Goal: Information Seeking & Learning: Learn about a topic

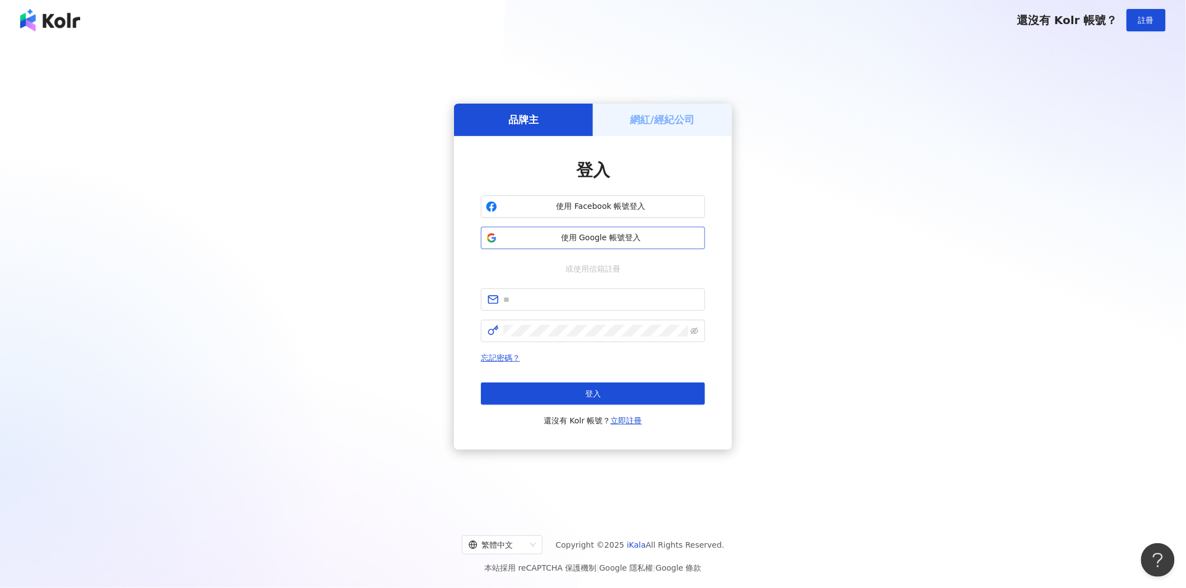
click at [620, 238] on span "使用 Google 帳號登入" at bounding box center [601, 238] width 198 height 11
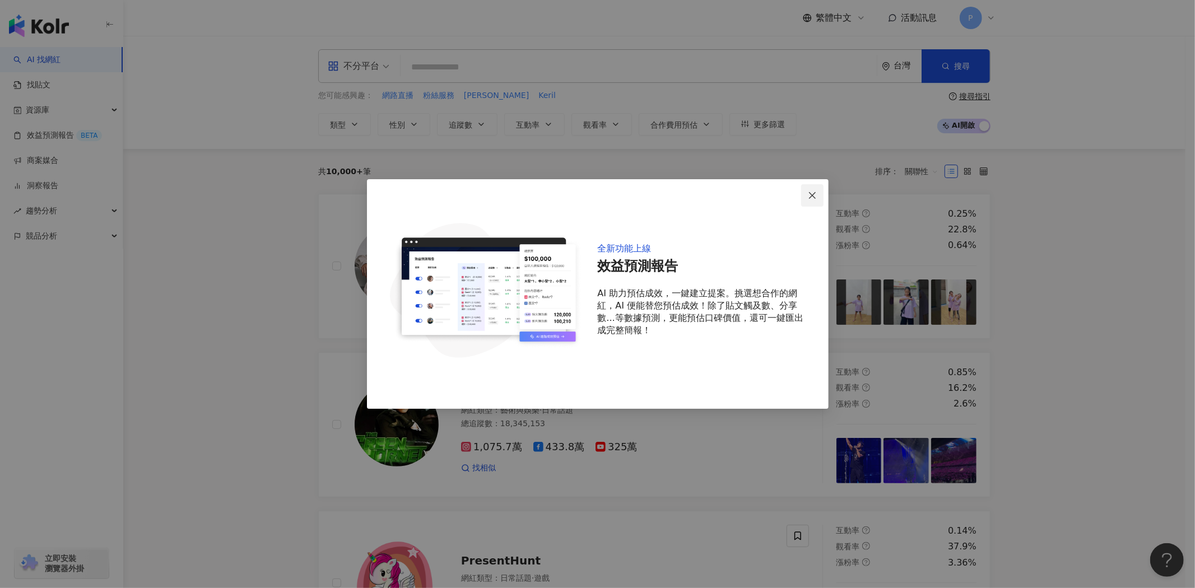
click at [811, 197] on icon "close" at bounding box center [812, 195] width 9 height 9
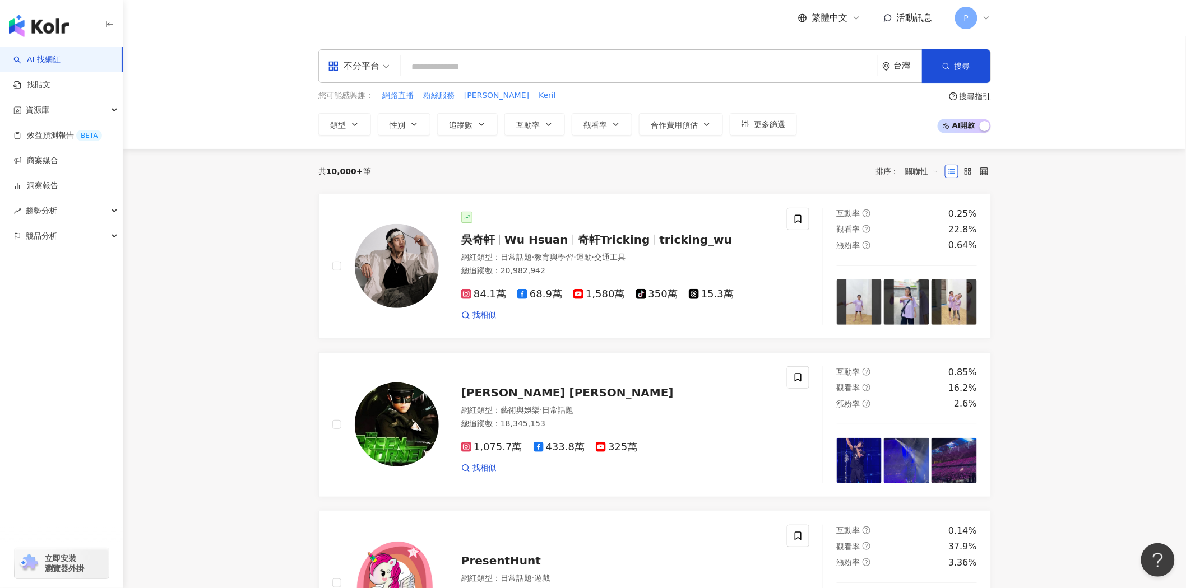
click at [491, 295] on span "84.1萬" at bounding box center [483, 295] width 45 height 12
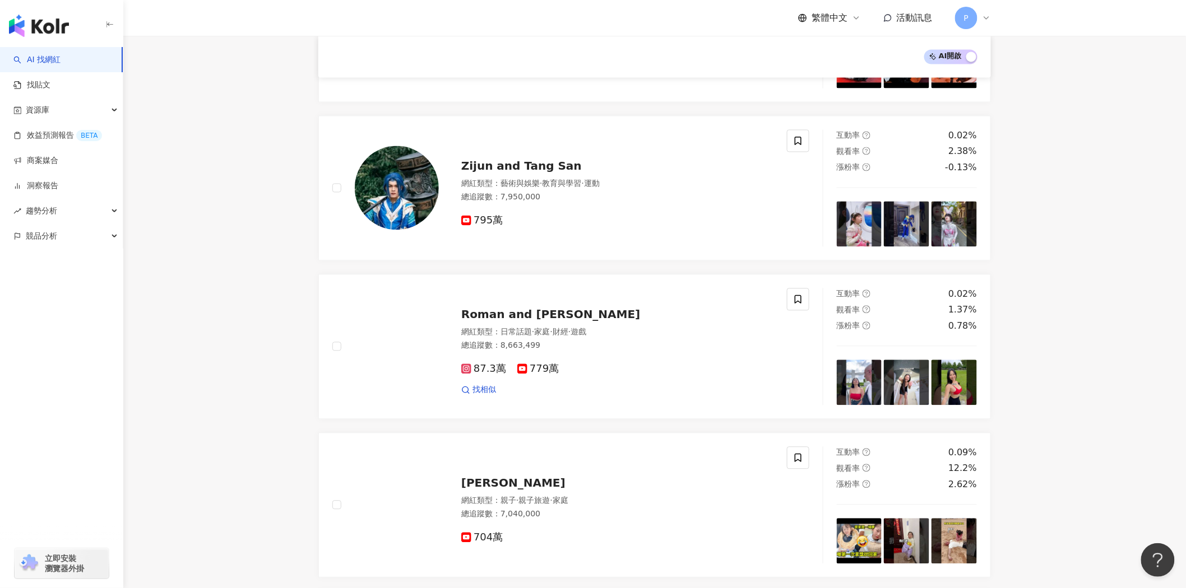
scroll to position [869, 0]
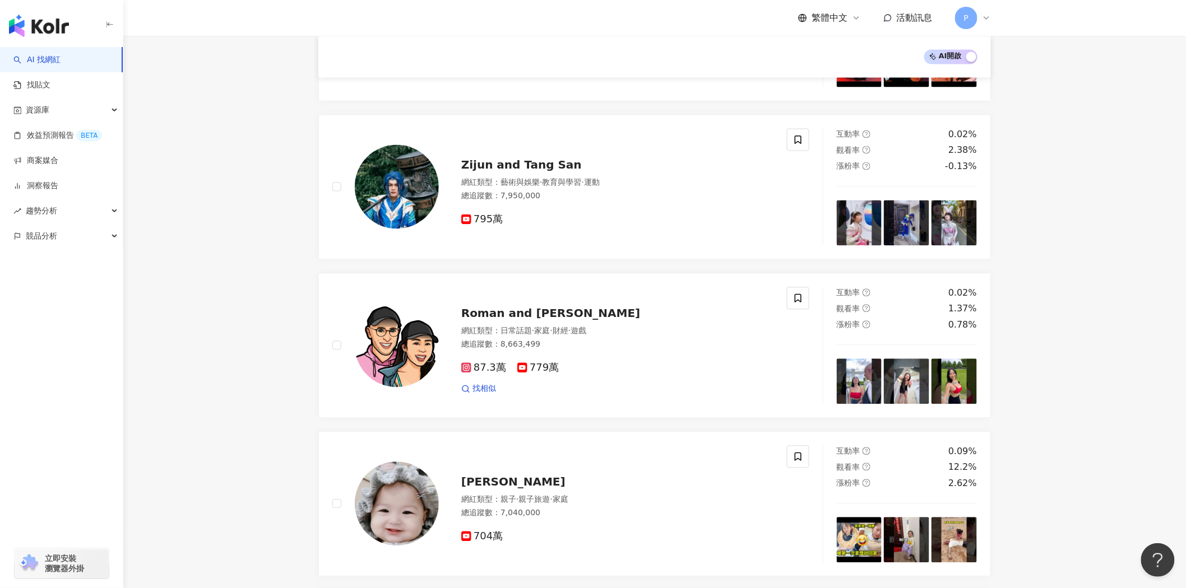
click at [1068, 331] on main "不分平台 台灣 搜尋 您可能感興趣： 網路直播 粉絲服務 Kerry Keril 類型 性別 追蹤數 互動率 觀看率 合作費用預估 更多篩選 搜尋指引 AI …" at bounding box center [654, 261] width 1062 height 2188
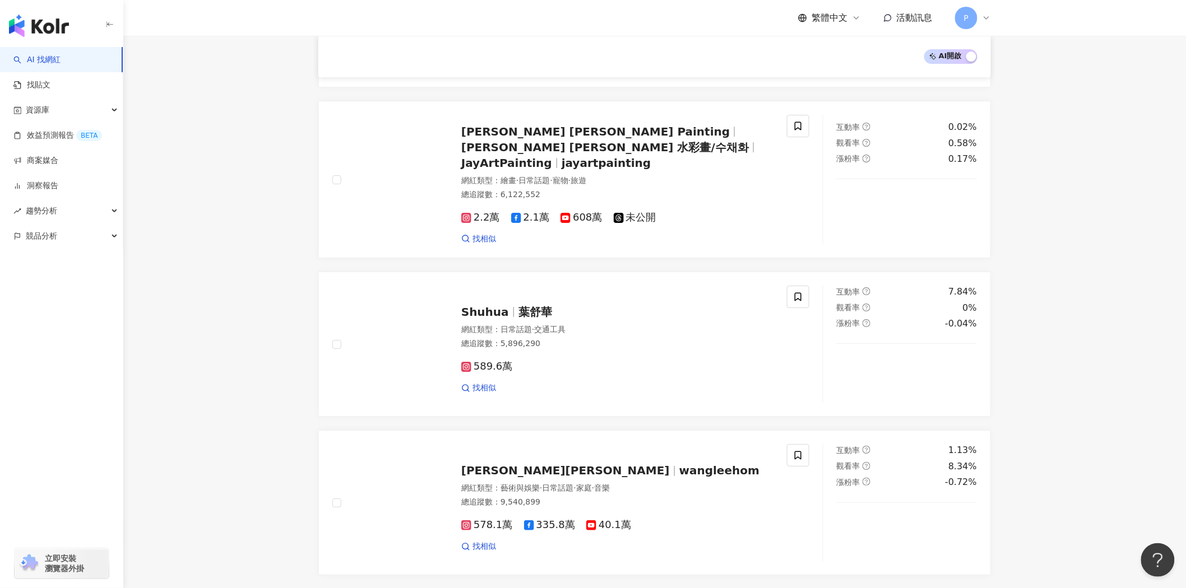
scroll to position [1678, 0]
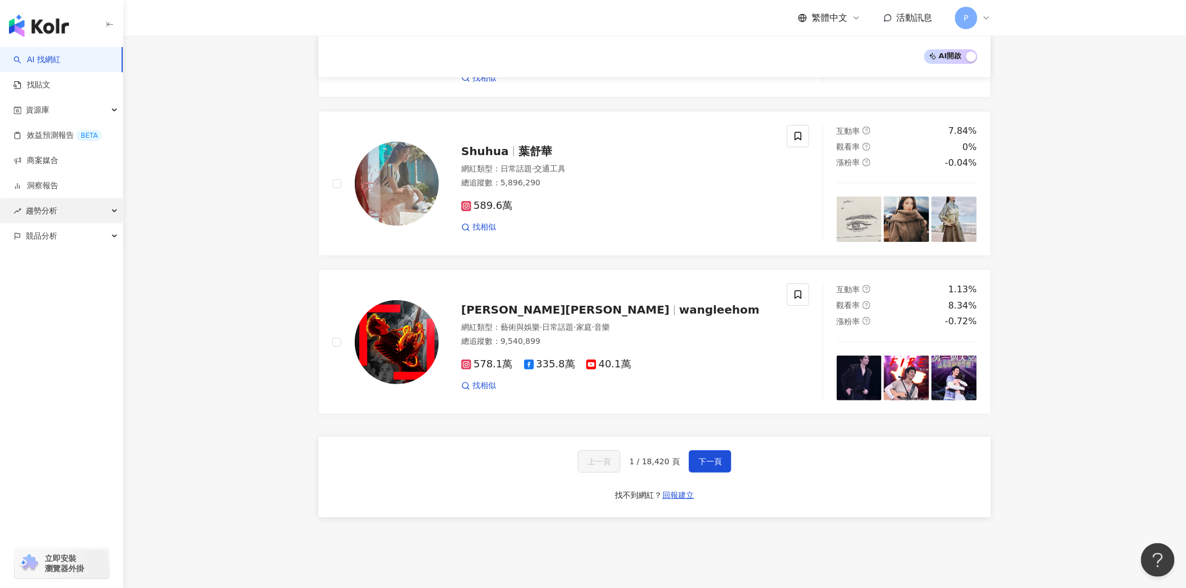
click at [112, 207] on div "趨勢分析" at bounding box center [61, 210] width 123 height 25
click at [78, 231] on link "Hashtag 排行" at bounding box center [52, 236] width 51 height 11
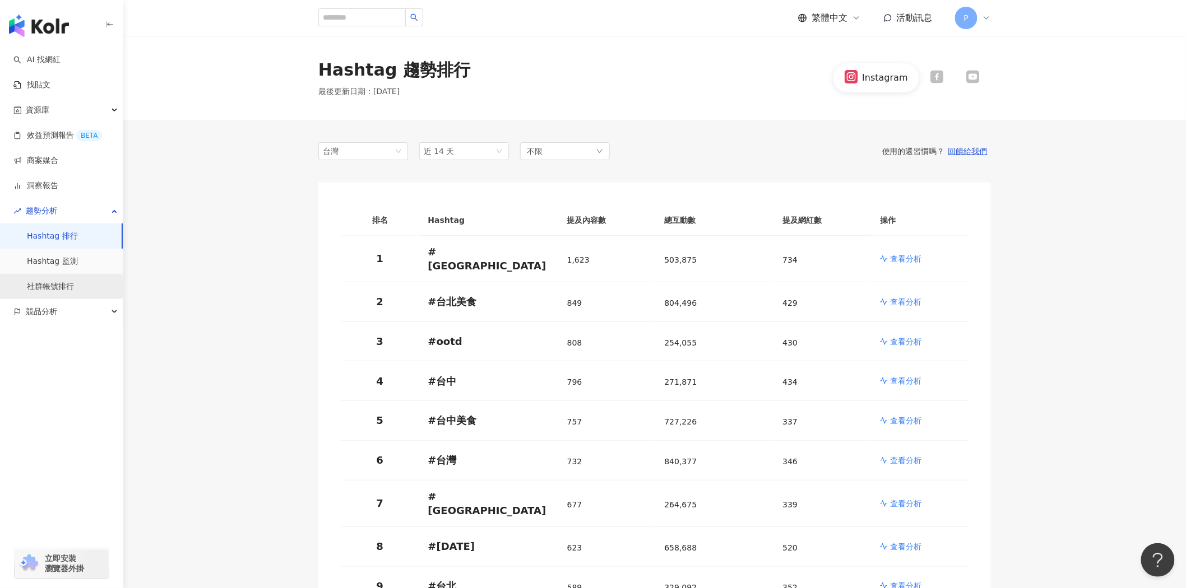
click at [59, 281] on link "社群帳號排行" at bounding box center [50, 286] width 47 height 11
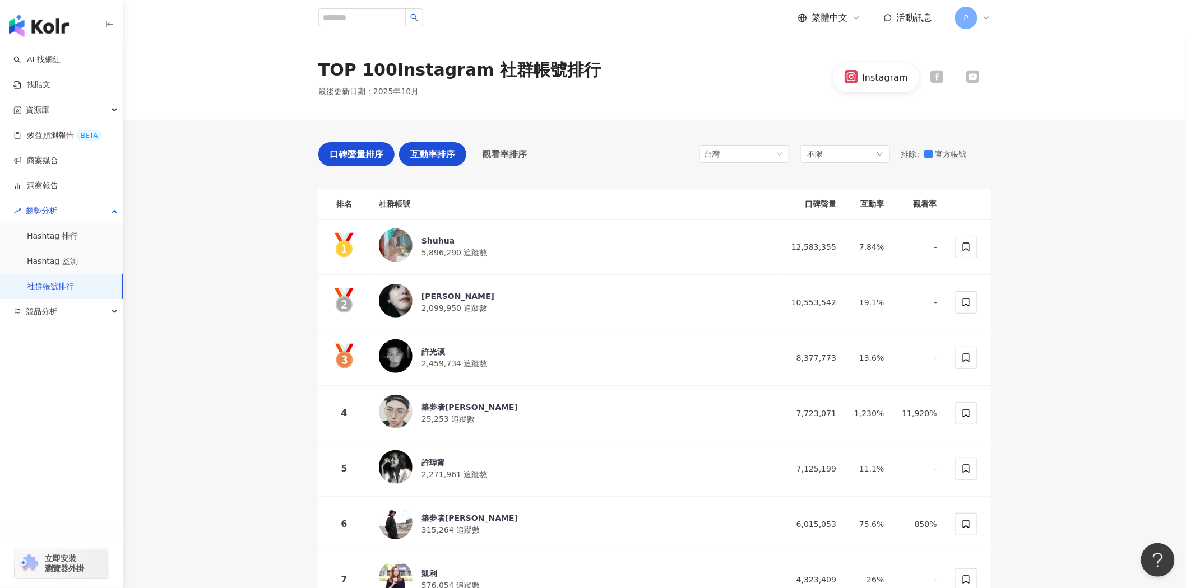
click at [429, 161] on div "互動率排序" at bounding box center [432, 154] width 67 height 24
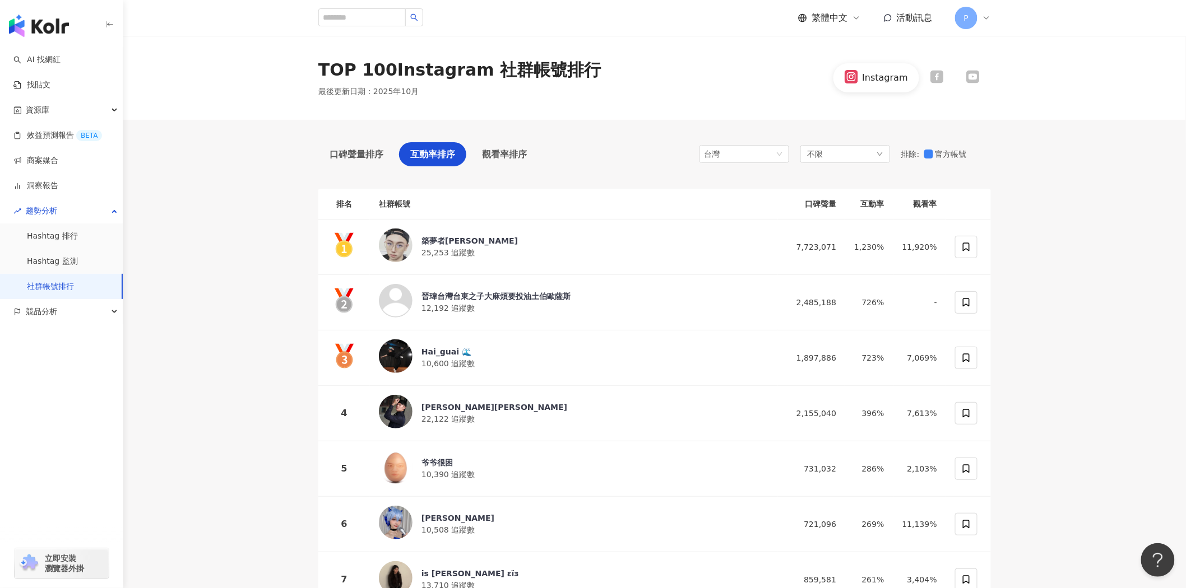
click at [368, 151] on span "口碑聲量排序" at bounding box center [357, 154] width 54 height 14
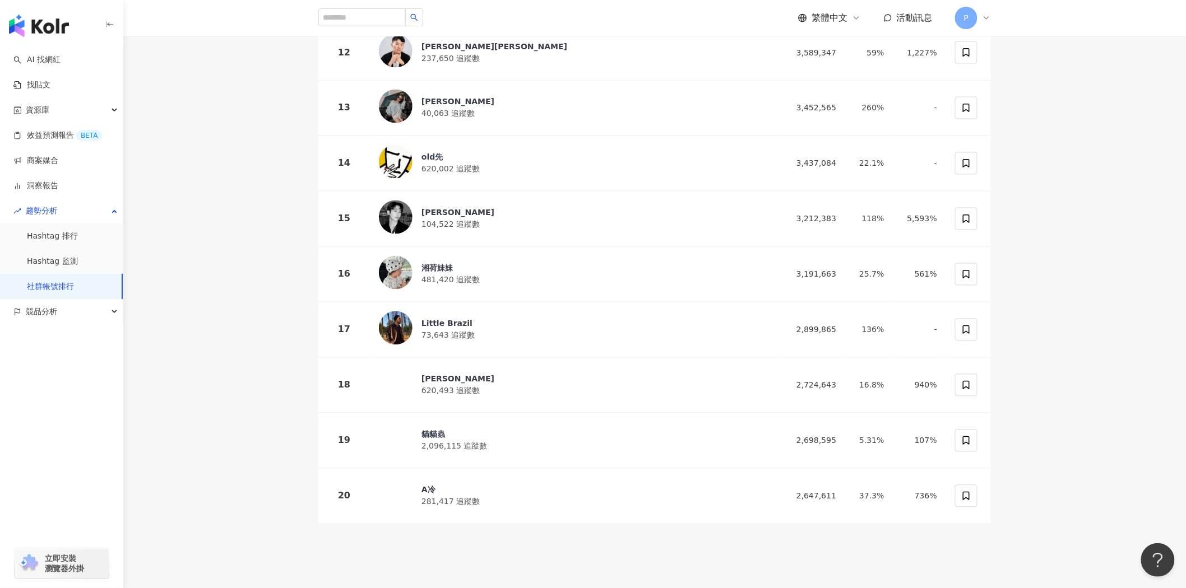
scroll to position [881, 0]
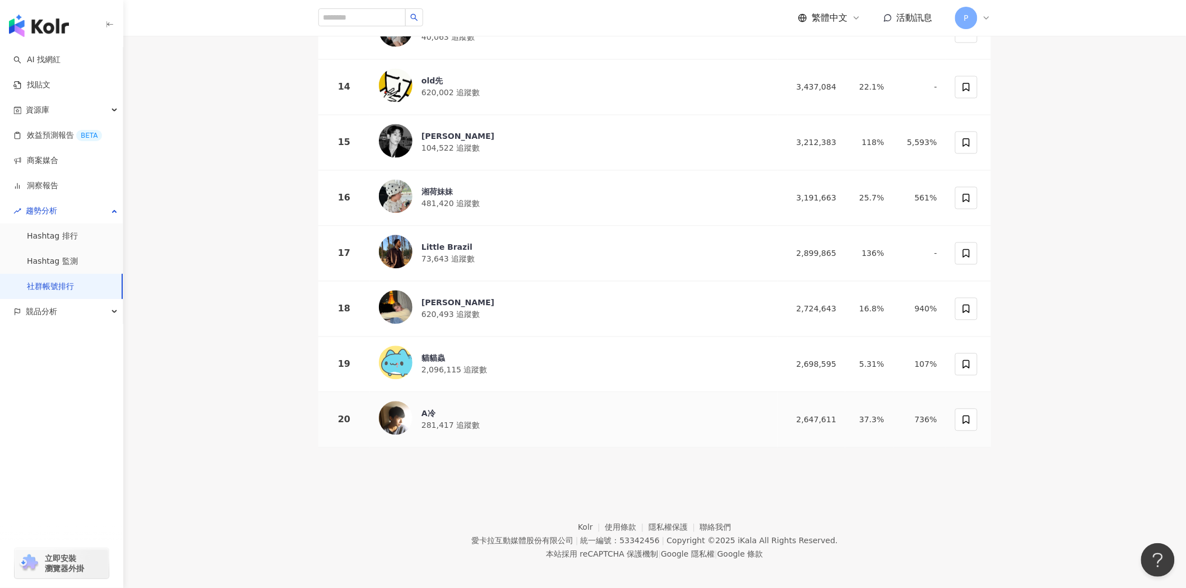
click at [426, 409] on div "A冷" at bounding box center [450, 414] width 58 height 11
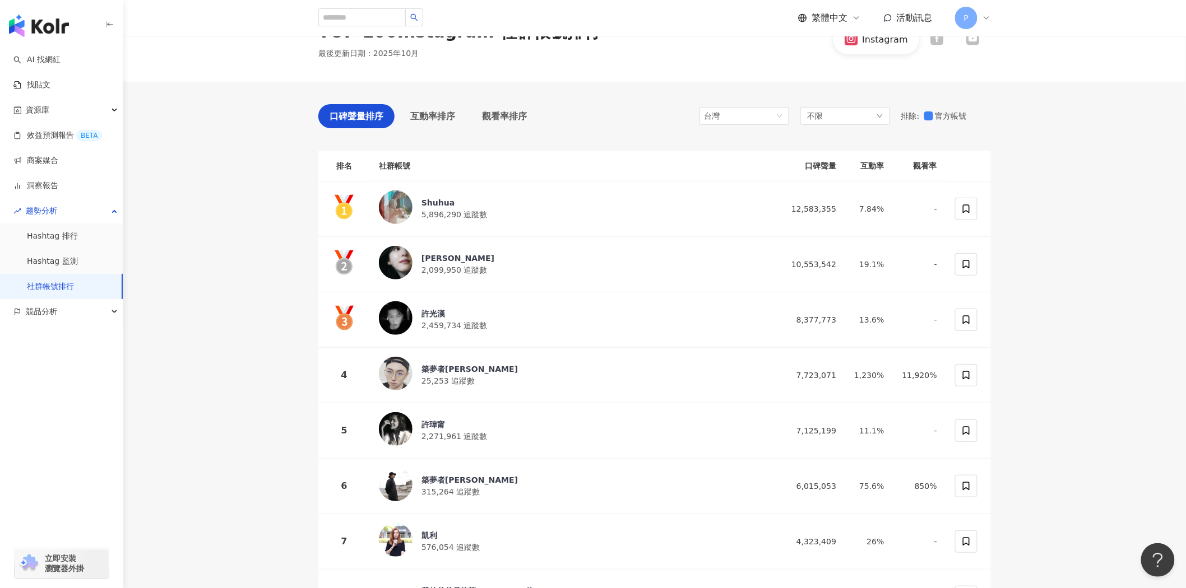
scroll to position [9, 0]
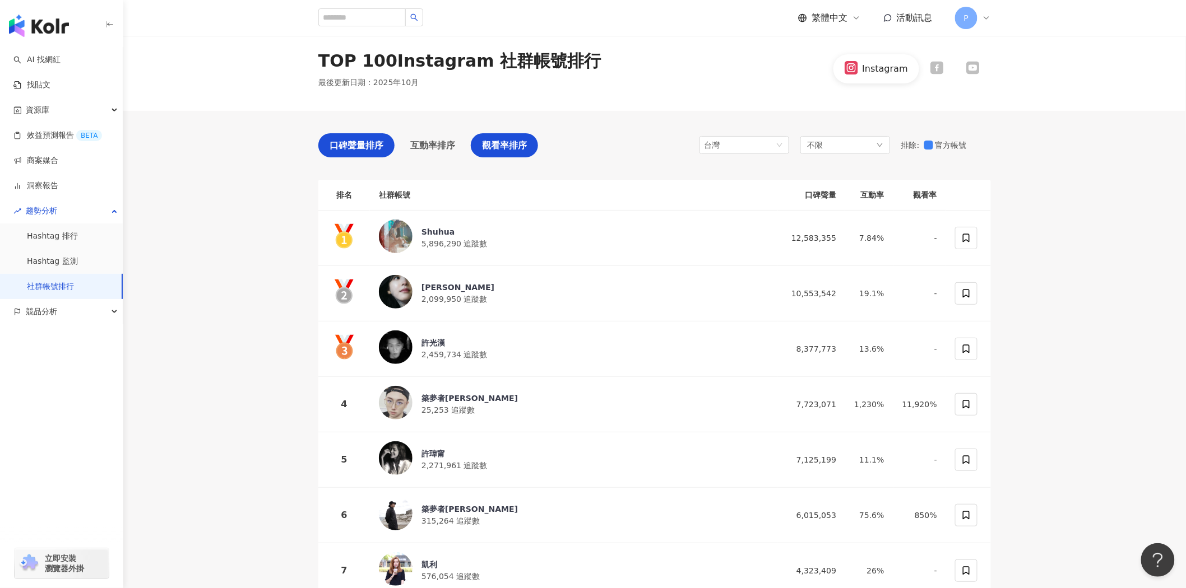
click at [508, 138] on span "觀看率排序" at bounding box center [504, 145] width 45 height 14
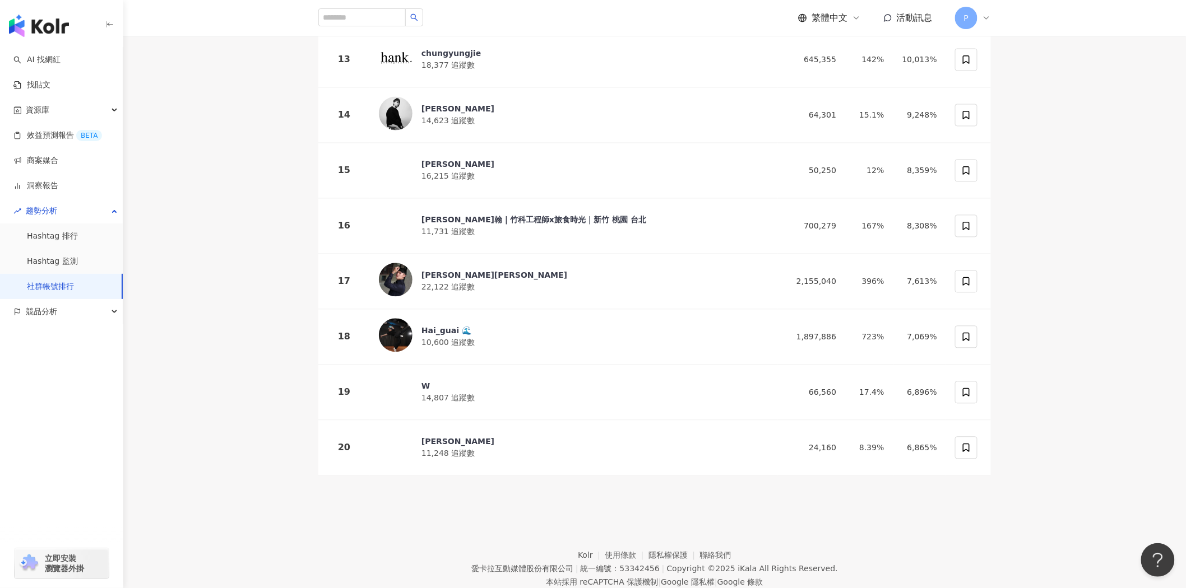
scroll to position [881, 0]
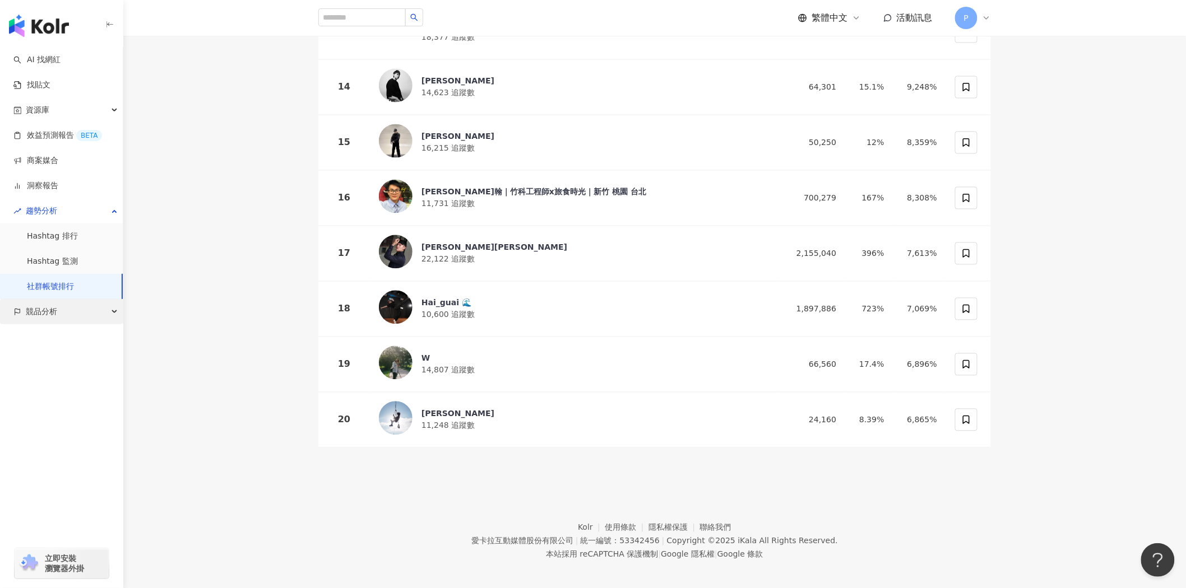
click at [91, 317] on div "競品分析" at bounding box center [61, 311] width 123 height 25
click at [74, 339] on link "品牌帳號分析" at bounding box center [50, 337] width 47 height 11
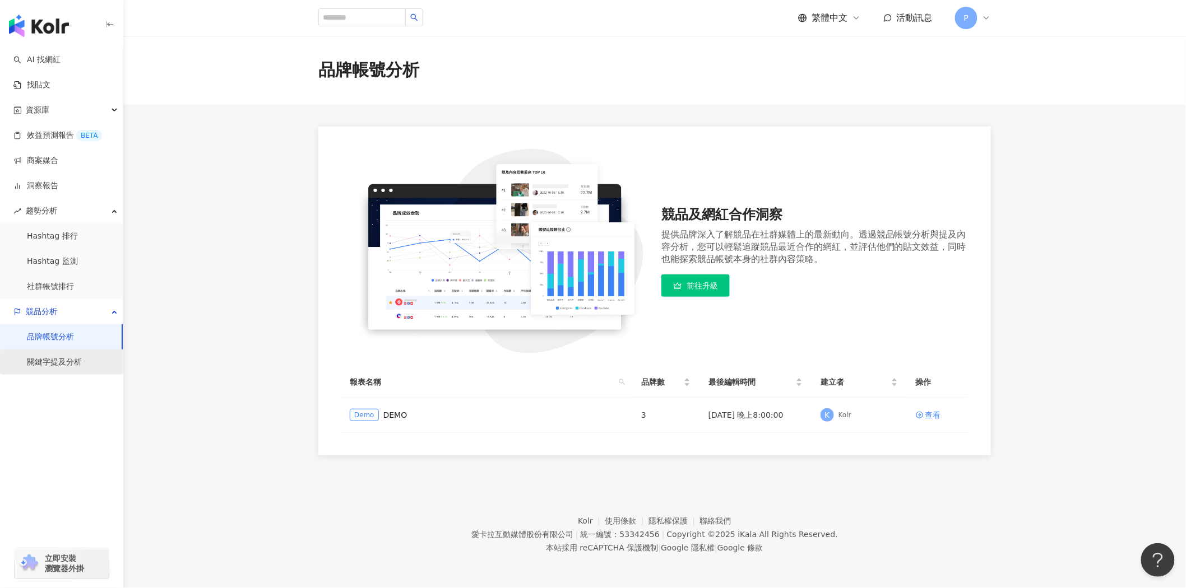
click at [27, 363] on link "關鍵字提及分析" at bounding box center [54, 362] width 55 height 11
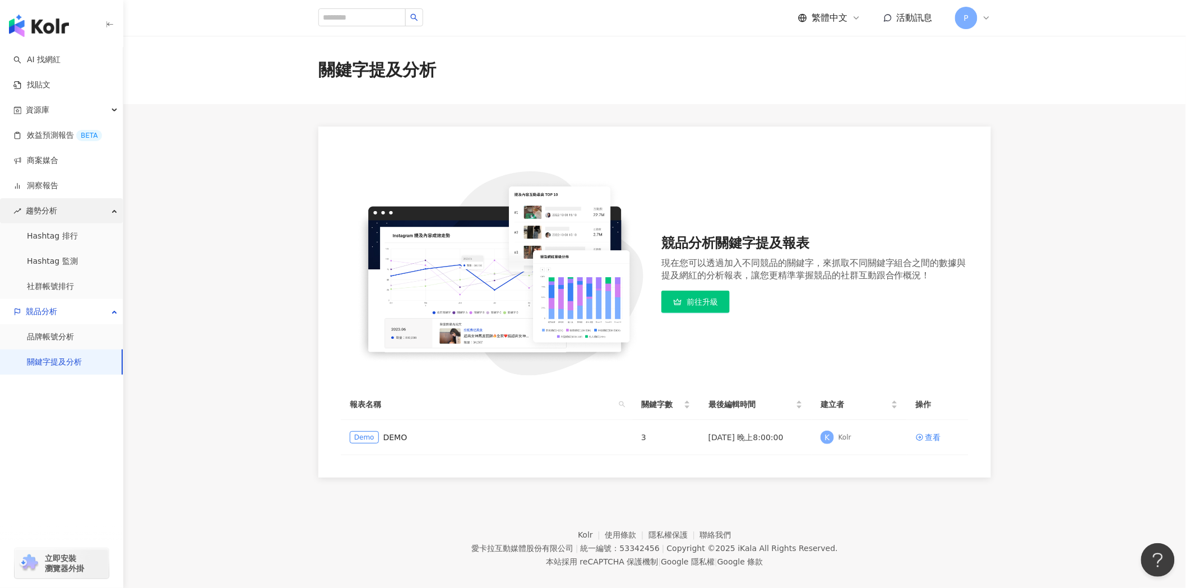
click at [74, 217] on div "趨勢分析" at bounding box center [61, 210] width 123 height 25
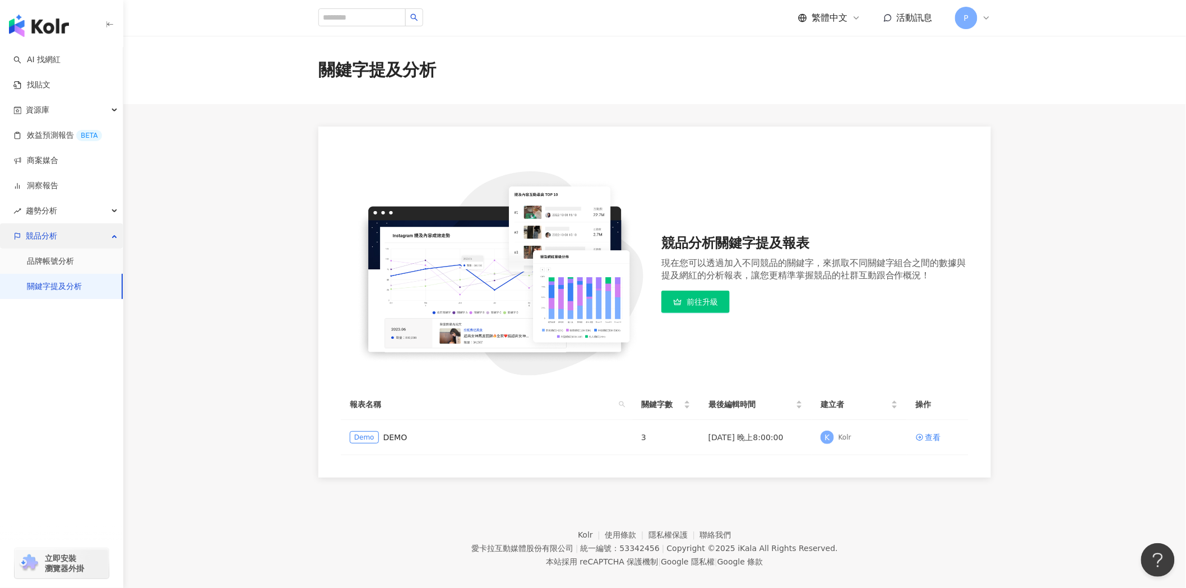
click at [92, 242] on div "競品分析" at bounding box center [61, 236] width 123 height 25
click at [88, 108] on div "資源庫" at bounding box center [61, 110] width 123 height 25
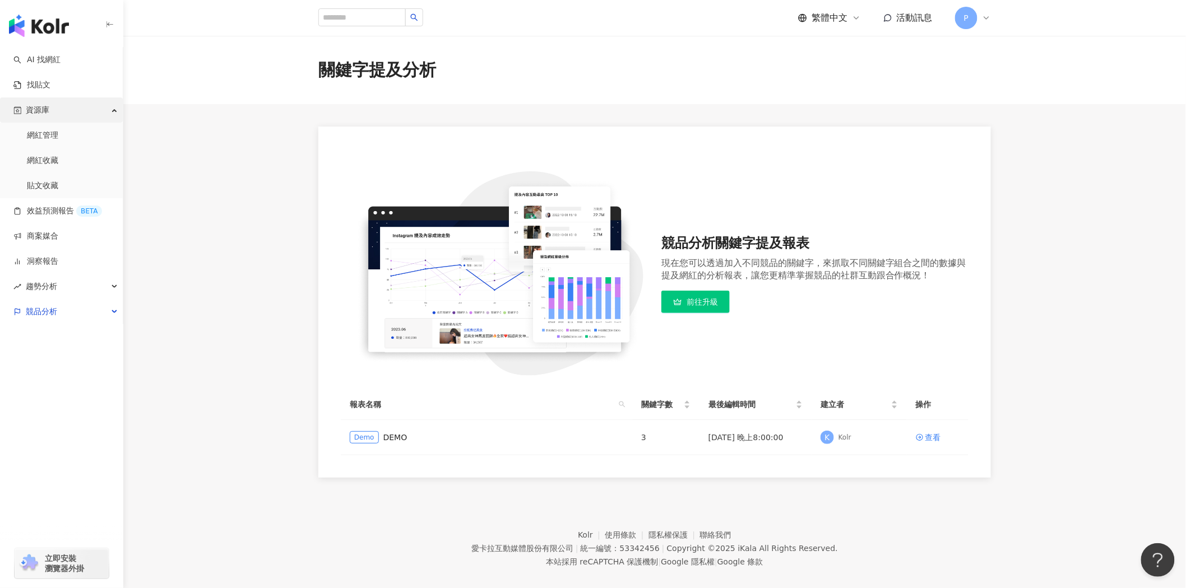
click at [69, 116] on div "資源庫" at bounding box center [61, 110] width 123 height 25
click at [50, 80] on link "找貼文" at bounding box center [31, 85] width 37 height 11
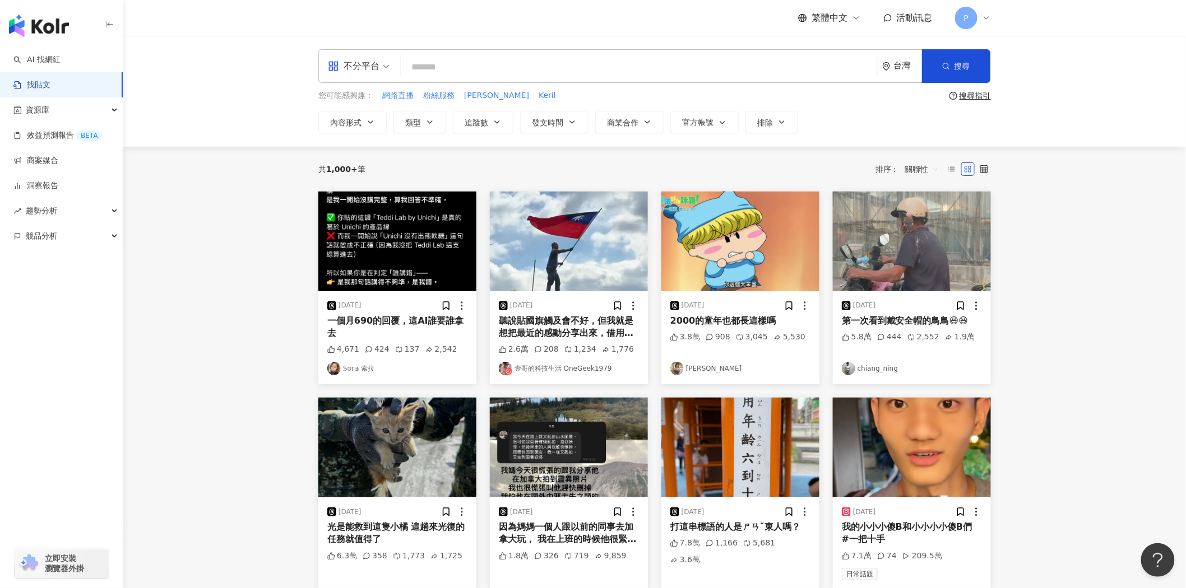
click at [481, 75] on input "search" at bounding box center [638, 67] width 467 height 24
type input "***"
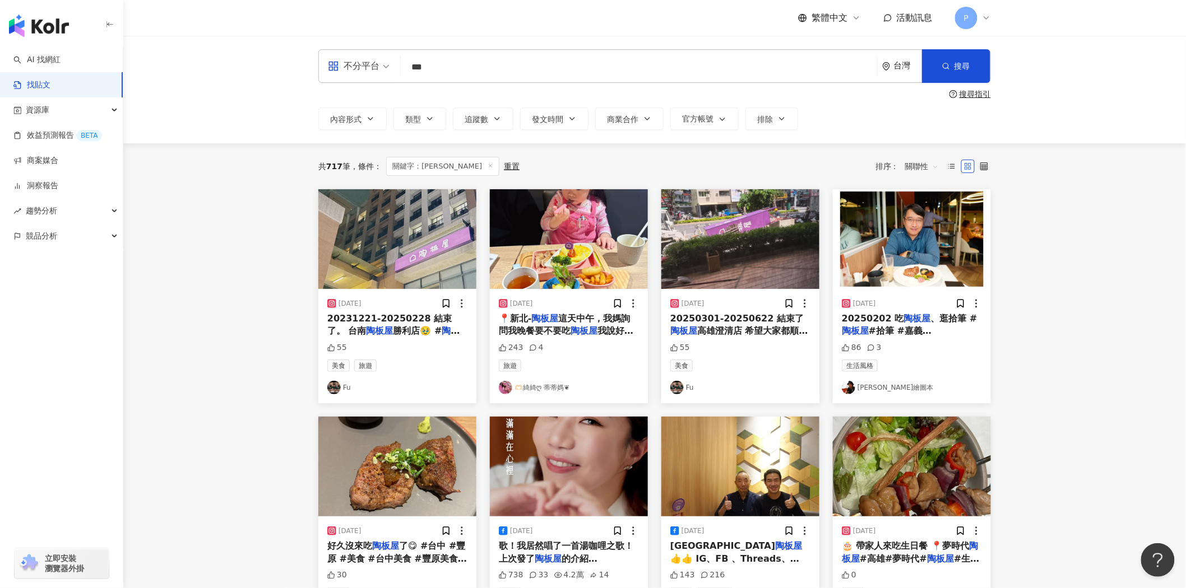
click at [1097, 457] on main "不分平台 *** 台灣 搜尋 搜尋指引 內容形式 類型 追蹤數 發文時間 商業合作 官方帳號 排除 共 717 筆 條件 ： 關鍵字：陶板屋 重置 排序： 關…" at bounding box center [654, 493] width 1062 height 914
click at [927, 165] on span "關聯性" at bounding box center [922, 166] width 34 height 18
click at [931, 205] on div "互動數" at bounding box center [923, 208] width 31 height 12
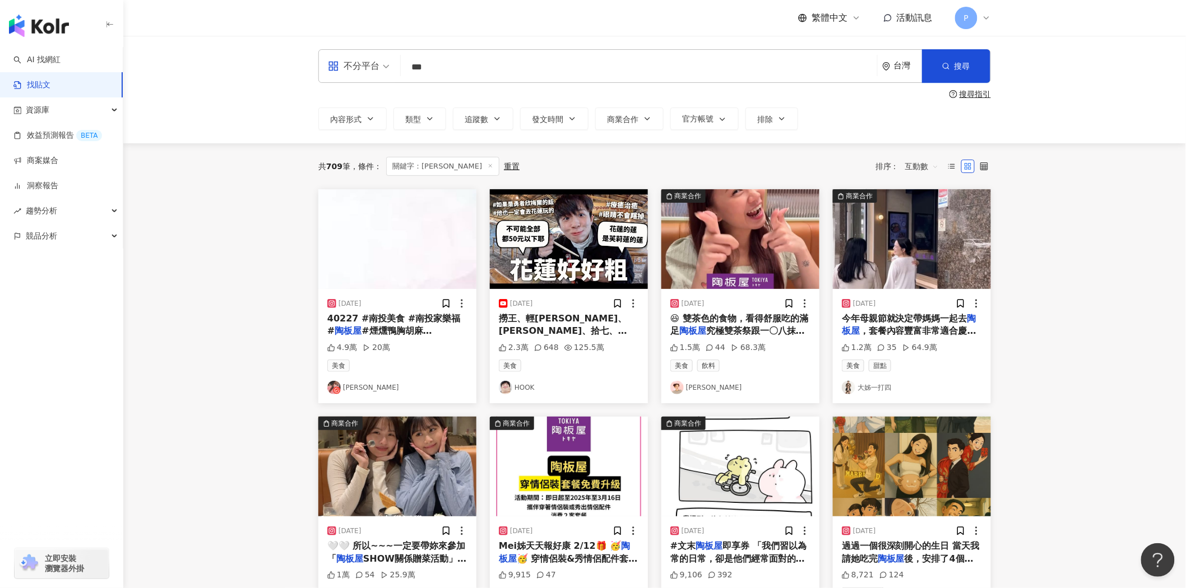
click at [1048, 357] on main "不分平台 *** 台灣 搜尋 搜尋指引 內容形式 類型 追蹤數 發文時間 商業合作 官方帳號 排除 共 709 筆 條件 ： 關鍵字：陶板屋 重置 排序： 互…" at bounding box center [654, 496] width 1062 height 920
click at [927, 231] on img "button" at bounding box center [912, 239] width 158 height 100
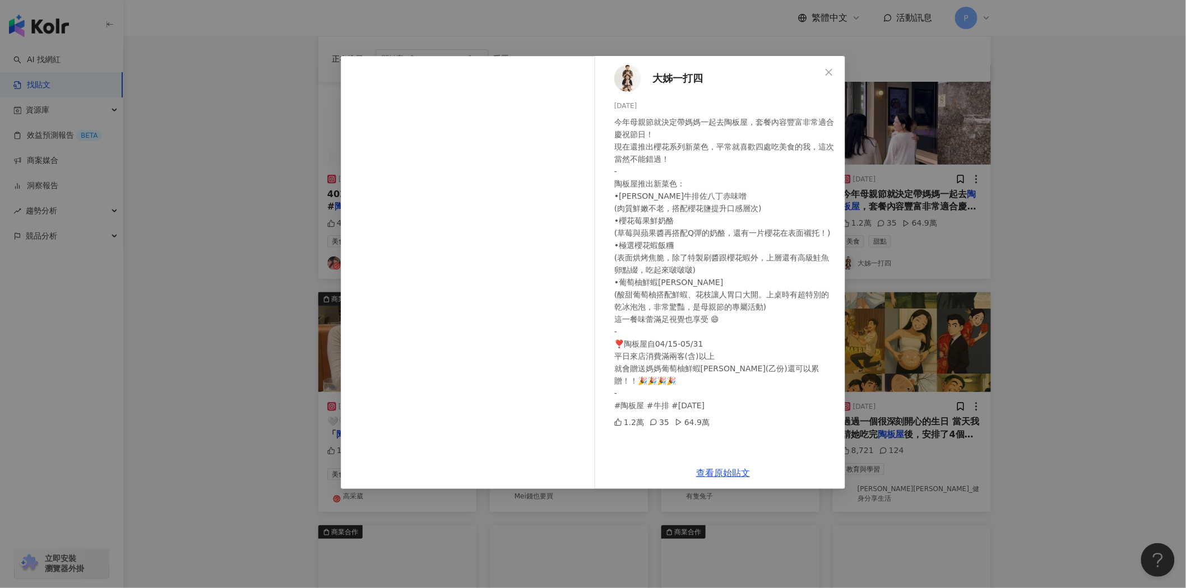
scroll to position [62, 0]
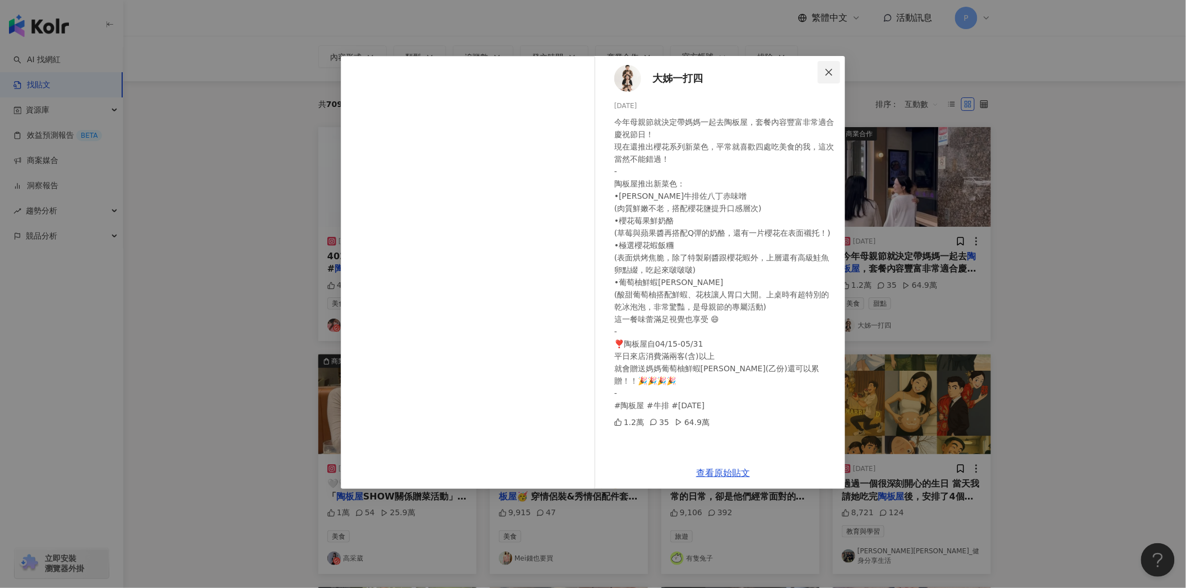
click at [832, 68] on icon "close" at bounding box center [828, 72] width 9 height 9
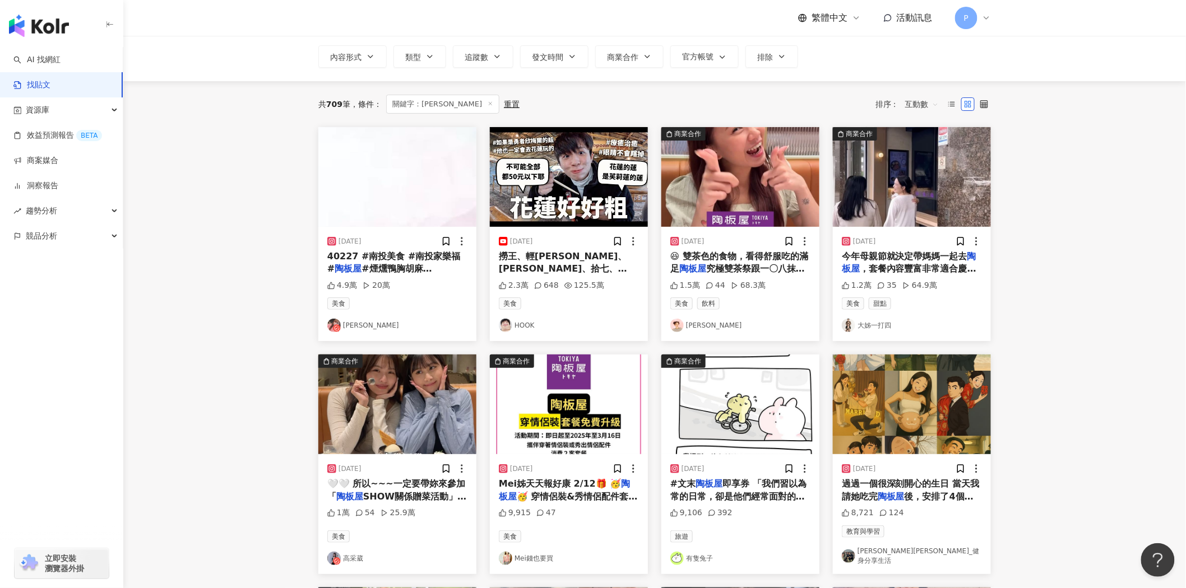
click at [1125, 279] on main "不分平台 *** 台灣 搜尋 搜尋指引 內容形式 類型 追蹤數 發文時間 商業合作 官方帳號 排除 共 709 筆 條件 ： 關鍵字：陶板屋 重置 排序： 互…" at bounding box center [654, 434] width 1062 height 920
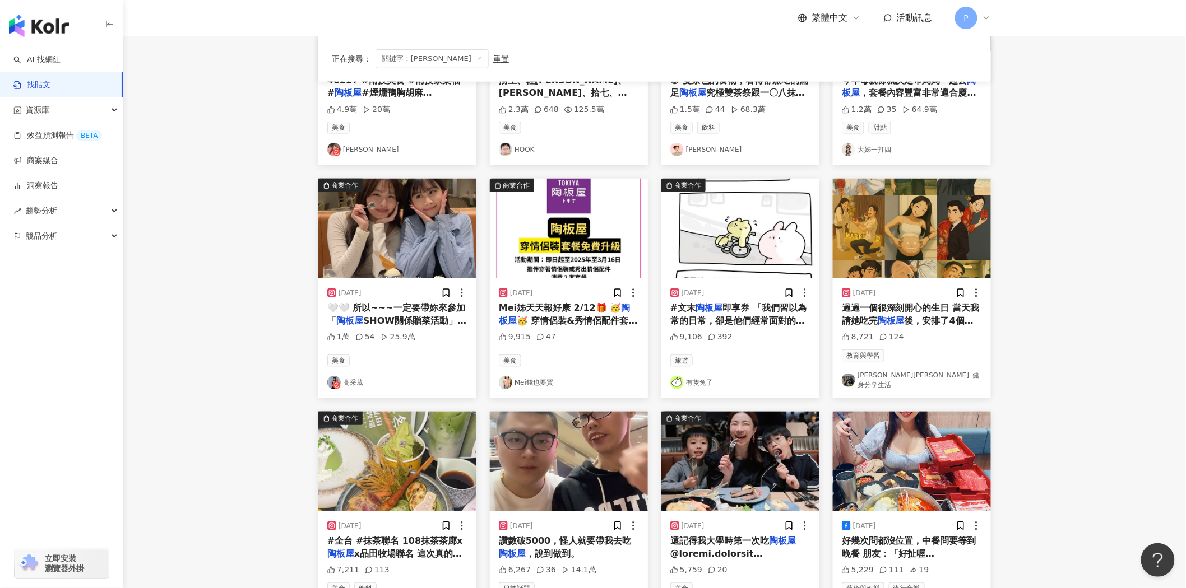
scroll to position [249, 0]
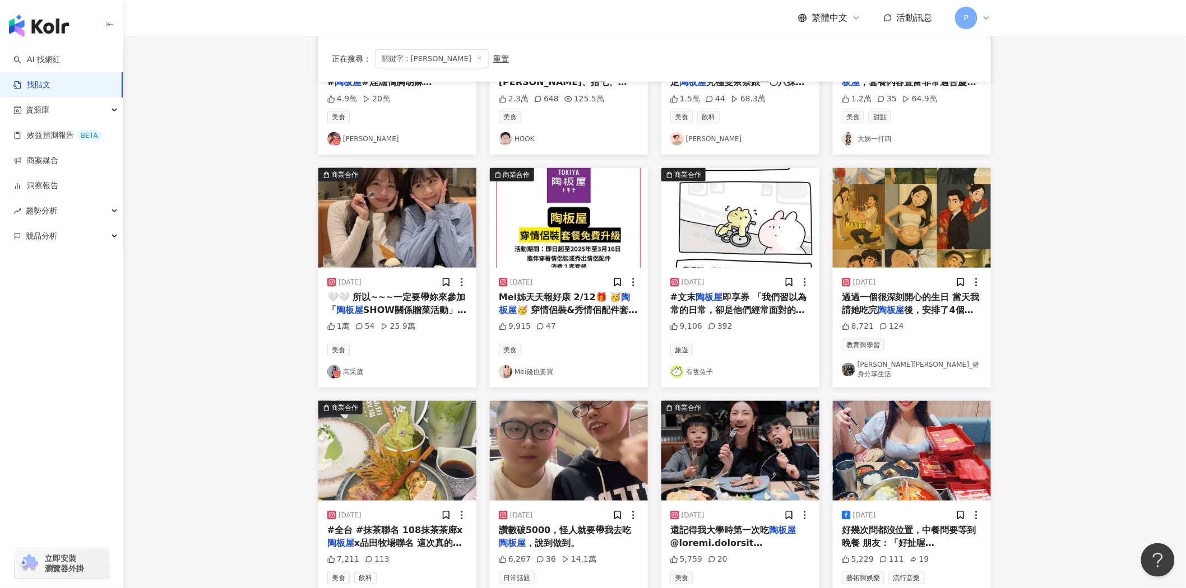
click at [763, 426] on img "button" at bounding box center [740, 451] width 158 height 100
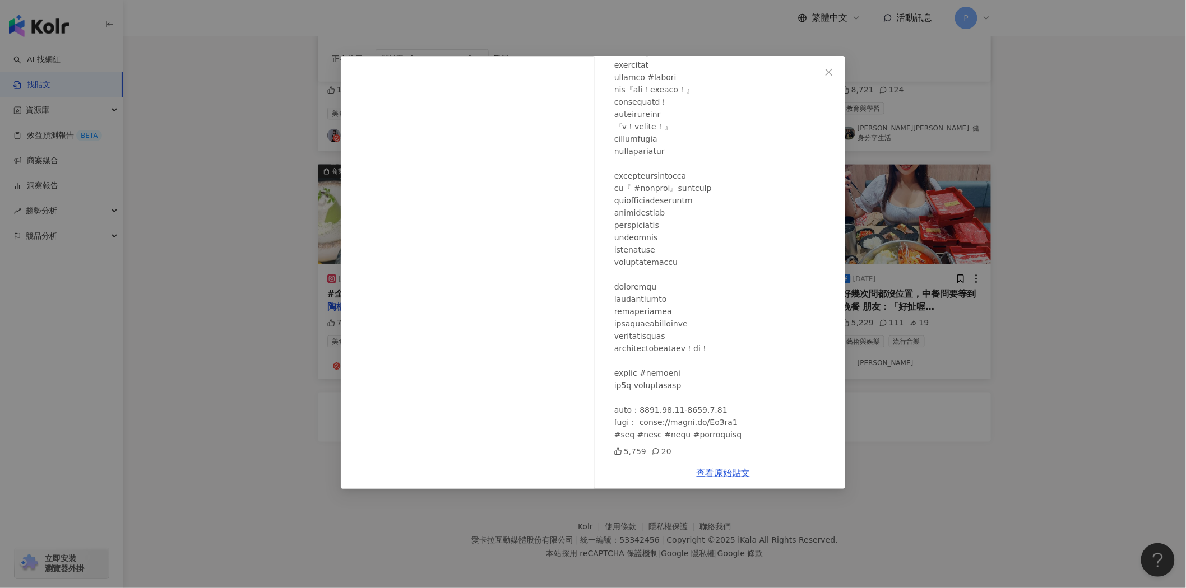
scroll to position [486, 0]
click at [1056, 159] on div "我是江老師 2024/12/21 5,759 20 查看原始貼文" at bounding box center [593, 294] width 1186 height 588
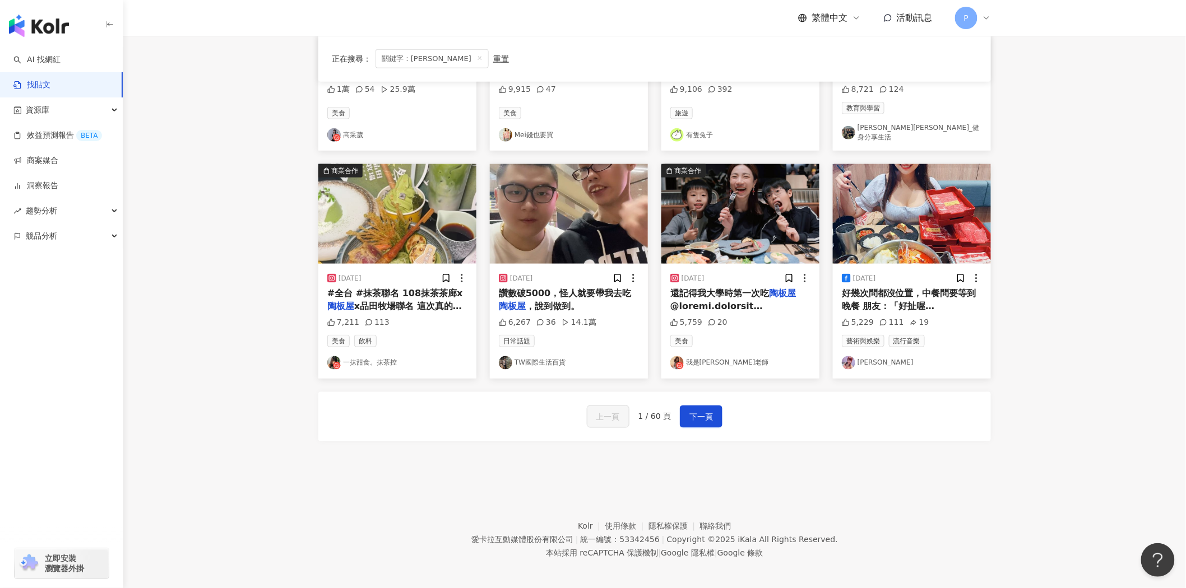
click at [63, 25] on img "button" at bounding box center [39, 26] width 60 height 22
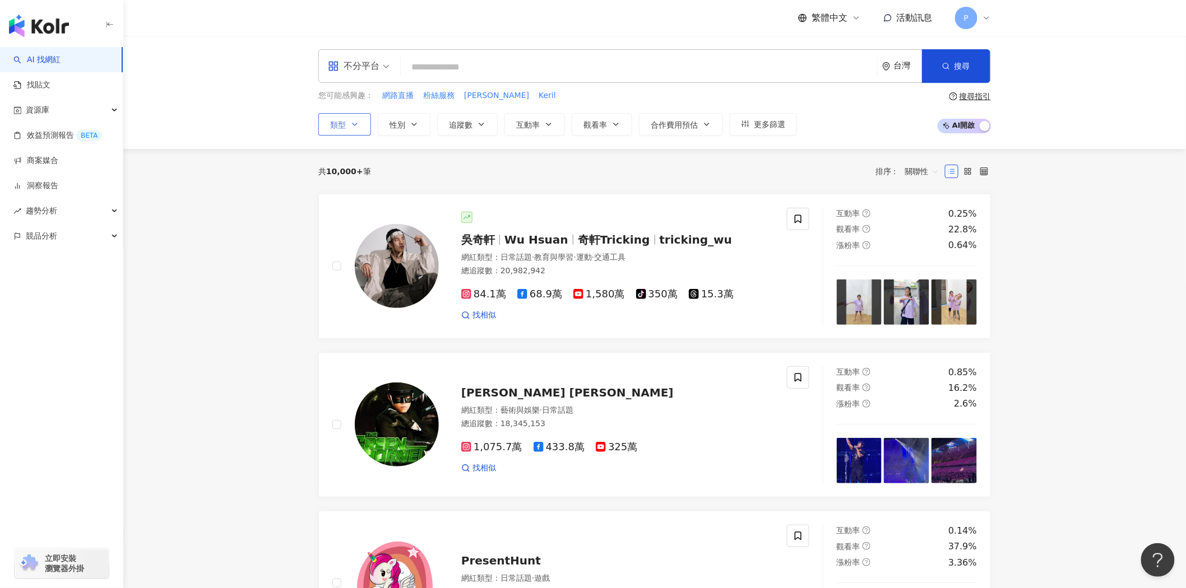
click at [340, 132] on button "類型" at bounding box center [344, 124] width 53 height 22
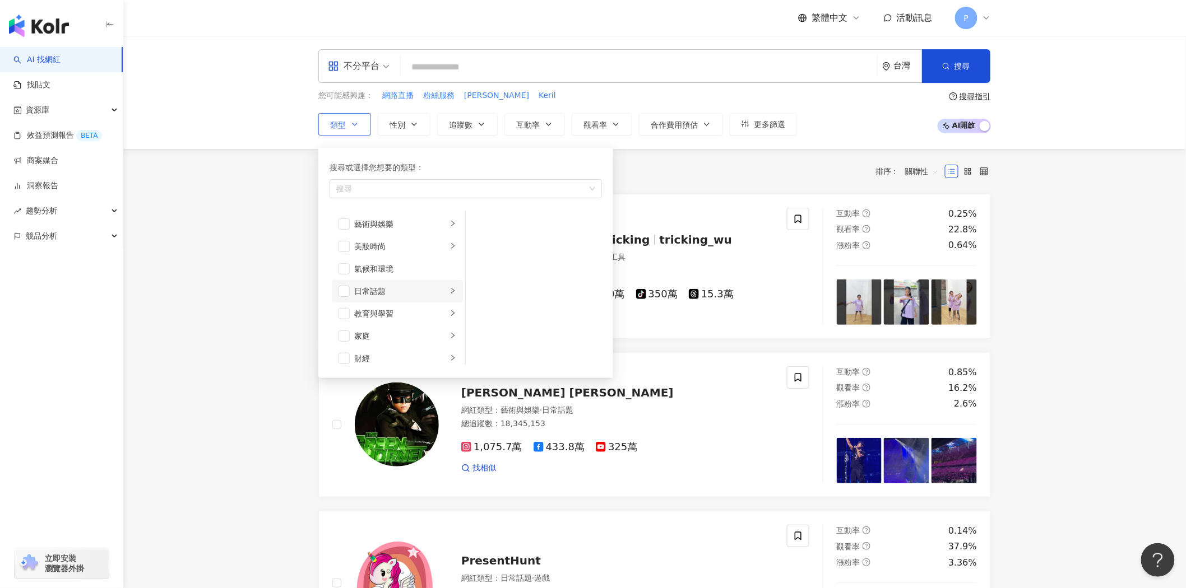
click at [439, 289] on li "日常話題" at bounding box center [397, 291] width 131 height 22
click at [418, 340] on div "運動" at bounding box center [400, 339] width 93 height 12
click at [438, 250] on div "促購導購" at bounding box center [405, 254] width 102 height 12
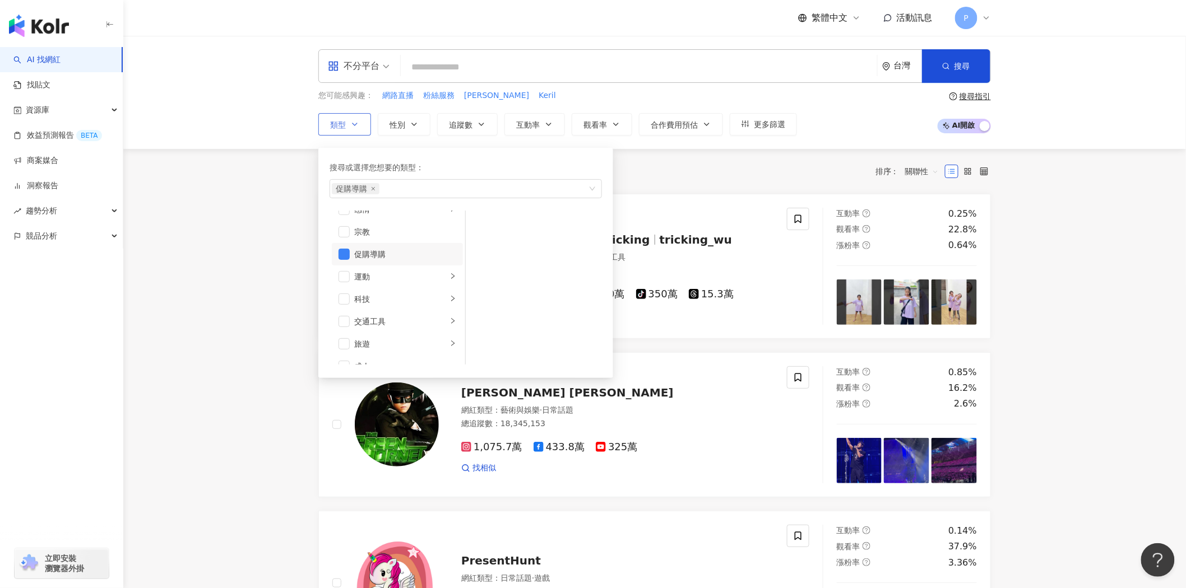
click at [438, 250] on div "促購導購" at bounding box center [405, 254] width 102 height 12
click at [423, 325] on div "旅遊" at bounding box center [400, 330] width 93 height 12
click at [477, 249] on span "button" at bounding box center [480, 246] width 11 height 11
click at [478, 270] on span "button" at bounding box center [480, 268] width 11 height 11
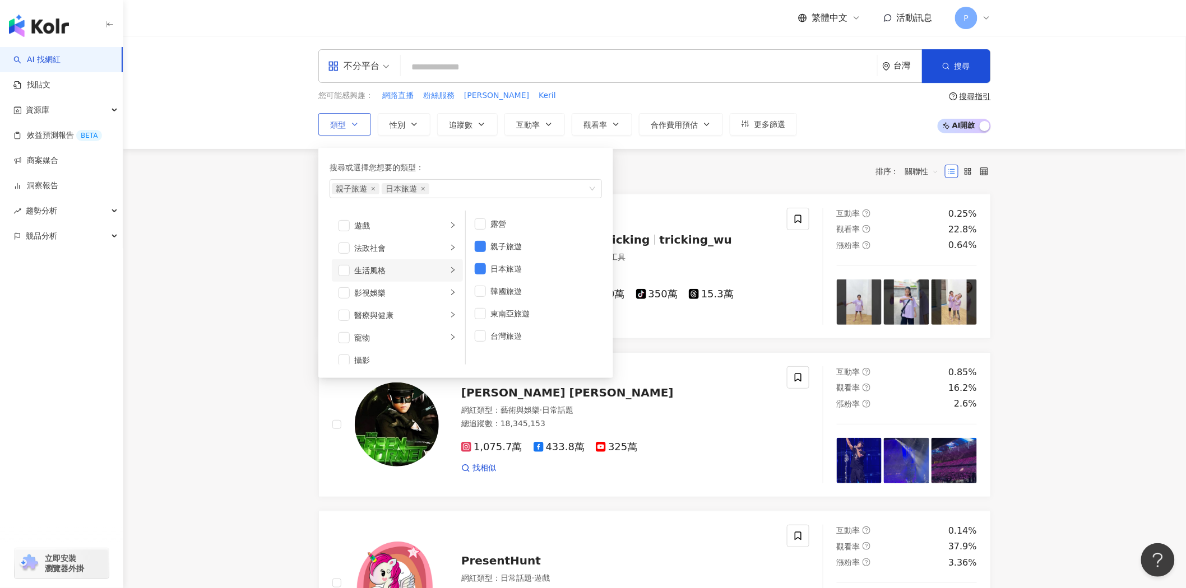
scroll to position [138, 0]
click at [418, 238] on div "美食" at bounding box center [400, 243] width 93 height 12
click at [342, 243] on span "button" at bounding box center [343, 243] width 11 height 11
click at [482, 243] on span "button" at bounding box center [480, 246] width 11 height 11
click at [484, 224] on span "button" at bounding box center [480, 224] width 11 height 11
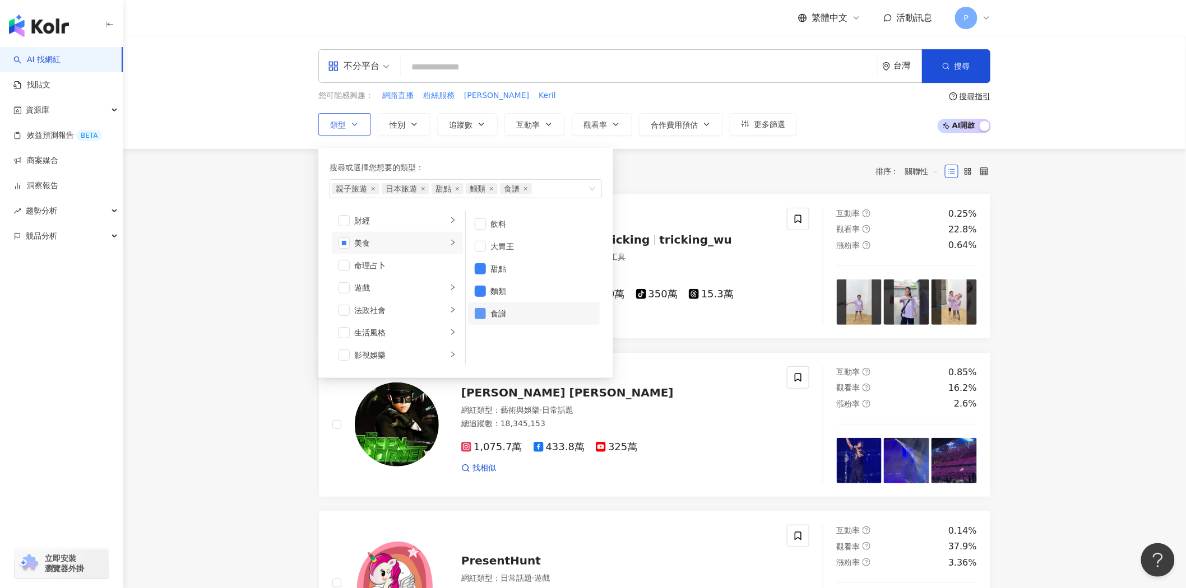
click at [480, 313] on span "button" at bounding box center [480, 313] width 11 height 11
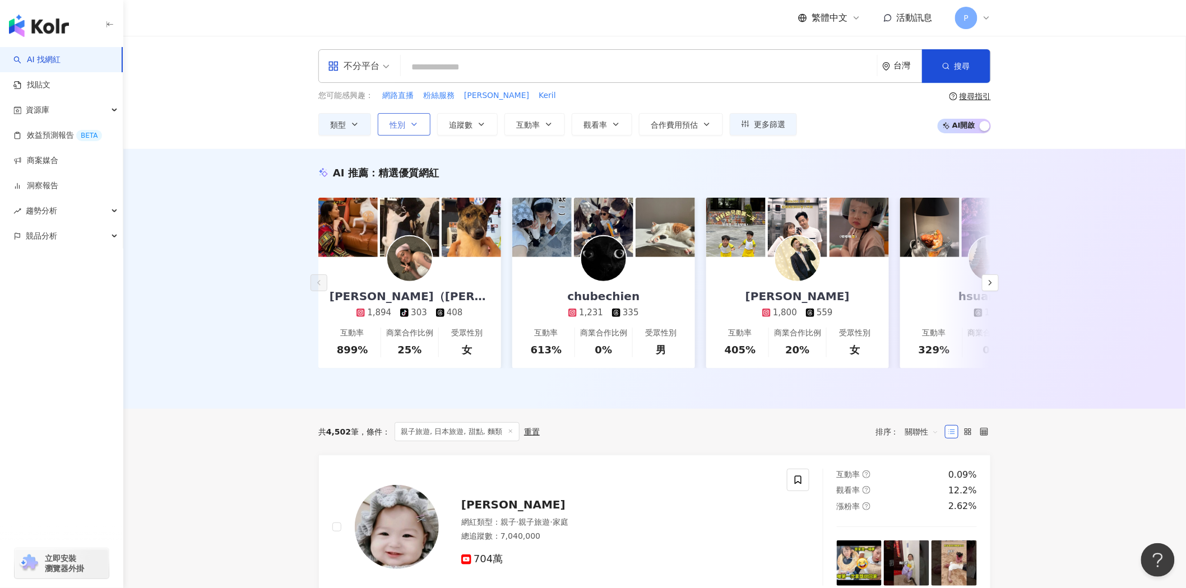
click at [398, 130] on button "性別" at bounding box center [404, 124] width 53 height 22
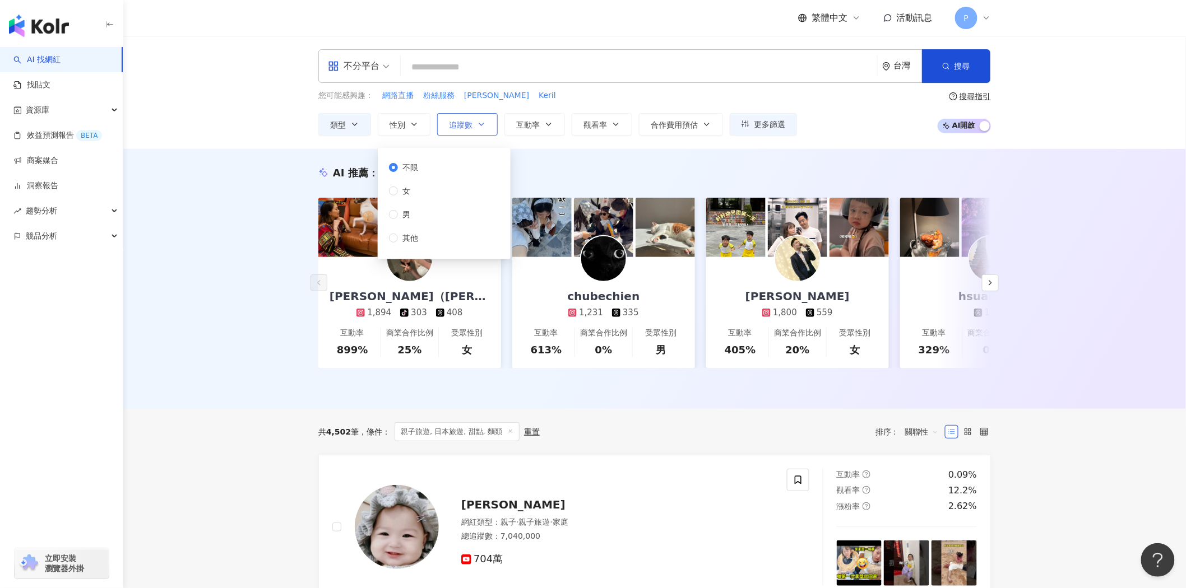
click at [471, 124] on span "追蹤數" at bounding box center [461, 124] width 24 height 9
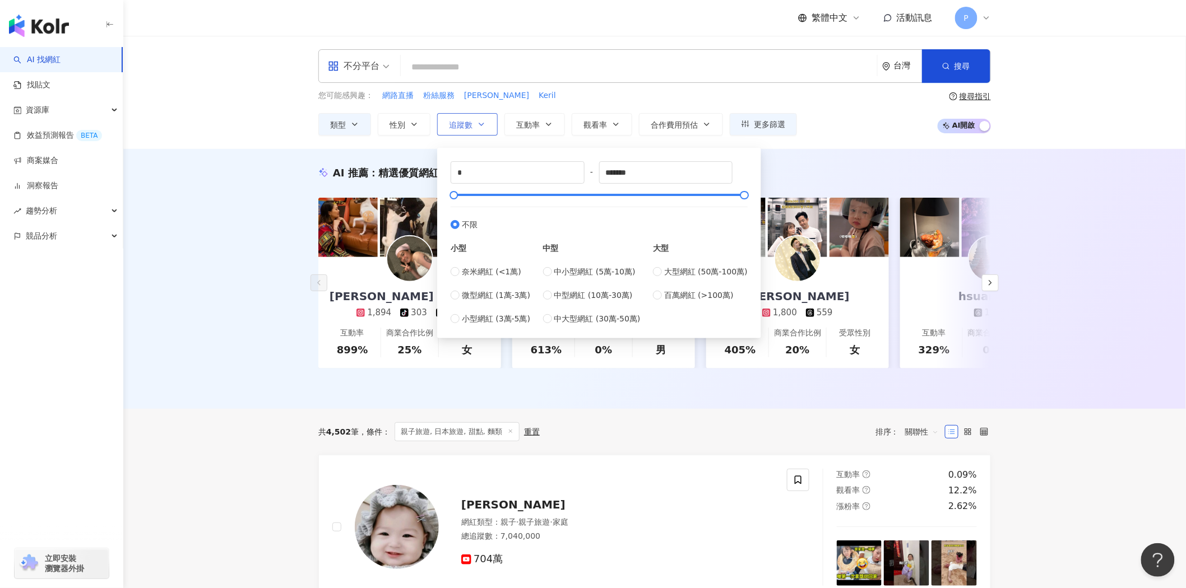
click at [461, 131] on button "追蹤數" at bounding box center [467, 124] width 61 height 22
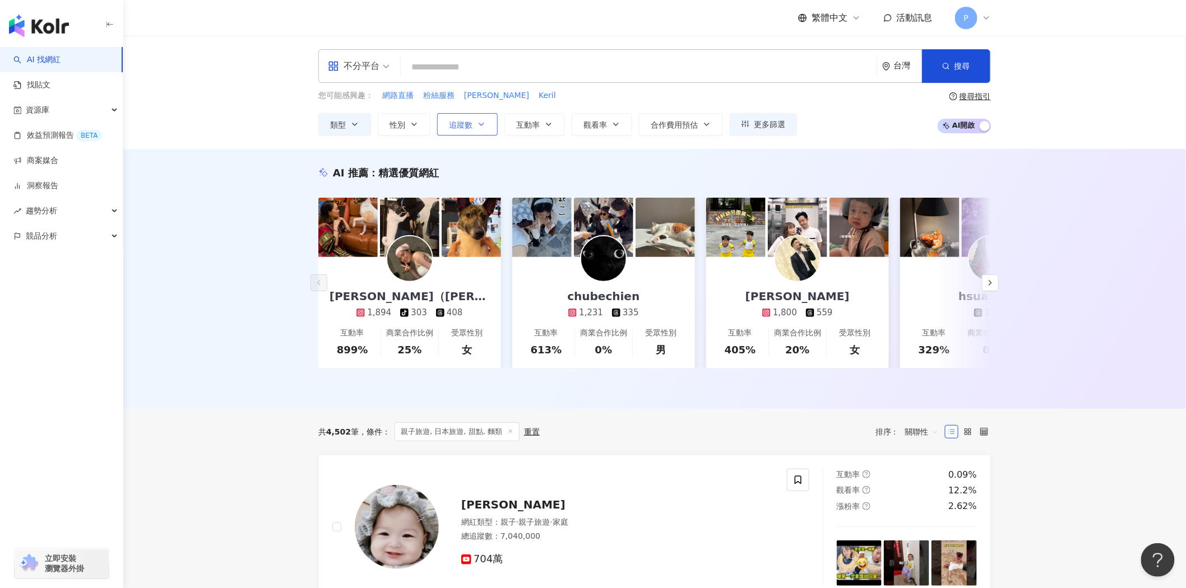
click at [463, 131] on button "追蹤數" at bounding box center [467, 124] width 61 height 22
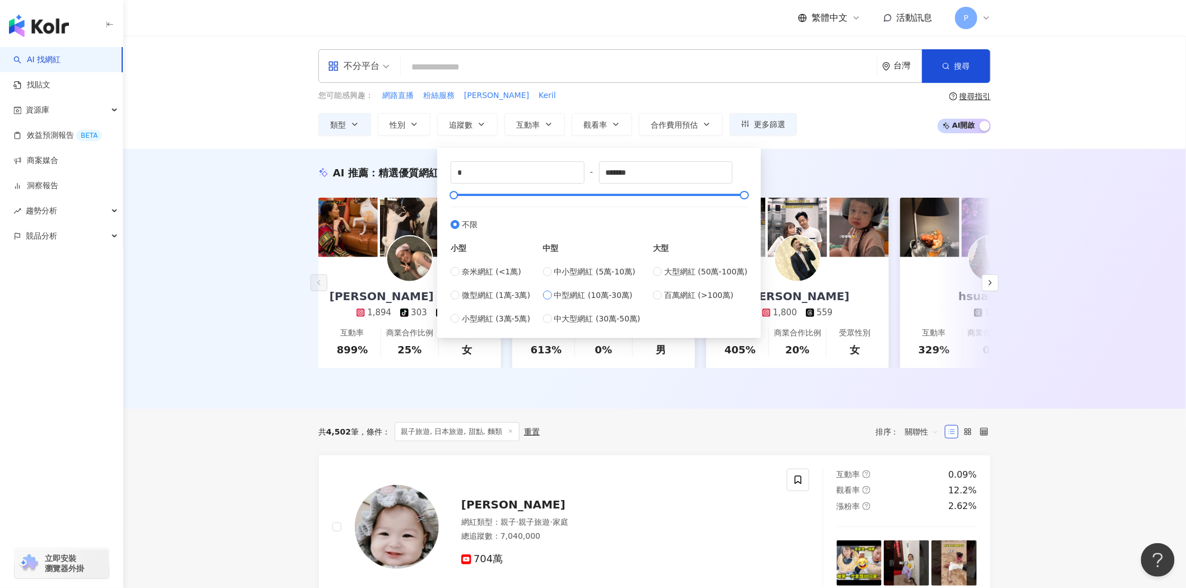
type input "******"
click at [208, 290] on div "AI 推薦 ： 精選優質網紅 羅紫婕（Amba Lo） 1,894 tiktok-icon 303 408 互動率 899% 商業合作比例 25% 受眾性別 …" at bounding box center [654, 279] width 1062 height 260
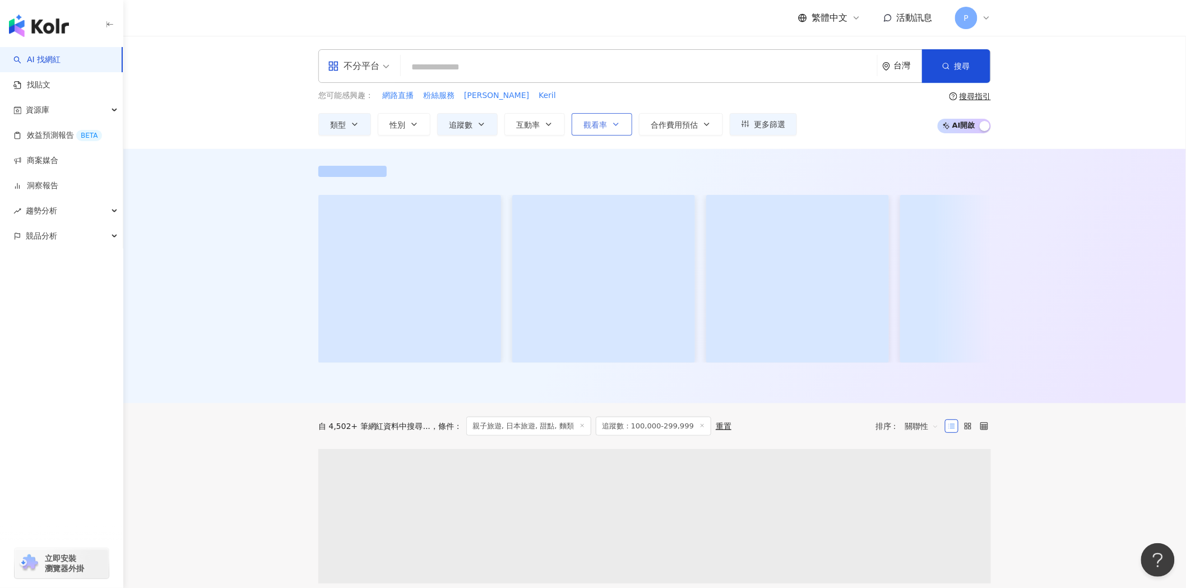
click at [615, 121] on icon "button" at bounding box center [615, 124] width 9 height 9
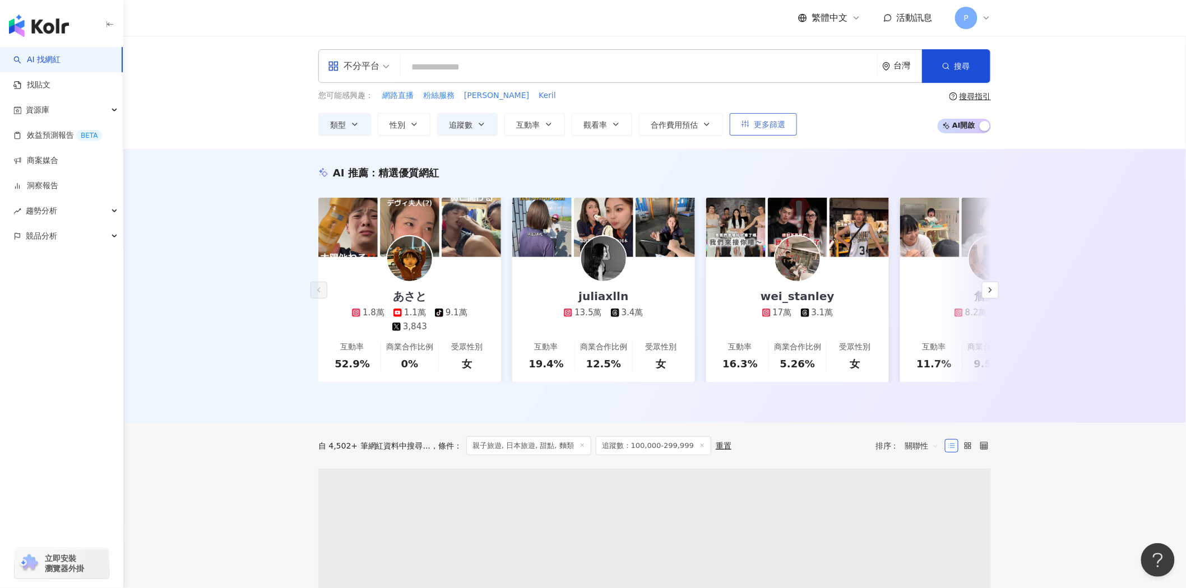
click at [764, 120] on span "更多篩選" at bounding box center [769, 124] width 31 height 9
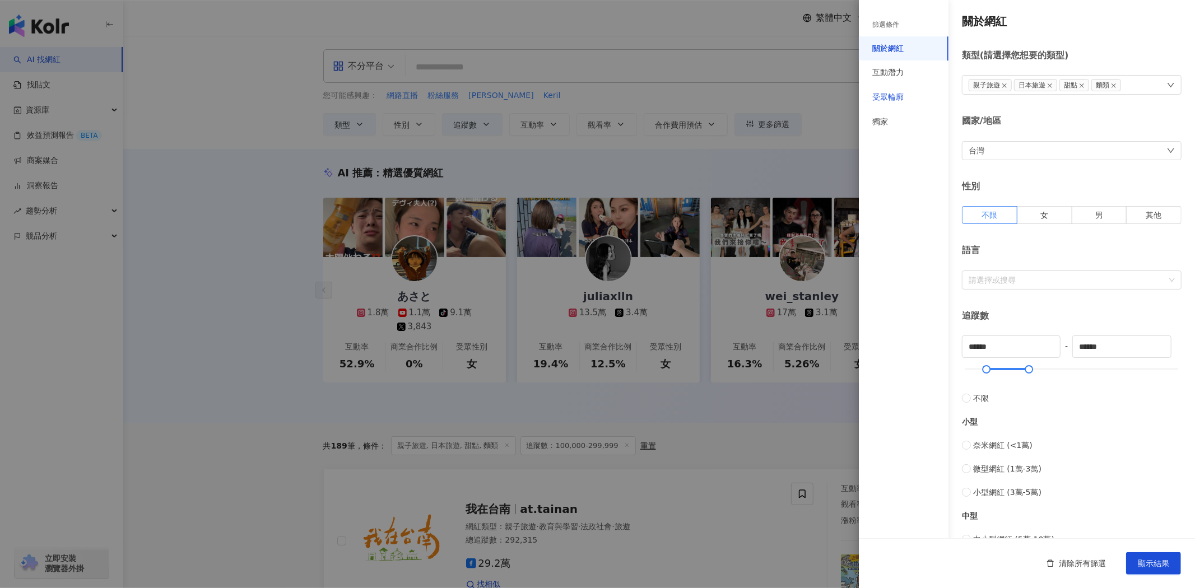
click at [899, 98] on div "受眾輪廓" at bounding box center [888, 97] width 31 height 11
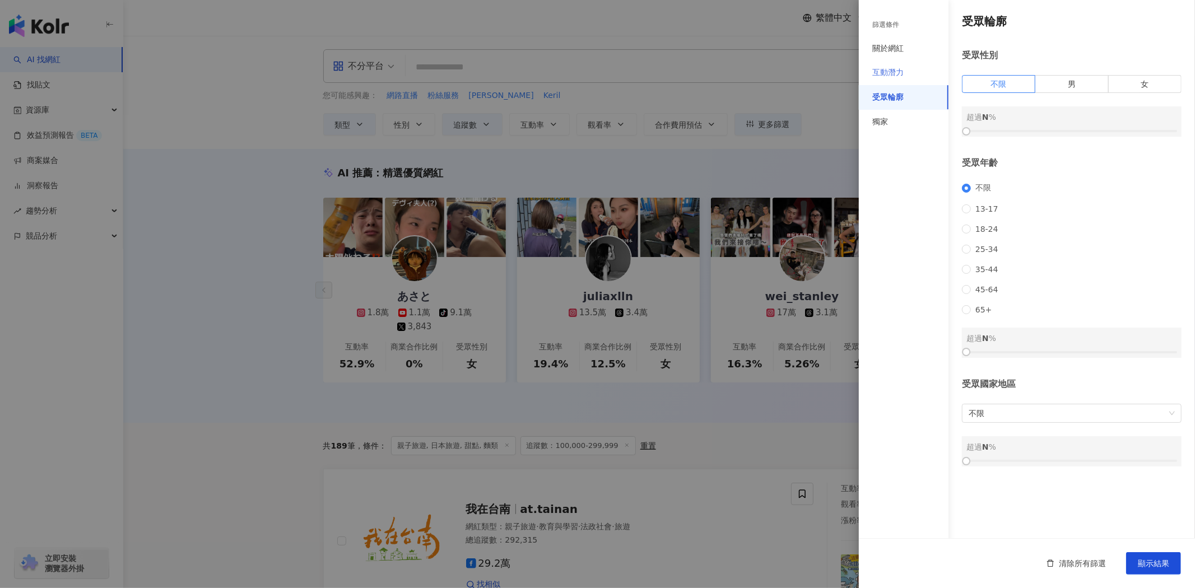
click at [894, 62] on div "互動潛力" at bounding box center [904, 73] width 90 height 25
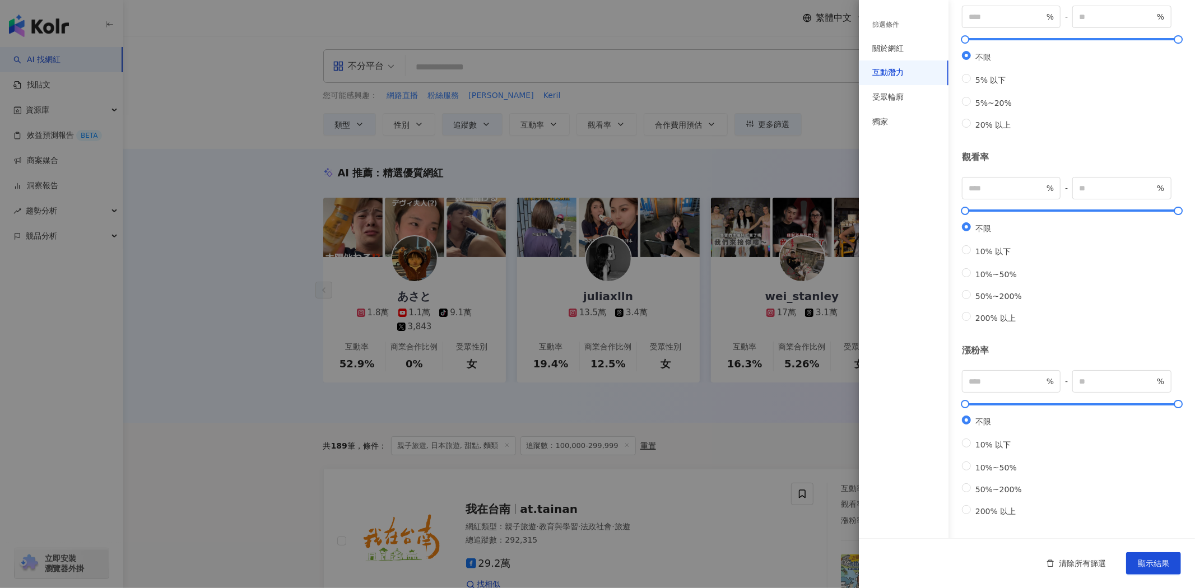
scroll to position [175, 0]
click at [645, 105] on div at bounding box center [597, 294] width 1195 height 588
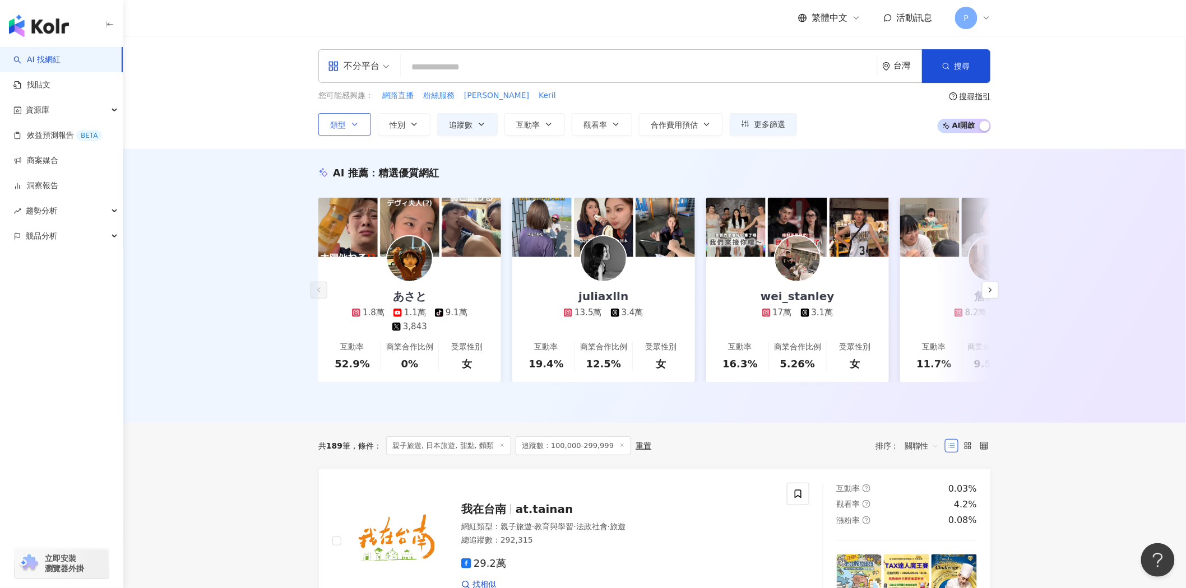
click at [363, 131] on button "類型" at bounding box center [344, 124] width 53 height 22
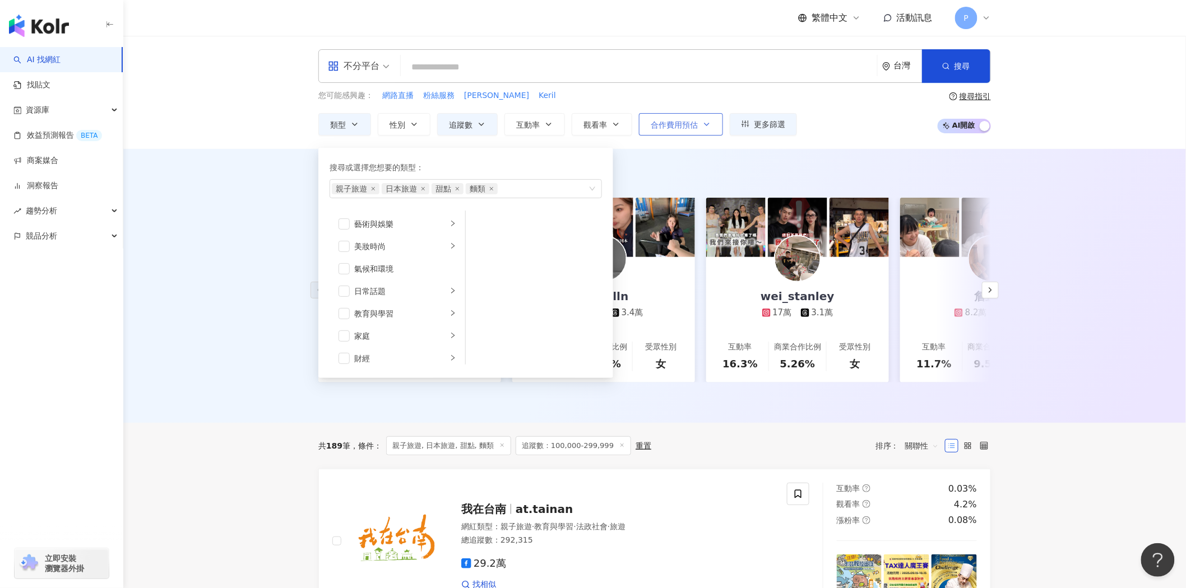
click at [704, 128] on icon "button" at bounding box center [706, 124] width 9 height 9
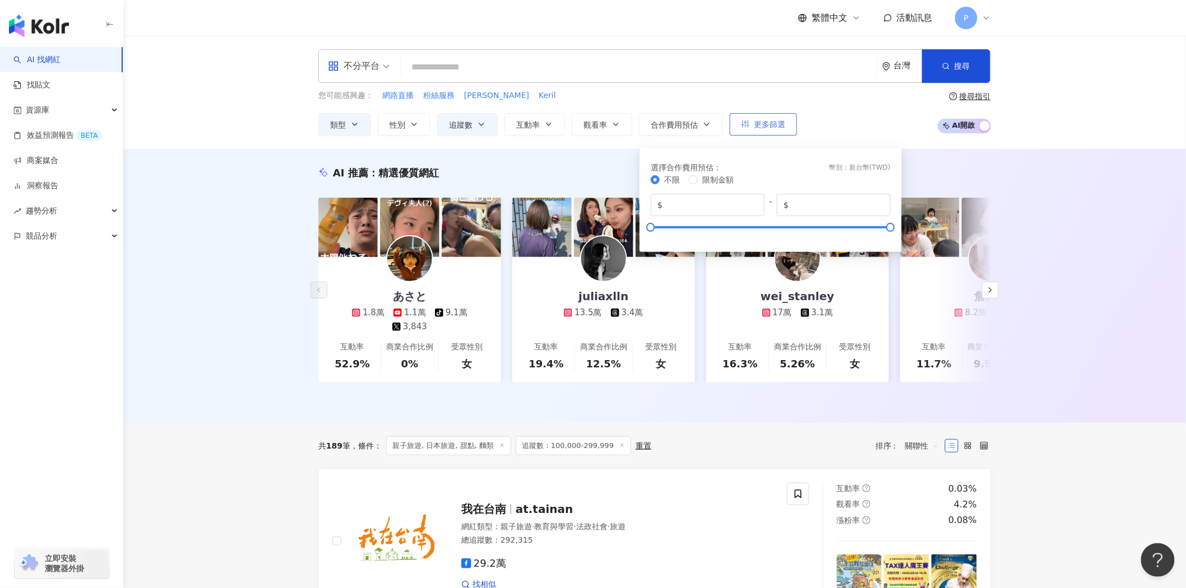
click at [737, 118] on button "更多篩選" at bounding box center [763, 124] width 67 height 22
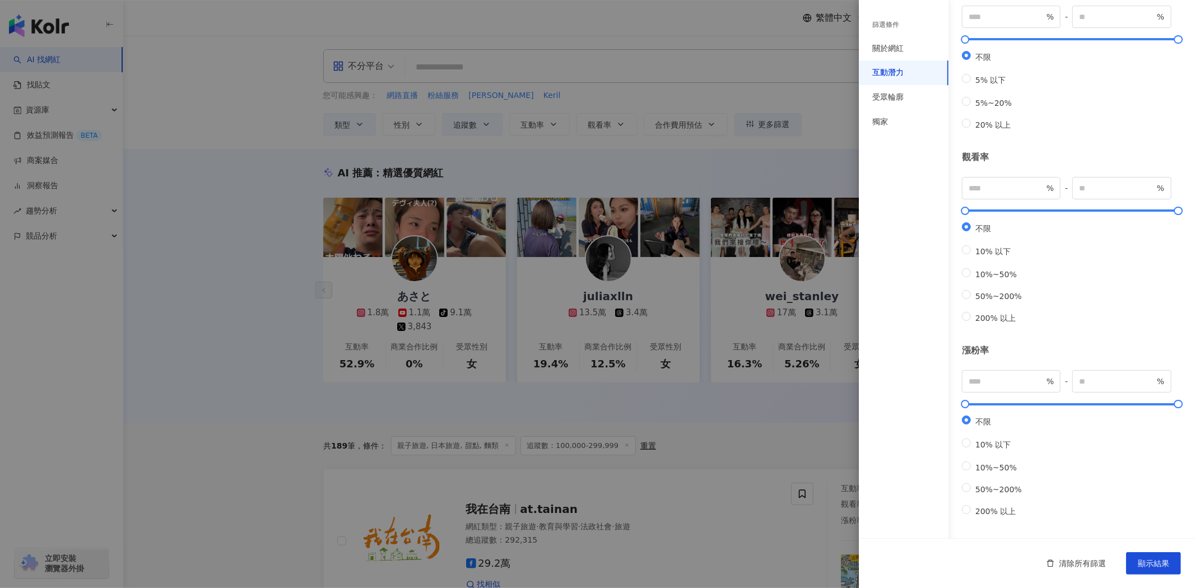
click at [774, 129] on div at bounding box center [597, 294] width 1195 height 588
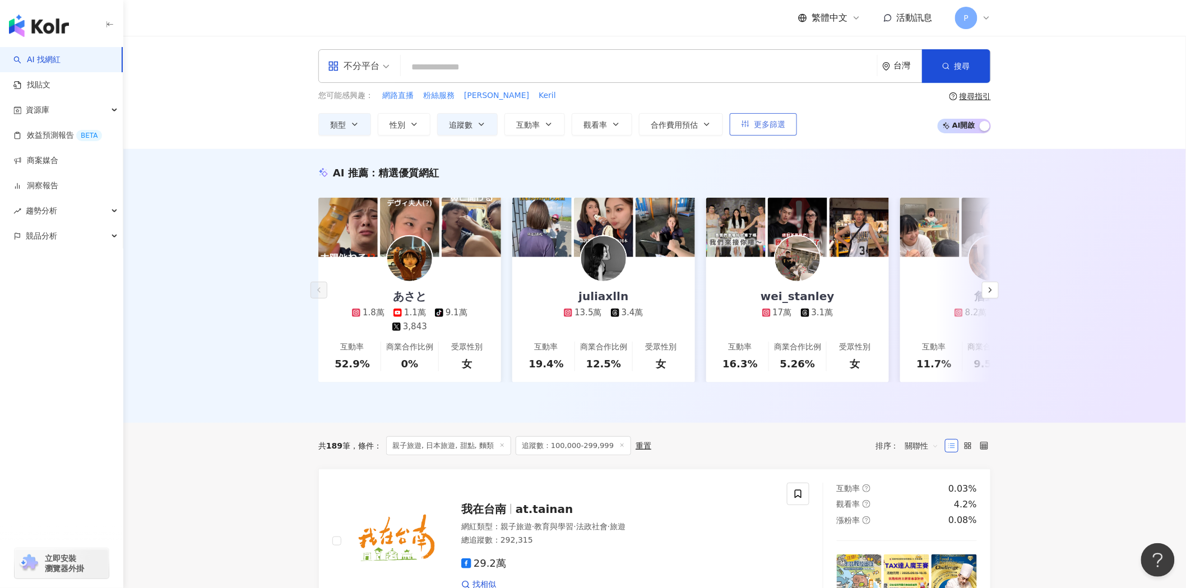
click at [772, 127] on span "更多篩選" at bounding box center [769, 124] width 31 height 9
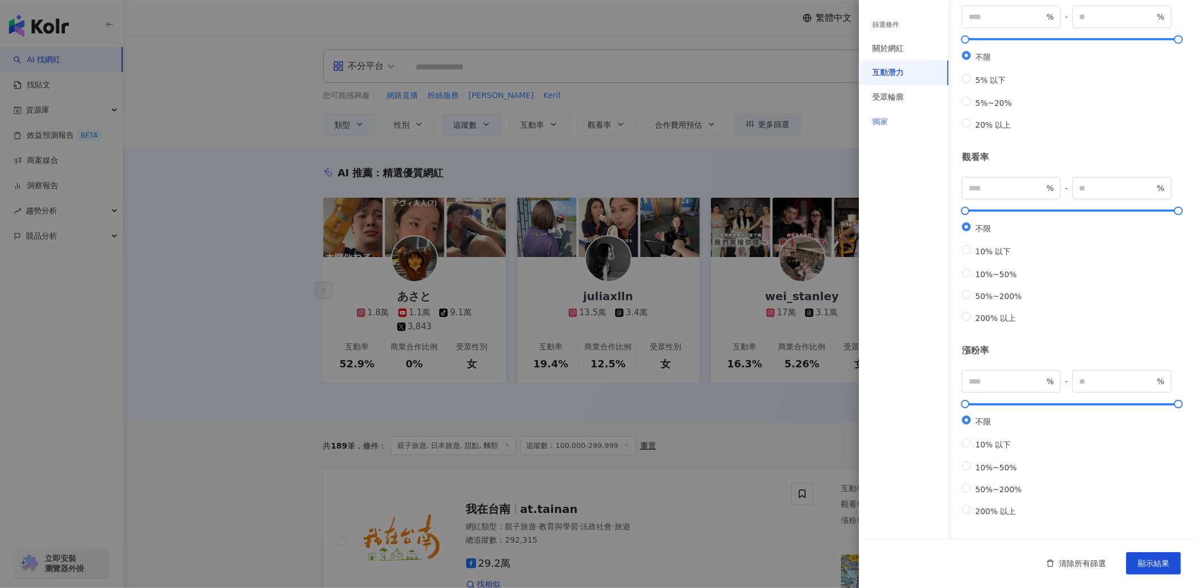
click at [904, 124] on div "獨家" at bounding box center [904, 122] width 90 height 25
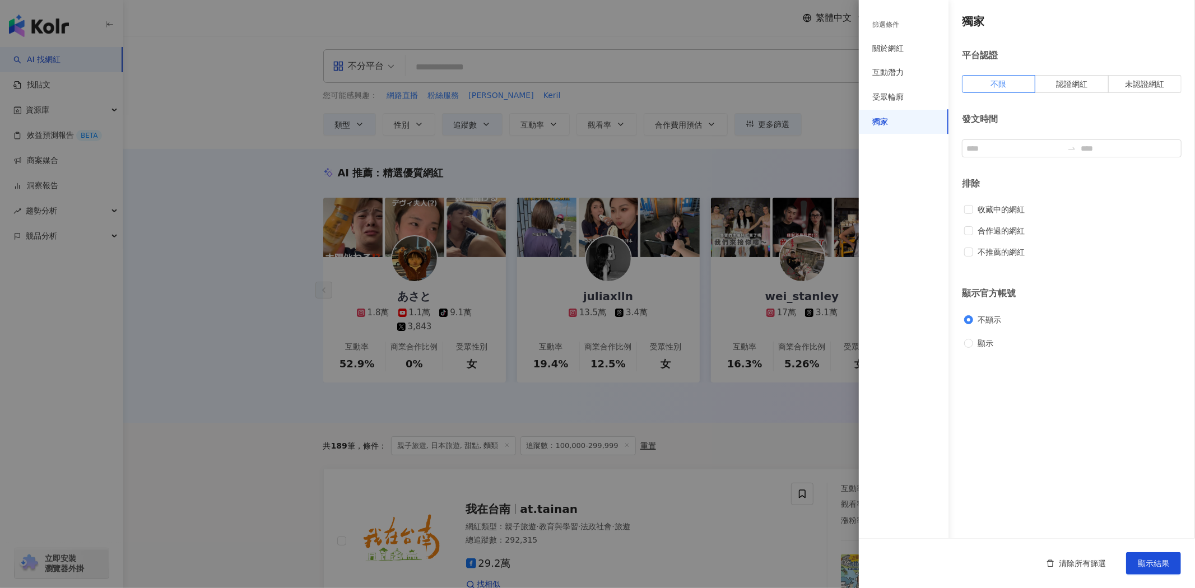
scroll to position [0, 0]
click at [887, 45] on div "關於網紅" at bounding box center [888, 48] width 31 height 11
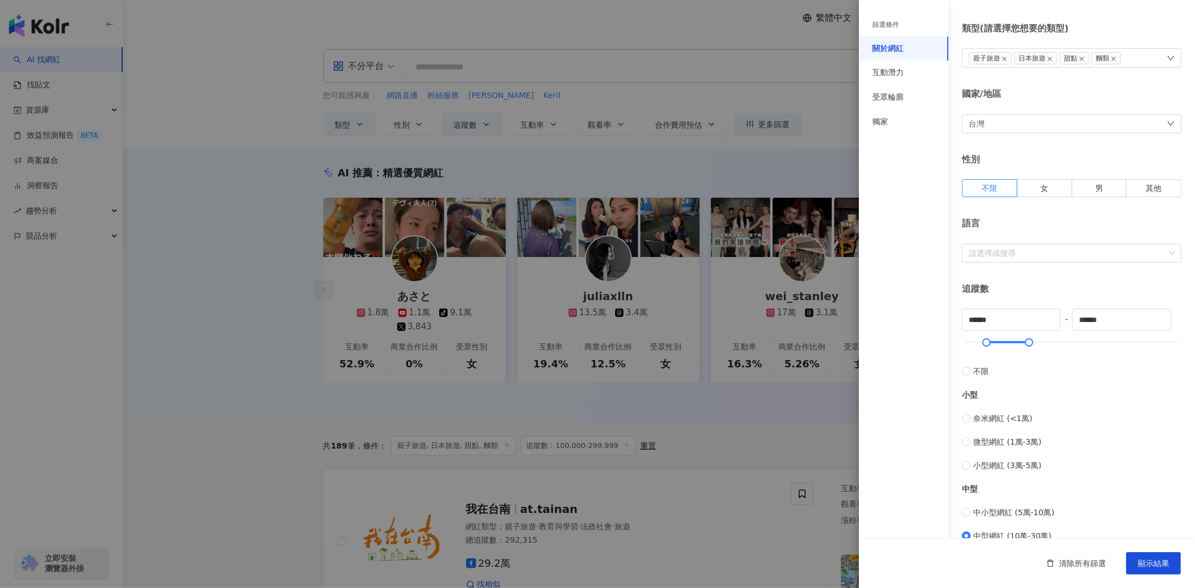
scroll to position [9, 0]
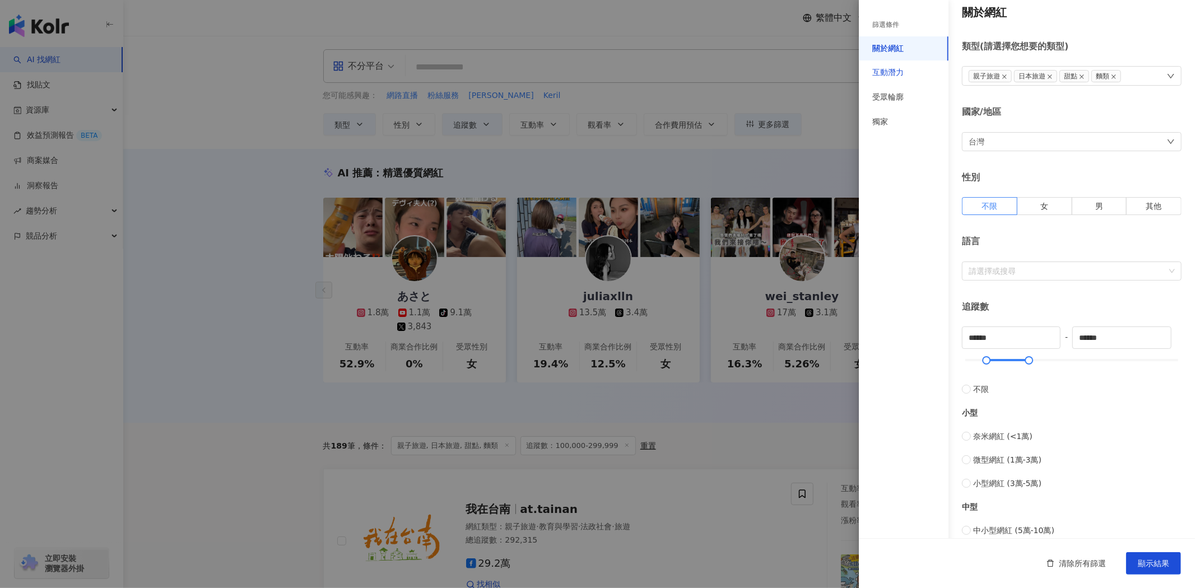
click at [900, 68] on div "互動潛力" at bounding box center [888, 72] width 31 height 11
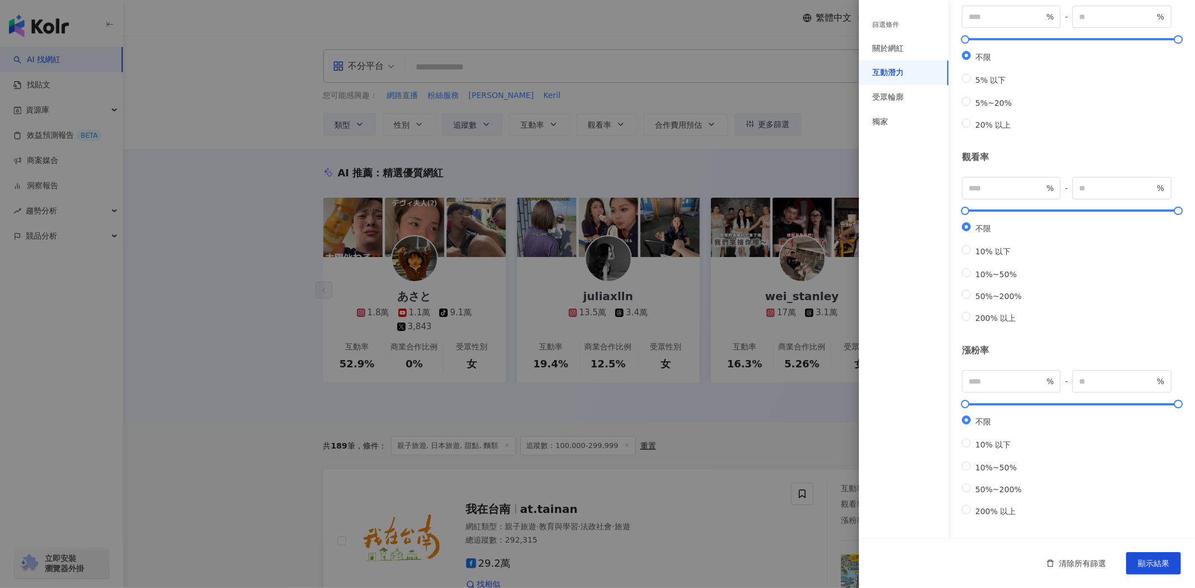
scroll to position [175, 0]
click at [915, 103] on div "受眾輪廓" at bounding box center [904, 97] width 90 height 25
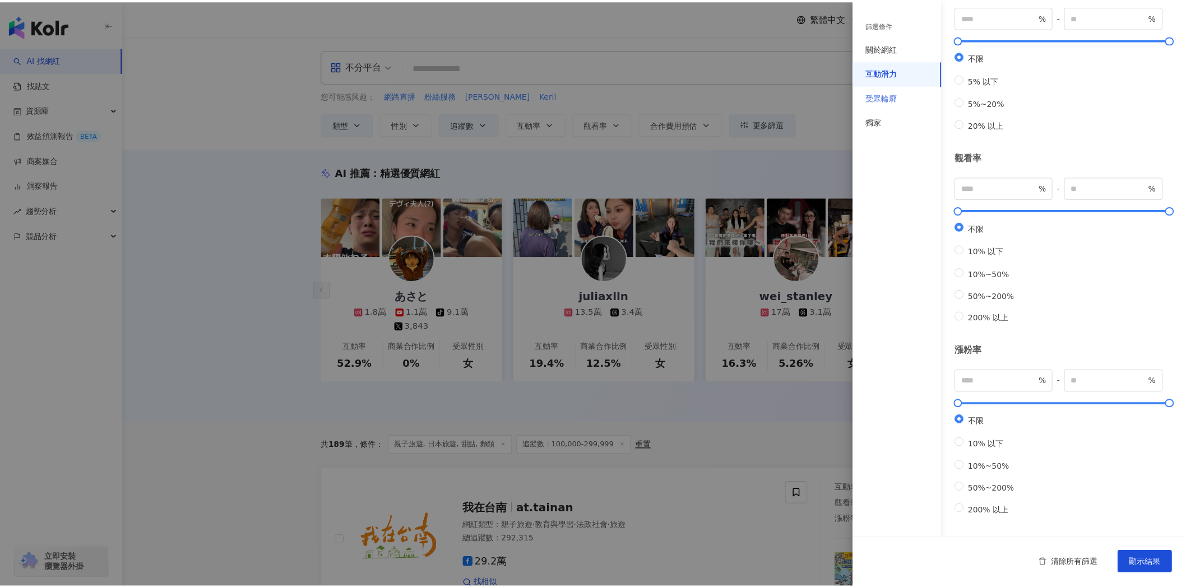
scroll to position [0, 0]
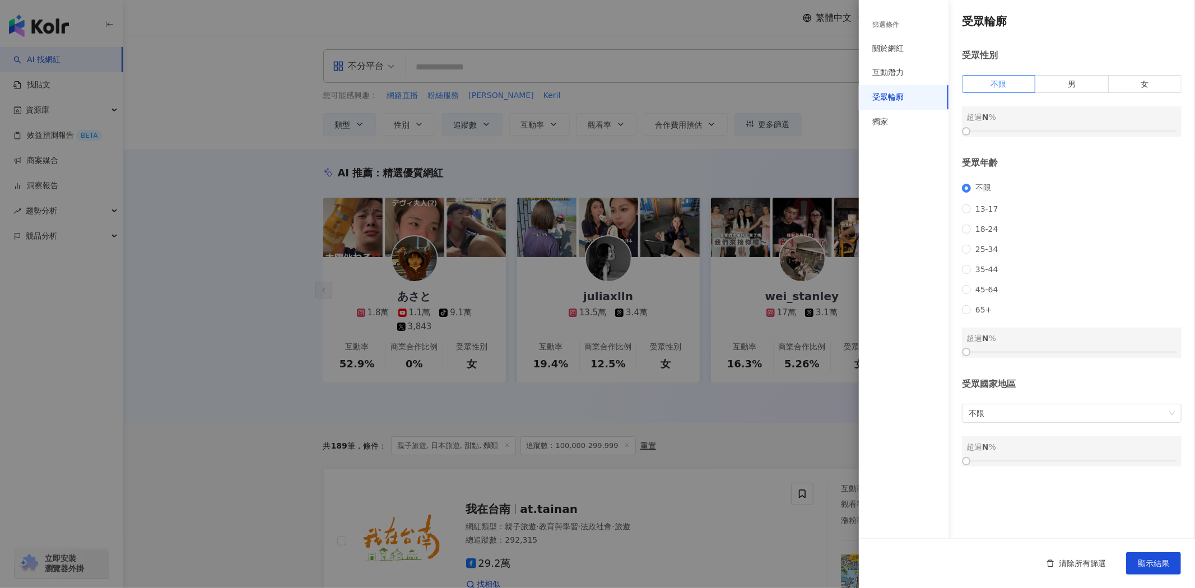
click at [217, 277] on div at bounding box center [597, 294] width 1195 height 588
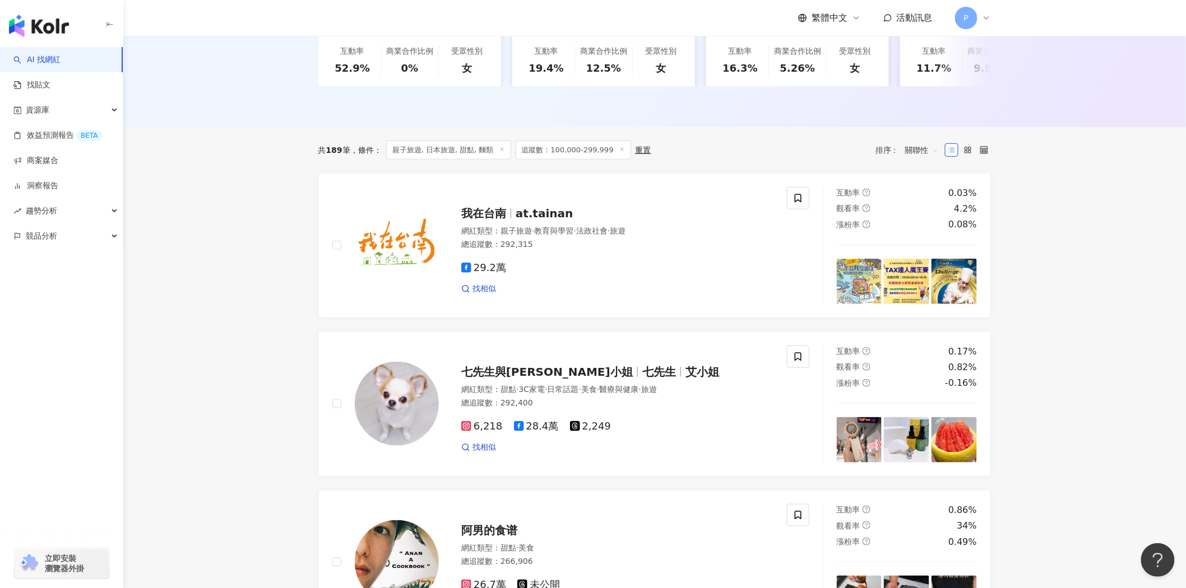
scroll to position [311, 0]
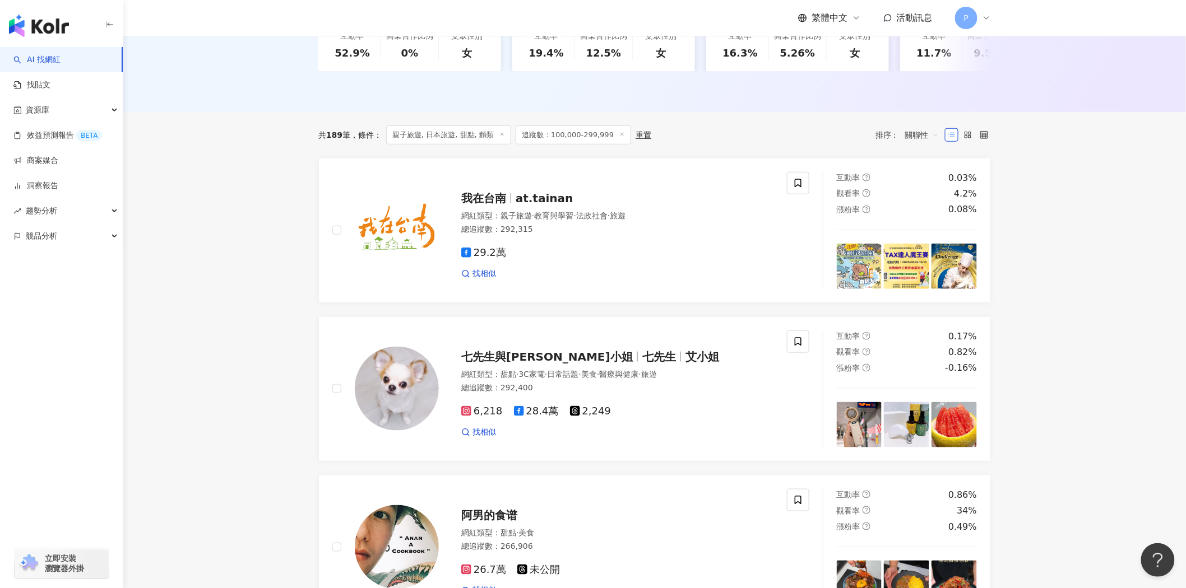
click at [920, 144] on span "關聯性" at bounding box center [922, 135] width 34 height 18
click at [916, 143] on span "關聯性" at bounding box center [922, 135] width 34 height 18
click at [934, 185] on div "追蹤數" at bounding box center [922, 186] width 28 height 12
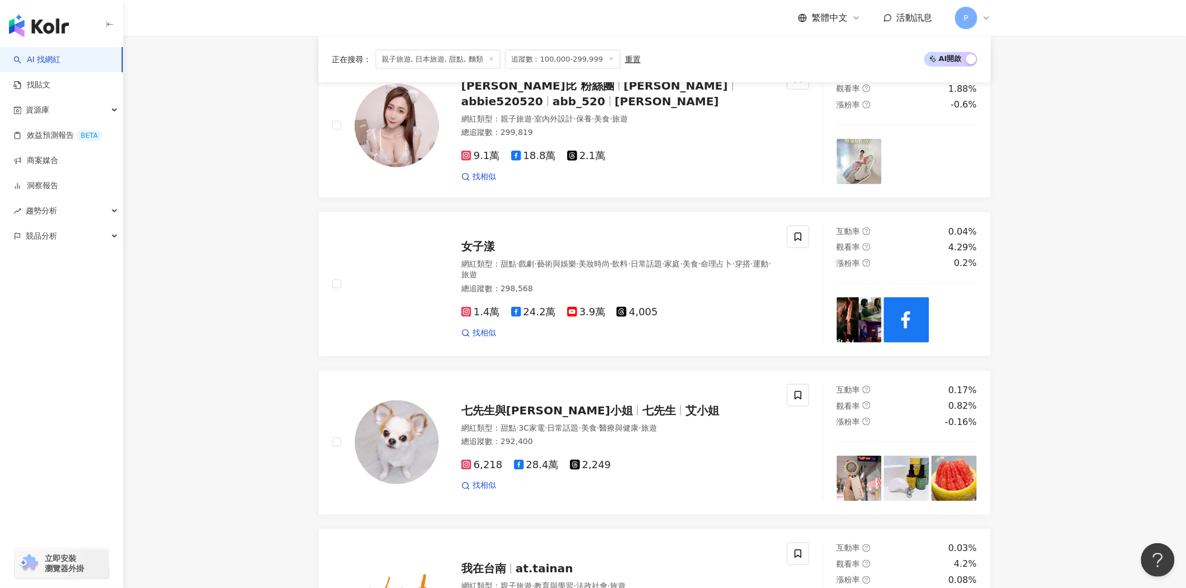
scroll to position [560, 0]
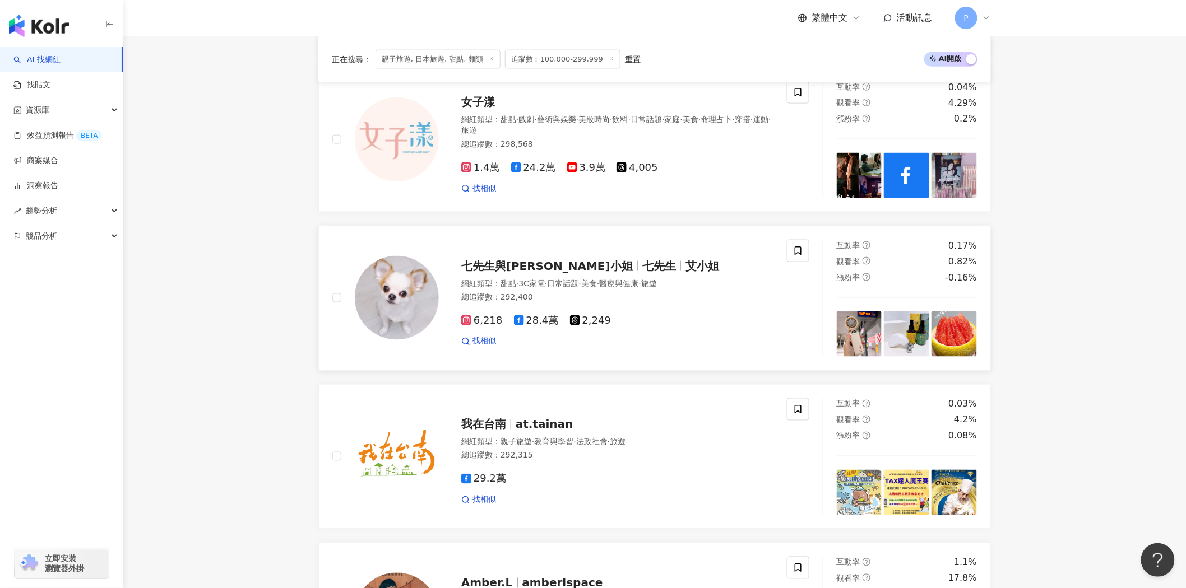
click at [642, 269] on span "七先生" at bounding box center [663, 265] width 43 height 13
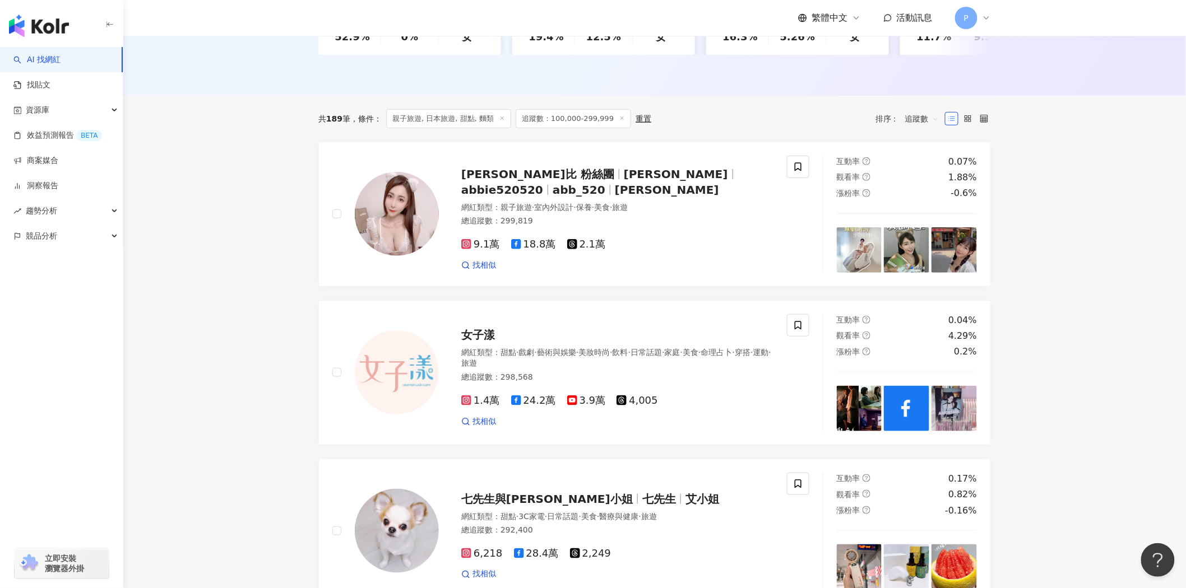
scroll to position [0, 0]
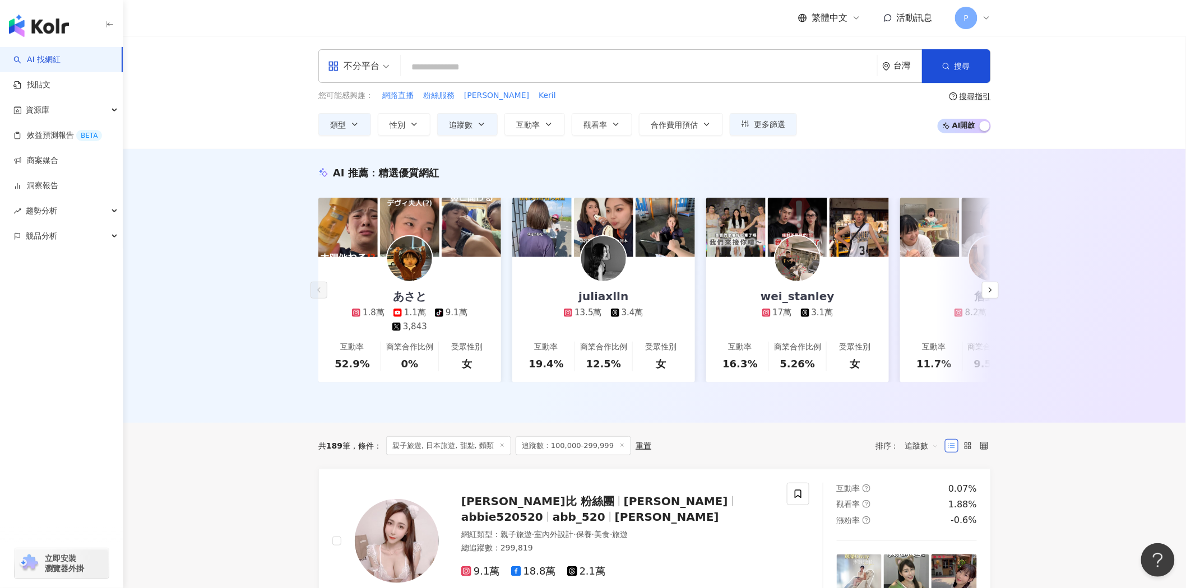
click at [570, 456] on span "追蹤數：100,000-299,999" at bounding box center [573, 446] width 115 height 19
click at [574, 454] on span "追蹤數：100,000-299,999" at bounding box center [573, 446] width 115 height 19
click at [454, 116] on button "追蹤數" at bounding box center [467, 124] width 61 height 22
click at [880, 132] on div "您可能感興趣： 網路直播 粉絲服務 Kerry Keril 類型 性別 追蹤數 互動率 觀看率 合作費用預估 更多篩選 篩選條件 關於網紅 互動潛力 受眾輪廓…" at bounding box center [654, 113] width 672 height 46
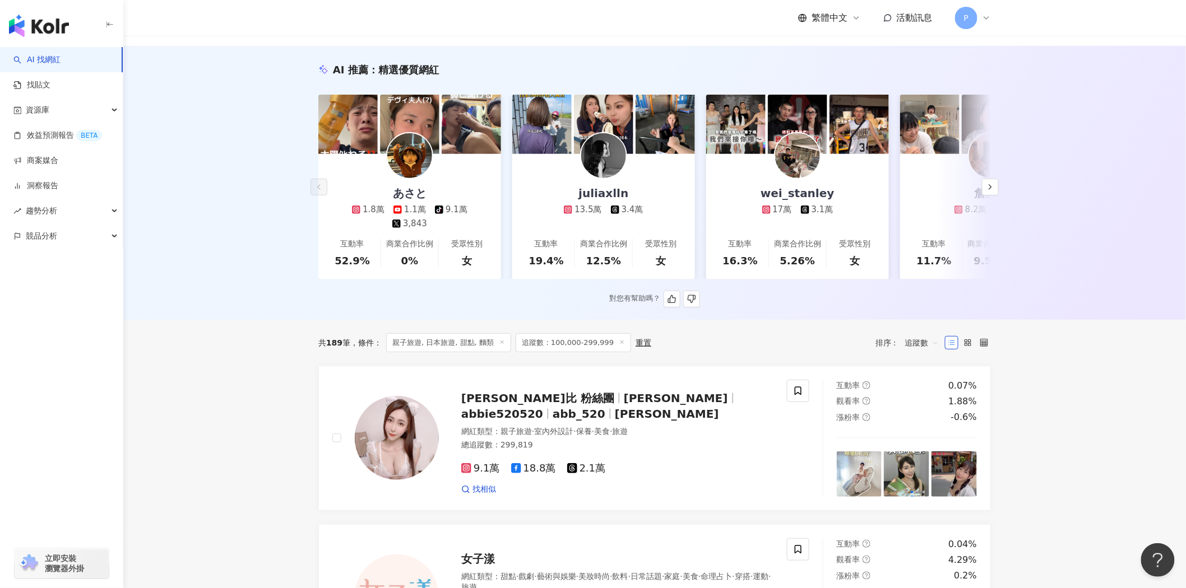
scroll to position [249, 0]
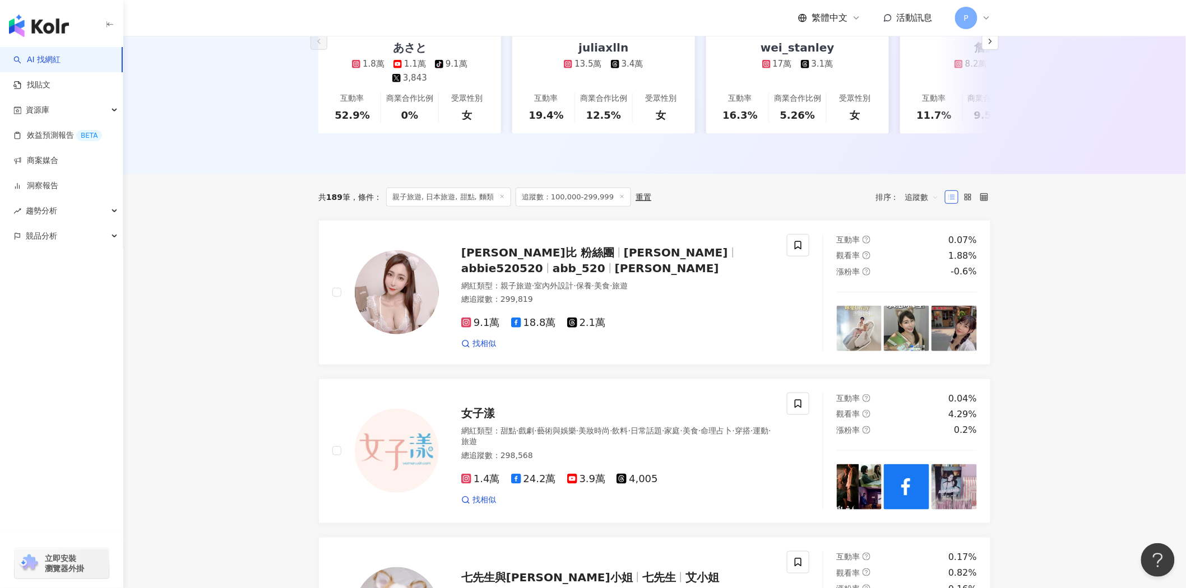
click at [926, 206] on span "追蹤數" at bounding box center [922, 197] width 34 height 18
click at [931, 229] on div "關聯性" at bounding box center [922, 230] width 28 height 12
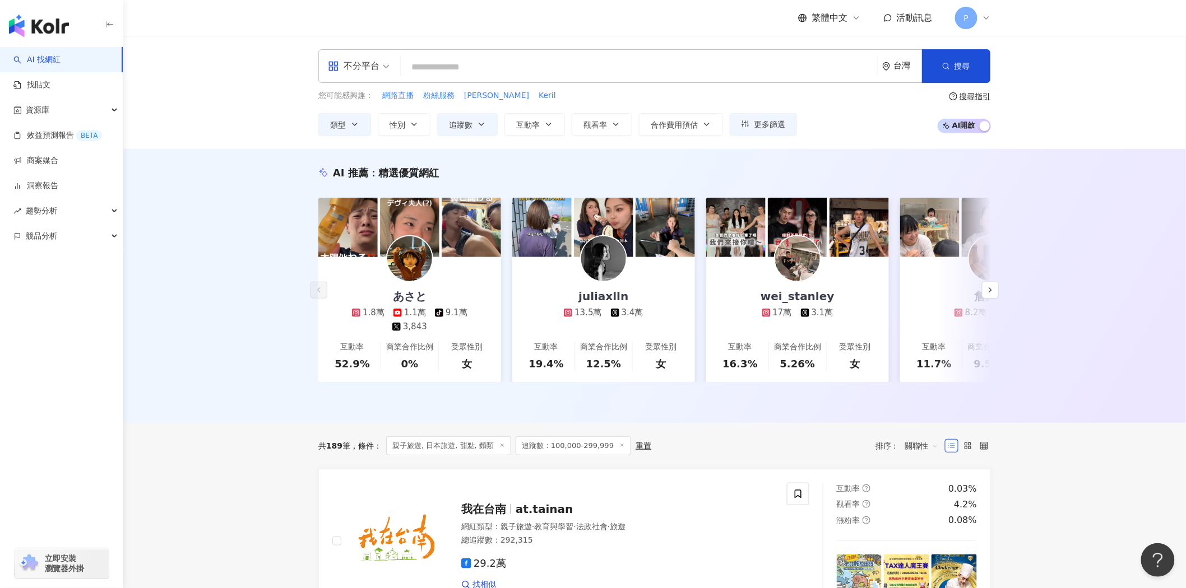
click at [383, 64] on span "不分平台" at bounding box center [359, 66] width 62 height 18
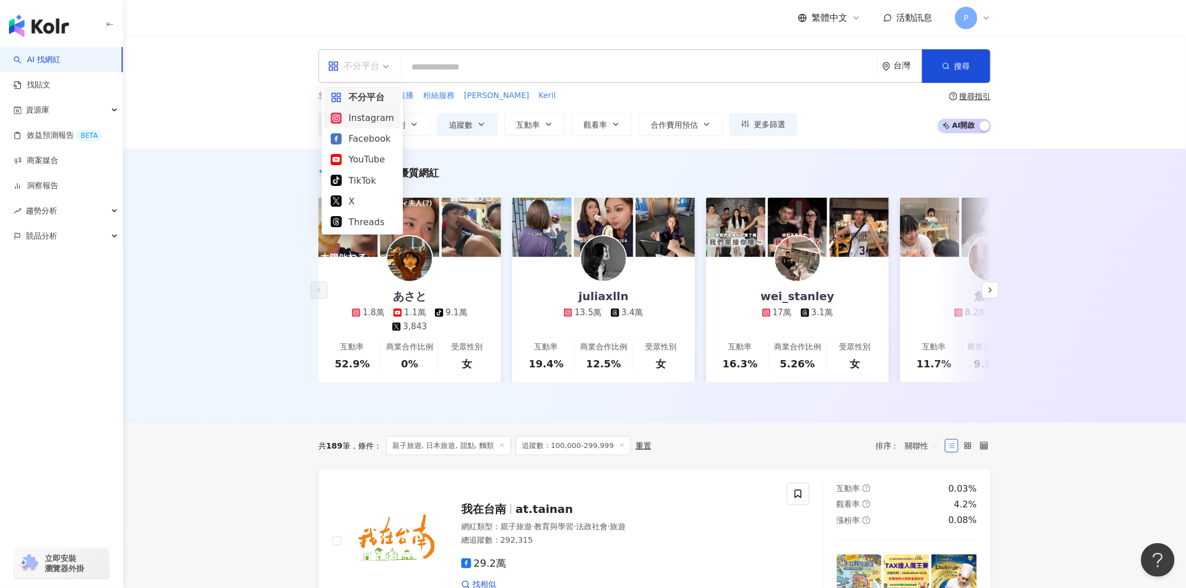
click at [379, 115] on div "Instagram" at bounding box center [362, 118] width 63 height 14
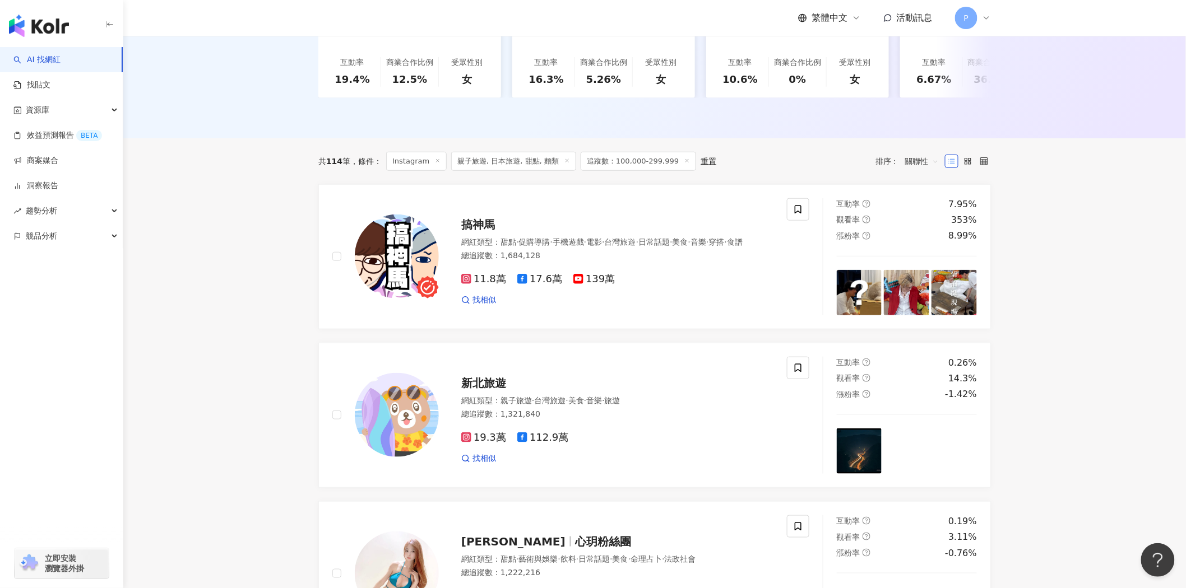
scroll to position [311, 0]
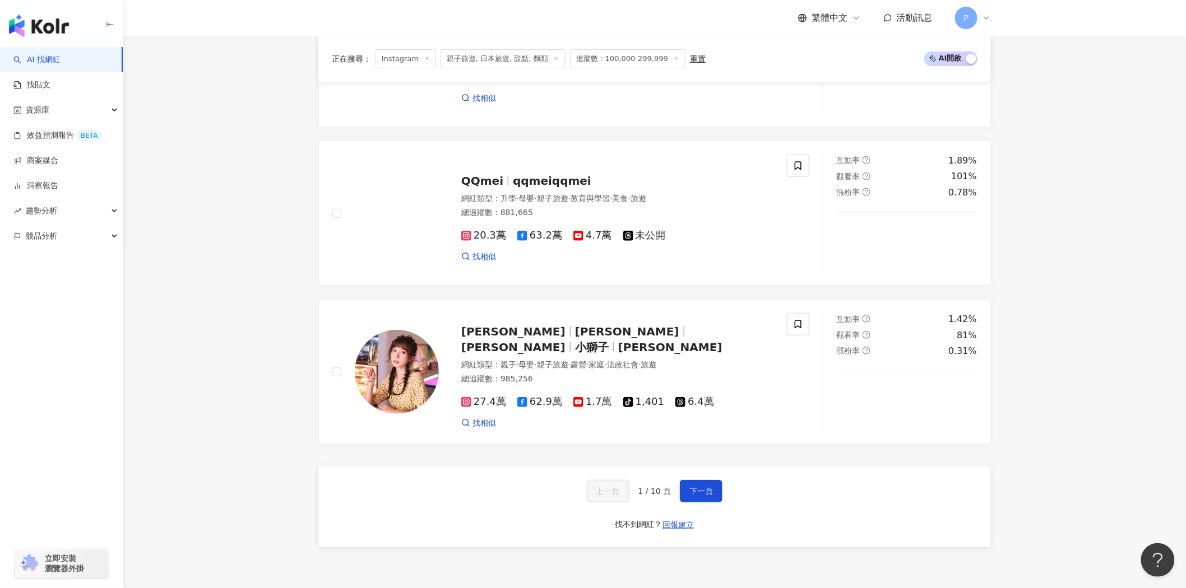
scroll to position [1930, 0]
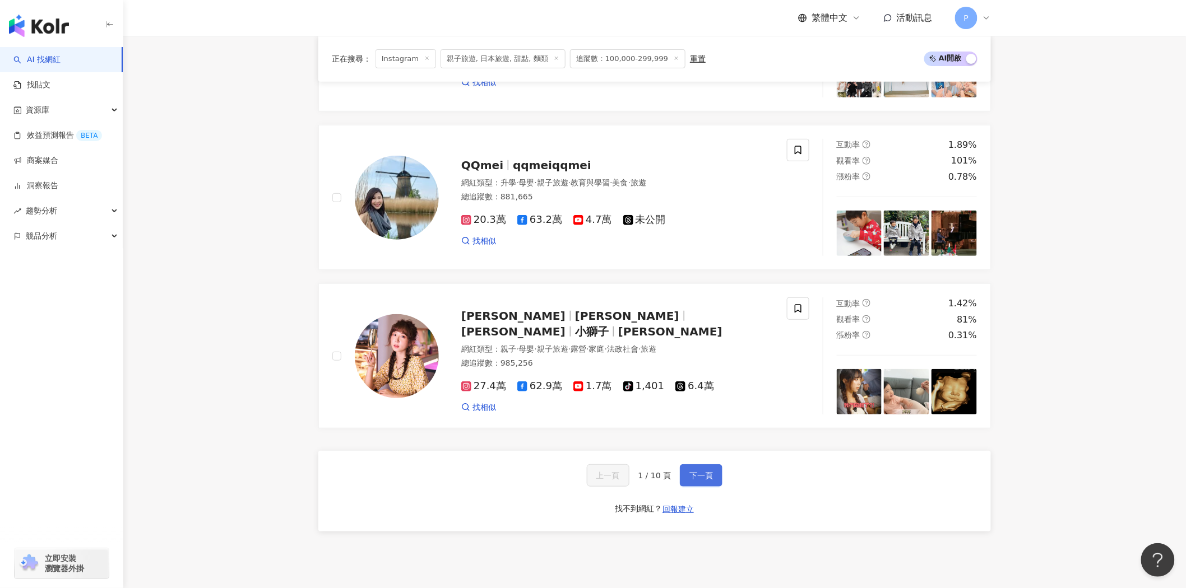
click at [702, 480] on span "下一頁" at bounding box center [701, 475] width 24 height 9
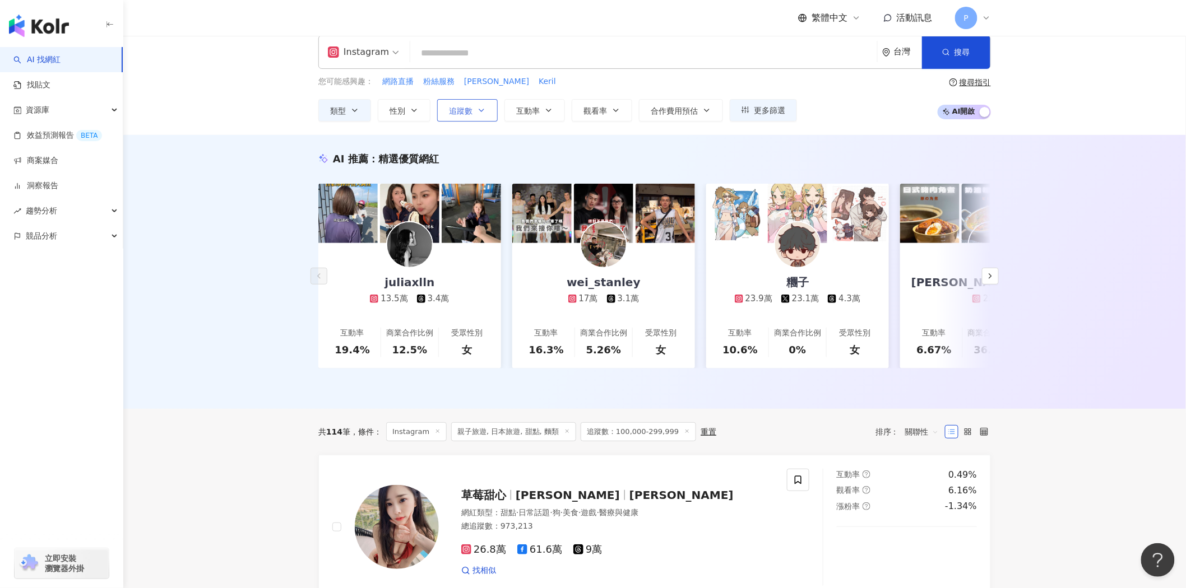
scroll to position [0, 0]
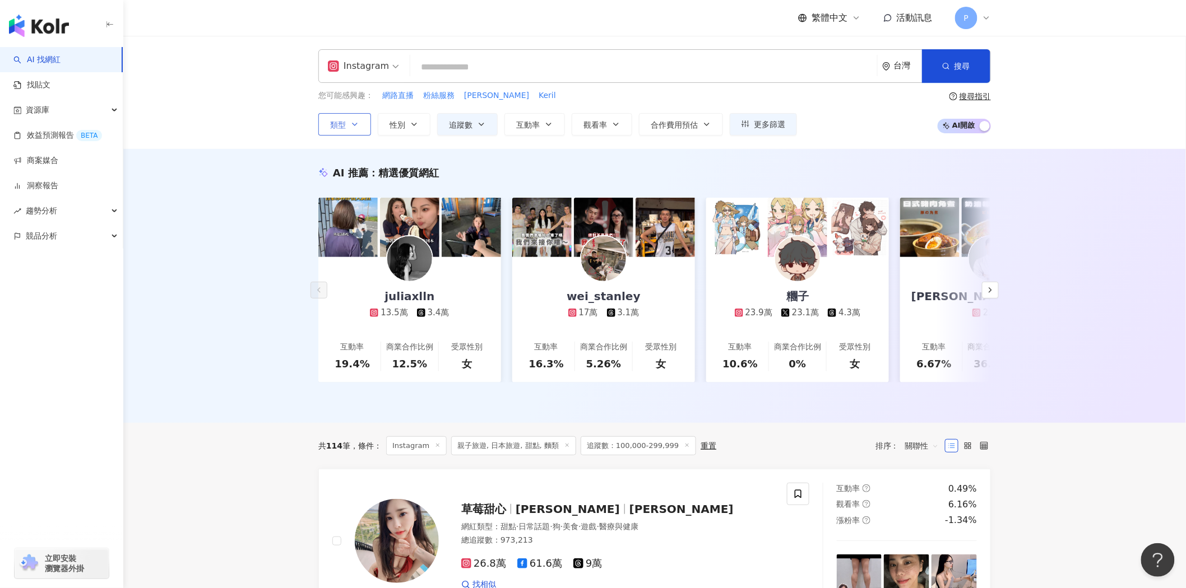
click at [356, 128] on icon "button" at bounding box center [354, 124] width 9 height 9
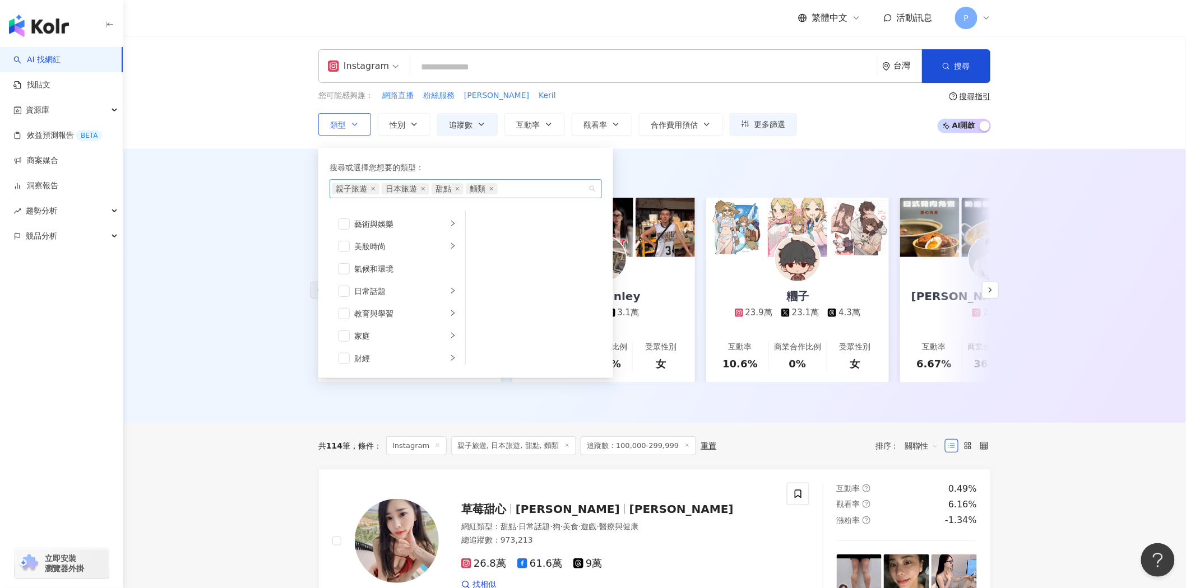
click at [373, 191] on span "親子旅遊" at bounding box center [356, 188] width 48 height 11
click at [456, 187] on icon "close" at bounding box center [457, 189] width 4 height 4
click at [458, 189] on icon "close" at bounding box center [457, 189] width 4 height 4
click at [374, 187] on icon "close" at bounding box center [373, 189] width 4 height 4
click at [436, 338] on div "家庭" at bounding box center [400, 336] width 93 height 12
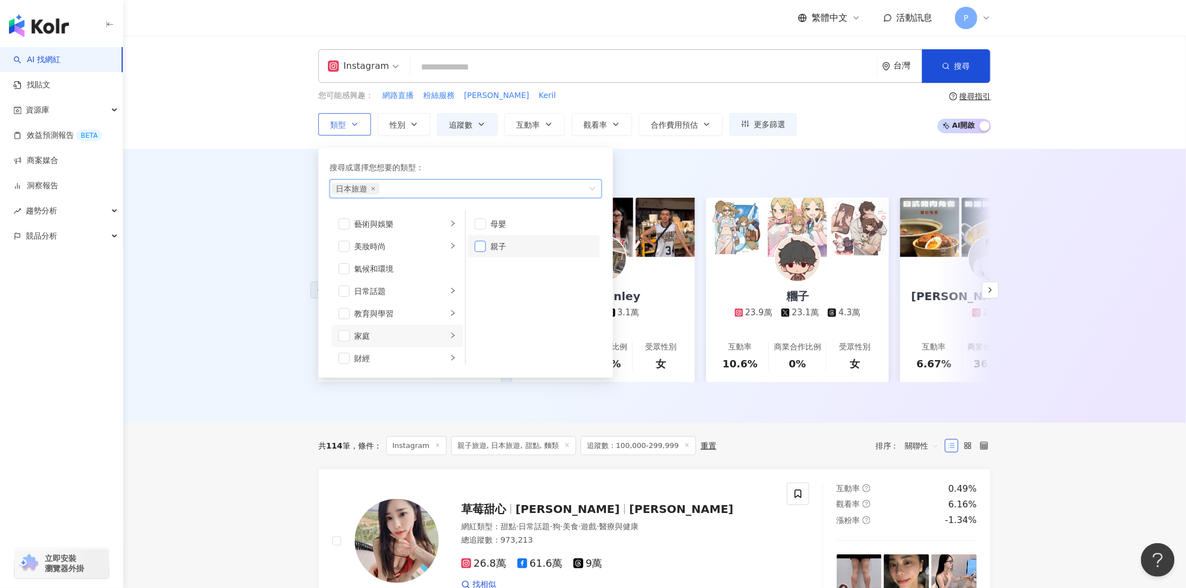
click at [480, 244] on span "button" at bounding box center [480, 246] width 11 height 11
click at [419, 312] on div "教育與學習" at bounding box center [400, 314] width 93 height 12
click at [421, 354] on div "財經" at bounding box center [400, 358] width 93 height 12
click at [243, 333] on div "AI 推薦 ： 精選優質網紅 juliaxlln 13.5萬 3.4萬 互動率 19.4% 商業合作比例 12.5% 受眾性別 女 wei_stanley 1…" at bounding box center [654, 286] width 1062 height 274
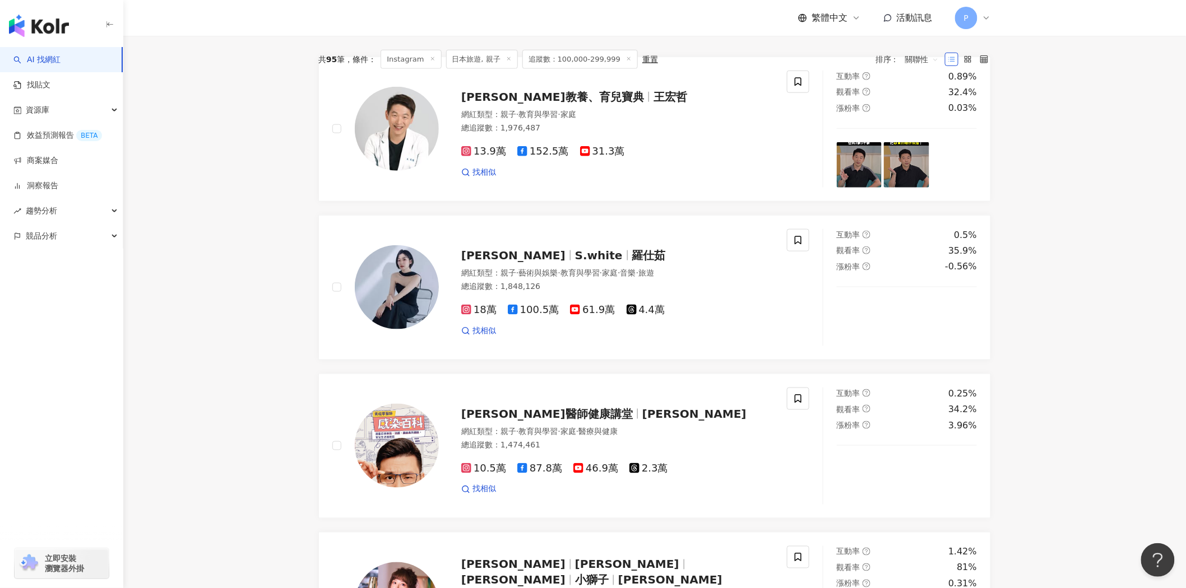
scroll to position [311, 0]
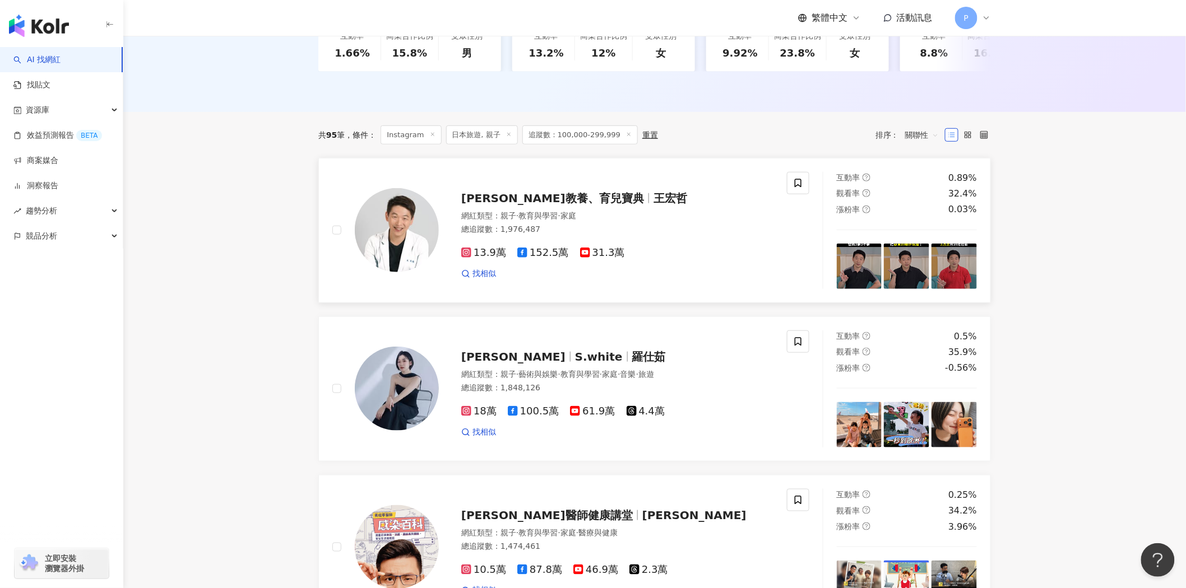
click at [653, 205] on span "王宏哲" at bounding box center [670, 198] width 34 height 13
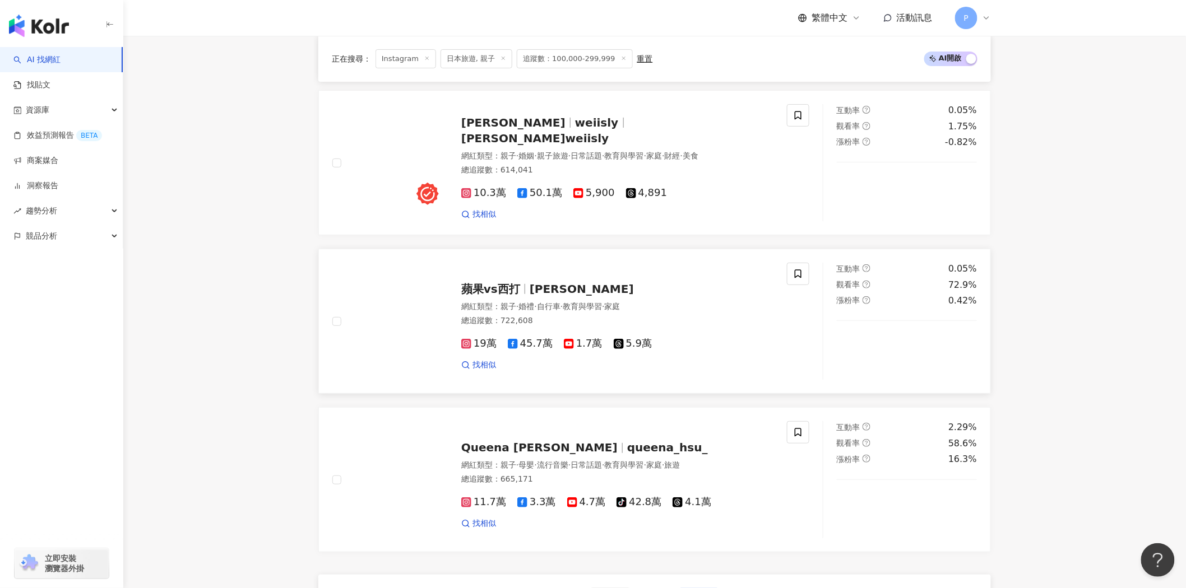
scroll to position [1992, 0]
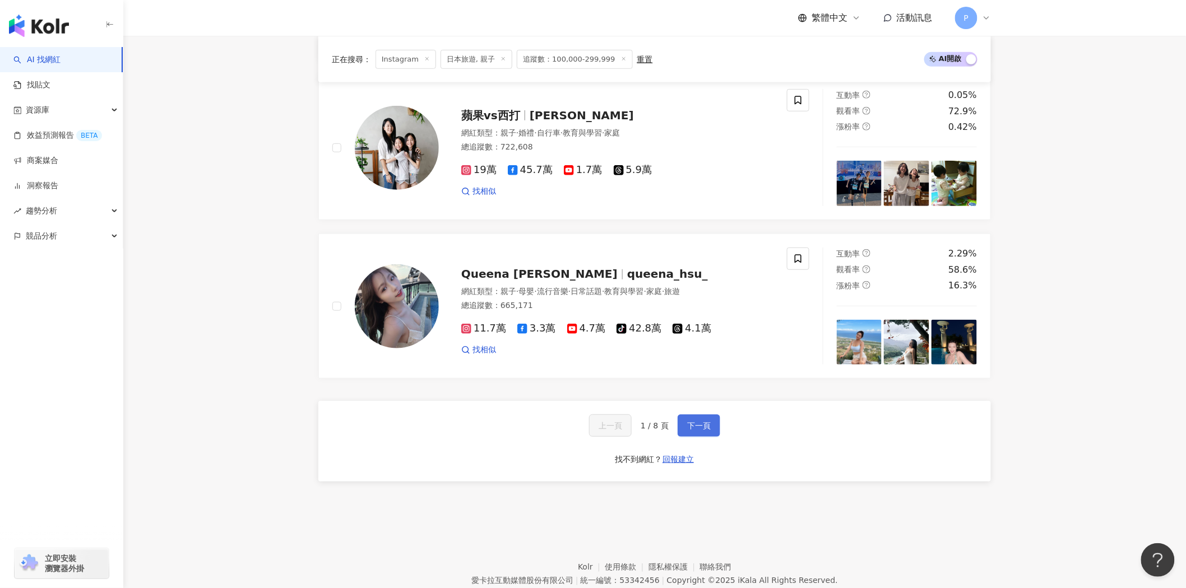
click at [695, 425] on span "下一頁" at bounding box center [699, 425] width 24 height 9
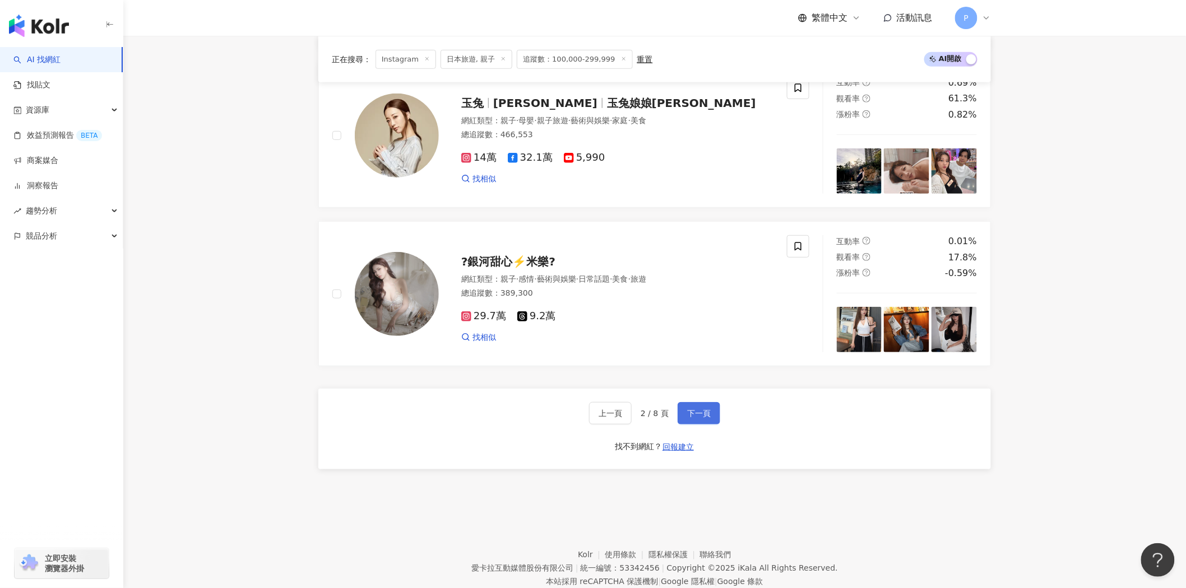
click at [697, 418] on span "下一頁" at bounding box center [699, 413] width 24 height 9
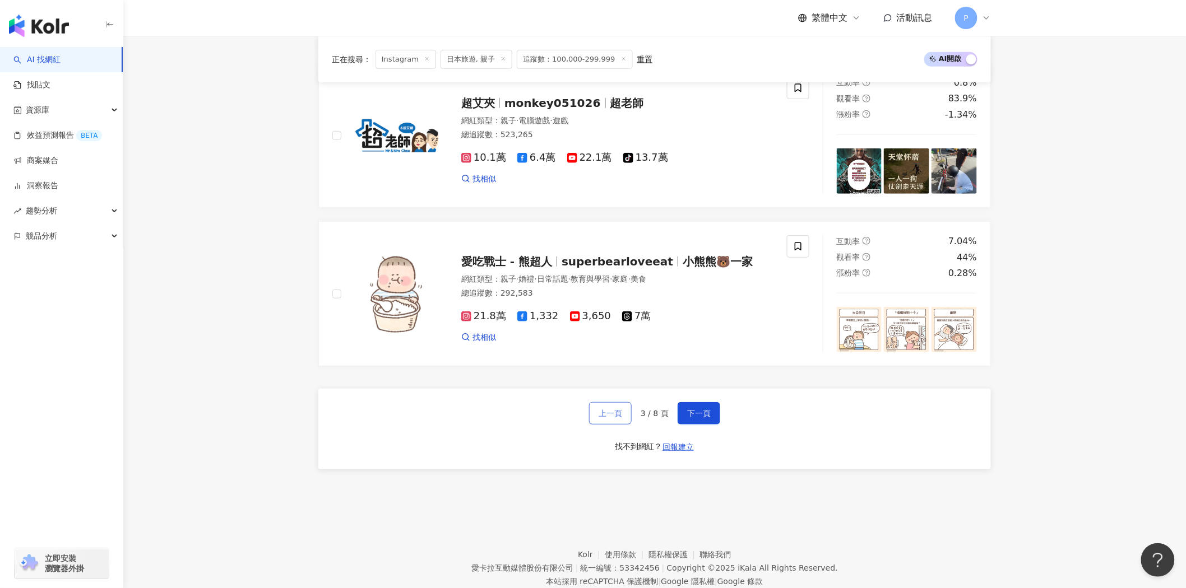
click at [598, 425] on button "上一頁" at bounding box center [610, 413] width 43 height 22
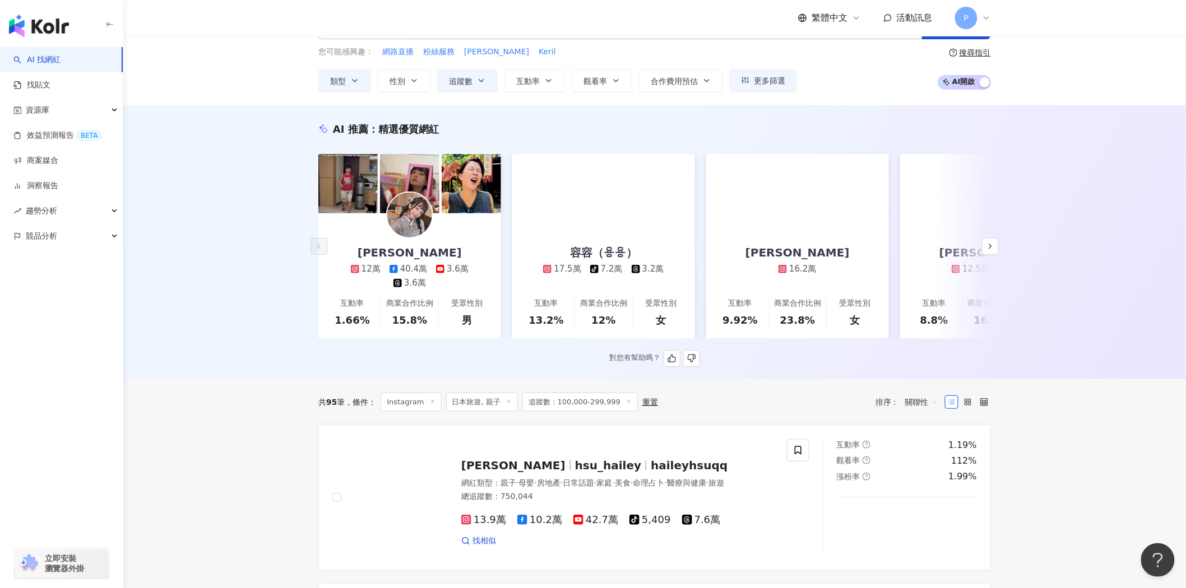
scroll to position [0, 0]
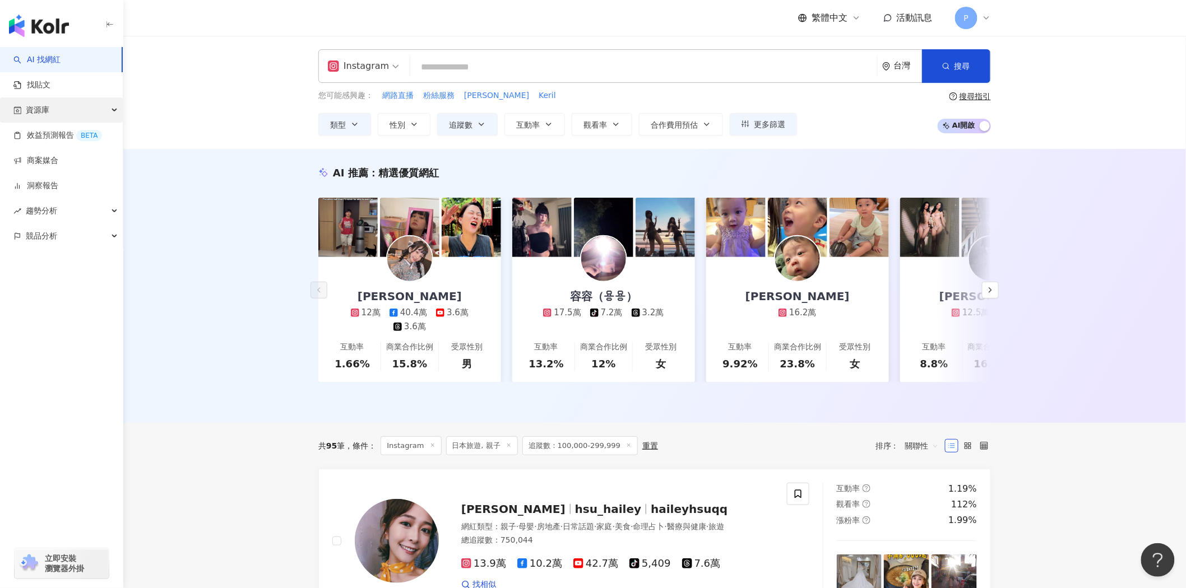
click at [54, 114] on div "資源庫" at bounding box center [61, 110] width 123 height 25
click at [58, 139] on link "網紅管理" at bounding box center [42, 135] width 31 height 11
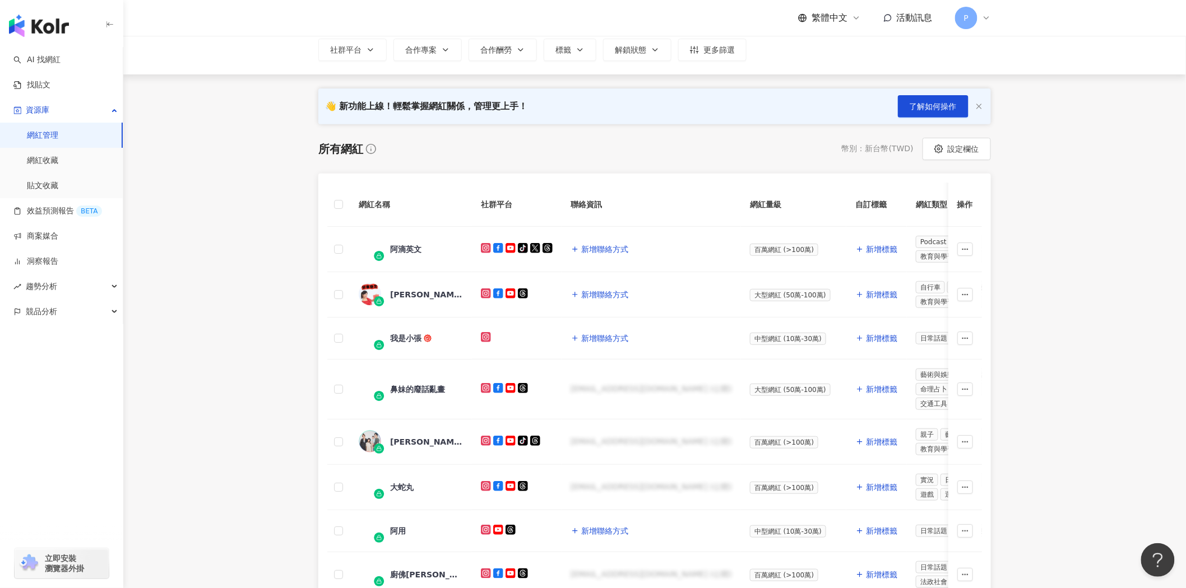
scroll to position [124, 0]
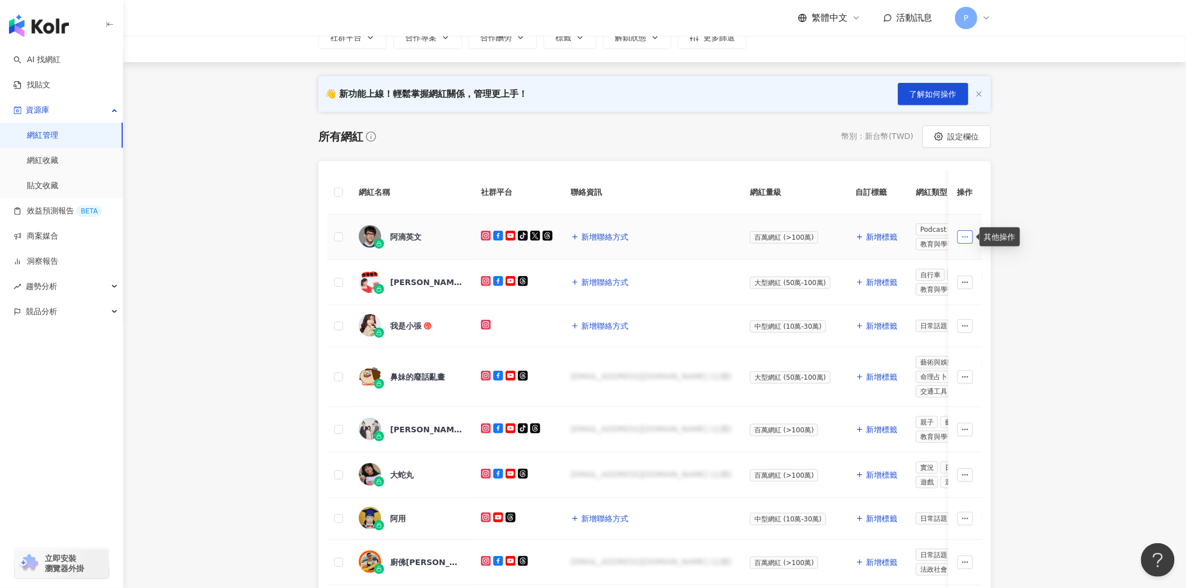
click at [971, 238] on button "button" at bounding box center [965, 236] width 16 height 13
click at [1062, 187] on main "網紅管理 合作過的網紅 已解鎖網紅 網紅管理 加入網紅 社群平台 合作專案 合作酬勞 標籤 解鎖狀態 更多篩選 👋 新功能上線！輕鬆掌握網紅關係，管理更上手！…" at bounding box center [654, 376] width 1062 height 930
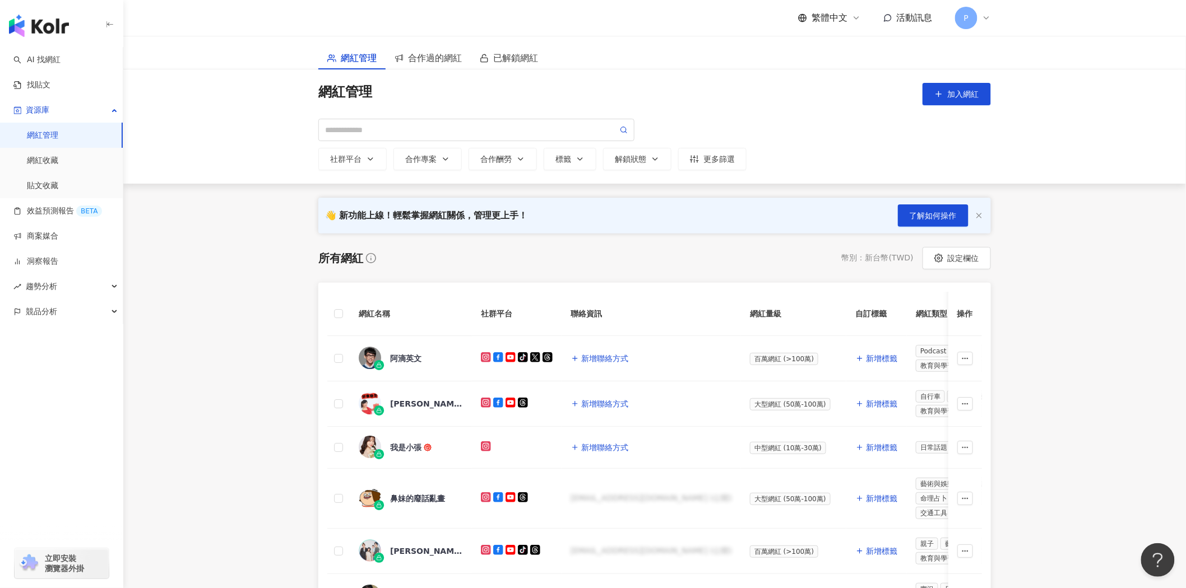
scroll to position [0, 0]
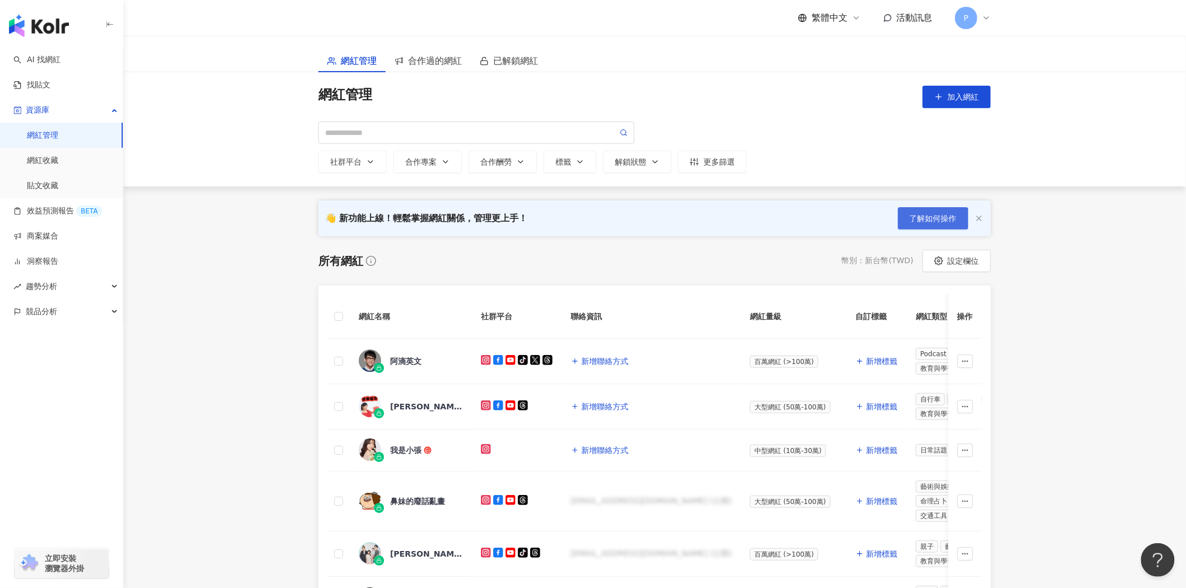
click at [917, 221] on span "了解如何操作" at bounding box center [933, 218] width 47 height 9
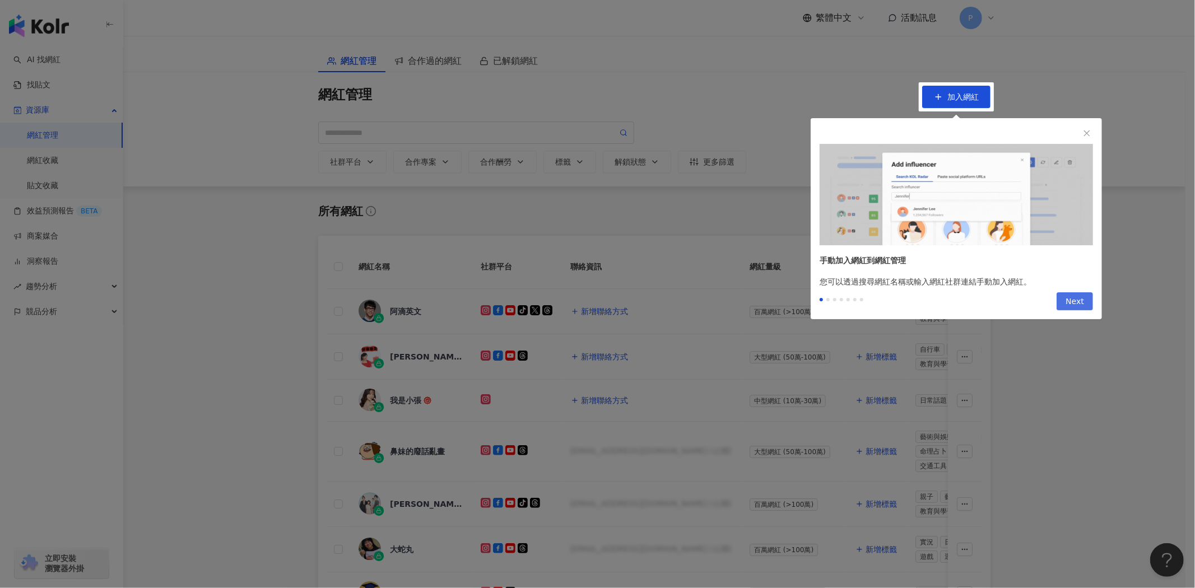
click at [1085, 295] on button "Next" at bounding box center [1075, 302] width 36 height 18
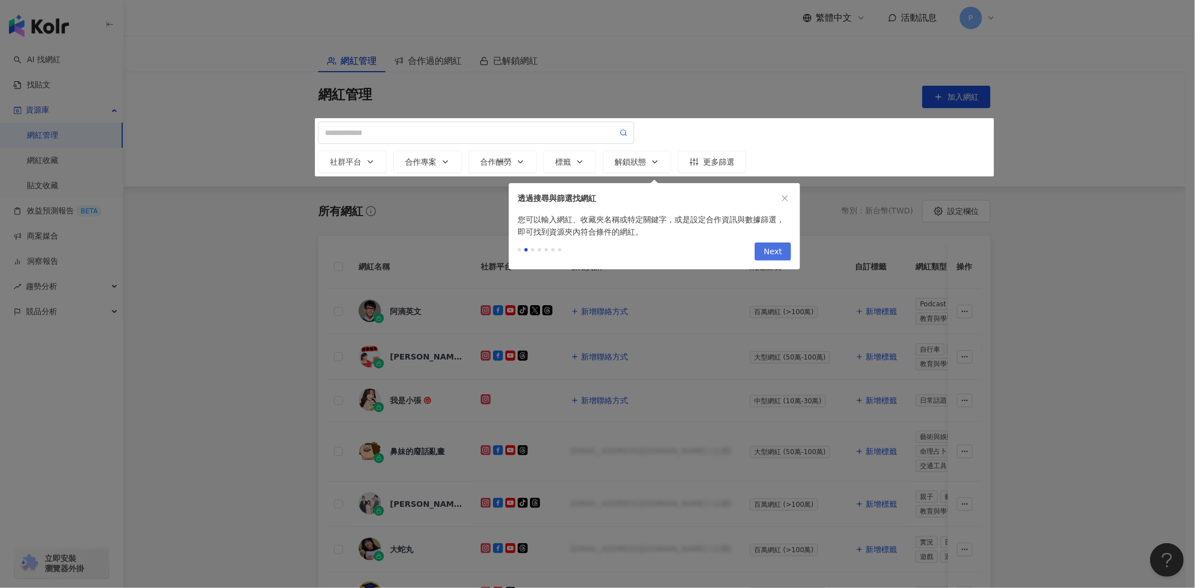
click at [772, 248] on span "Next" at bounding box center [773, 252] width 18 height 18
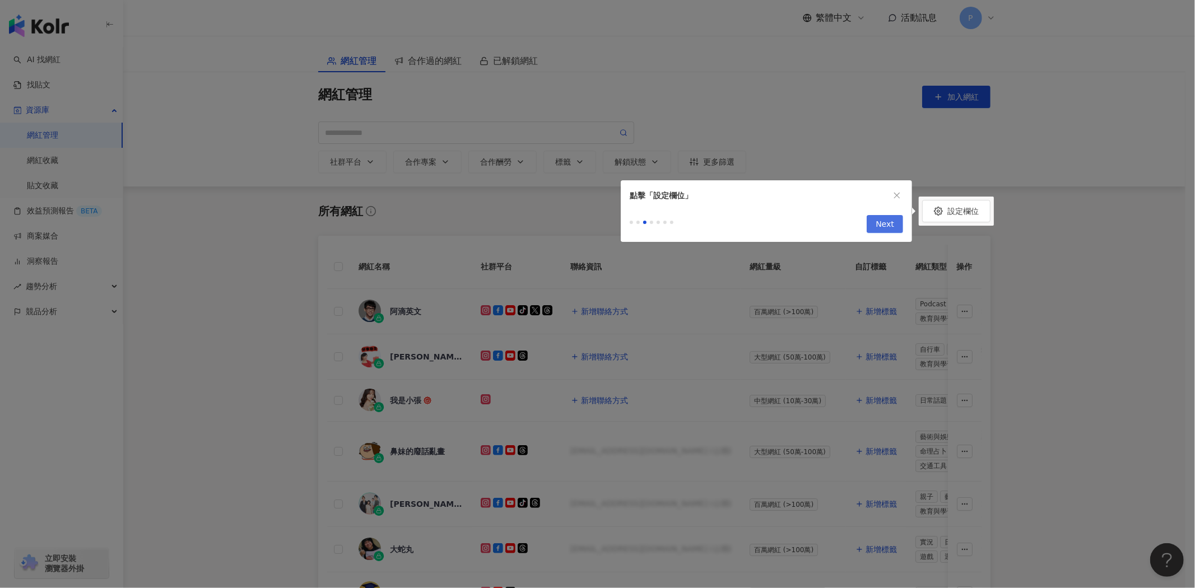
click at [893, 221] on span "Next" at bounding box center [885, 225] width 18 height 18
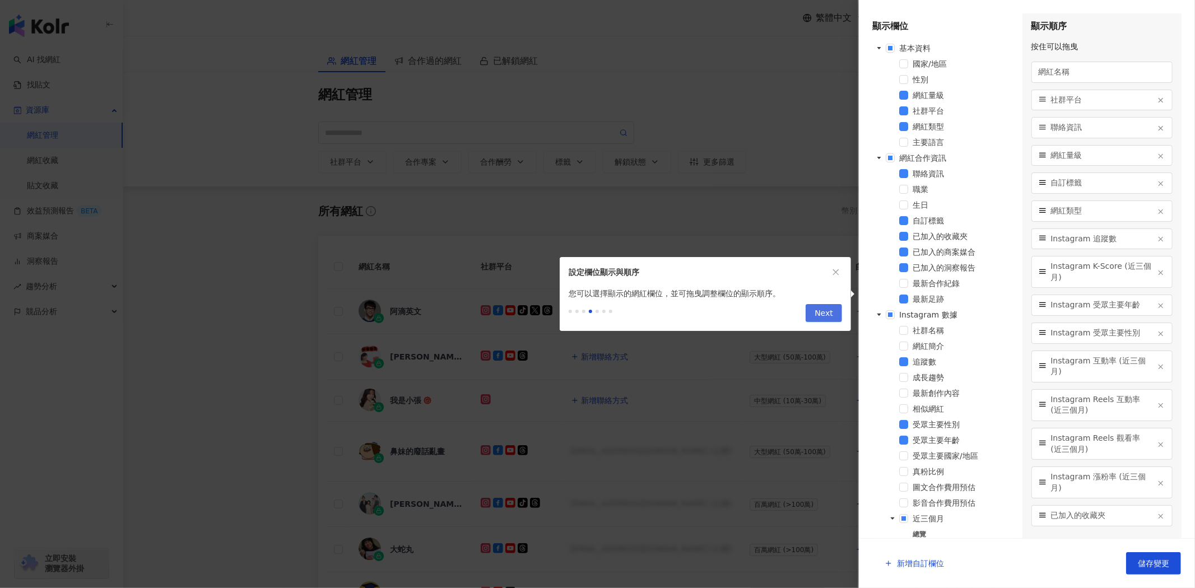
click at [827, 310] on span "Next" at bounding box center [824, 314] width 18 height 18
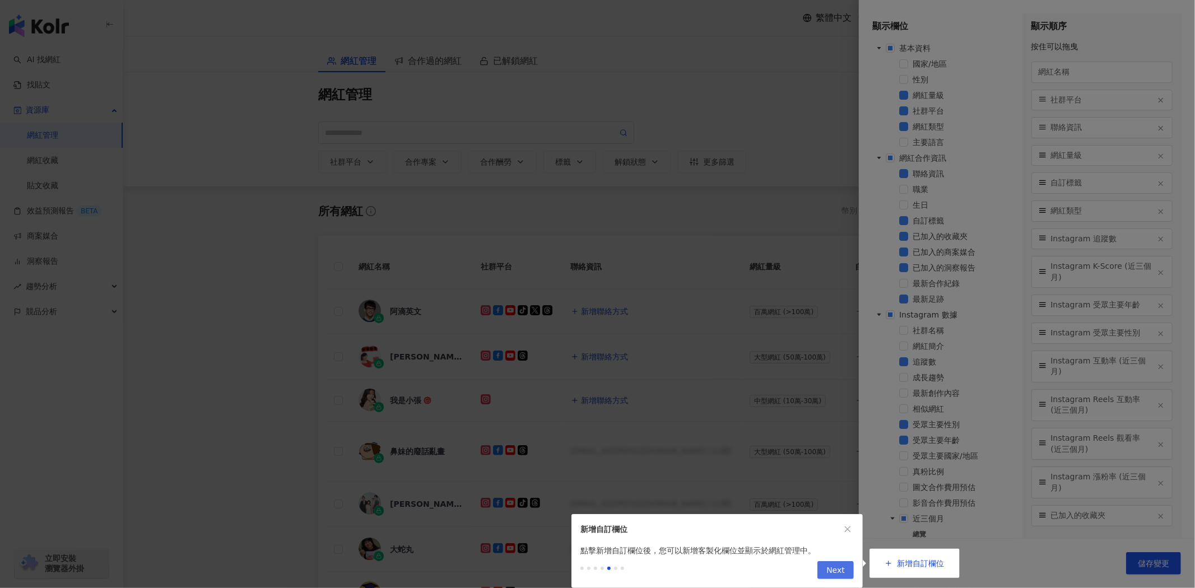
click at [827, 574] on button "Next" at bounding box center [836, 571] width 36 height 18
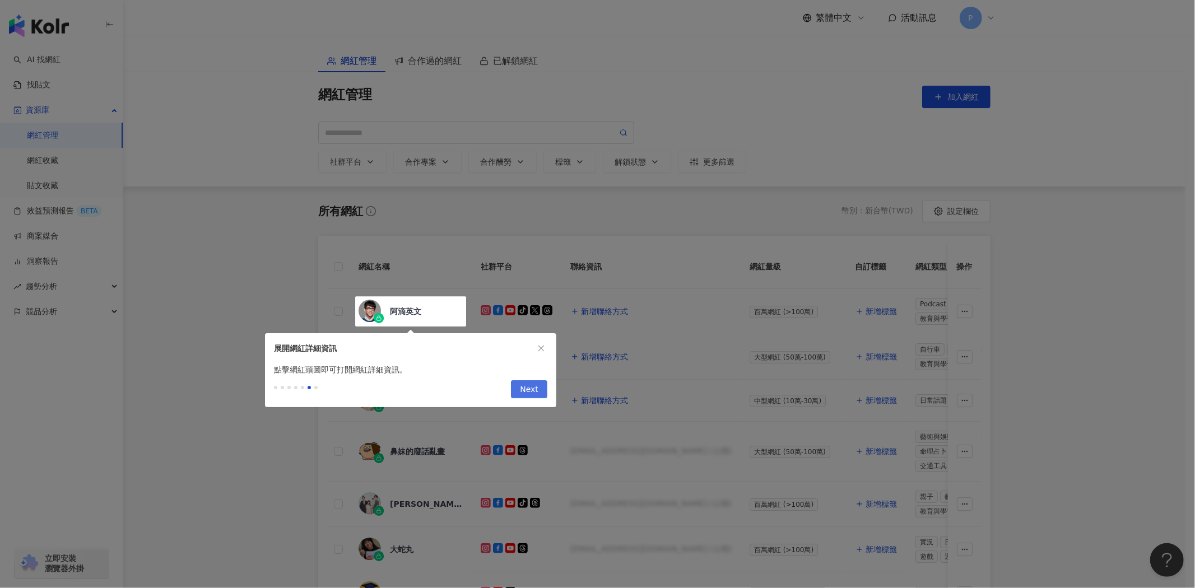
click at [532, 390] on span "Next" at bounding box center [529, 390] width 18 height 18
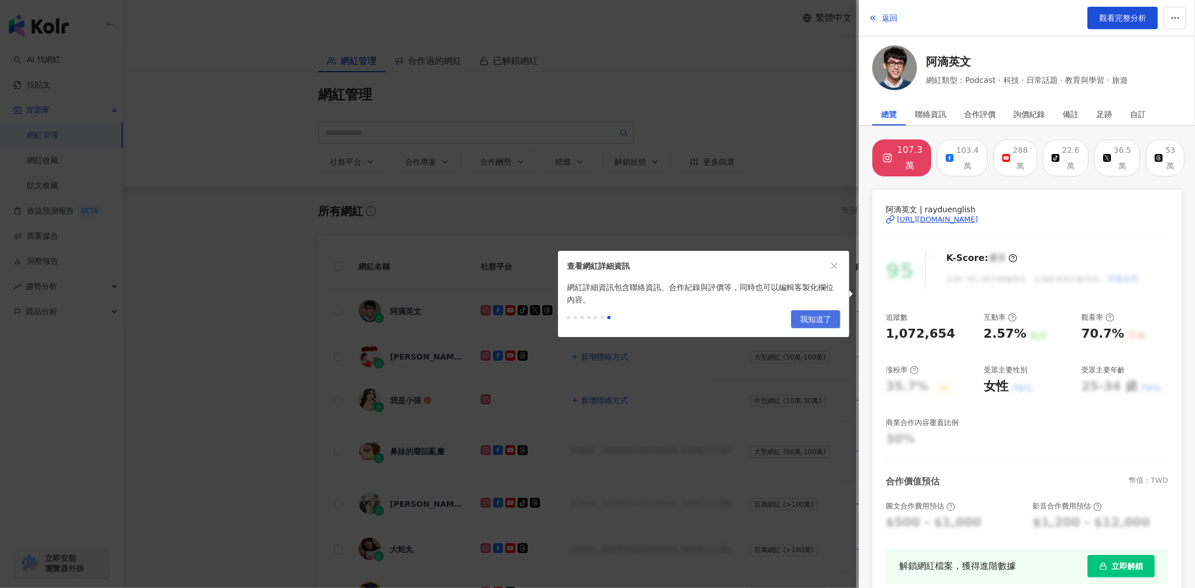
click at [814, 315] on span "我知道了" at bounding box center [815, 320] width 31 height 18
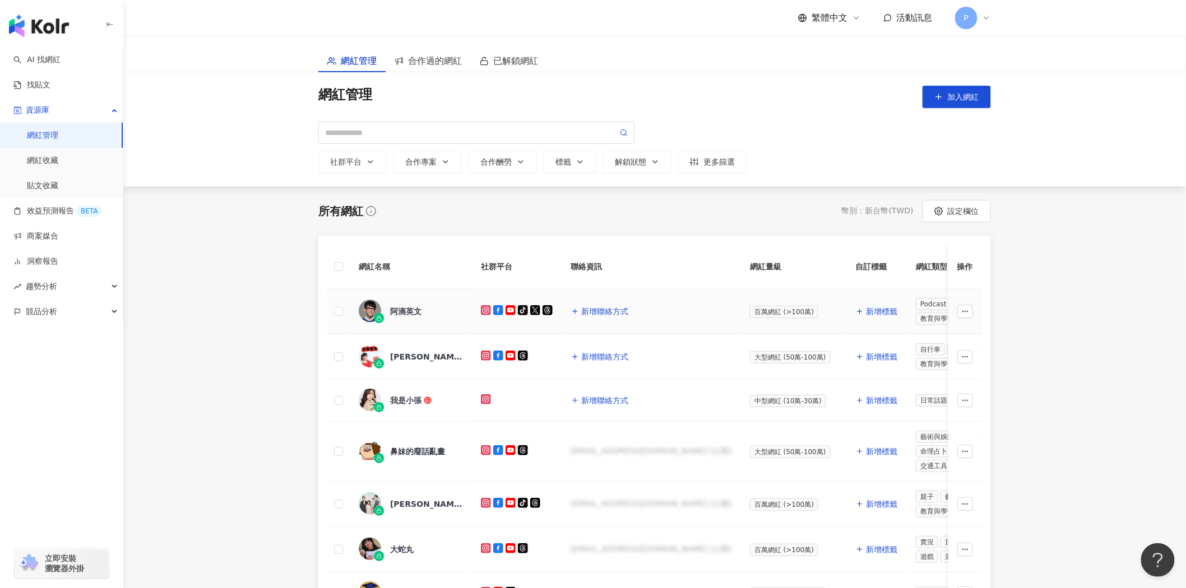
click at [405, 317] on div "阿滴英文" at bounding box center [405, 311] width 31 height 11
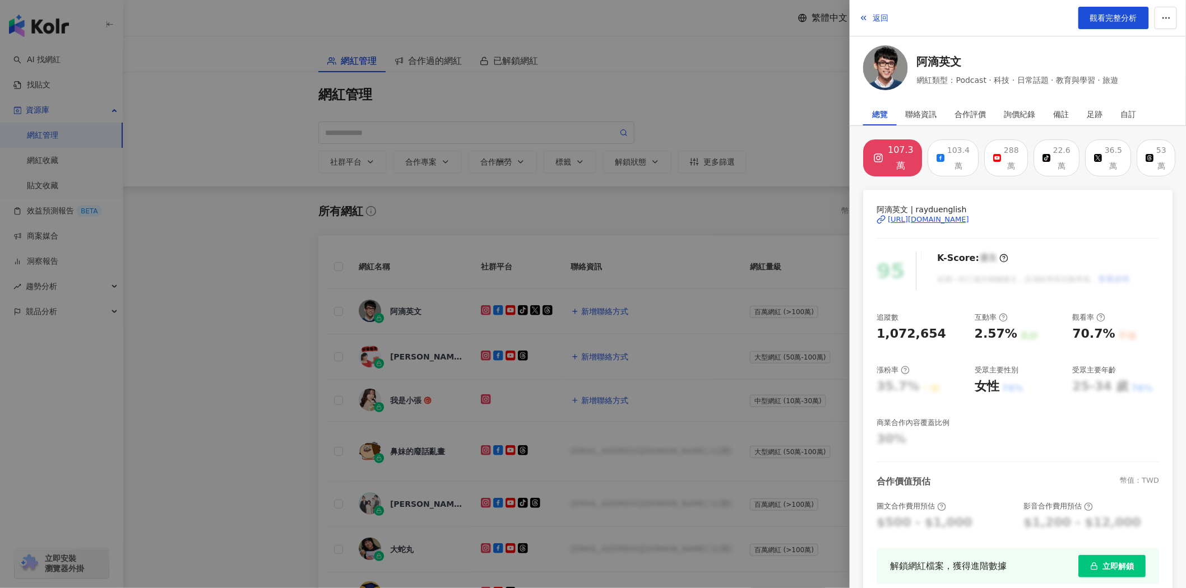
click at [324, 430] on div at bounding box center [593, 294] width 1186 height 588
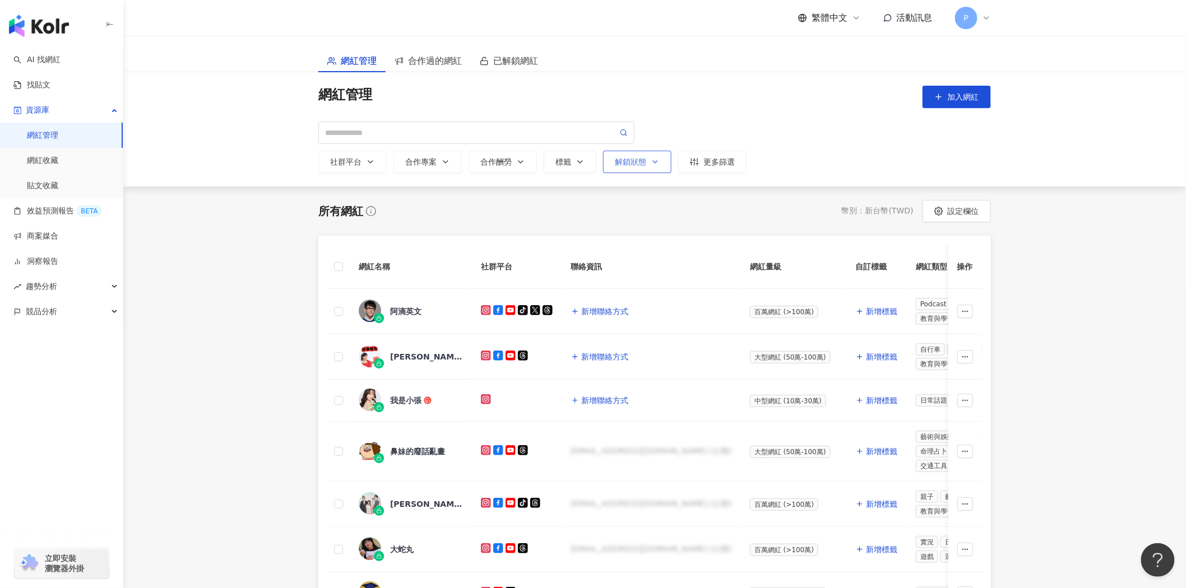
click at [647, 169] on button "解鎖狀態" at bounding box center [637, 162] width 68 height 22
click at [641, 247] on span "已解鎖" at bounding box center [641, 246] width 33 height 12
click at [1150, 339] on main "網紅管理 合作過的網紅 已解鎖網紅 網紅管理 加入網紅 社群平台 合作專案 合作酬勞 標籤 解鎖狀態 不限 未解鎖 已解鎖 更多篩選 所有網紅 幣別 ： 新台…" at bounding box center [654, 476] width 1062 height 880
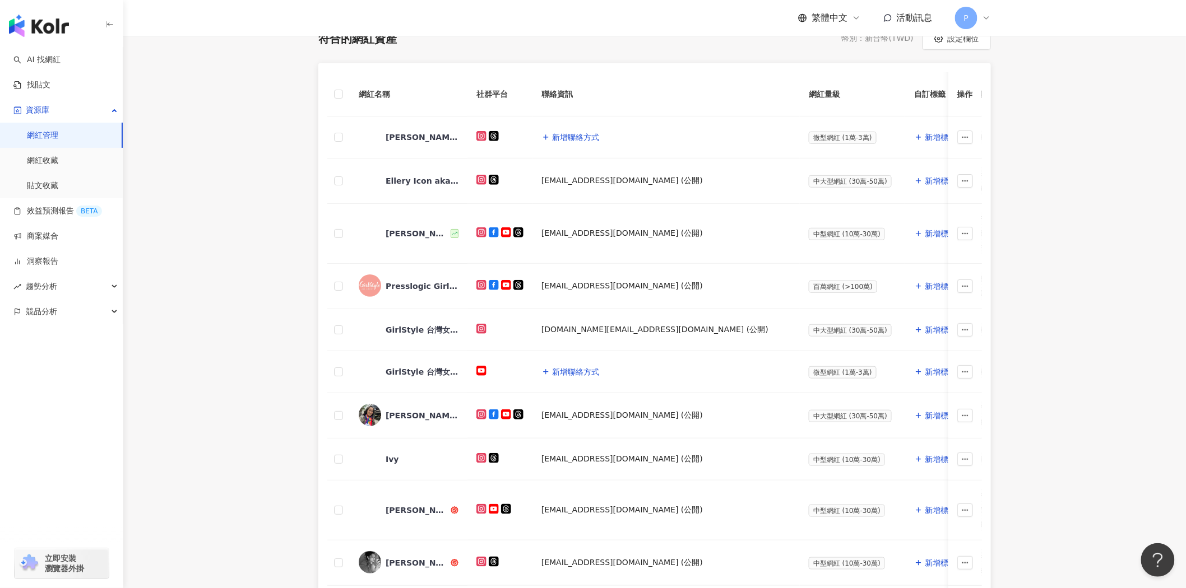
scroll to position [187, 0]
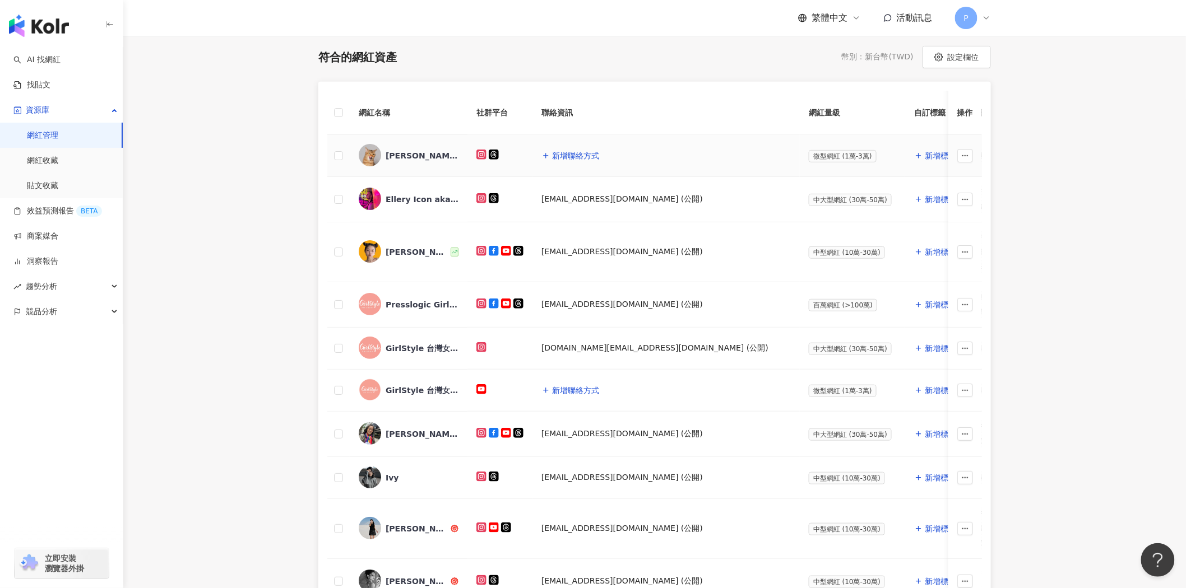
click at [422, 152] on div "charlie王子charlie.0228" at bounding box center [422, 155] width 73 height 11
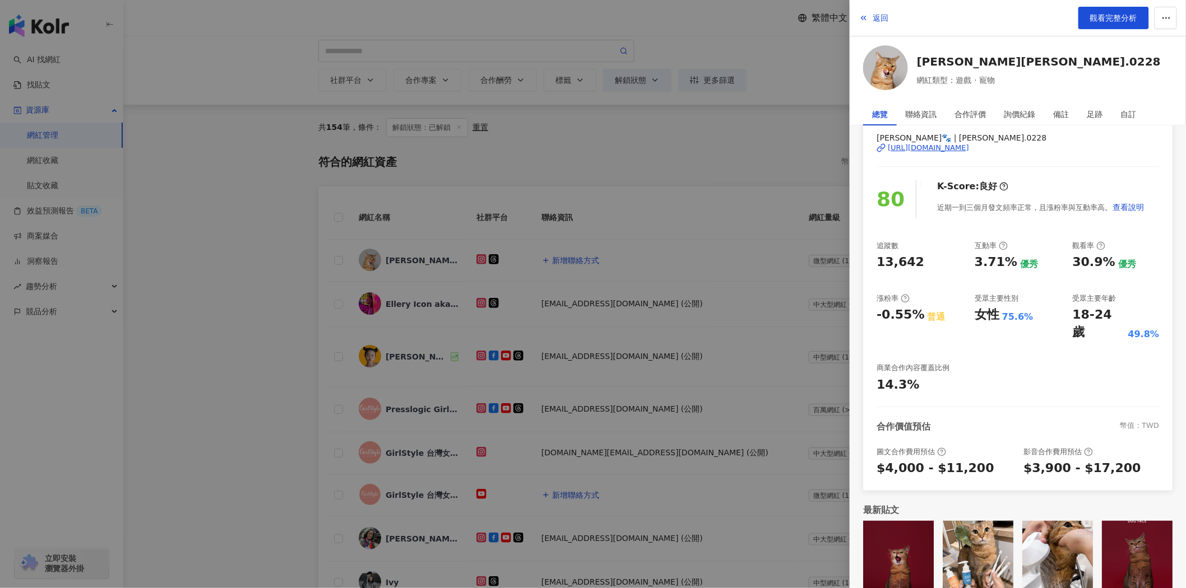
scroll to position [9, 0]
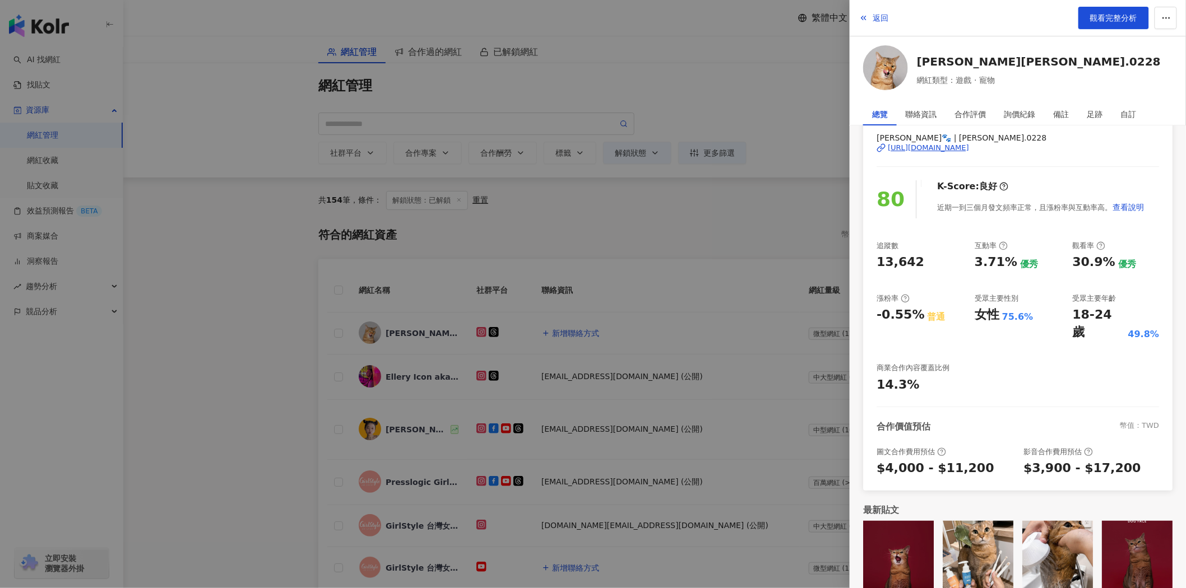
click at [969, 148] on div "https://www.instagram.com/charlie.0228/" at bounding box center [928, 148] width 81 height 10
click at [870, 20] on button "返回" at bounding box center [874, 18] width 30 height 22
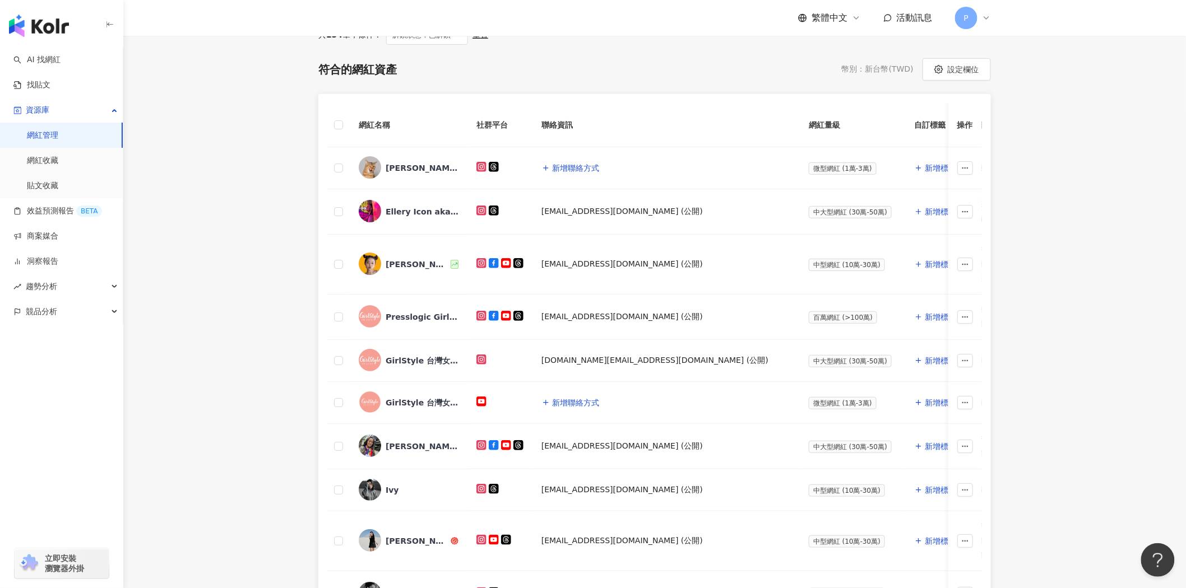
scroll to position [196, 0]
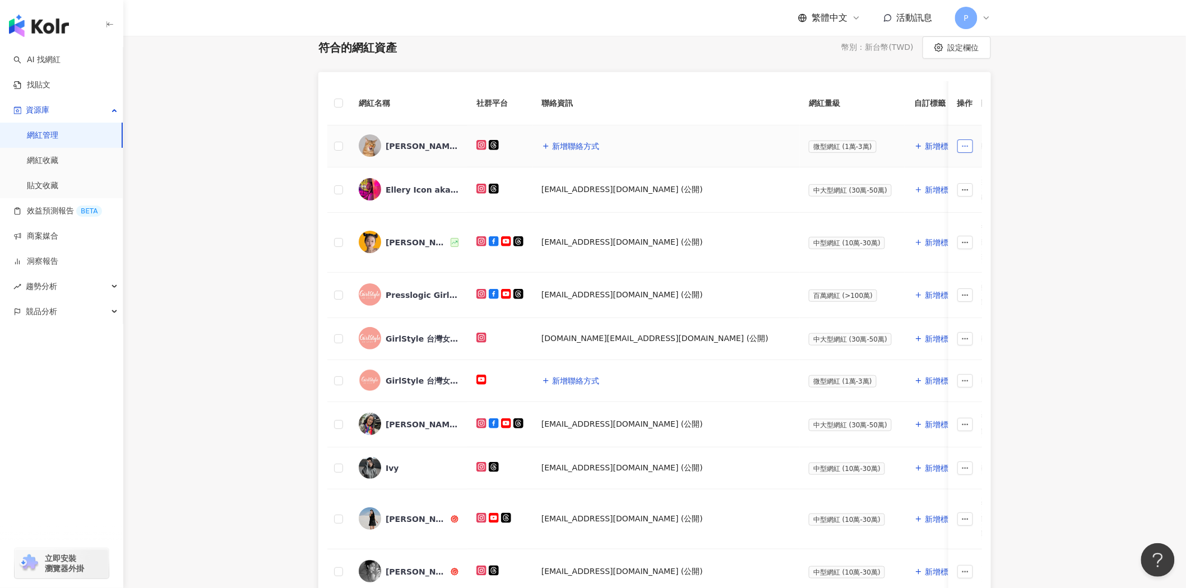
click at [963, 143] on icon "button" at bounding box center [965, 146] width 8 height 8
click at [1087, 240] on main "網紅管理 合作過的網紅 已解鎖網紅 網紅管理 加入網紅 社群平台 合作專案 合作酬勞 標籤 解鎖狀態 不限 未解鎖 已解鎖 更多篩選 共 154 筆 ， 條件…" at bounding box center [654, 302] width 1062 height 924
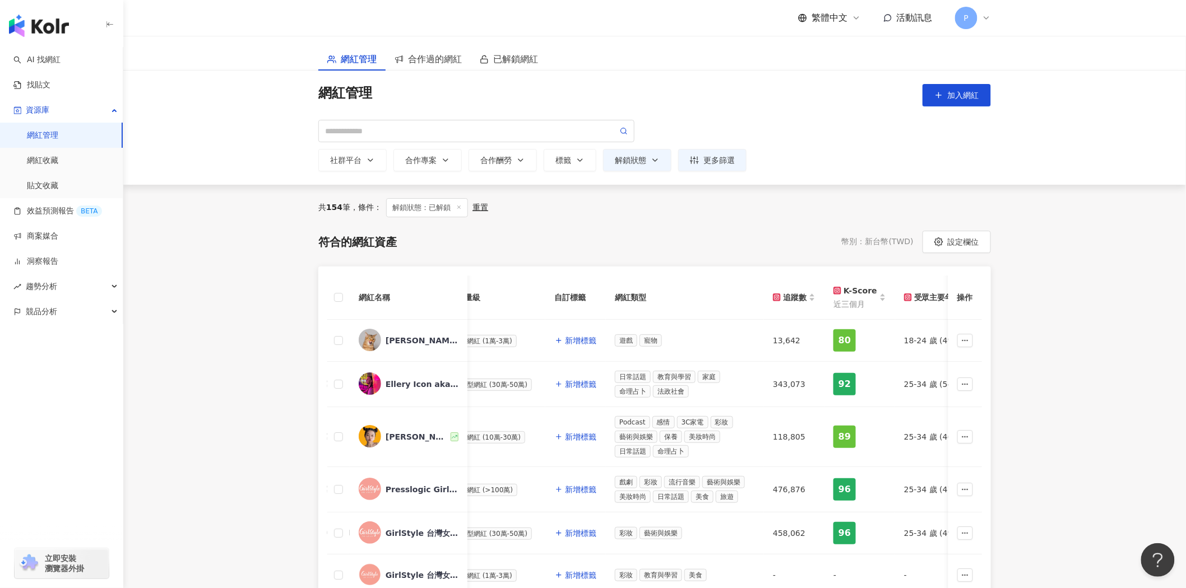
scroll to position [0, 0]
click at [591, 161] on button "標籤" at bounding box center [570, 162] width 53 height 22
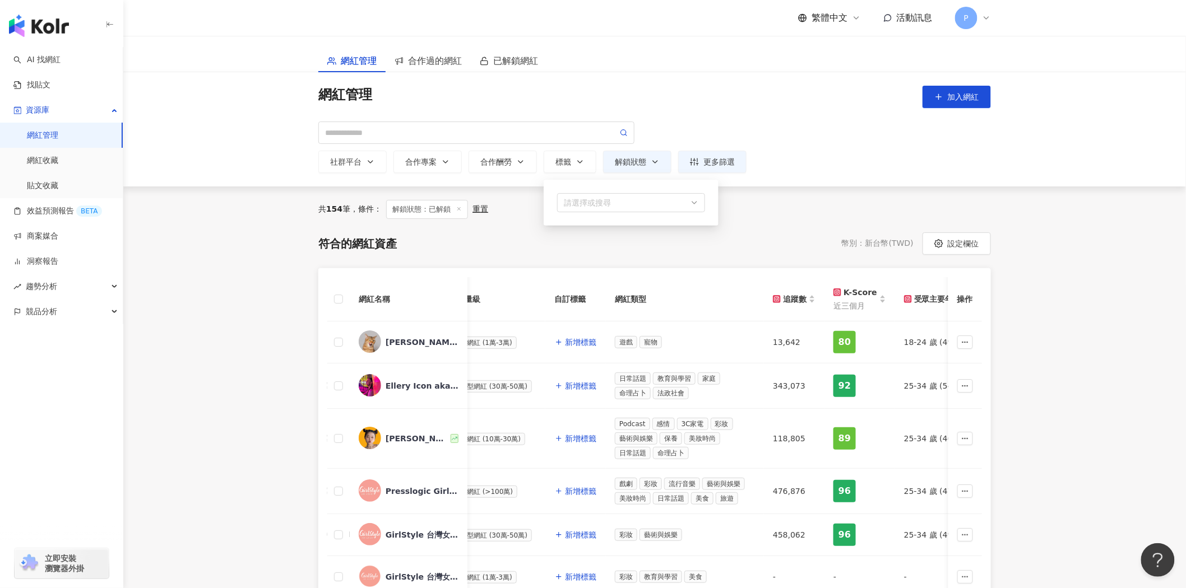
click at [1009, 176] on div "網紅管理 加入網紅 社群平台 合作專案 合作酬勞 標籤 請選擇或搜尋 解鎖狀態 不限 未解鎖 已解鎖 更多篩選" at bounding box center [654, 129] width 1062 height 114
click at [426, 66] on span "合作過的網紅" at bounding box center [435, 61] width 54 height 14
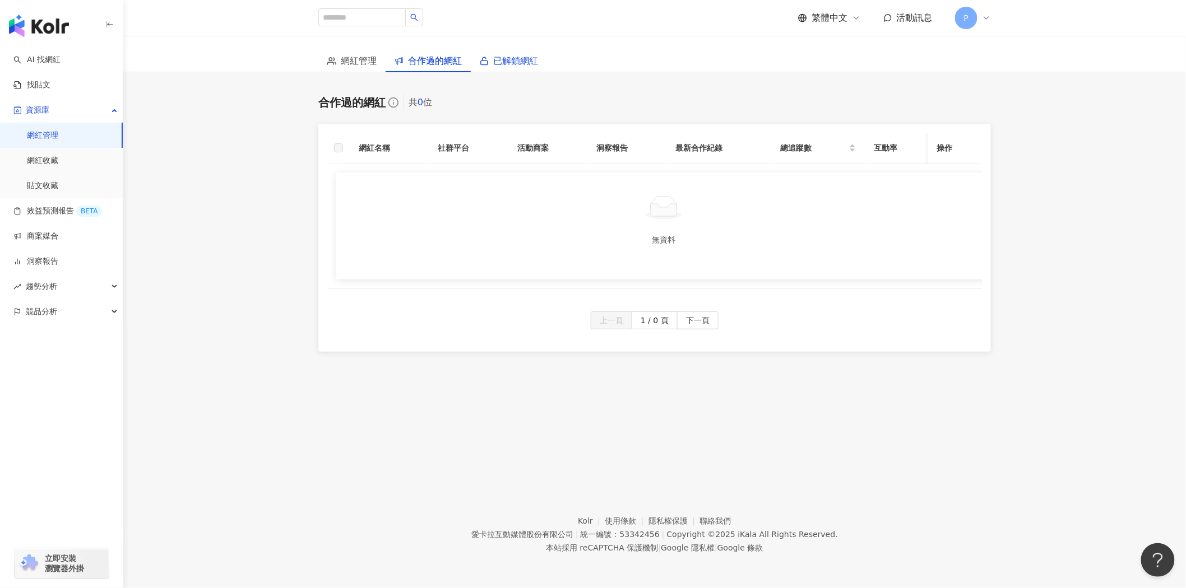
click at [521, 59] on span "已解鎖網紅" at bounding box center [515, 61] width 45 height 14
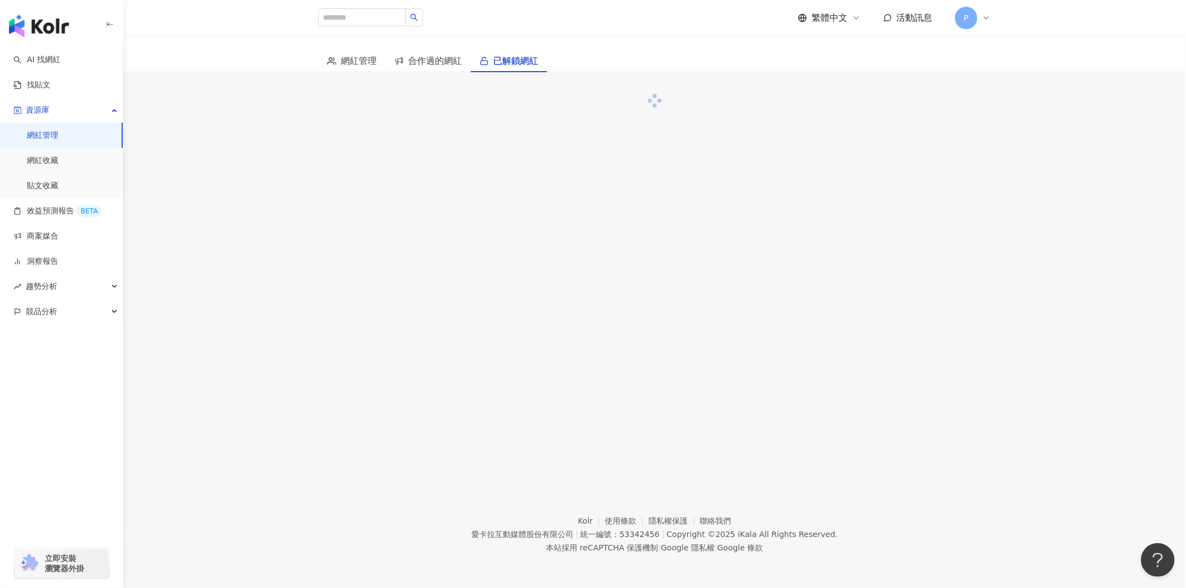
click at [991, 21] on div "繁體中文 活動訊息 P" at bounding box center [654, 18] width 717 height 36
click at [989, 17] on icon at bounding box center [986, 17] width 9 height 9
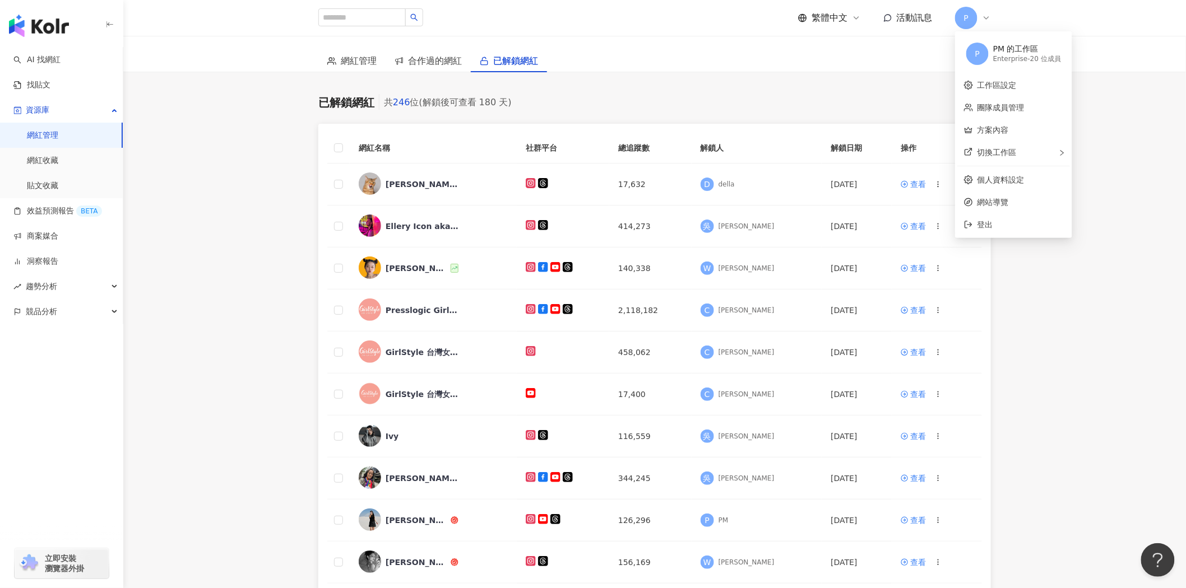
click at [1117, 120] on main "網紅管理 合作過的網紅 已解鎖網紅 已解鎖網紅 共 246 位 (解鎖後可查看 180 天) 網紅名稱 社群平台 總追蹤數 解鎖人 解鎖日期 操作 charl…" at bounding box center [654, 383] width 1062 height 695
click at [365, 66] on span "網紅管理" at bounding box center [359, 61] width 36 height 14
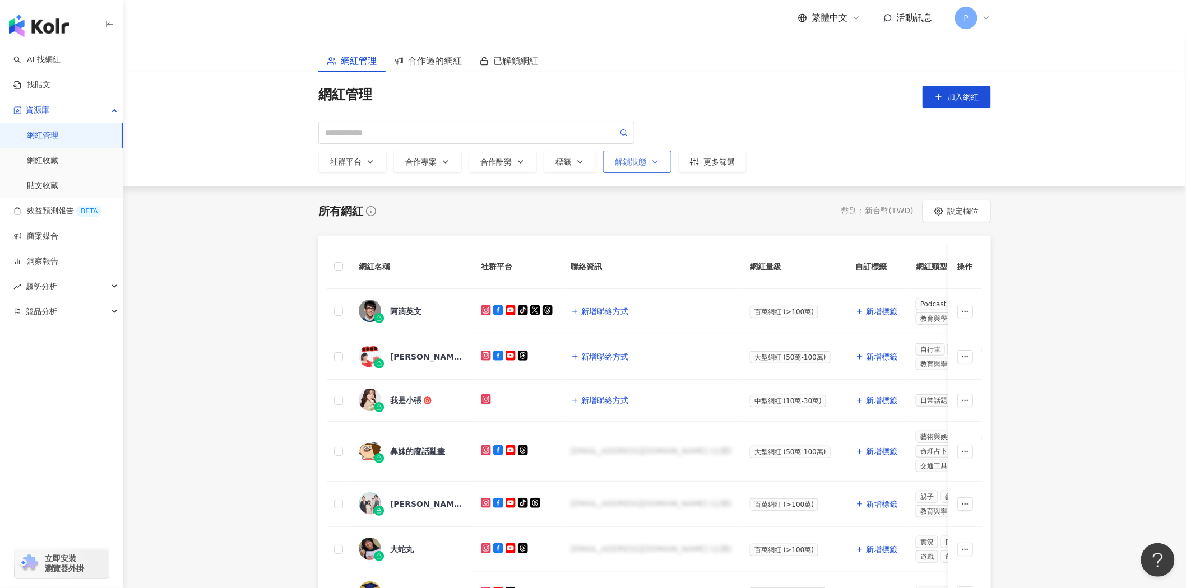
click at [657, 167] on button "解鎖狀態" at bounding box center [637, 162] width 68 height 22
click at [667, 244] on label "已解鎖" at bounding box center [653, 246] width 75 height 12
click at [1041, 326] on main "網紅管理 合作過的網紅 已解鎖網紅 網紅管理 加入網紅 社群平台 合作專案 合作酬勞 標籤 解鎖狀態 不限 未解鎖 已解鎖 更多篩選 所有網紅 幣別 ： 新台…" at bounding box center [654, 476] width 1062 height 880
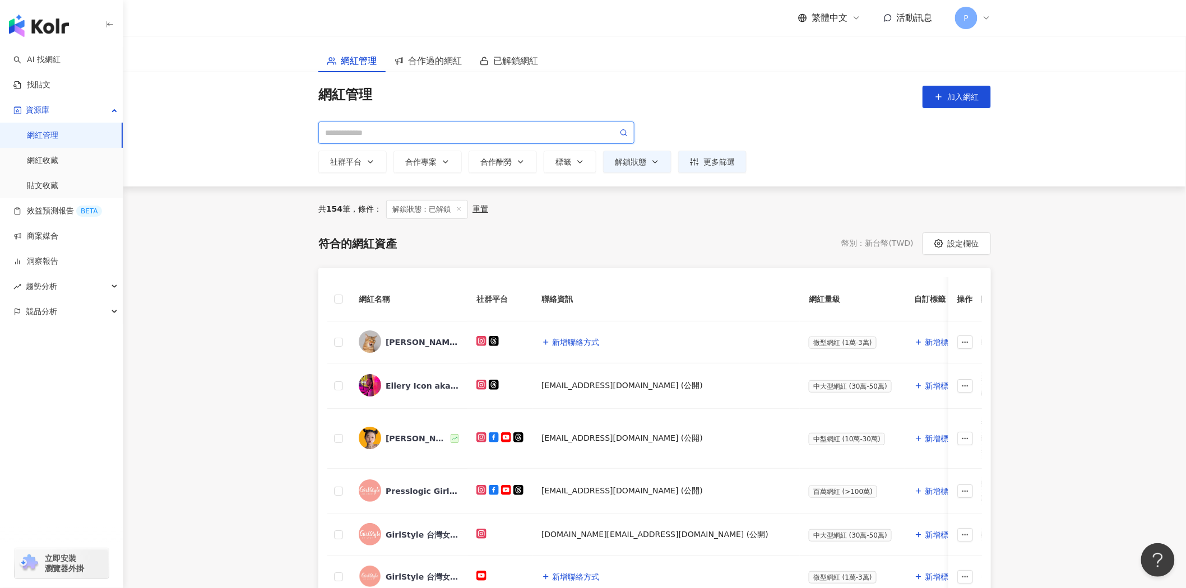
click at [490, 133] on input "search" at bounding box center [471, 133] width 293 height 12
type input "*"
click at [622, 132] on icon at bounding box center [624, 133] width 8 height 8
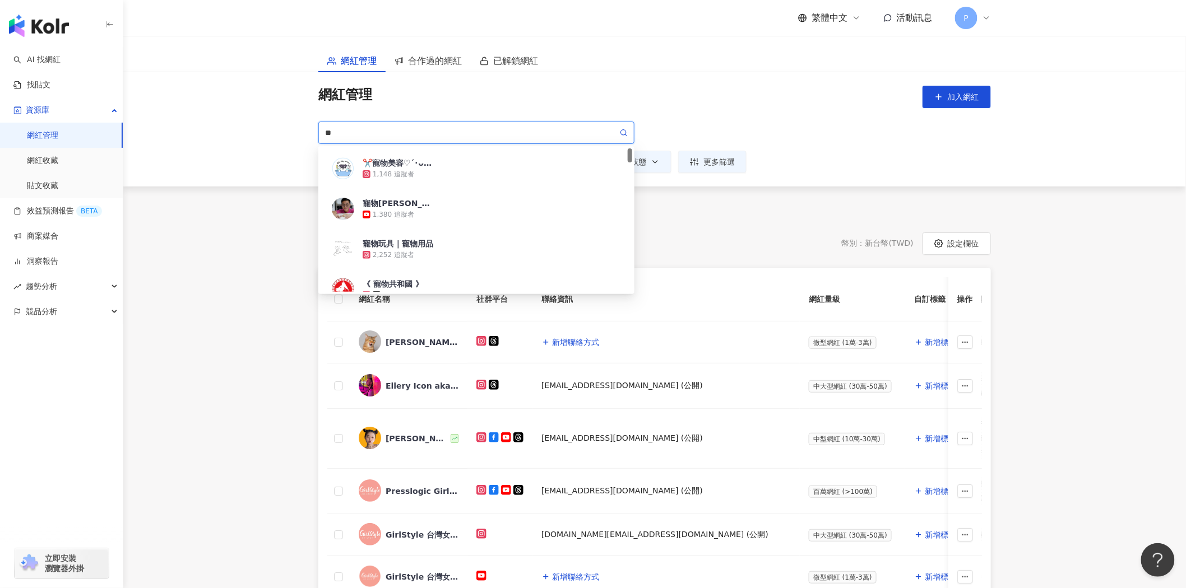
type input "**"
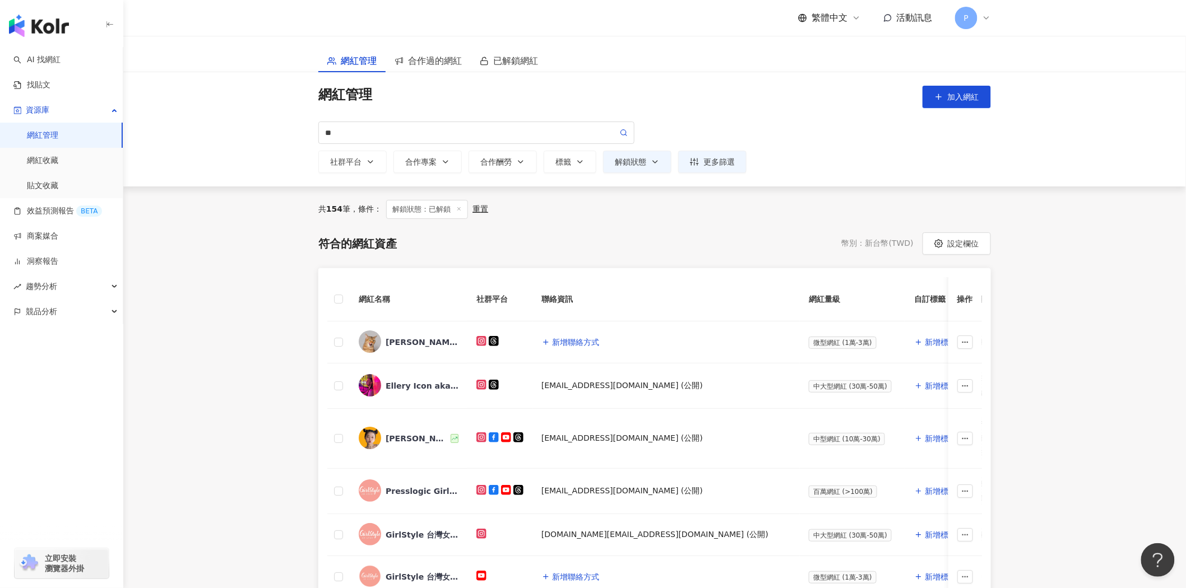
click at [1133, 278] on main "網紅管理 合作過的網紅 已解鎖網紅 網紅管理 加入網紅 ** 社群平台 合作專案 合作酬勞 標籤 解鎖狀態 不限 未解鎖 已解鎖 更多篩選 9015f9b7-…" at bounding box center [654, 498] width 1062 height 924
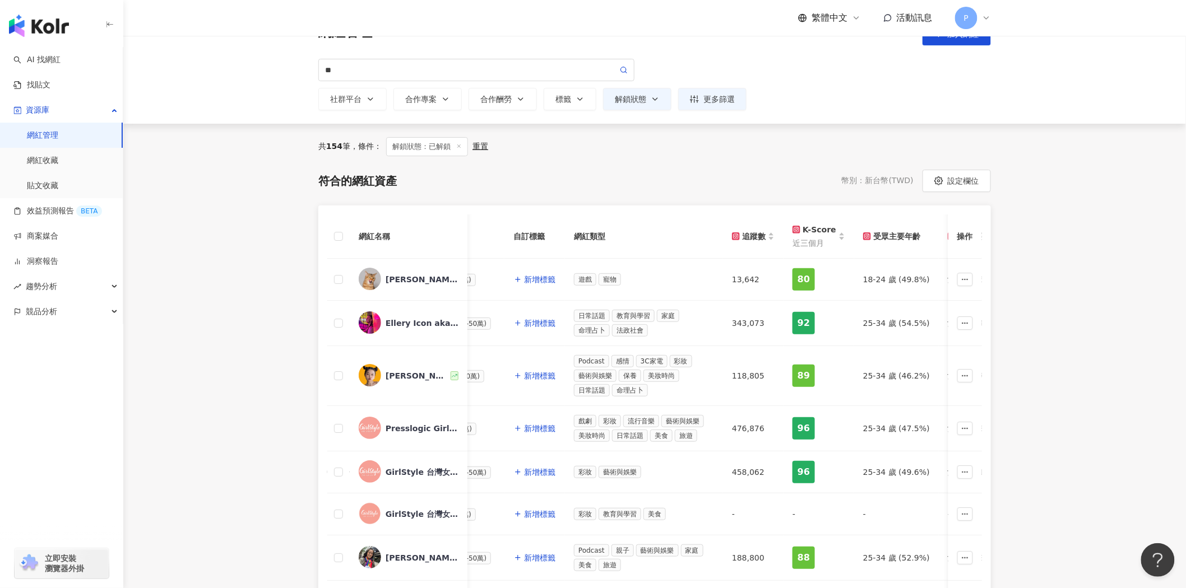
scroll to position [62, 0]
click at [625, 71] on circle at bounding box center [623, 70] width 5 height 5
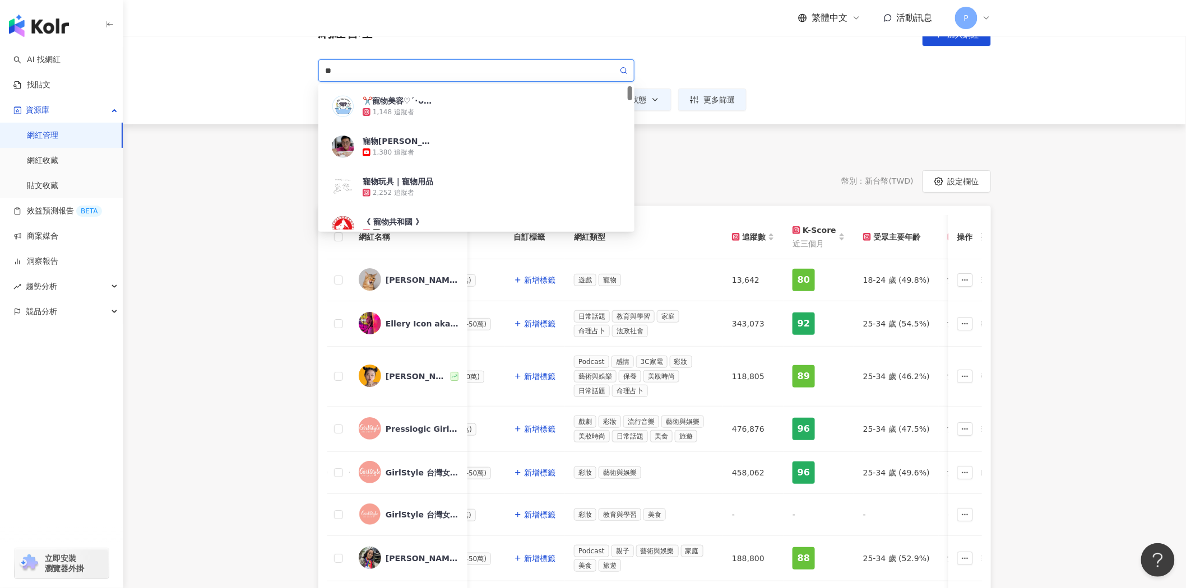
click at [625, 71] on circle at bounding box center [623, 70] width 5 height 5
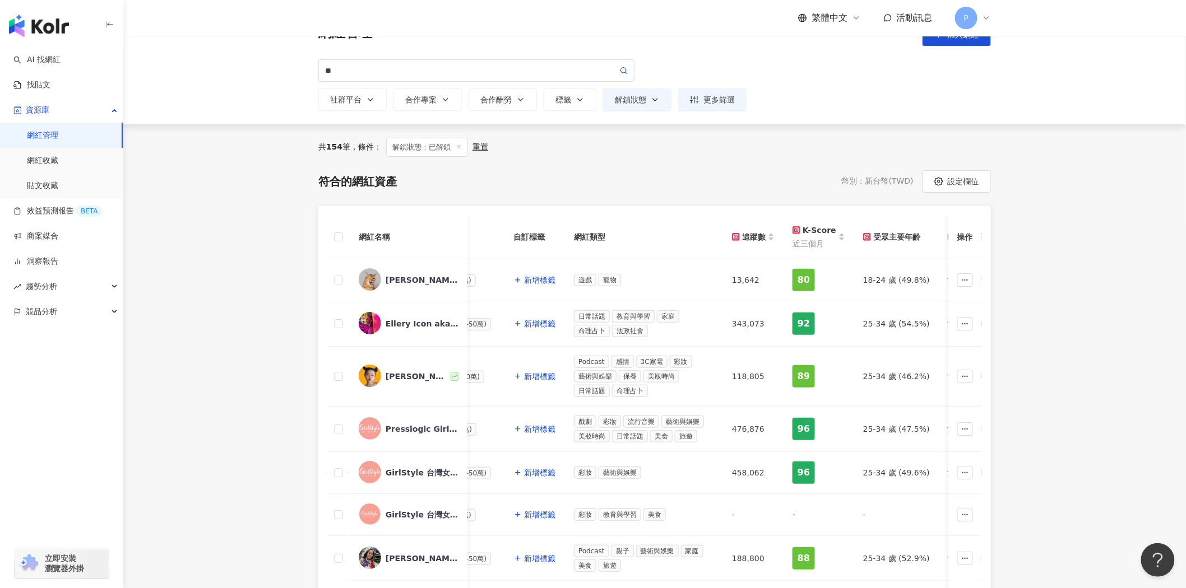
click at [1032, 334] on main "網紅管理 合作過的網紅 已解鎖網紅 網紅管理 加入網紅 ** 社群平台 合作專案 合作酬勞 標籤 解鎖狀態 不限 未解鎖 已解鎖 更多篩選 9015f9b7-…" at bounding box center [654, 436] width 1062 height 924
click at [363, 94] on button "社群平台" at bounding box center [352, 100] width 68 height 22
click at [365, 155] on div "Instagram" at bounding box center [367, 154] width 61 height 12
click at [623, 152] on div "共 154 筆 ， 條件： 解鎖狀態：已解鎖 重置" at bounding box center [654, 147] width 672 height 19
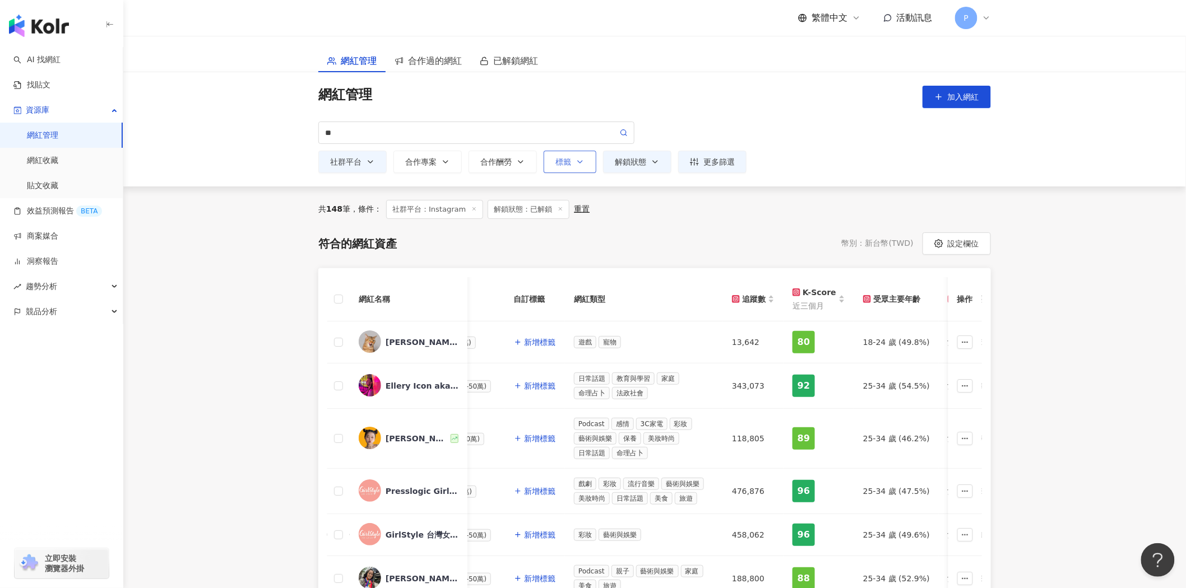
click at [583, 161] on icon "button" at bounding box center [580, 161] width 9 height 9
click at [590, 200] on div "button" at bounding box center [625, 203] width 132 height 8
click at [446, 160] on icon "button" at bounding box center [445, 161] width 9 height 9
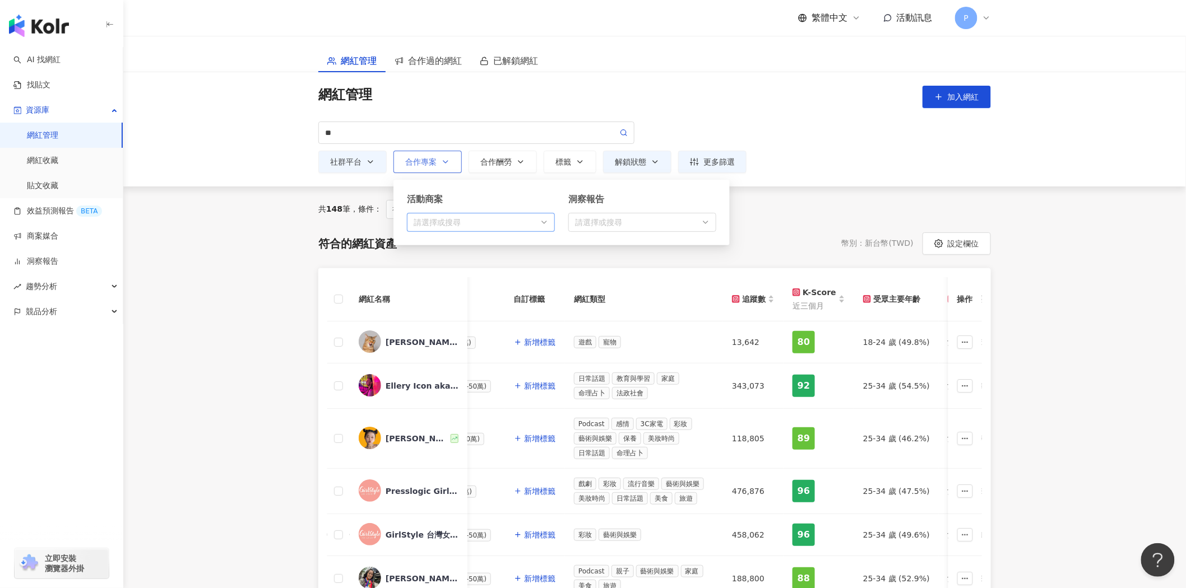
click at [472, 226] on div "button" at bounding box center [475, 222] width 132 height 8
click at [503, 161] on div "合作酬勞" at bounding box center [502, 161] width 45 height 9
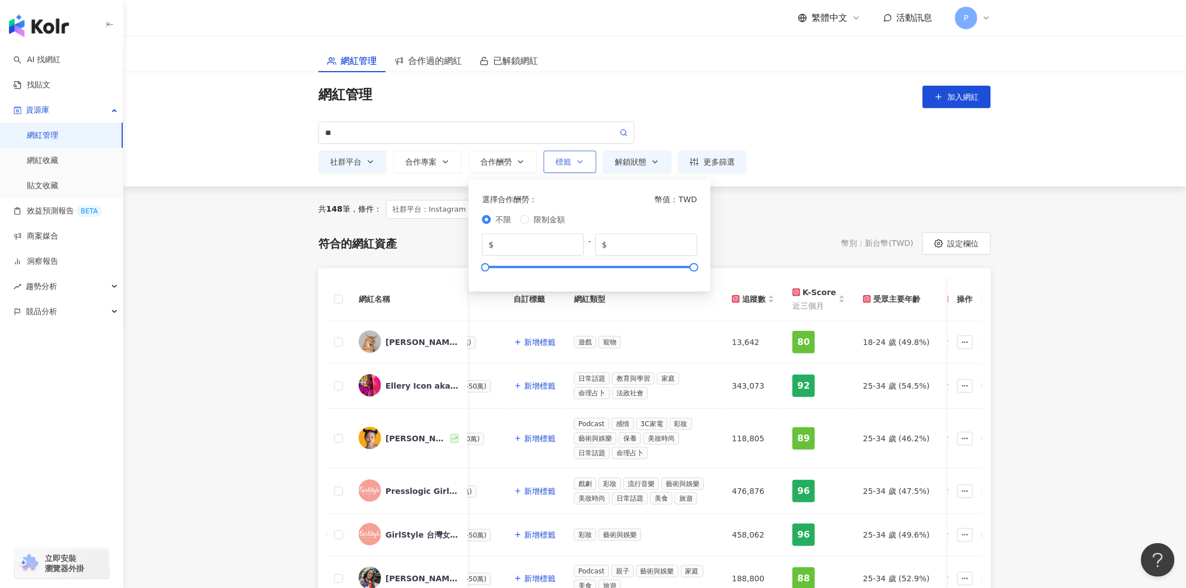
click at [576, 165] on icon "button" at bounding box center [580, 161] width 9 height 9
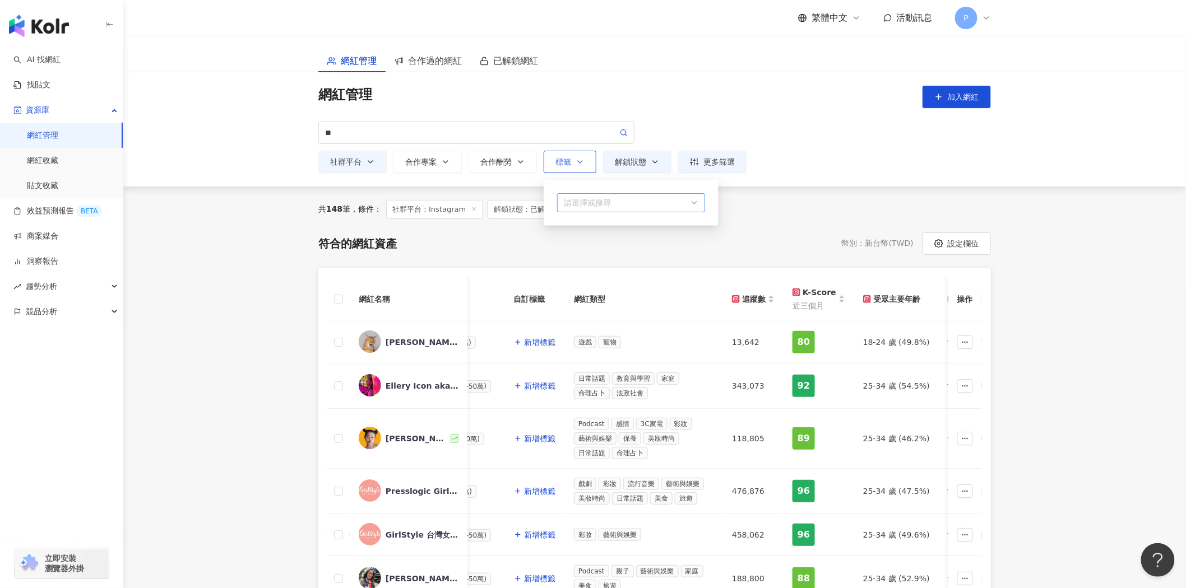
click at [615, 211] on div "請選擇或搜尋" at bounding box center [631, 202] width 148 height 19
click at [1119, 387] on main "網紅管理 合作過的網紅 已解鎖網紅 網紅管理 加入網紅 ** 社群平台 全選 Instagram Facebook YouTube tiktok-icon T…" at bounding box center [654, 498] width 1062 height 924
click at [1119, 386] on main "網紅管理 合作過的網紅 已解鎖網紅 網紅管理 加入網紅 ** 社群平台 全選 Instagram Facebook YouTube tiktok-icon T…" at bounding box center [654, 498] width 1062 height 924
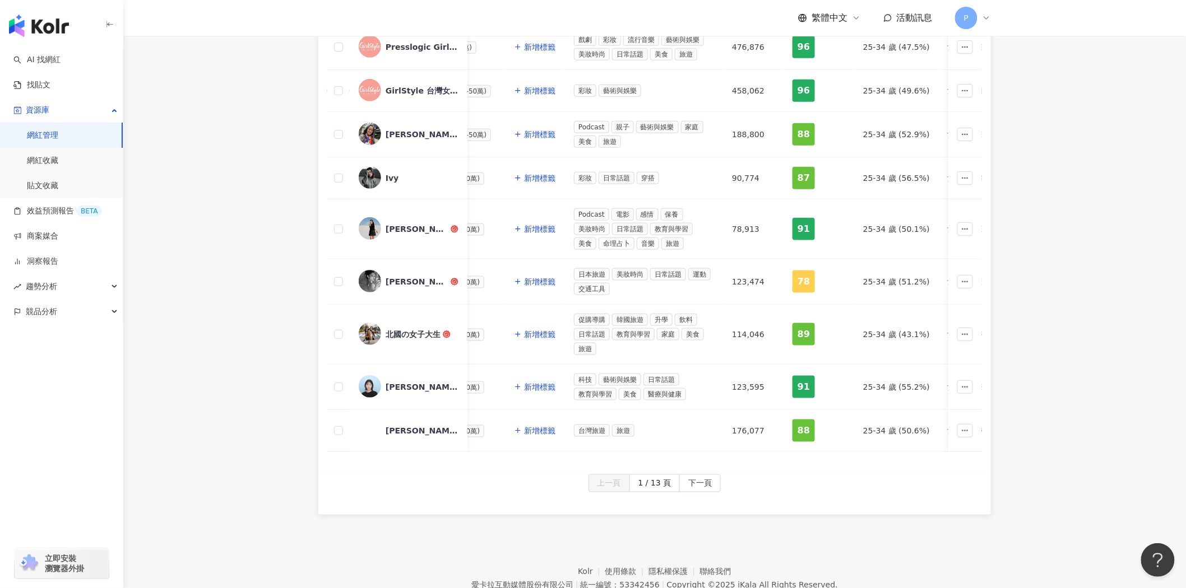
scroll to position [498, 0]
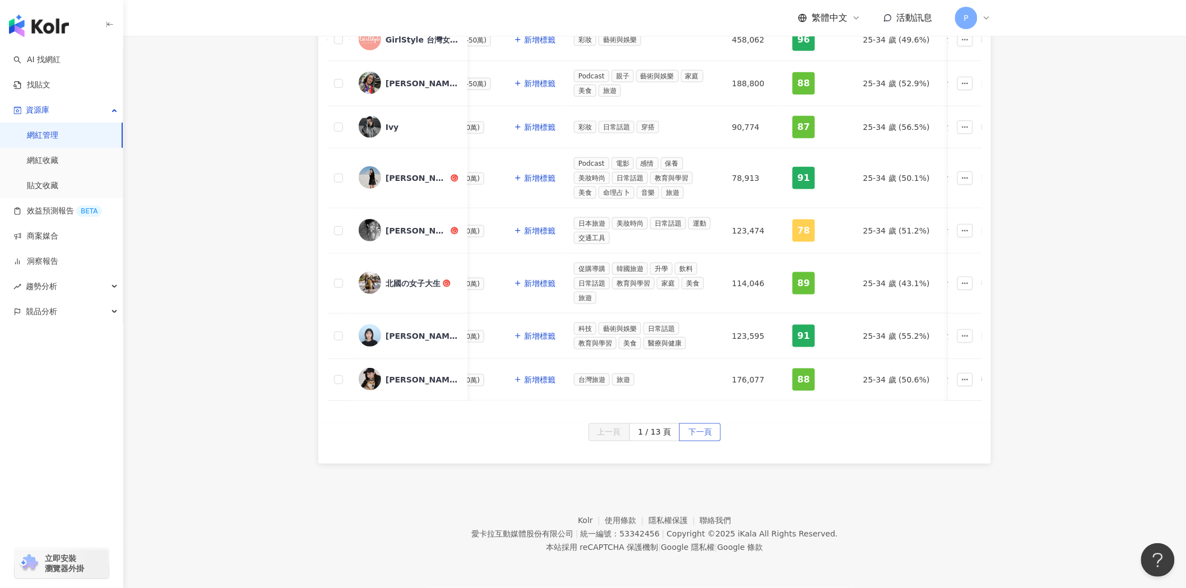
click at [709, 442] on span "下一頁" at bounding box center [700, 433] width 24 height 18
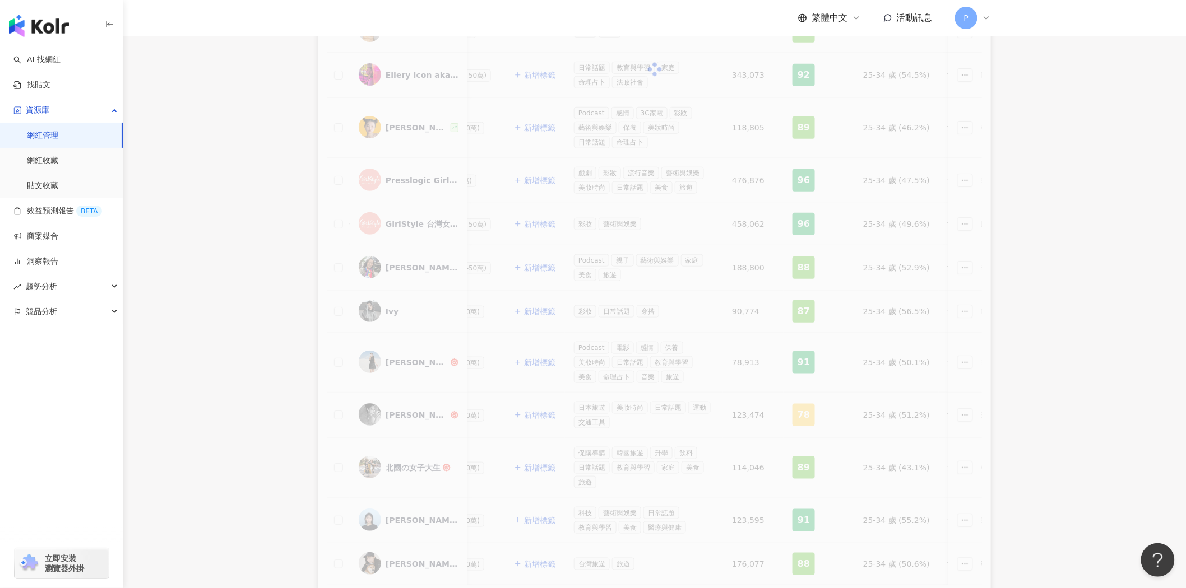
scroll to position [249, 0]
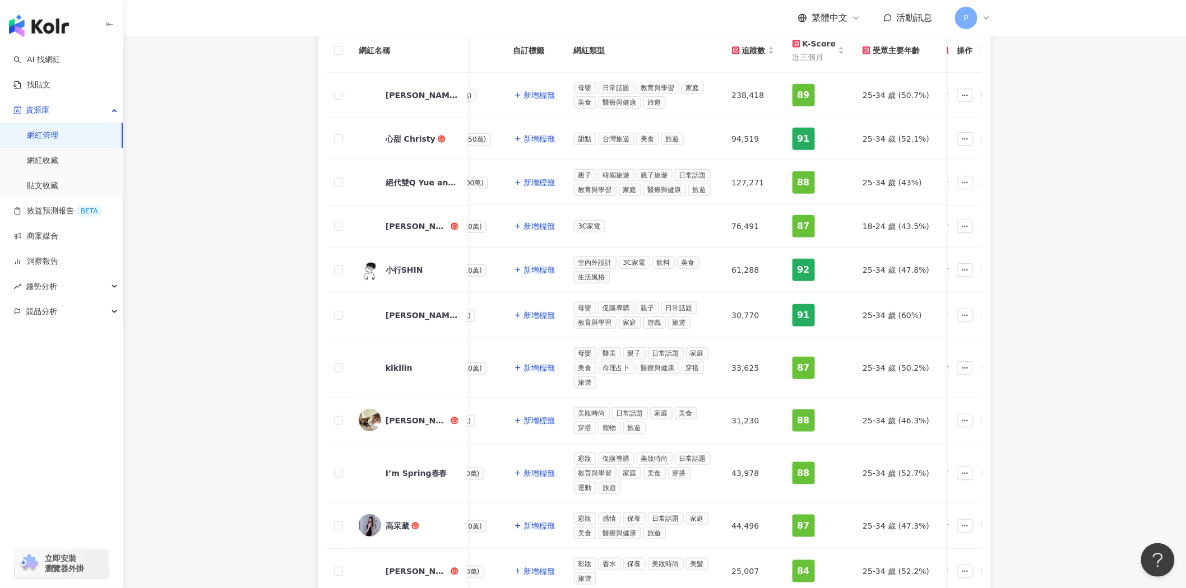
click at [1038, 270] on main "網紅管理 合作過的網紅 已解鎖網紅 網紅管理 加入網紅 ** 社群平台 全選 Instagram Facebook YouTube tiktok-icon T…" at bounding box center [654, 252] width 1062 height 930
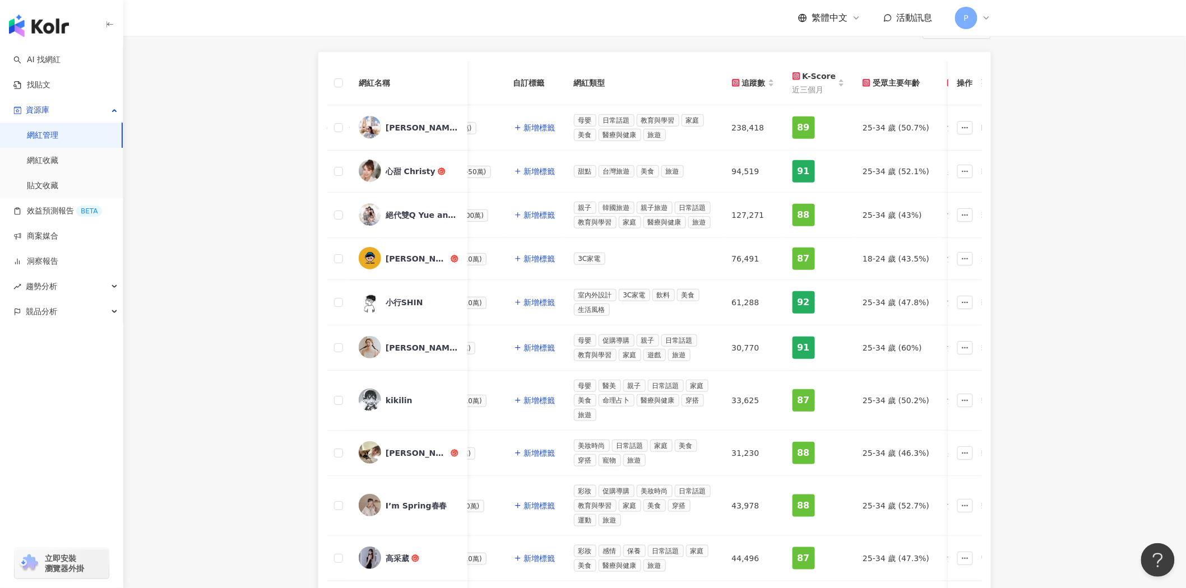
scroll to position [187, 0]
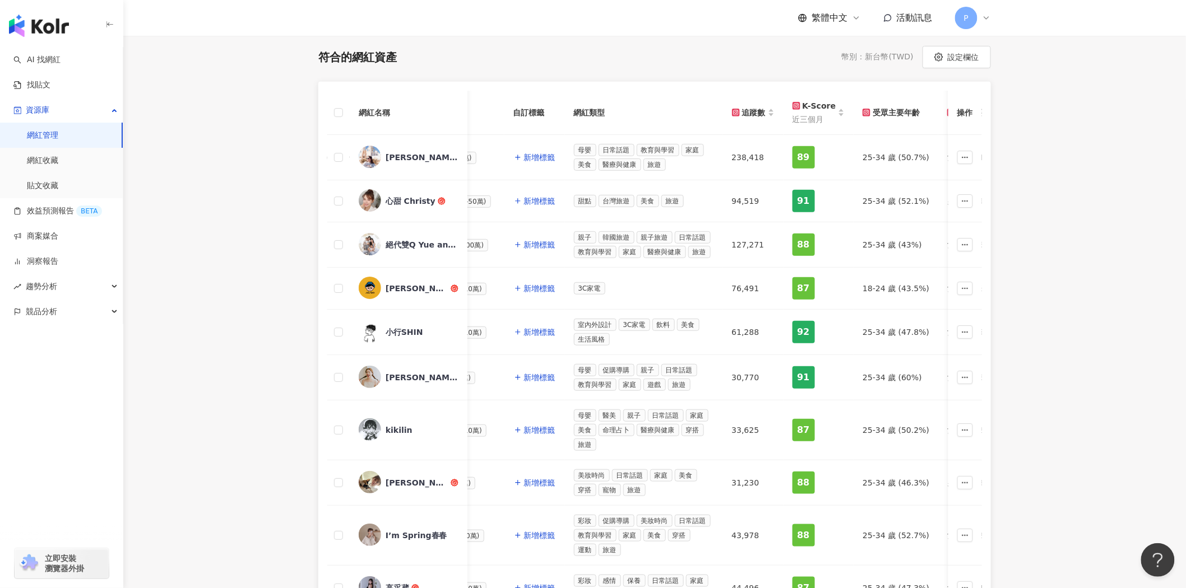
click at [40, 24] on img "button" at bounding box center [39, 26] width 60 height 22
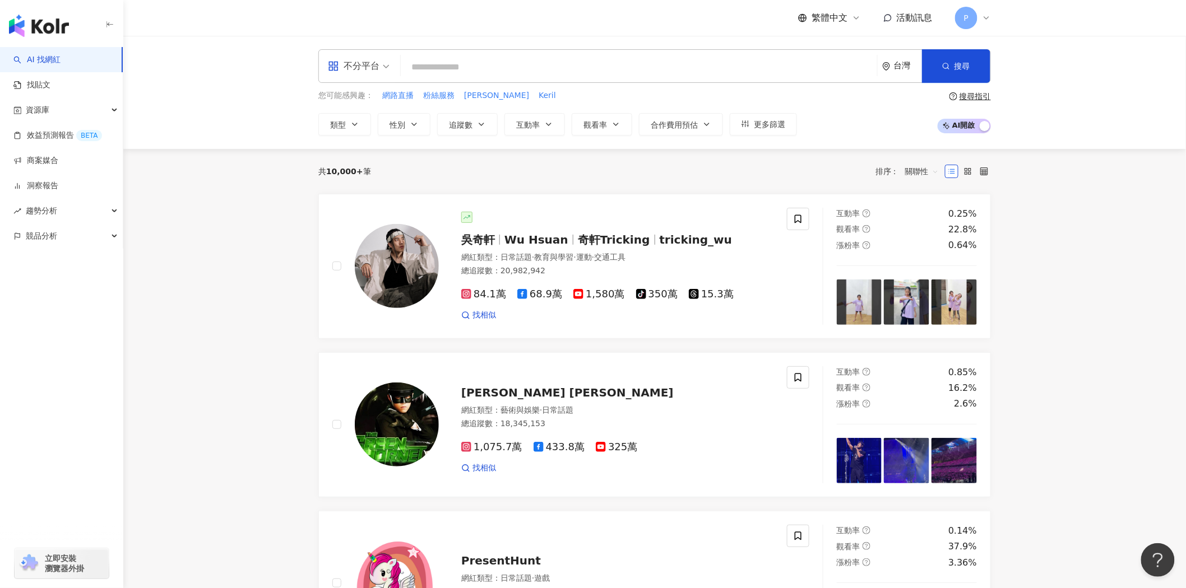
click at [915, 25] on div "繁體中文 活動訊息 P" at bounding box center [894, 18] width 193 height 22
click at [917, 16] on span "活動訊息" at bounding box center [915, 17] width 36 height 11
click at [58, 165] on link "商案媒合" at bounding box center [35, 160] width 45 height 11
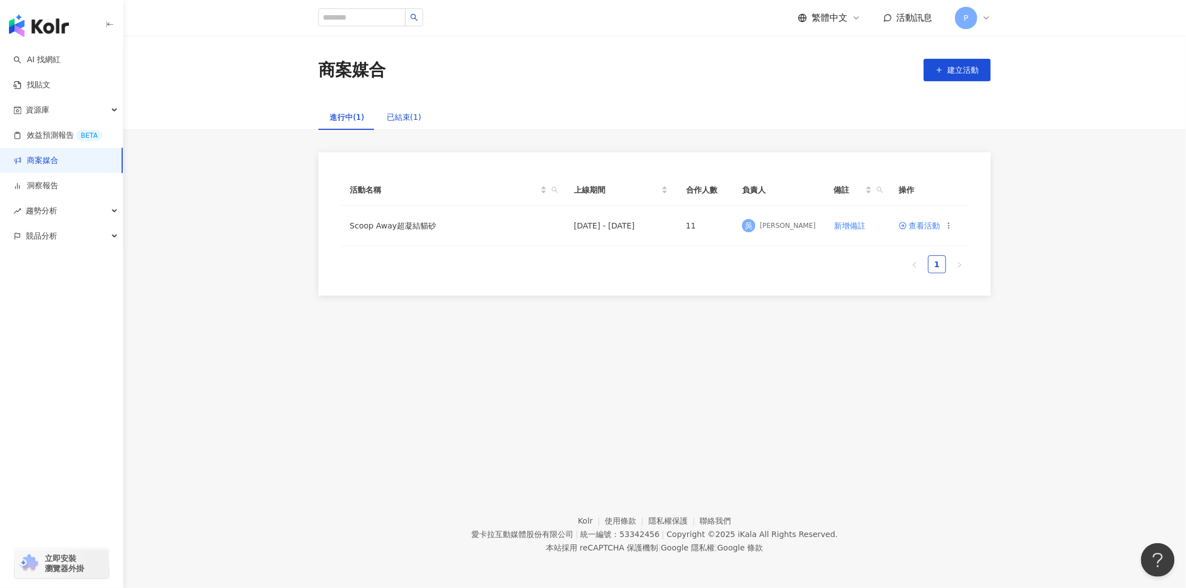
click at [407, 114] on div "已結束(1)" at bounding box center [404, 117] width 35 height 12
click at [940, 229] on span "查看活動" at bounding box center [919, 226] width 41 height 8
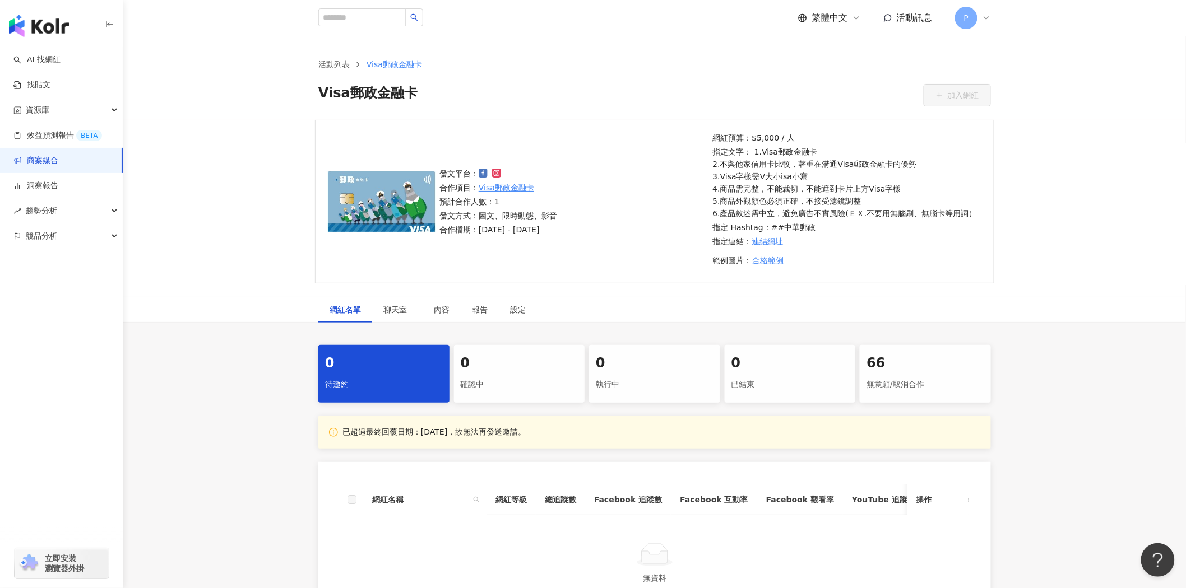
click at [934, 373] on div "66" at bounding box center [925, 363] width 118 height 19
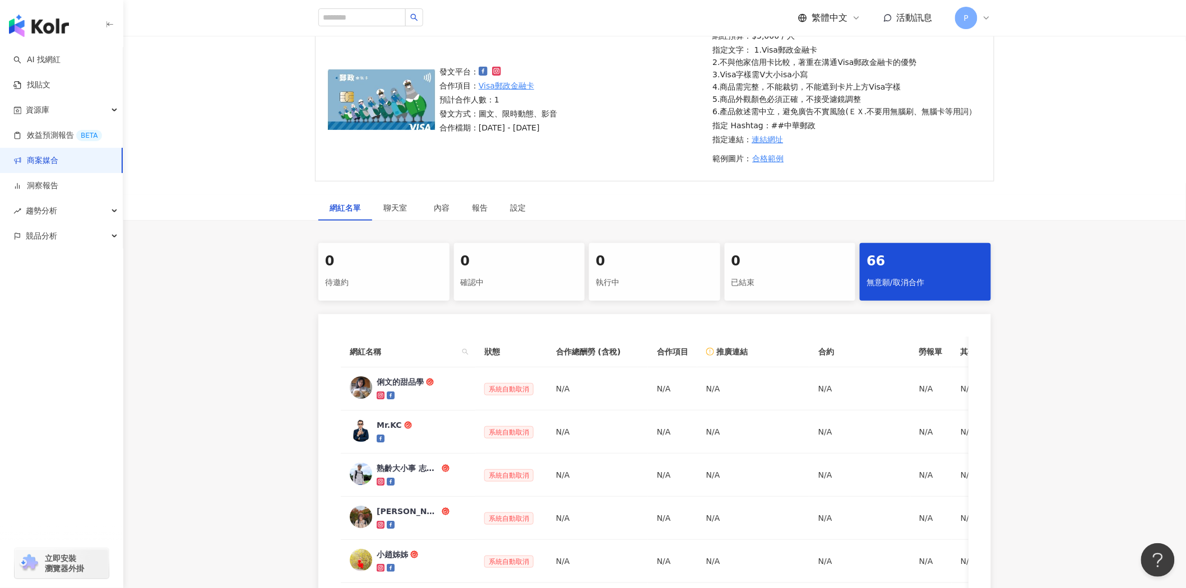
scroll to position [81, 0]
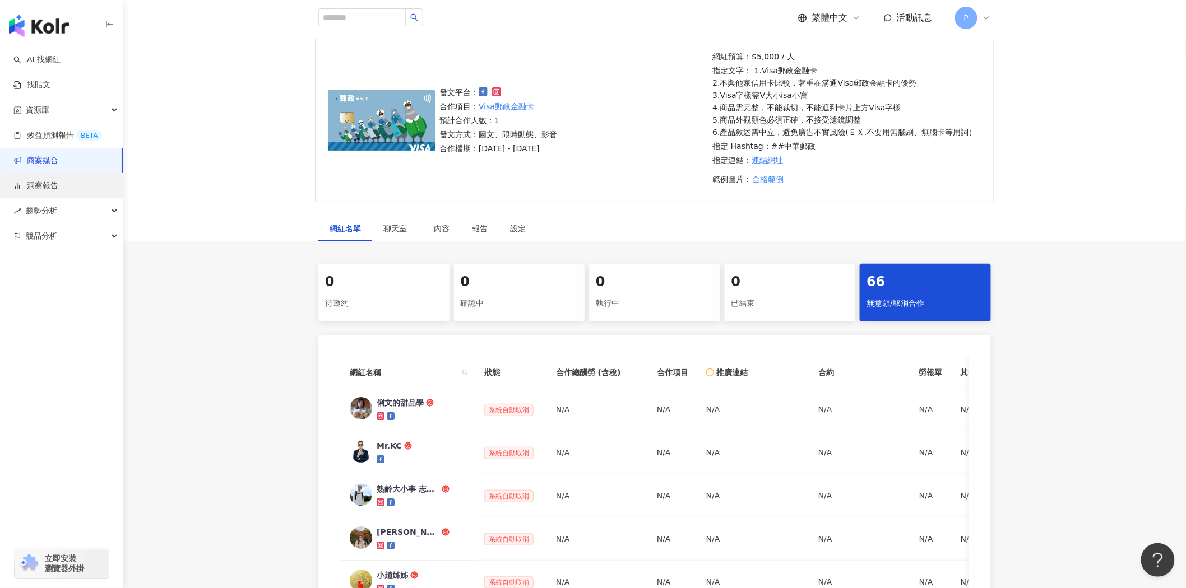
click at [57, 188] on link "洞察報告" at bounding box center [35, 185] width 45 height 11
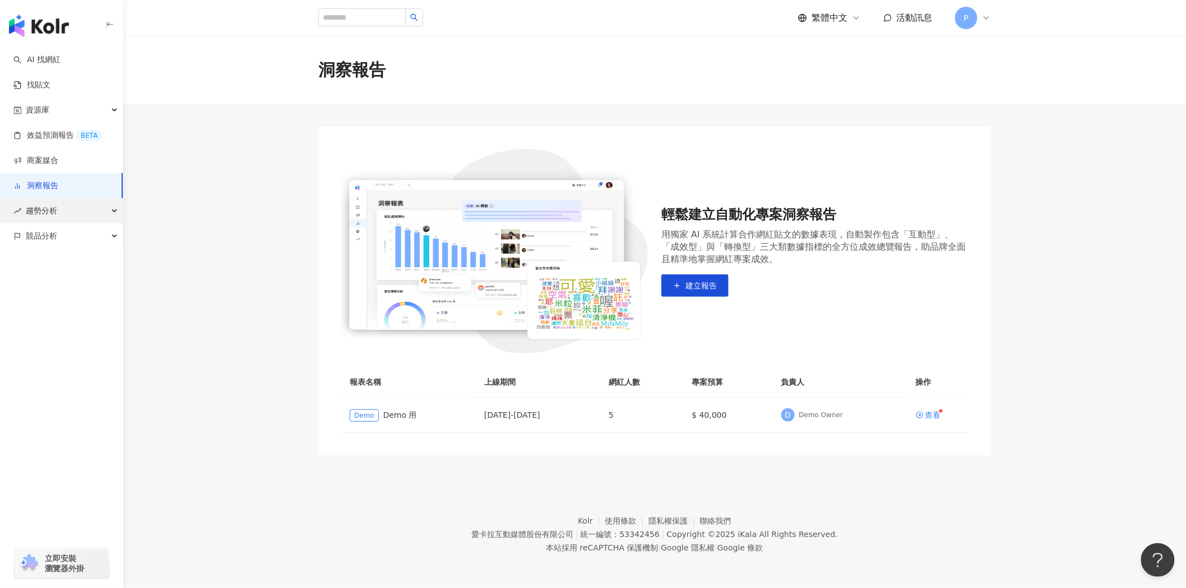
click at [85, 210] on div "趨勢分析" at bounding box center [61, 210] width 123 height 25
click at [43, 108] on span "資源庫" at bounding box center [38, 110] width 24 height 25
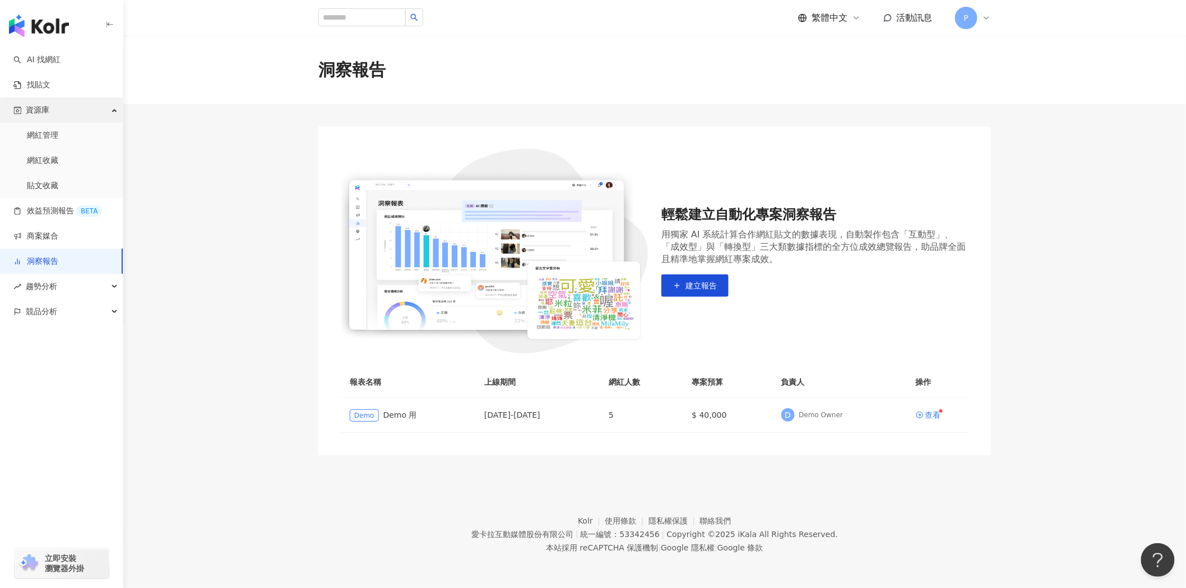
click at [43, 108] on span "資源庫" at bounding box center [38, 110] width 24 height 25
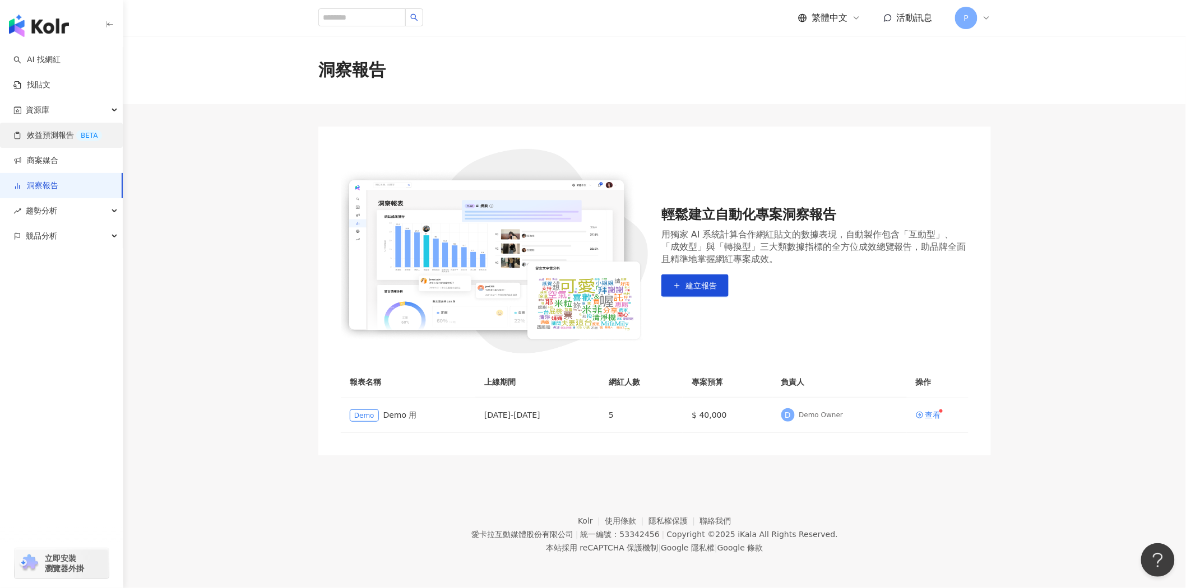
click at [43, 134] on link "效益預測報告 BETA" at bounding box center [57, 135] width 89 height 11
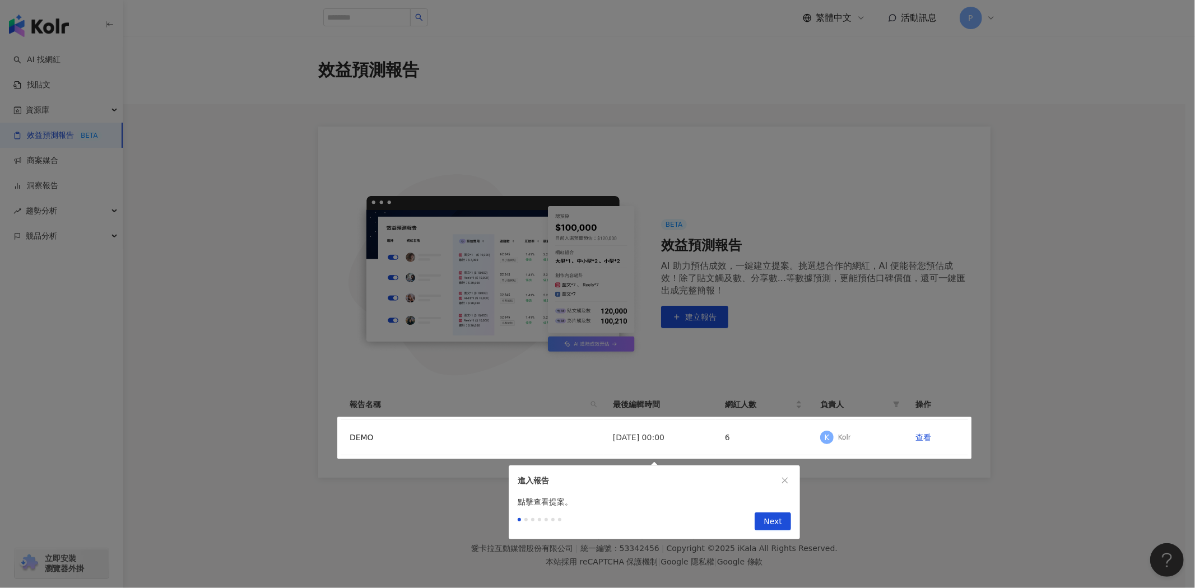
click at [298, 225] on div at bounding box center [597, 294] width 1195 height 588
click at [775, 530] on span "Next" at bounding box center [773, 522] width 18 height 18
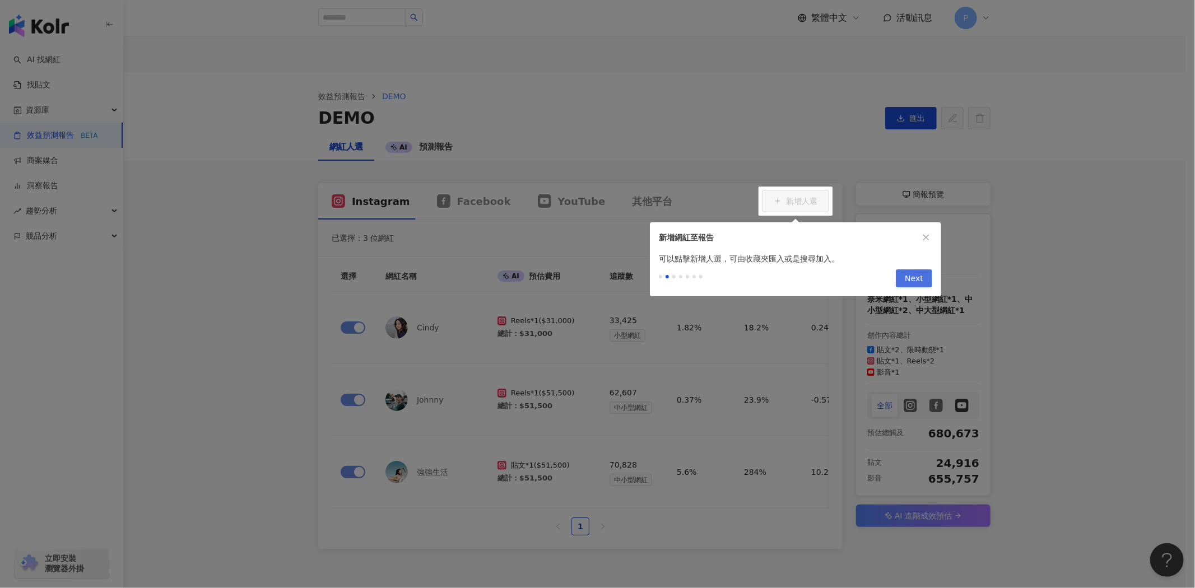
click at [910, 277] on span "Next" at bounding box center [914, 279] width 18 height 18
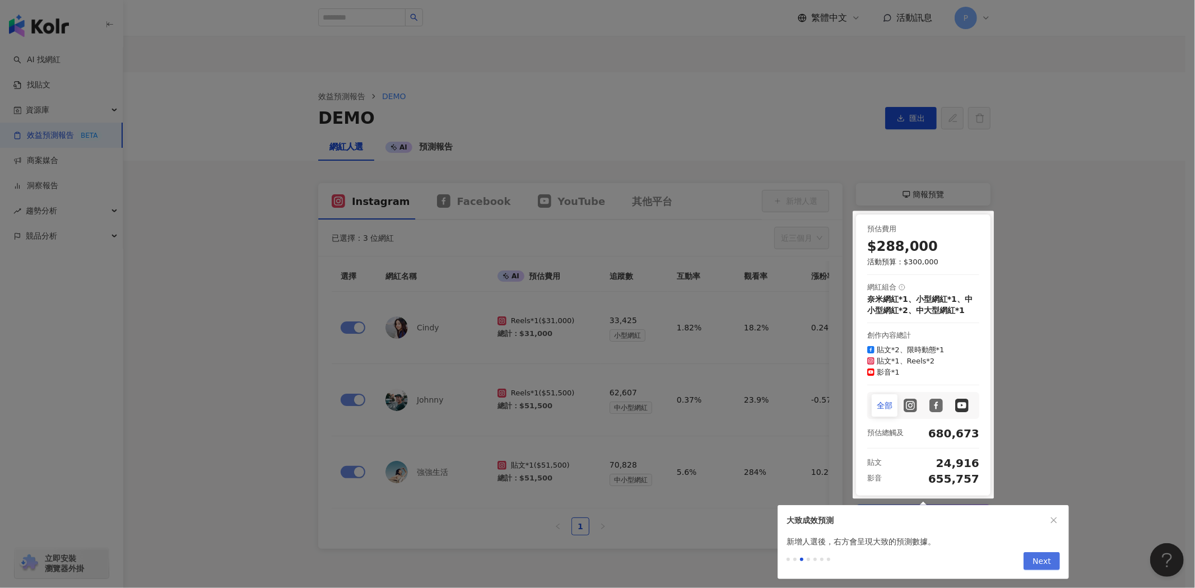
click at [1045, 562] on span "Next" at bounding box center [1042, 562] width 18 height 18
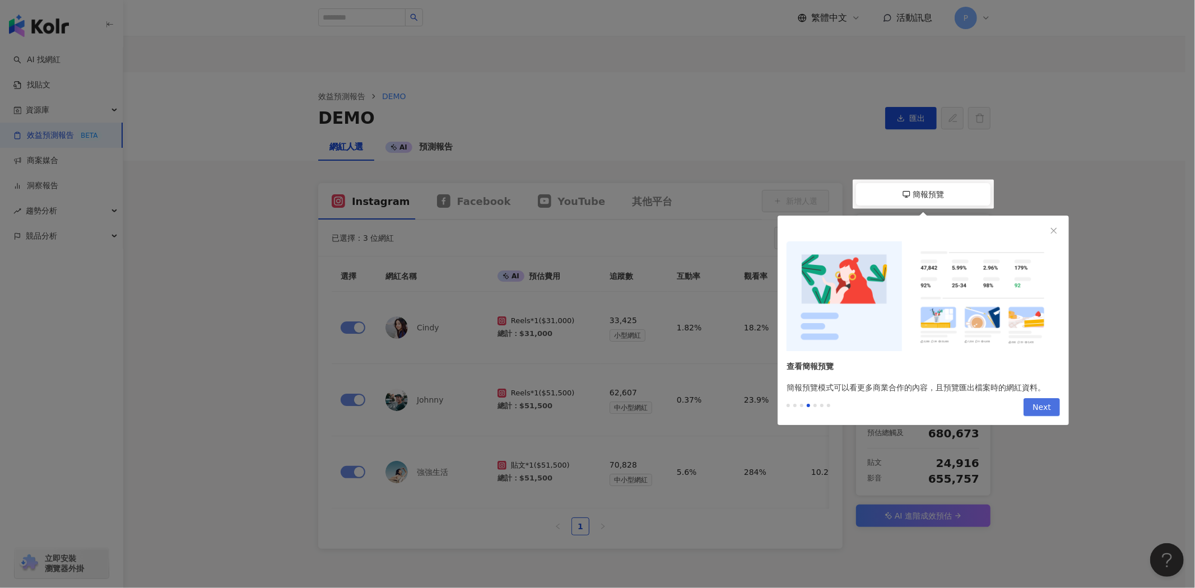
click at [1041, 409] on span "Next" at bounding box center [1042, 408] width 18 height 18
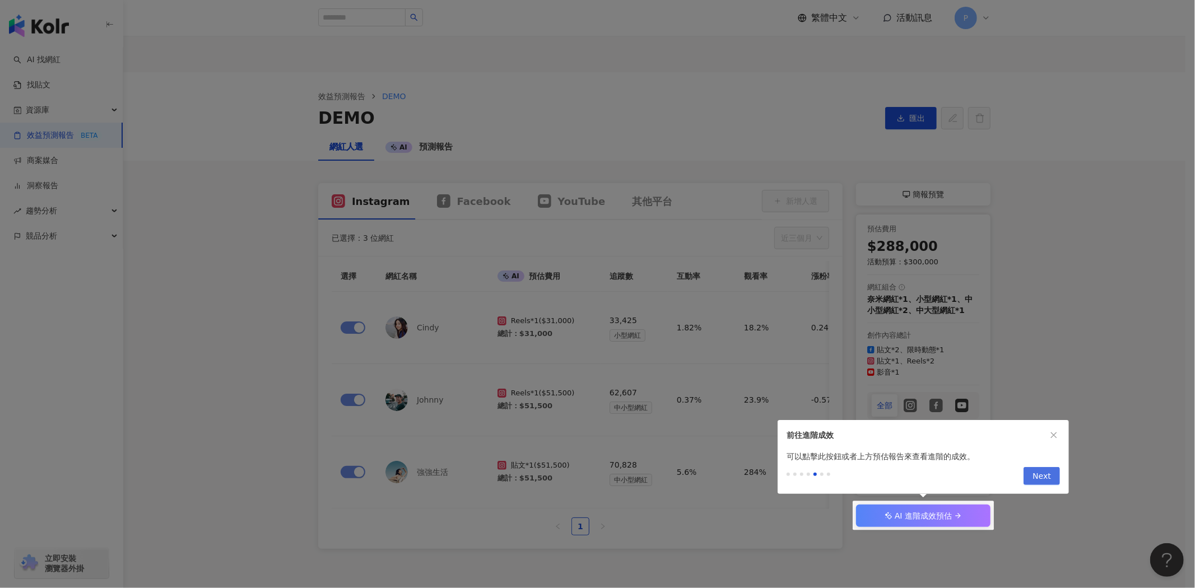
click at [1051, 477] on button "Next" at bounding box center [1042, 476] width 36 height 18
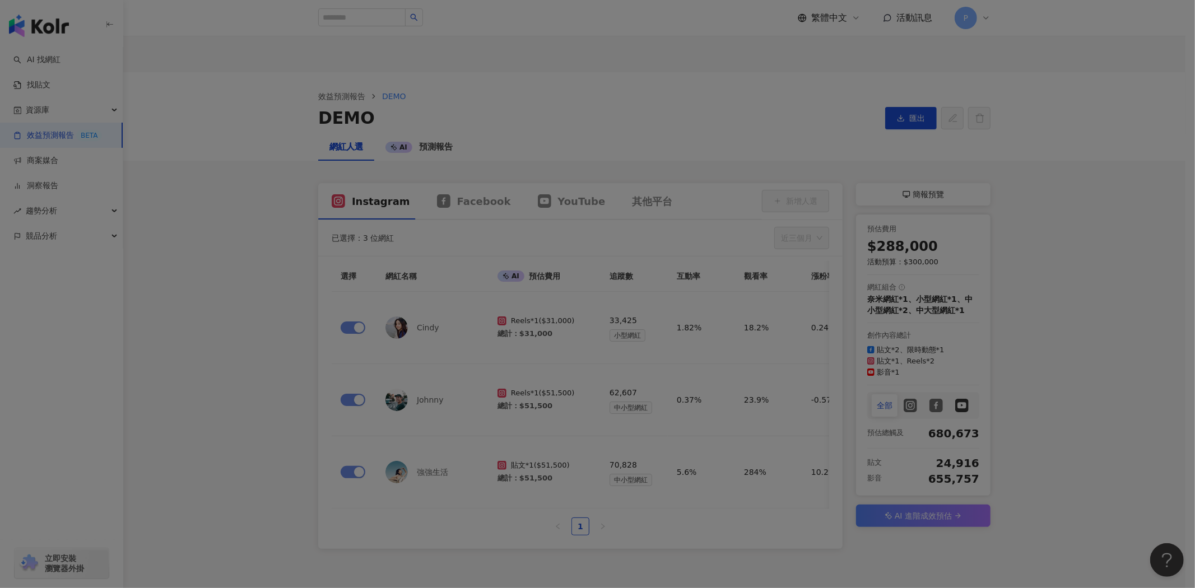
click at [1083, 378] on div at bounding box center [597, 294] width 1195 height 588
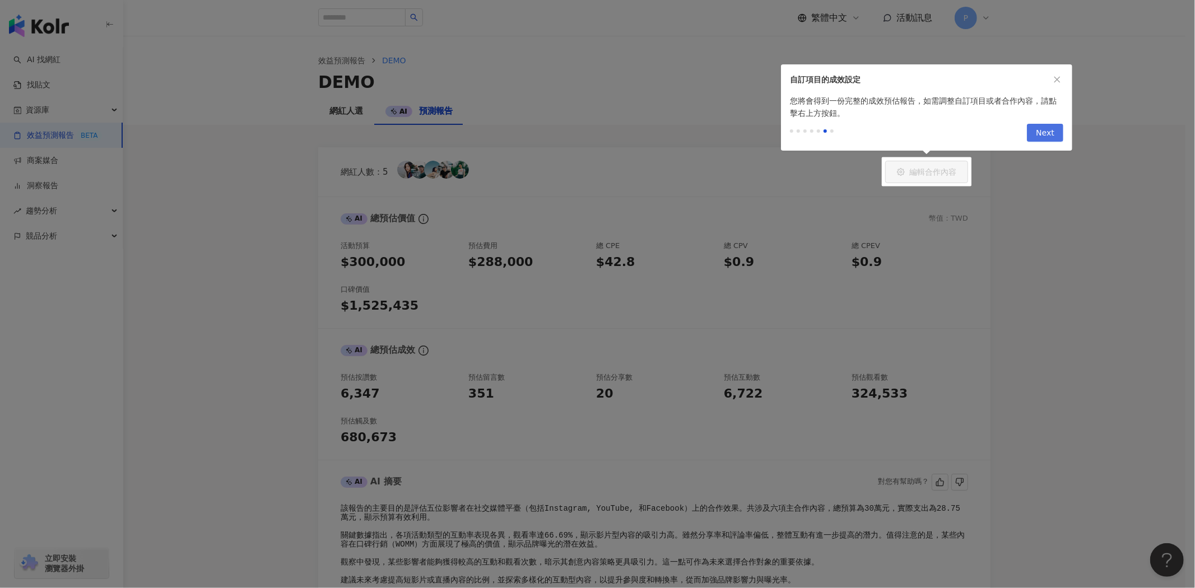
click at [1057, 132] on button "Next" at bounding box center [1045, 133] width 36 height 18
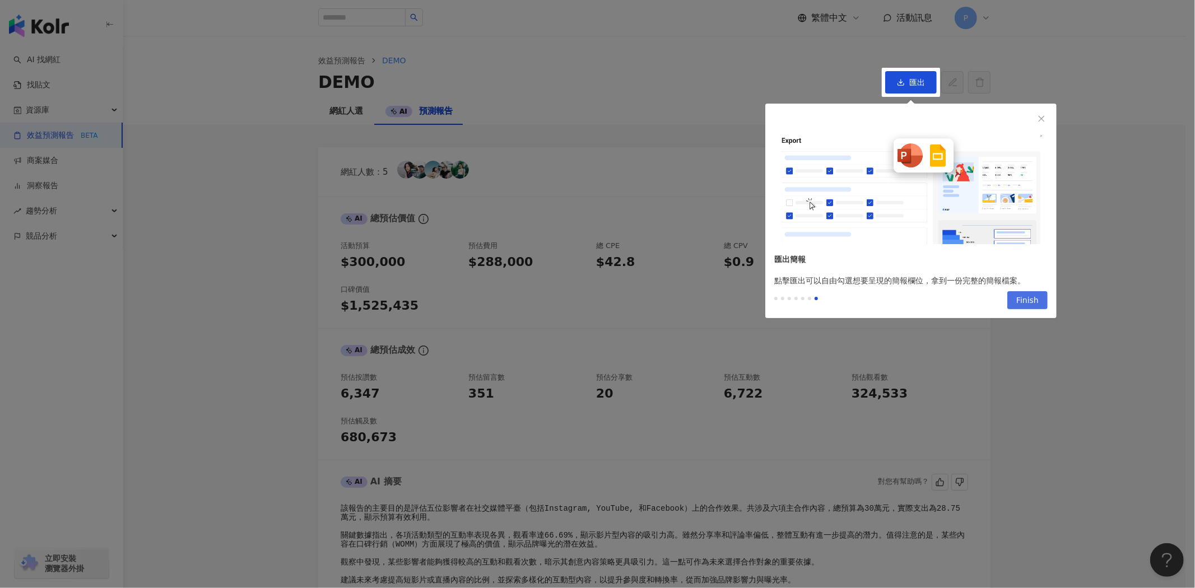
click at [1034, 307] on span "Finish" at bounding box center [1028, 301] width 22 height 18
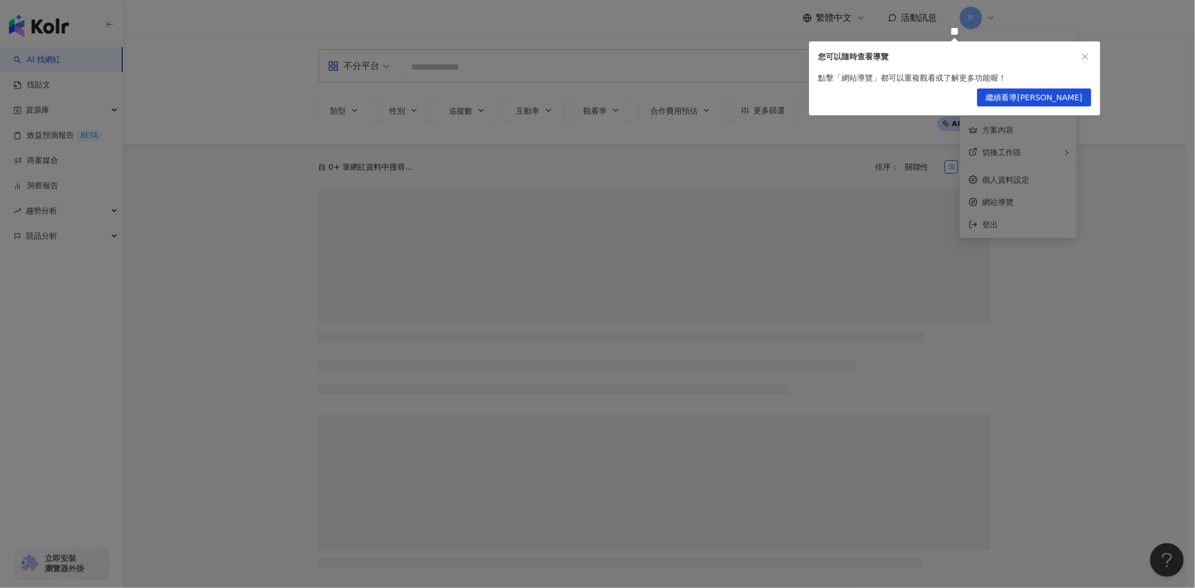
click at [1089, 58] on icon "close" at bounding box center [1086, 57] width 8 height 8
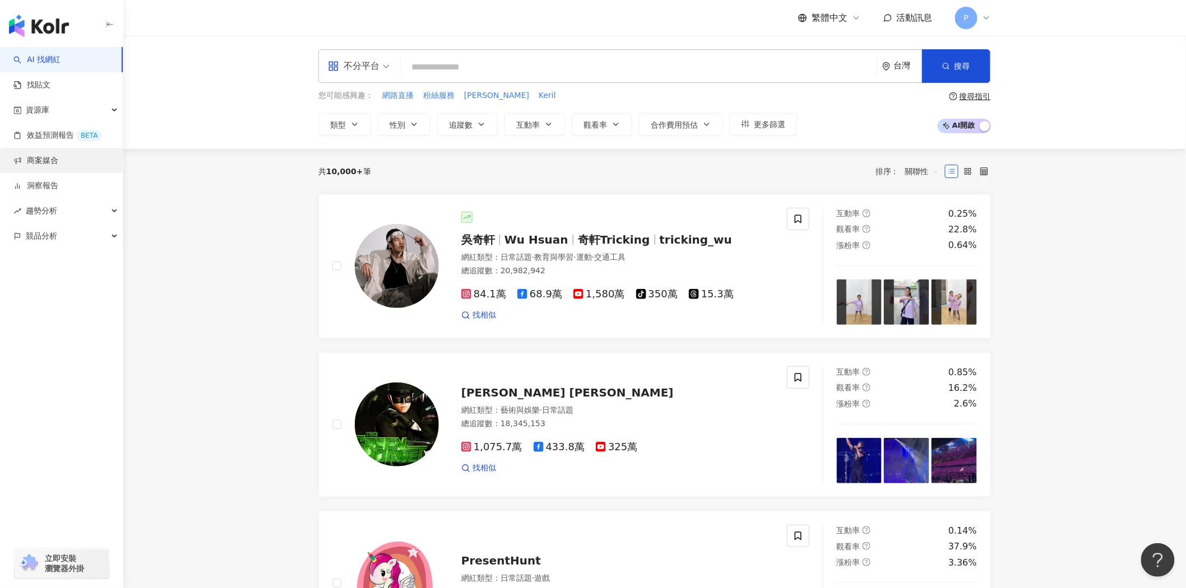
click at [58, 160] on link "商案媒合" at bounding box center [35, 160] width 45 height 11
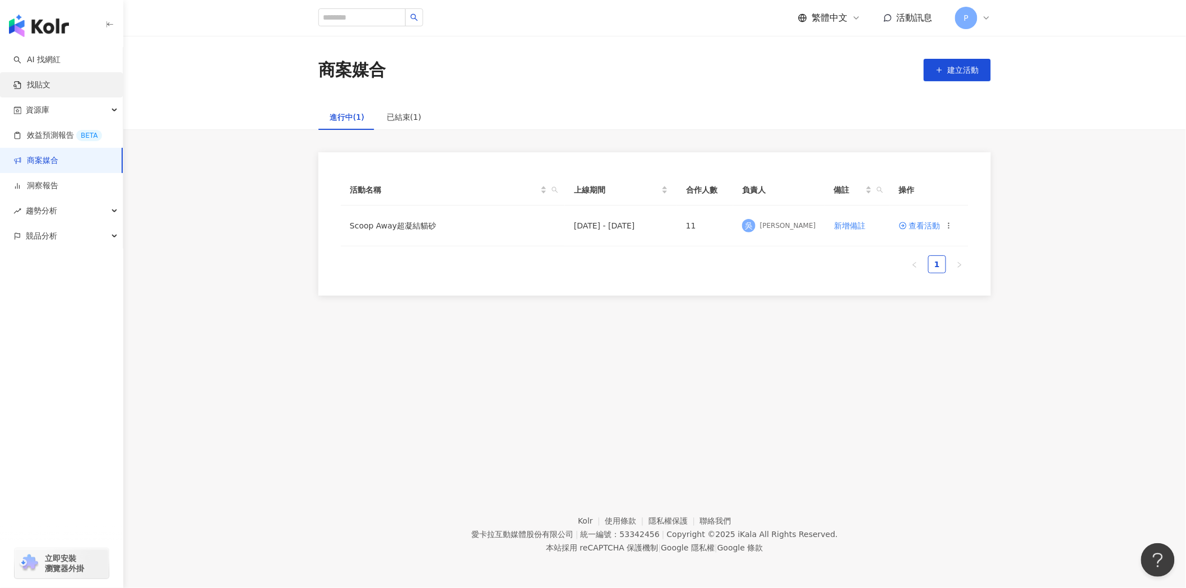
click at [44, 89] on link "找貼文" at bounding box center [31, 85] width 37 height 11
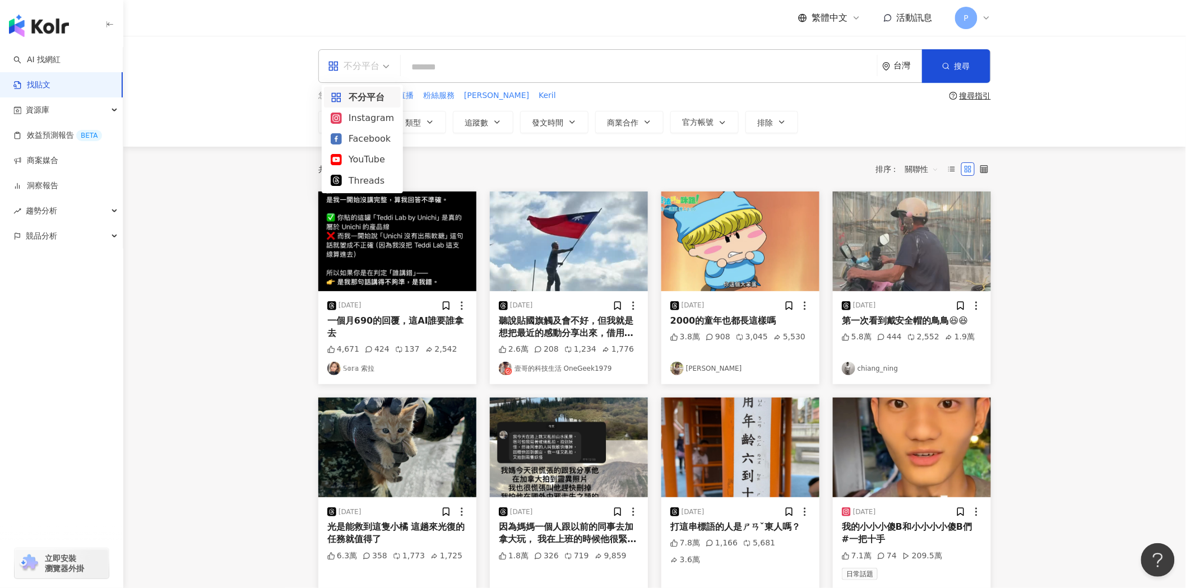
click at [375, 54] on input "search" at bounding box center [359, 59] width 62 height 18
click at [383, 115] on div "Instagram" at bounding box center [362, 118] width 63 height 14
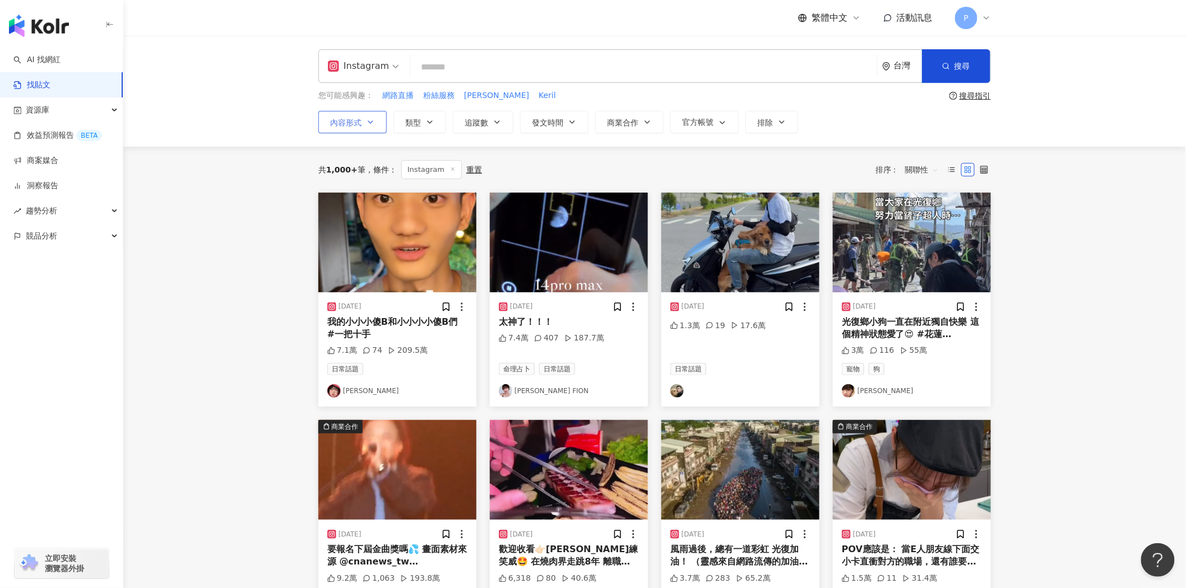
click at [363, 118] on button "內容形式" at bounding box center [352, 122] width 68 height 22
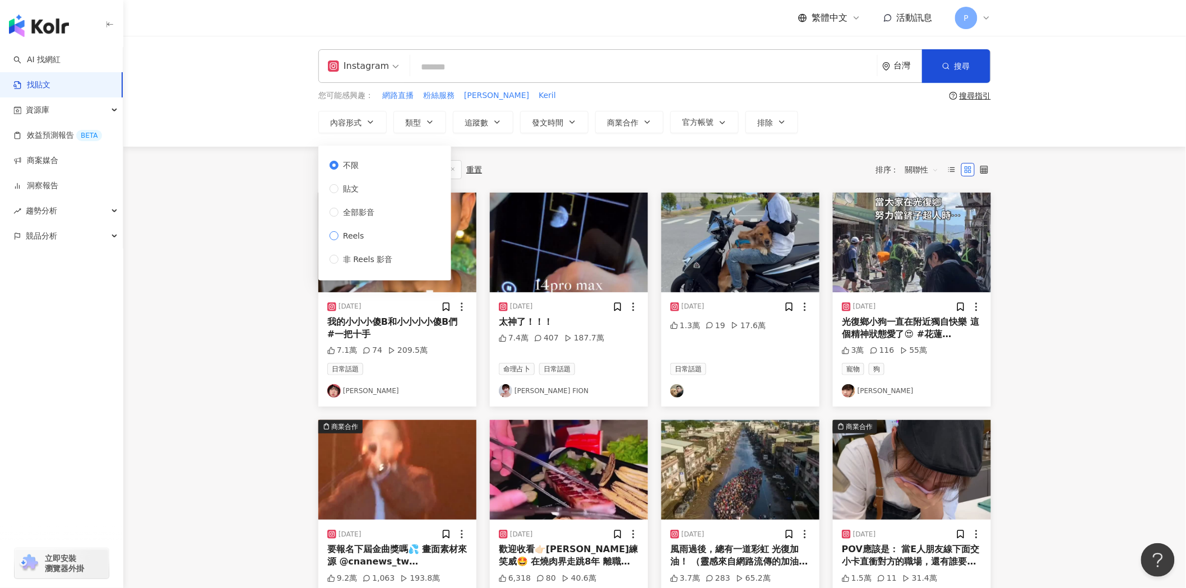
click at [344, 231] on span "Reels" at bounding box center [353, 236] width 30 height 12
click at [252, 256] on main "Instagram 台灣 搜尋 您可能感興趣： 網路直播 粉絲服務 Kerry Keril 搜尋指引 內容形式 類型 追蹤數 發文時間 商業合作 官方帳號 排…" at bounding box center [654, 494] width 1062 height 917
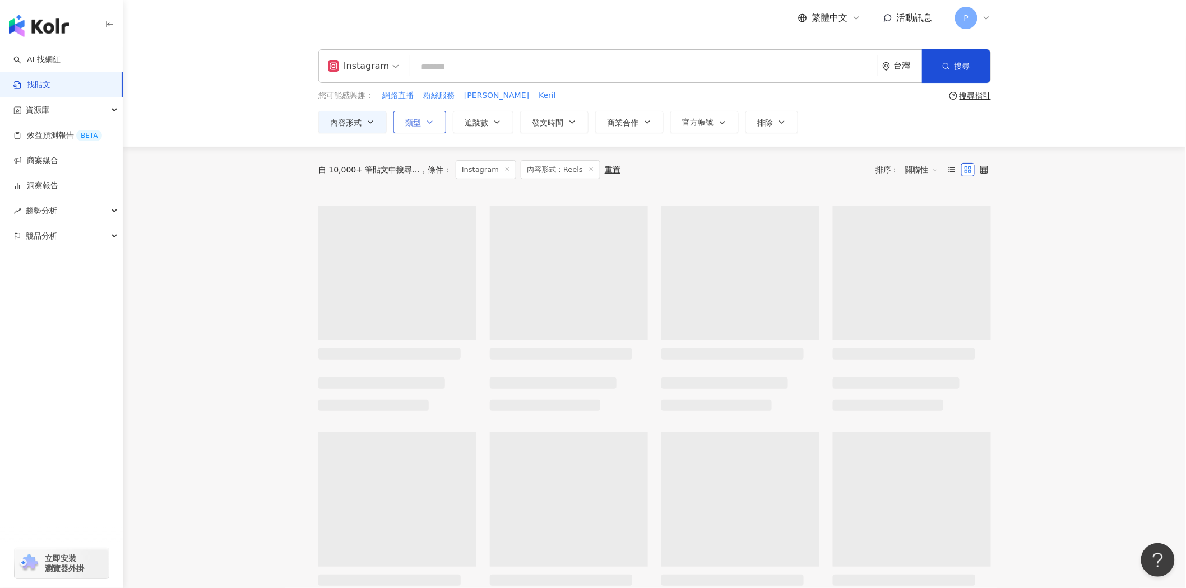
click at [423, 122] on button "類型" at bounding box center [419, 122] width 53 height 22
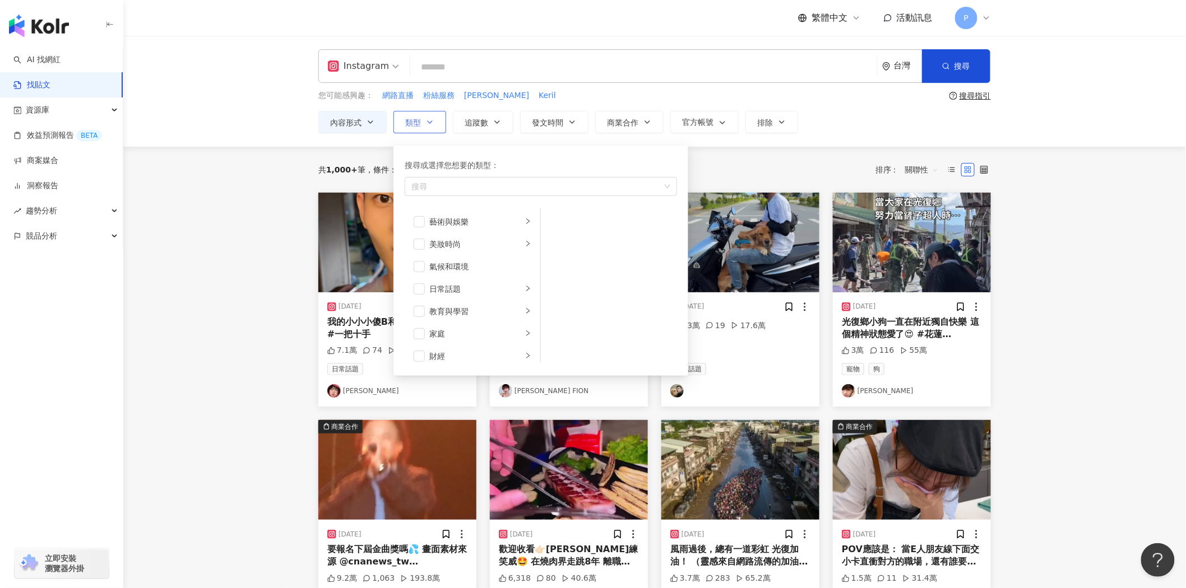
click at [427, 119] on icon "button" at bounding box center [429, 122] width 9 height 9
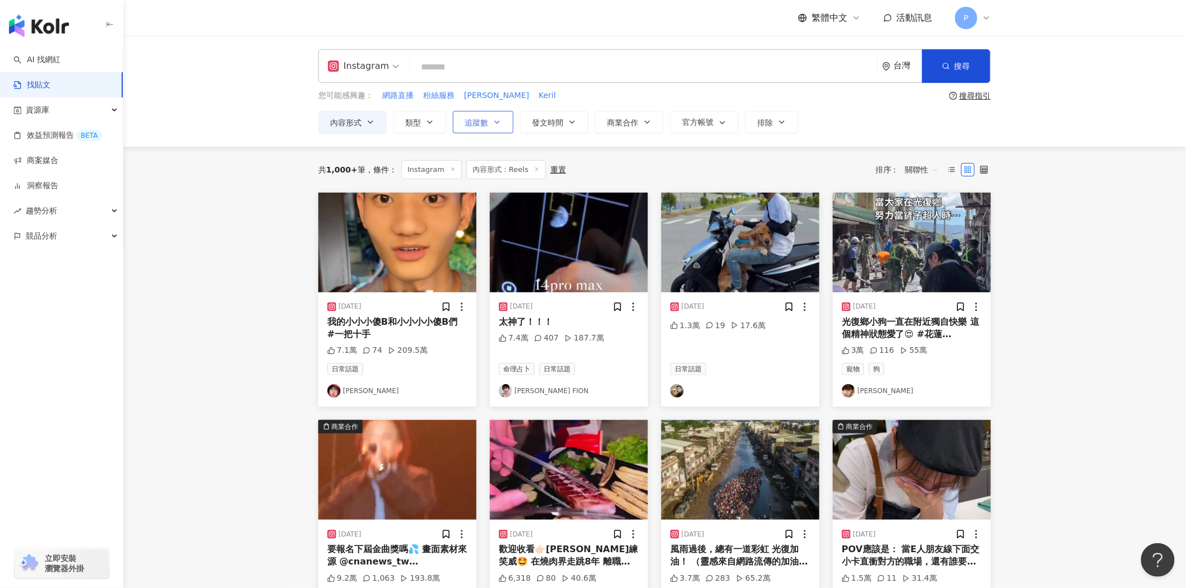
click at [489, 120] on button "追蹤數" at bounding box center [483, 122] width 61 height 22
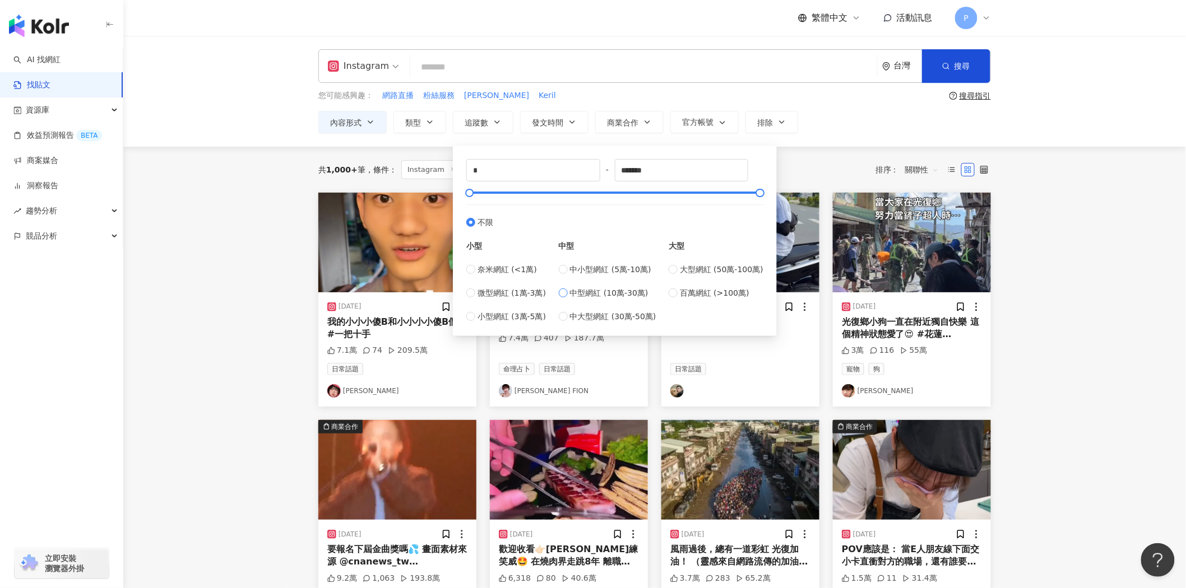
type input "******"
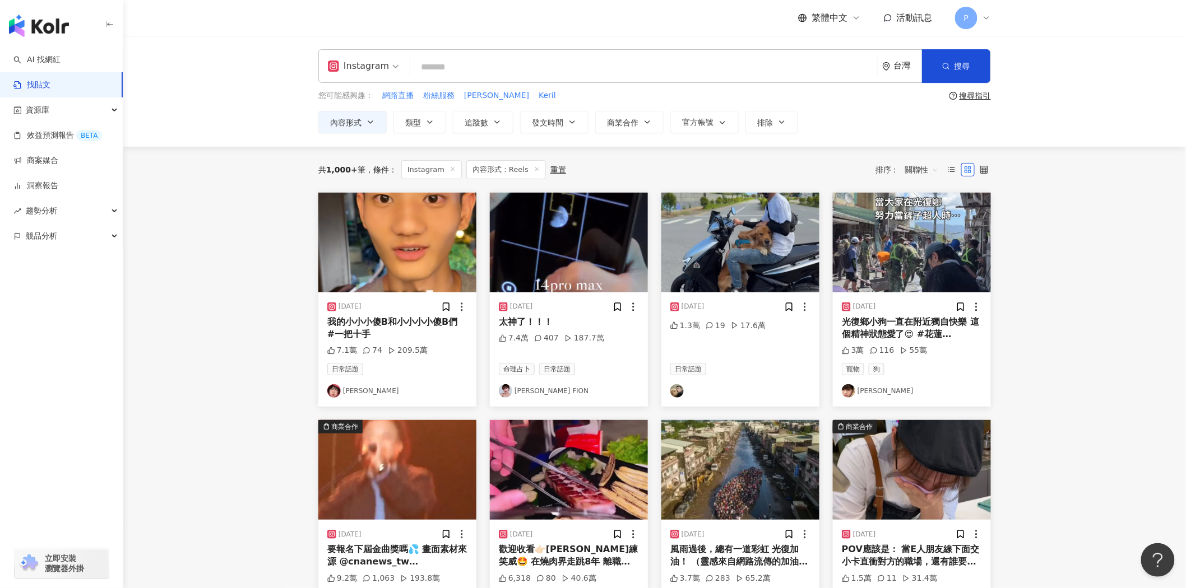
click at [262, 256] on main "Instagram 台灣 搜尋 您可能感興趣： 網路直播 粉絲服務 Kerry Keril 搜尋指引 內容形式 類型 追蹤數 發文時間 商業合作 官方帳號 排…" at bounding box center [654, 494] width 1062 height 917
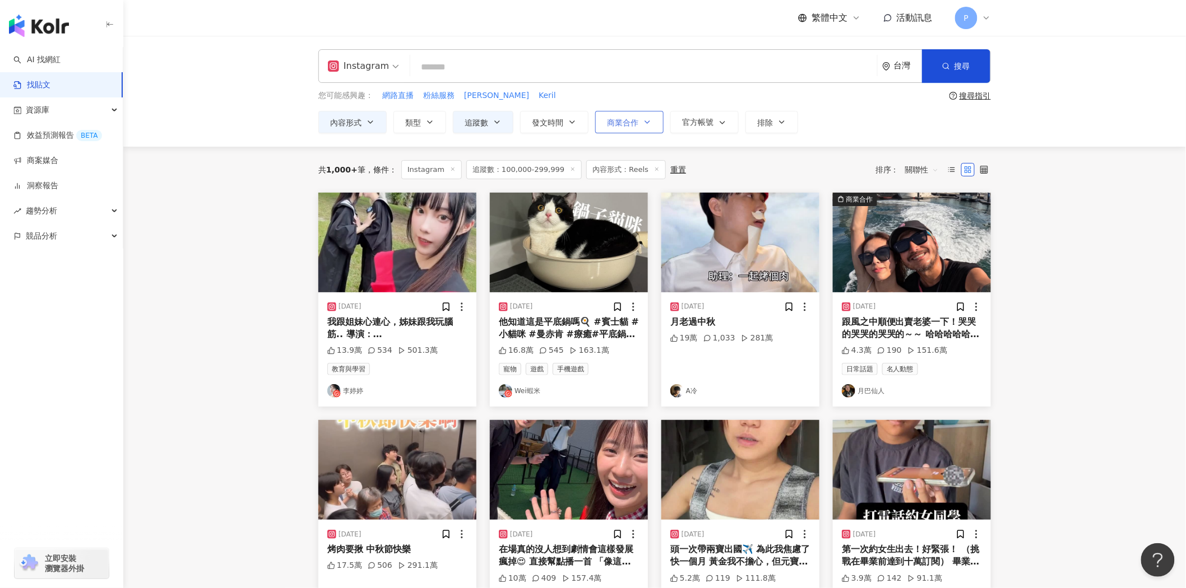
click at [636, 124] on span "商業合作" at bounding box center [622, 122] width 31 height 9
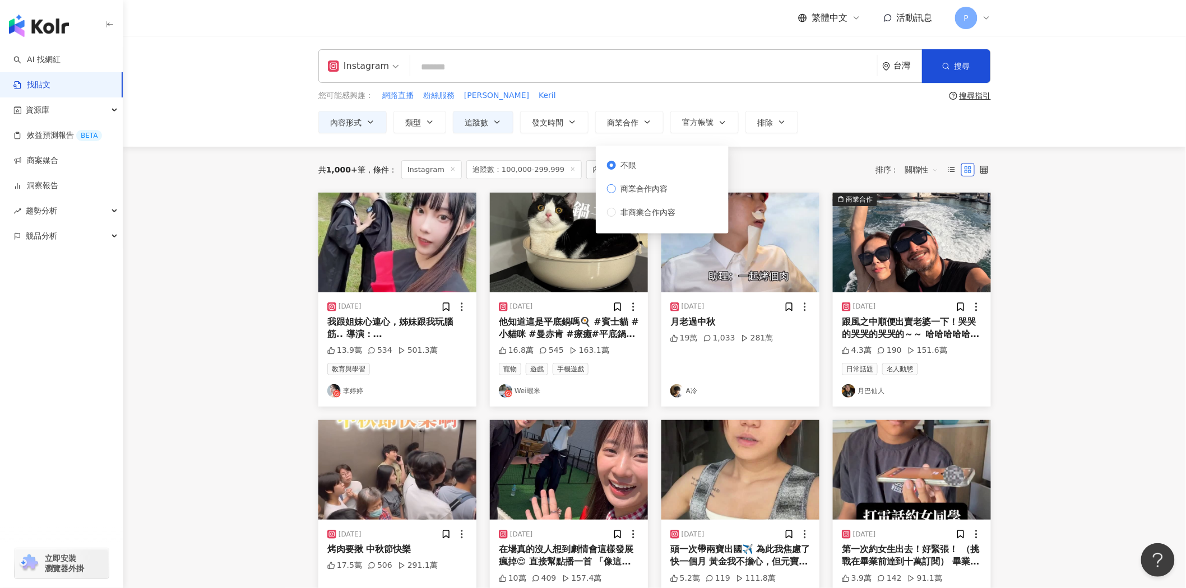
click at [641, 189] on span "商業合作內容" at bounding box center [644, 189] width 56 height 12
click at [286, 282] on main "Instagram 台灣 搜尋 您可能感興趣： 網路直播 粉絲服務 Kerry Keril 搜尋指引 內容形式 類型 追蹤數 發文時間 商業合作 官方帳號 排…" at bounding box center [654, 494] width 1062 height 917
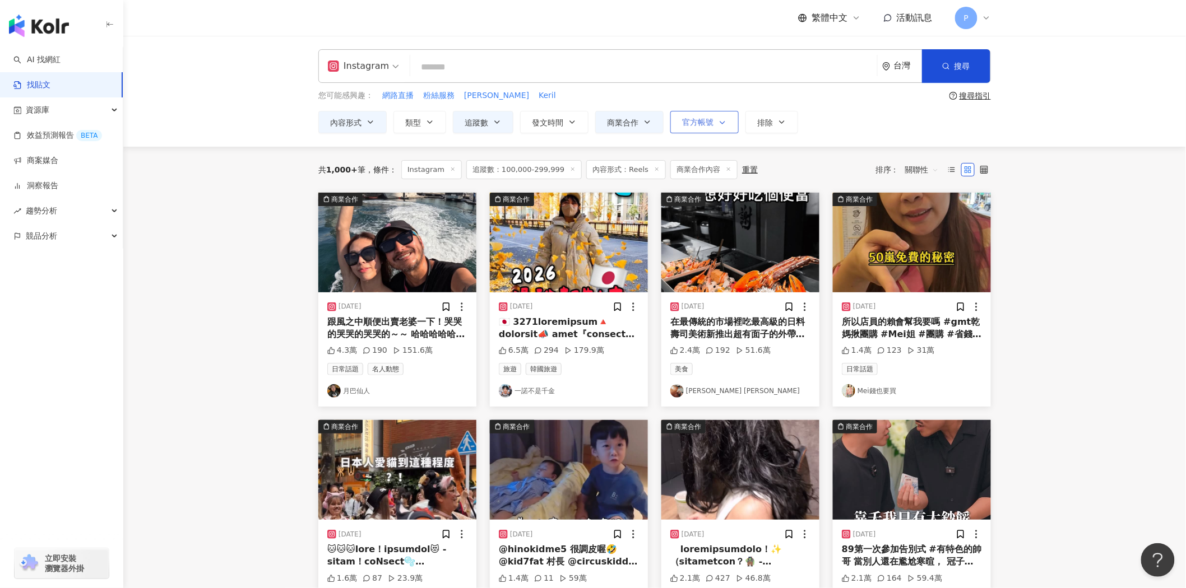
click at [702, 126] on span "官方帳號" at bounding box center [697, 122] width 31 height 9
click at [702, 183] on span "顯示" at bounding box center [701, 182] width 25 height 12
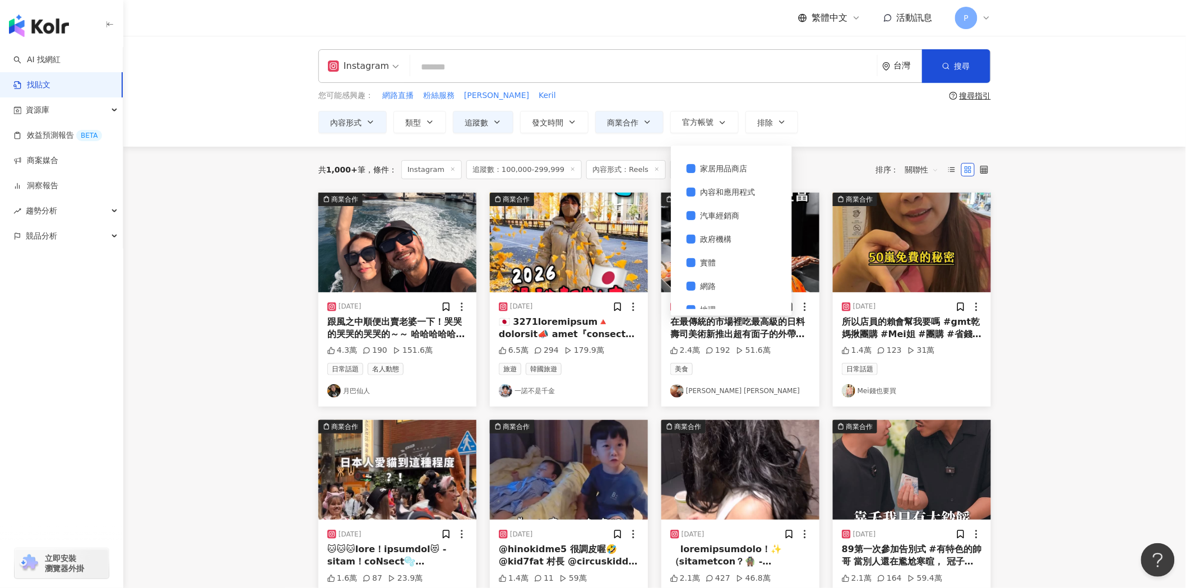
scroll to position [321, 0]
click at [766, 111] on button "排除" at bounding box center [771, 122] width 53 height 22
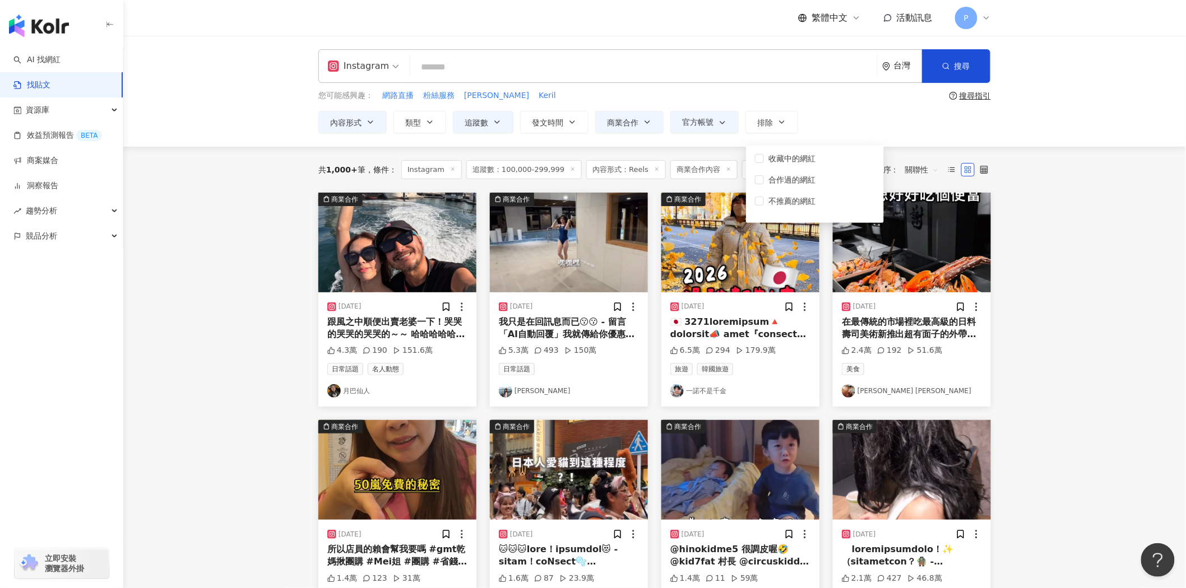
click at [1032, 281] on main "Instagram 台灣 搜尋 您可能感興趣： 網路直播 粉絲服務 Kerry Keril 搜尋指引 內容形式 類型 追蹤數 發文時間 商業合作 官方帳號 排…" at bounding box center [654, 497] width 1062 height 922
click at [805, 172] on span at bounding box center [808, 170] width 6 height 6
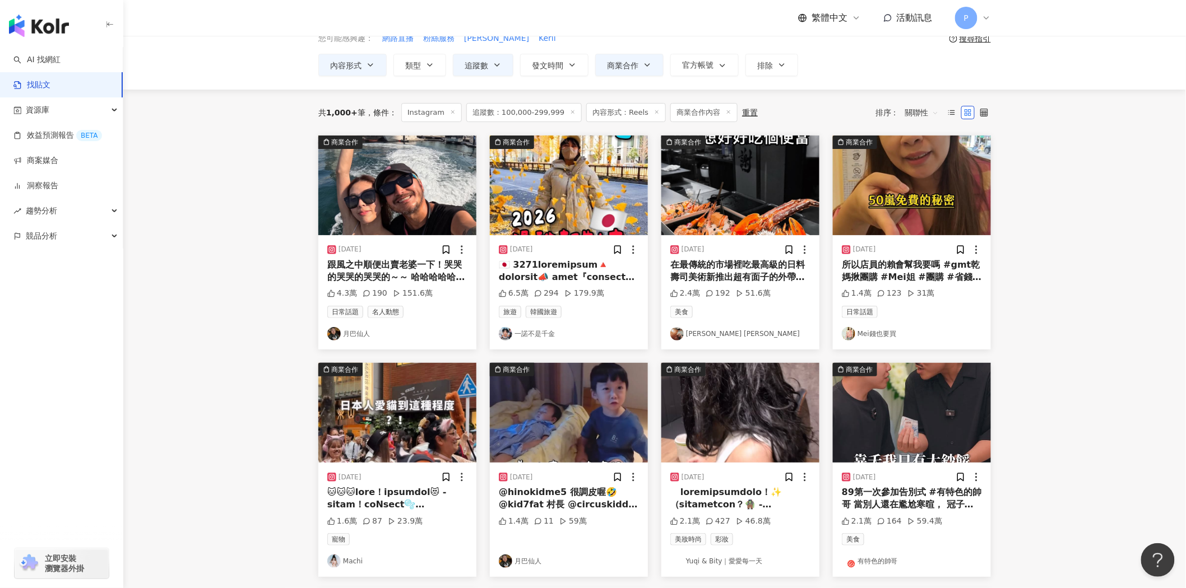
scroll to position [62, 0]
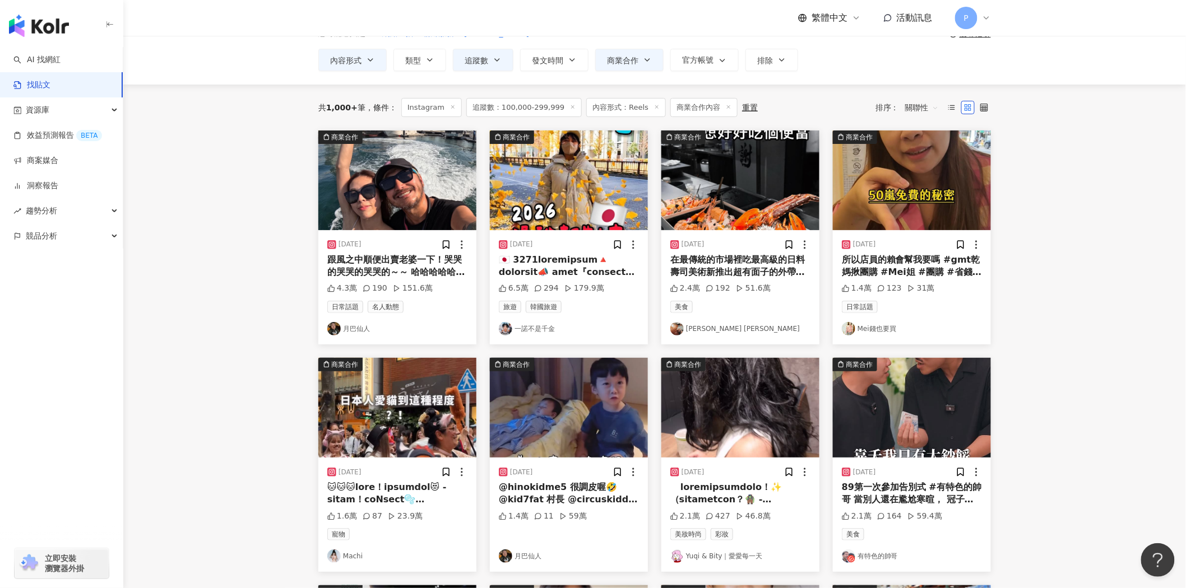
click at [604, 177] on img "button" at bounding box center [569, 181] width 158 height 100
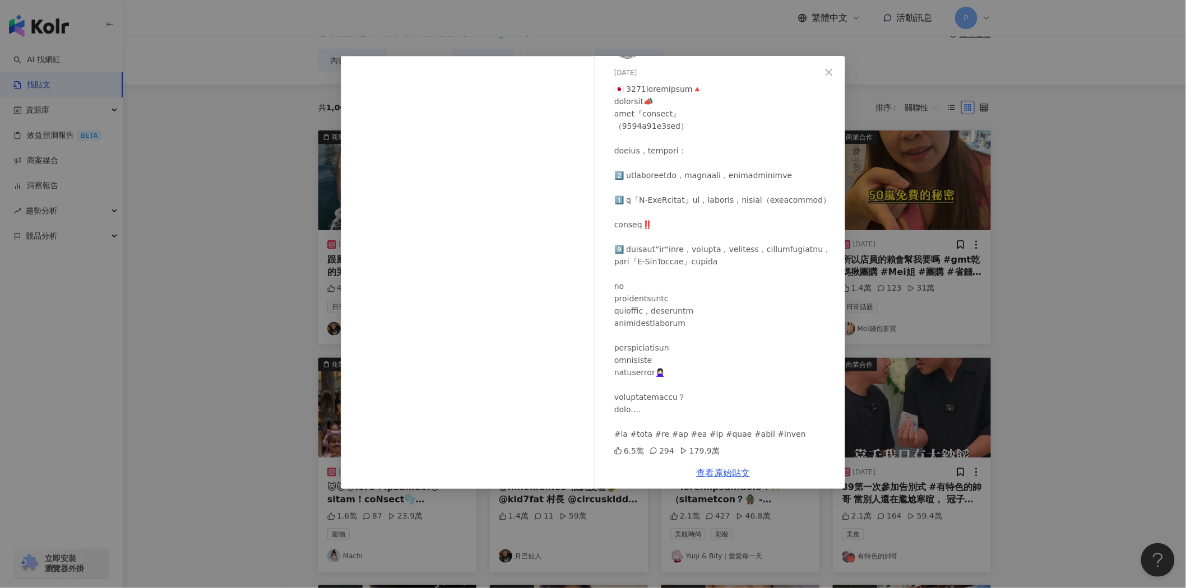
scroll to position [82, 0]
click at [981, 208] on div "一諾不是千金 2025/10/2 6.5萬 294 179.9萬 查看原始貼文" at bounding box center [593, 294] width 1186 height 588
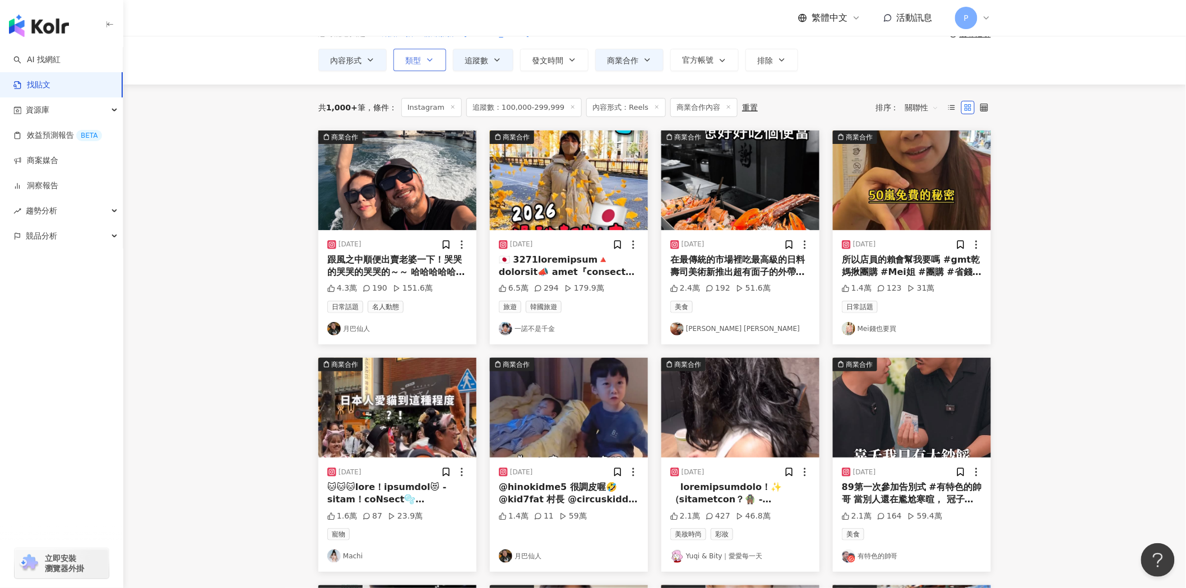
click at [431, 64] on button "類型" at bounding box center [419, 60] width 53 height 22
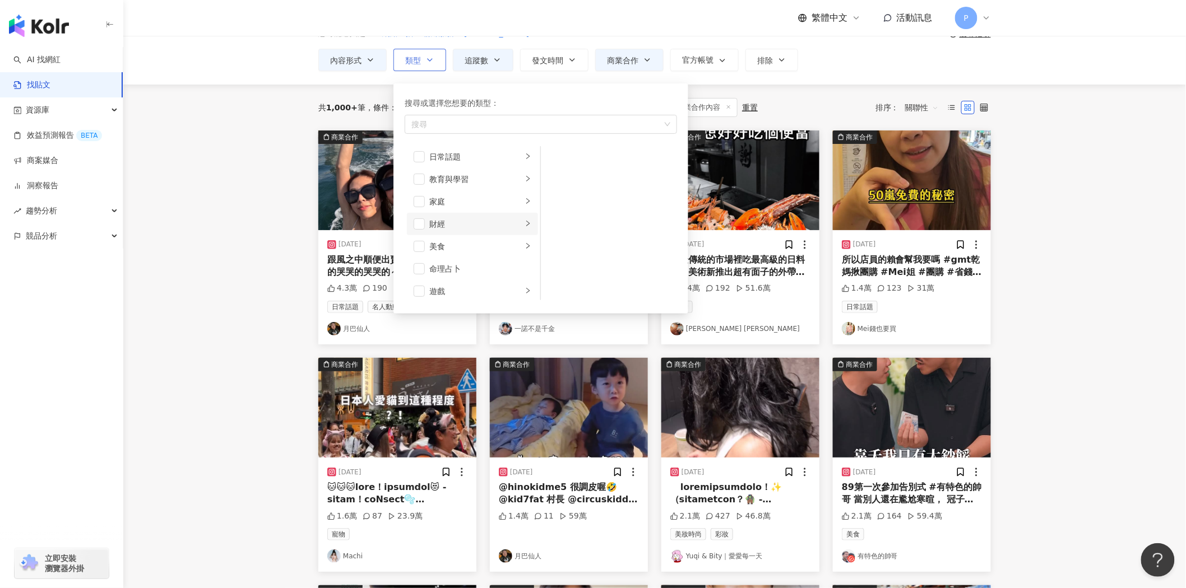
scroll to position [124, 0]
click at [537, 128] on div "button" at bounding box center [535, 124] width 256 height 8
type input "**"
click at [502, 149] on div "旅遊" at bounding box center [541, 148] width 268 height 20
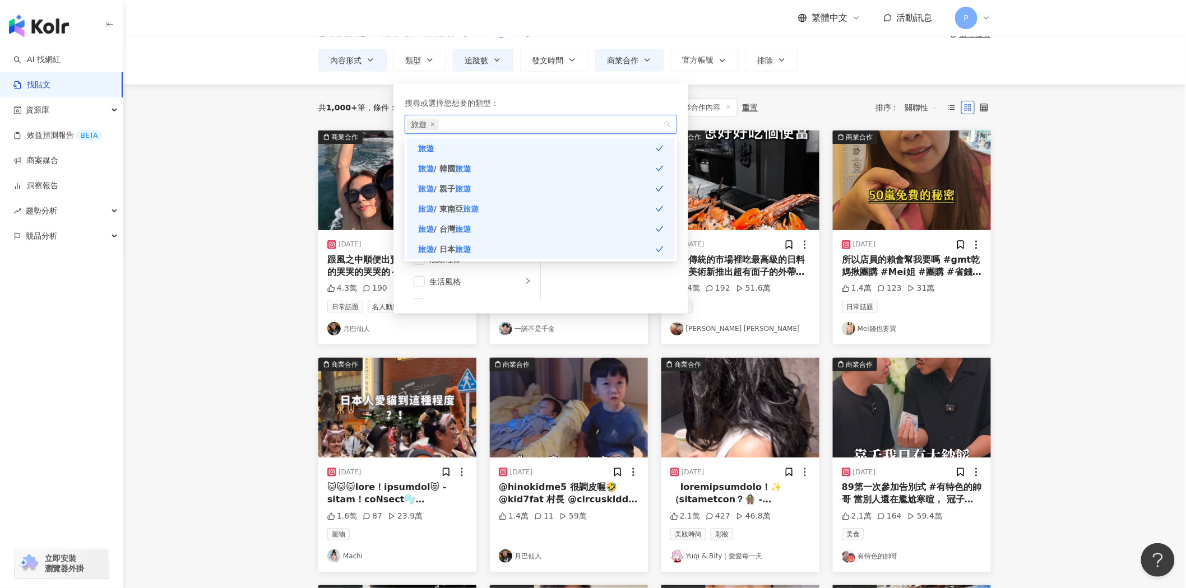
click at [264, 290] on main "Instagram 台灣 搜尋 您可能感興趣： 網路直播 粉絲服務 Kerry Keril 搜尋指引 內容形式 類型 搜尋或選擇您想要的類型： 旅遊 旅遊 旅…" at bounding box center [654, 435] width 1062 height 922
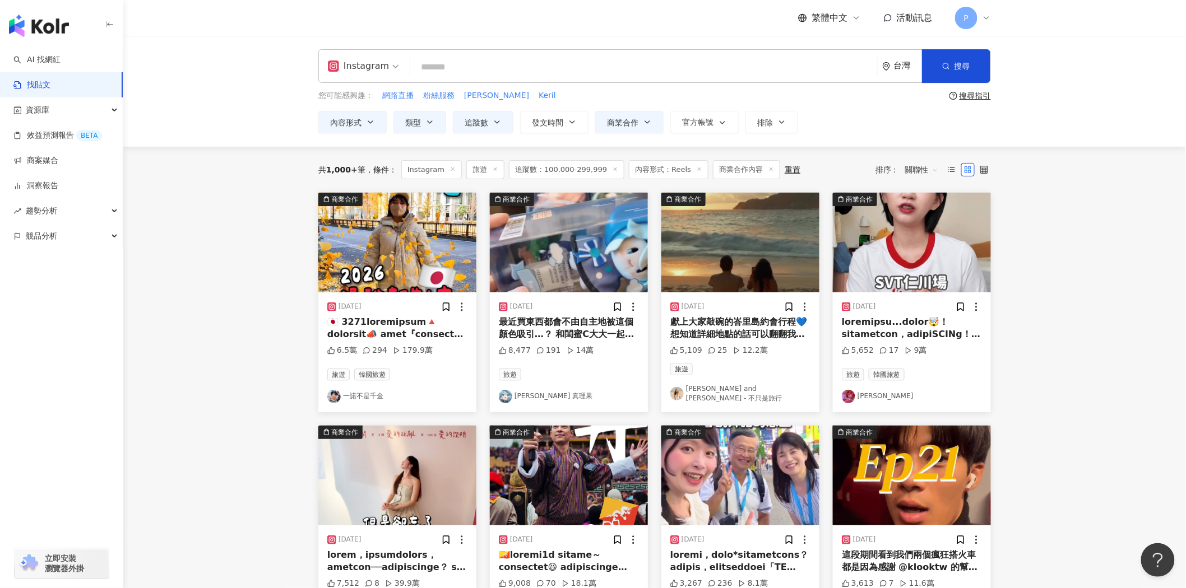
click at [935, 239] on img "button" at bounding box center [912, 243] width 158 height 100
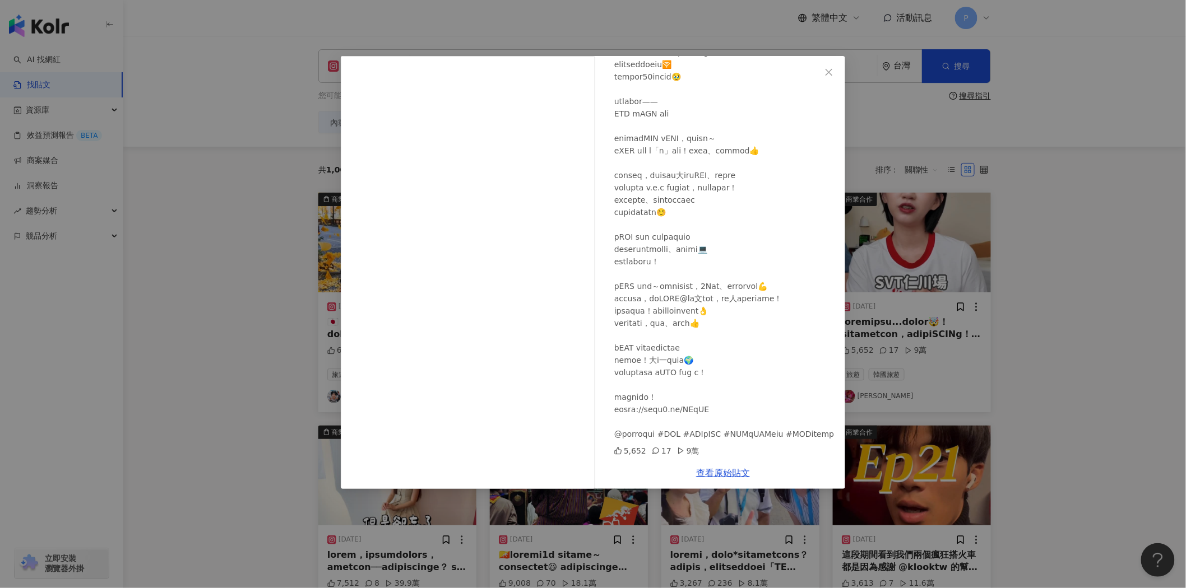
scroll to position [119, 0]
click at [1070, 312] on div "阿心Liao 2025/10/8 5,652 17 9萬 查看原始貼文" at bounding box center [593, 294] width 1186 height 588
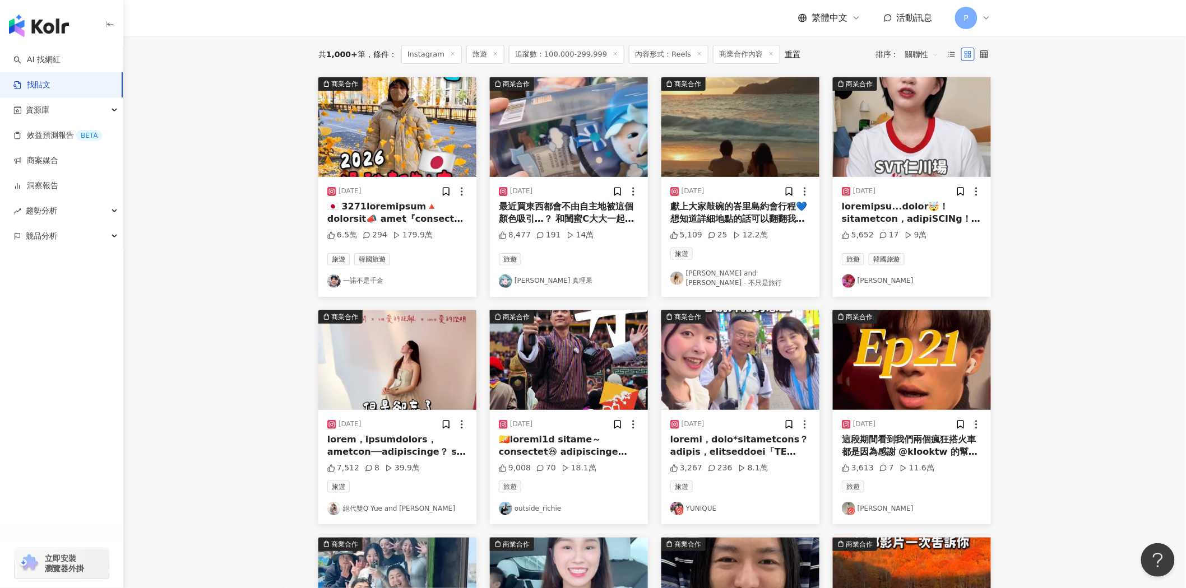
scroll to position [124, 0]
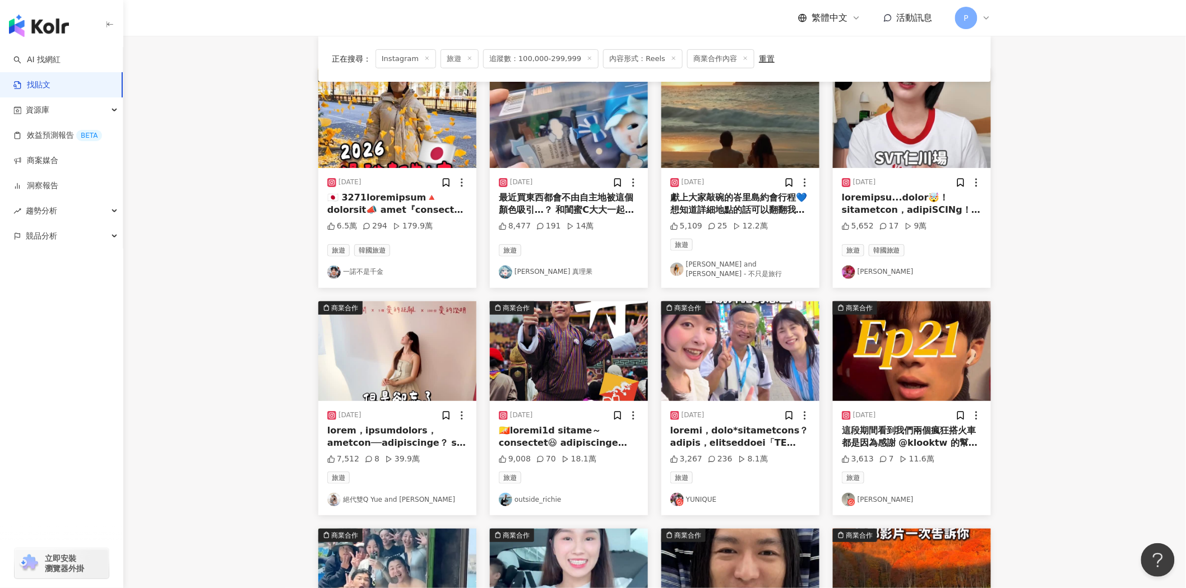
click at [439, 346] on img "button" at bounding box center [397, 351] width 158 height 100
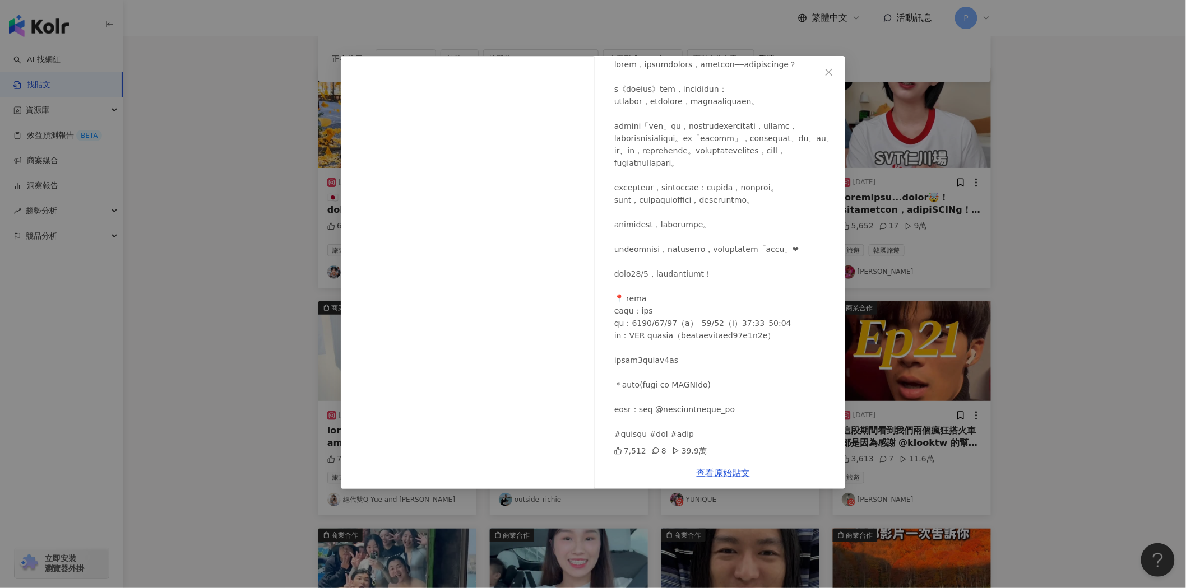
scroll to position [156, 0]
click at [1084, 187] on div "絕代雙Q Yue and Wei 2025/10/5 7,512 8 39.9萬 查看原始貼文" at bounding box center [593, 294] width 1186 height 588
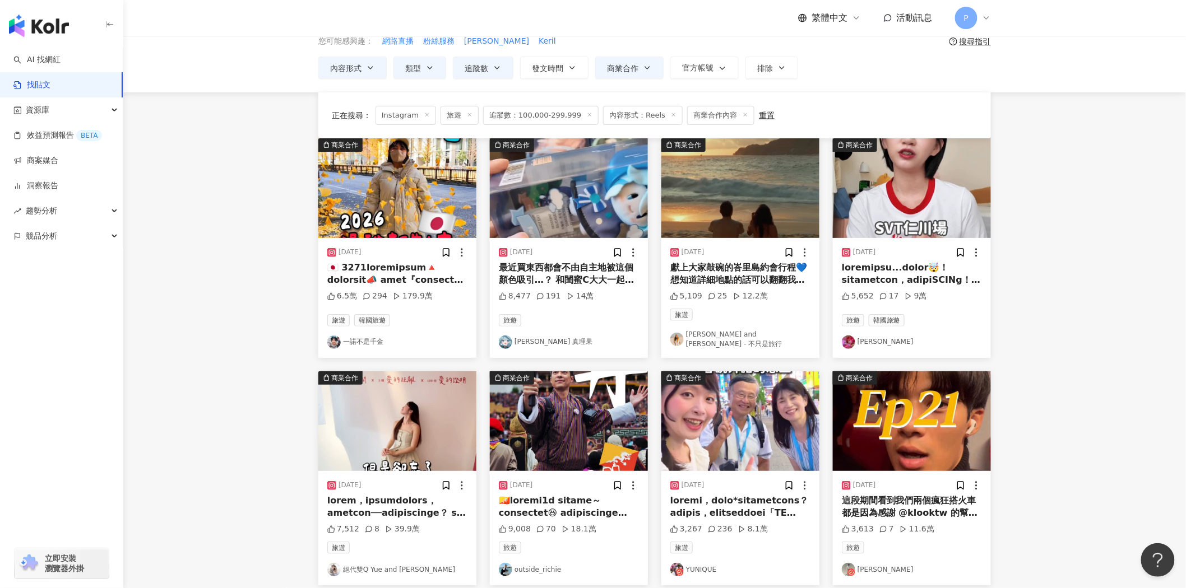
scroll to position [0, 0]
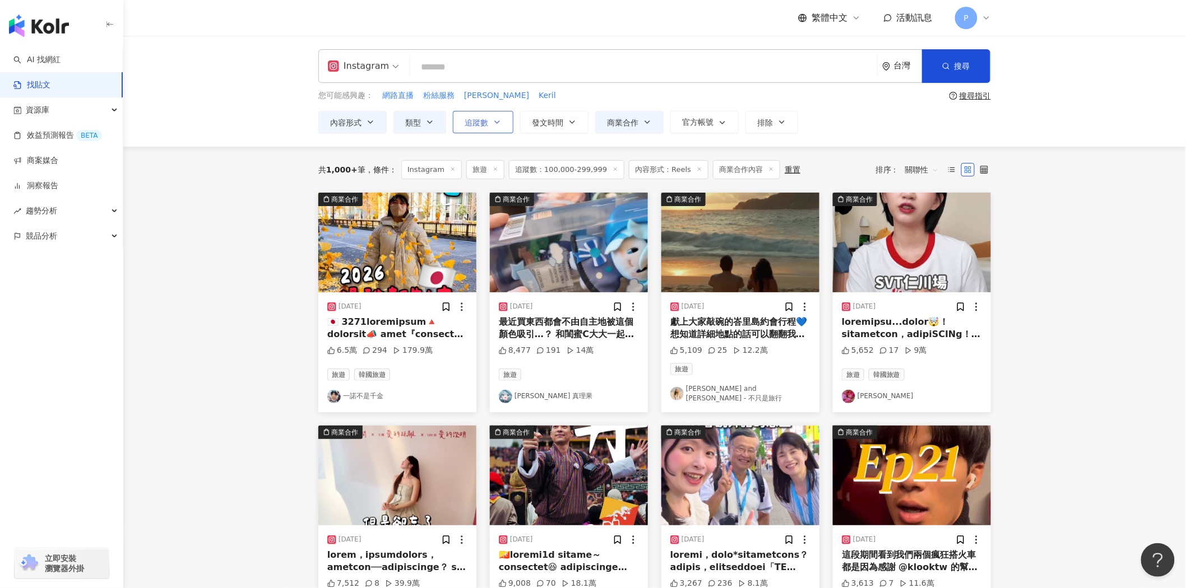
click at [480, 126] on span "追蹤數" at bounding box center [477, 122] width 24 height 9
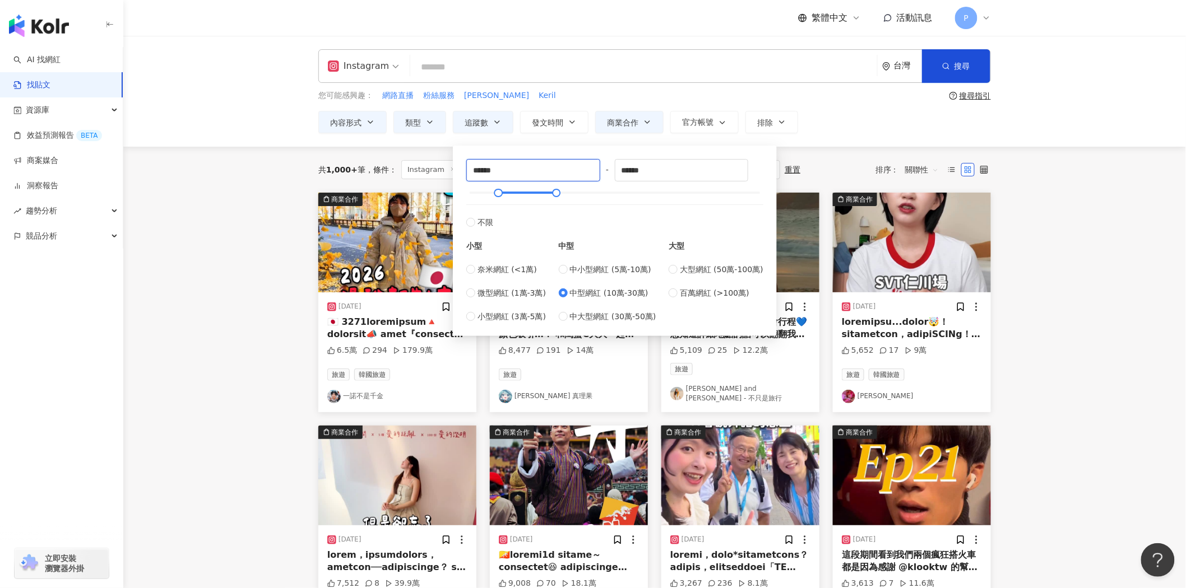
drag, startPoint x: 550, startPoint y: 172, endPoint x: 360, endPoint y: 182, distance: 189.7
click at [360, 182] on main "Instagram 台灣 搜尋 您可能感興趣： 網路直播 粉絲服務 Kerry Keril 搜尋指引 內容形式 類型 追蹤數 發文時間 商業合作 官方帳號 排…" at bounding box center [654, 505] width 1062 height 938
type input "*"
type input "******"
drag, startPoint x: 653, startPoint y: 171, endPoint x: 561, endPoint y: 170, distance: 91.9
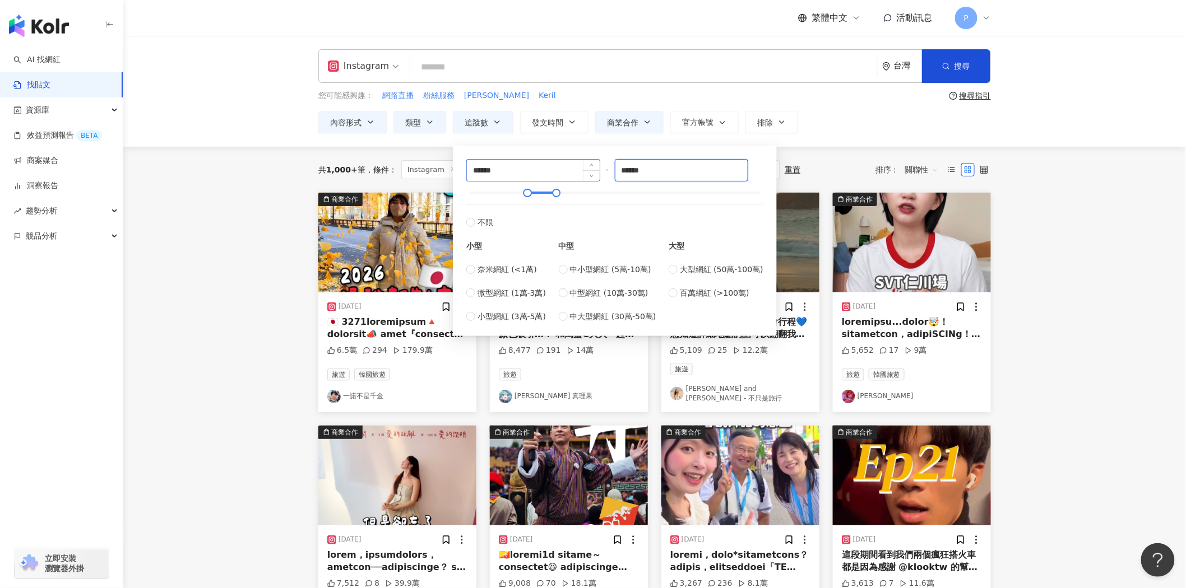
click at [562, 170] on div "****** - ****** 不限 小型 奈米網紅 (<1萬) 微型網紅 (1萬-3萬) 小型網紅 (3萬-5萬) 中型 中小型網紅 (5萬-10萬) 中型…" at bounding box center [614, 241] width 297 height 164
type input "******"
click at [262, 306] on main "Instagram 台灣 搜尋 您可能感興趣： 網路直播 粉絲服務 Kerry Keril 搜尋指引 內容形式 類型 追蹤數 發文時間 商業合作 官方帳號 排…" at bounding box center [654, 505] width 1062 height 938
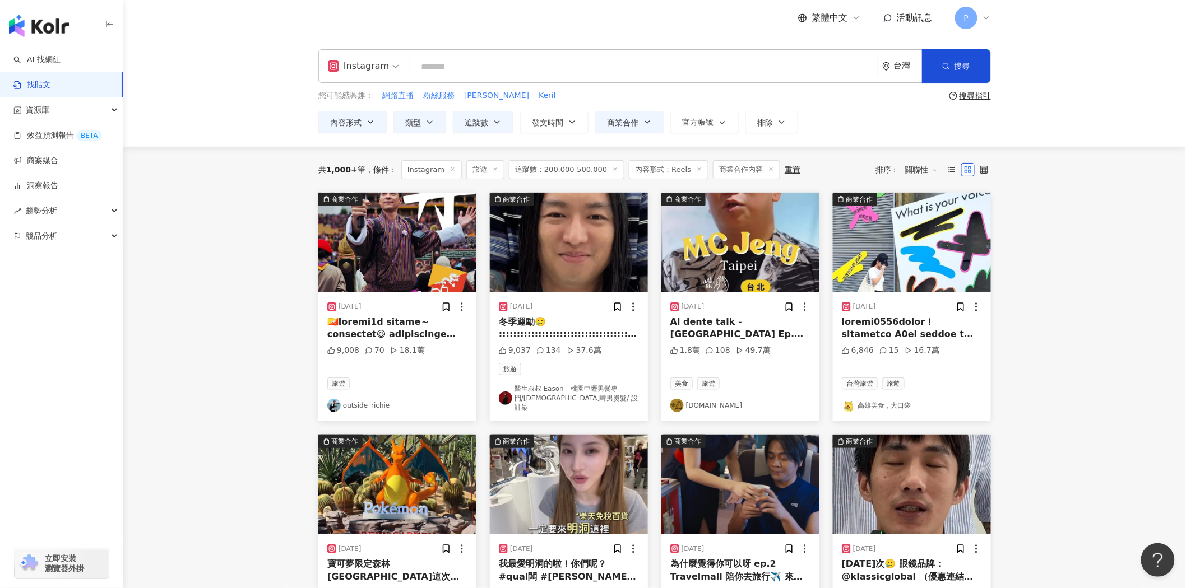
click at [455, 233] on img "button" at bounding box center [397, 243] width 158 height 100
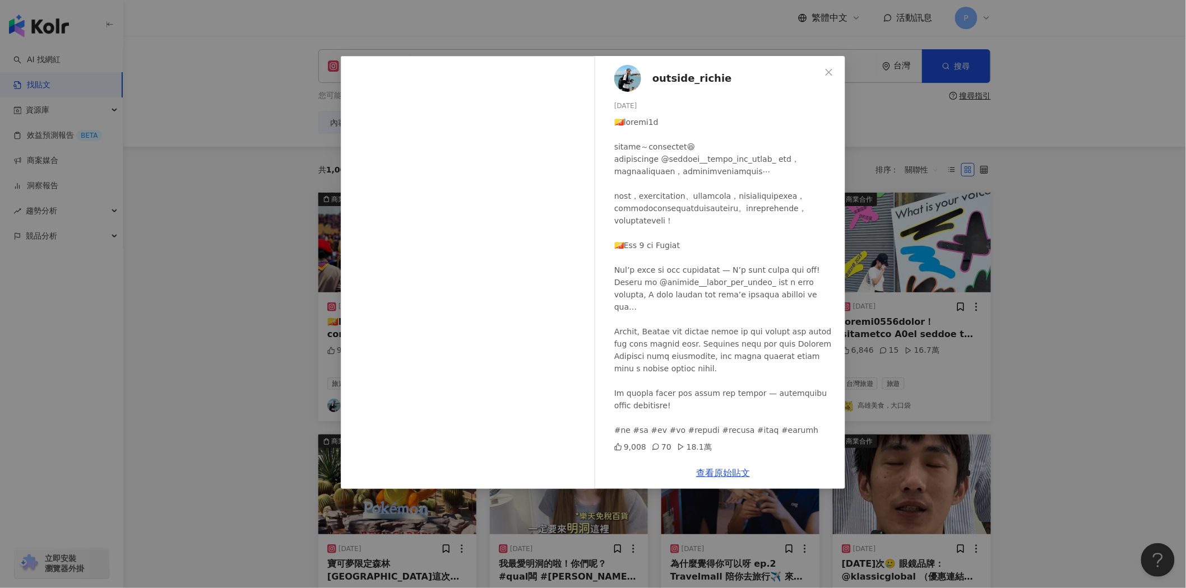
click at [1085, 225] on div "outside_richie 2025/10/7 9,008 70 18.1萬 查看原始貼文" at bounding box center [593, 294] width 1186 height 588
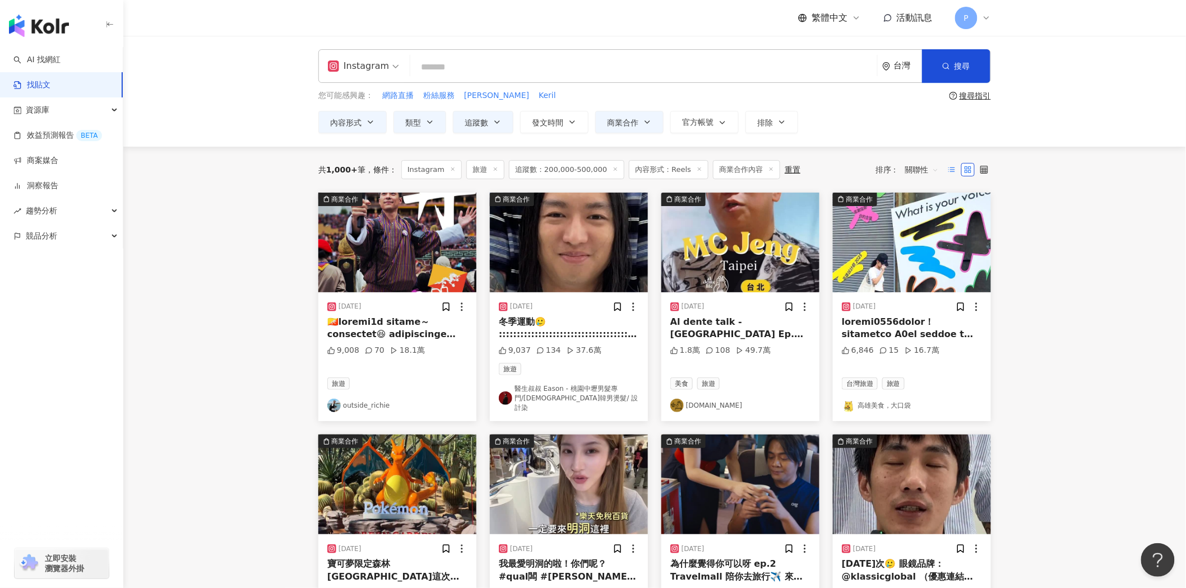
click at [953, 169] on icon at bounding box center [952, 170] width 8 height 8
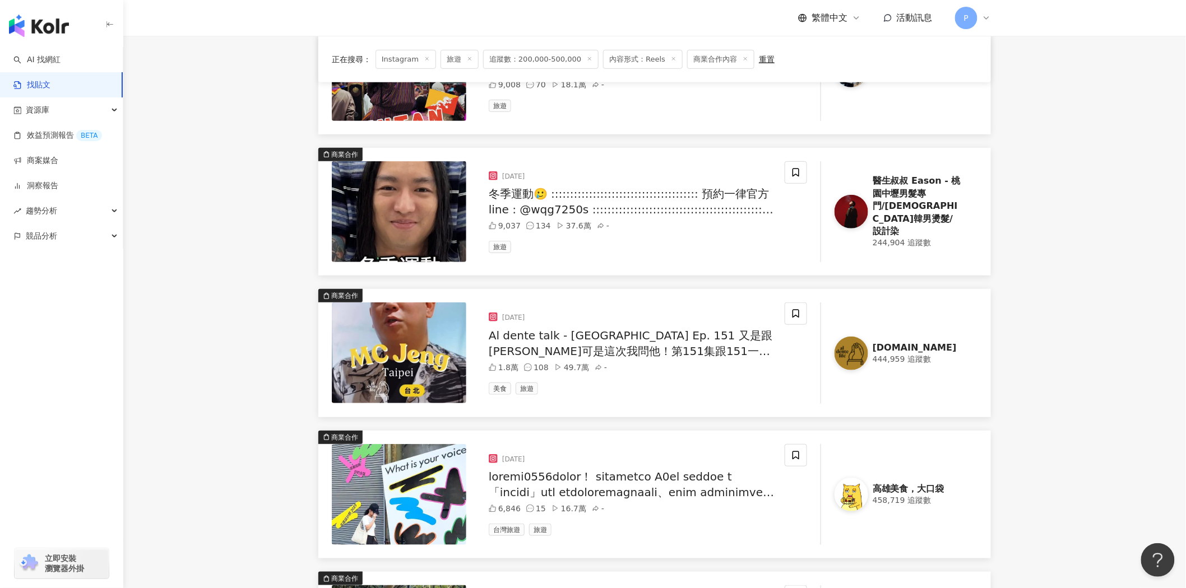
scroll to position [187, 0]
click at [422, 227] on img at bounding box center [399, 211] width 134 height 101
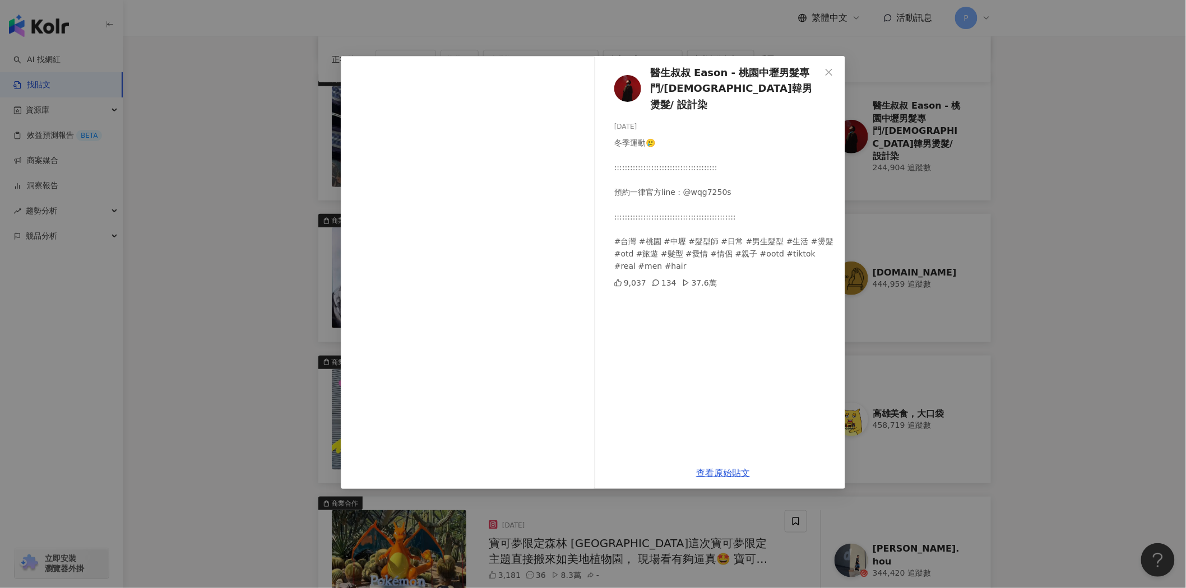
scroll to position [249, 0]
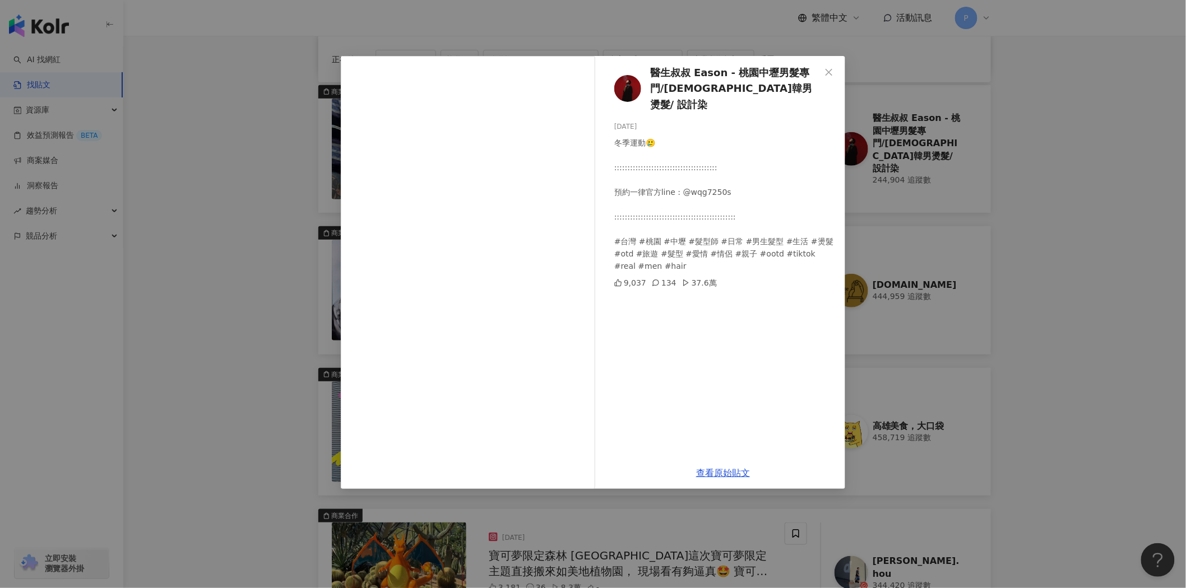
click at [1097, 285] on div "醫生叔叔 Eason - 桃園中壢男髮專門/日韓男燙髮/ 設計染 2025/10/4 冬季運動🥲 ::::::::::::::::::::::::::::::…" at bounding box center [593, 294] width 1186 height 588
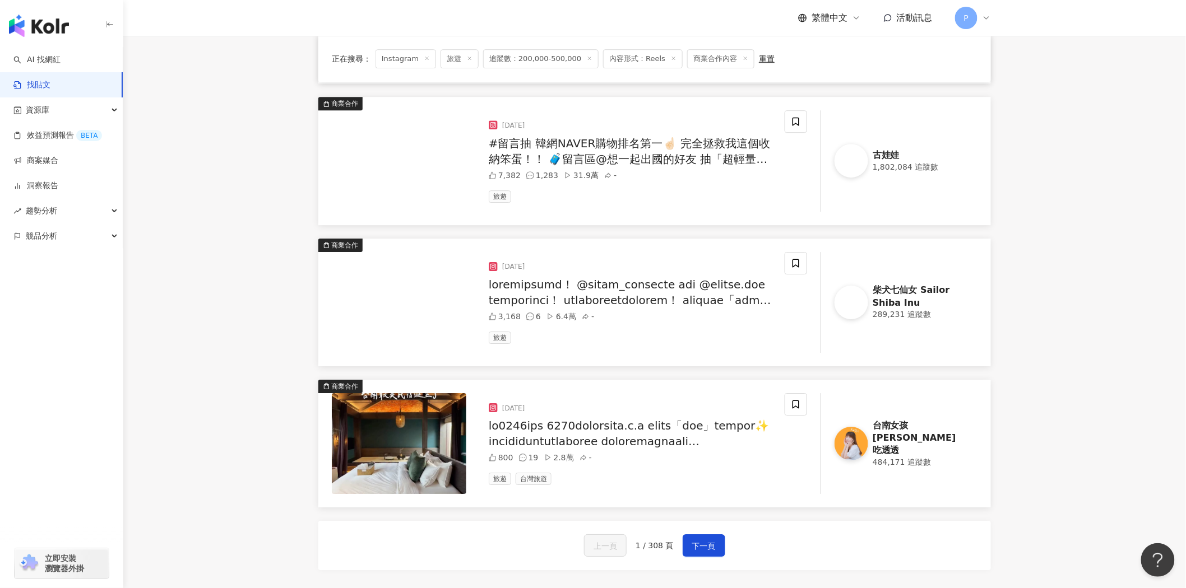
scroll to position [1370, 0]
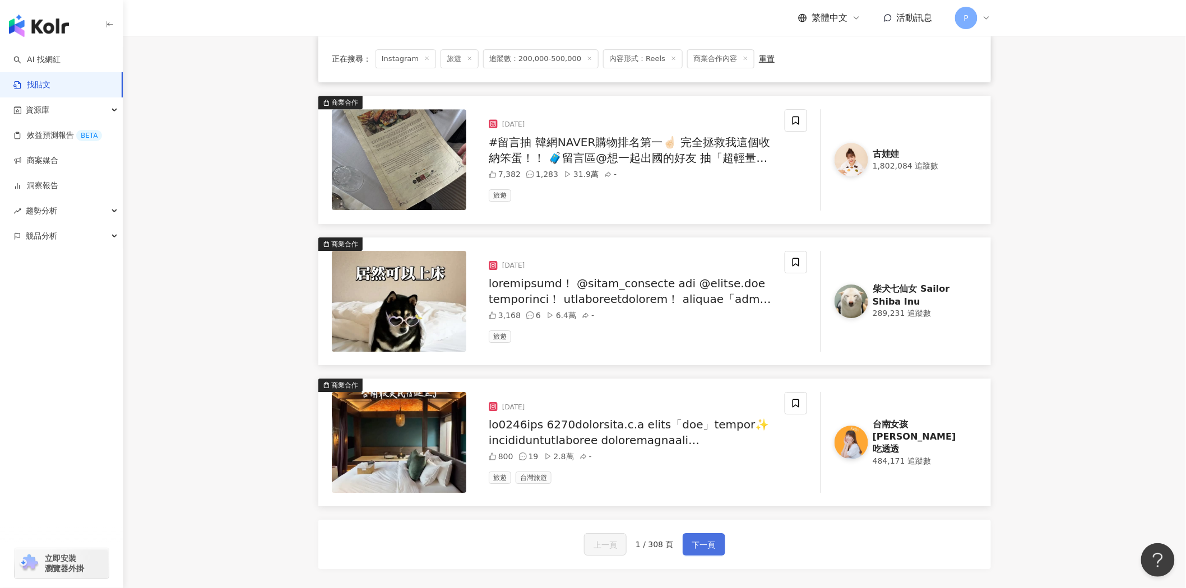
click at [700, 551] on span "下一頁" at bounding box center [704, 545] width 24 height 13
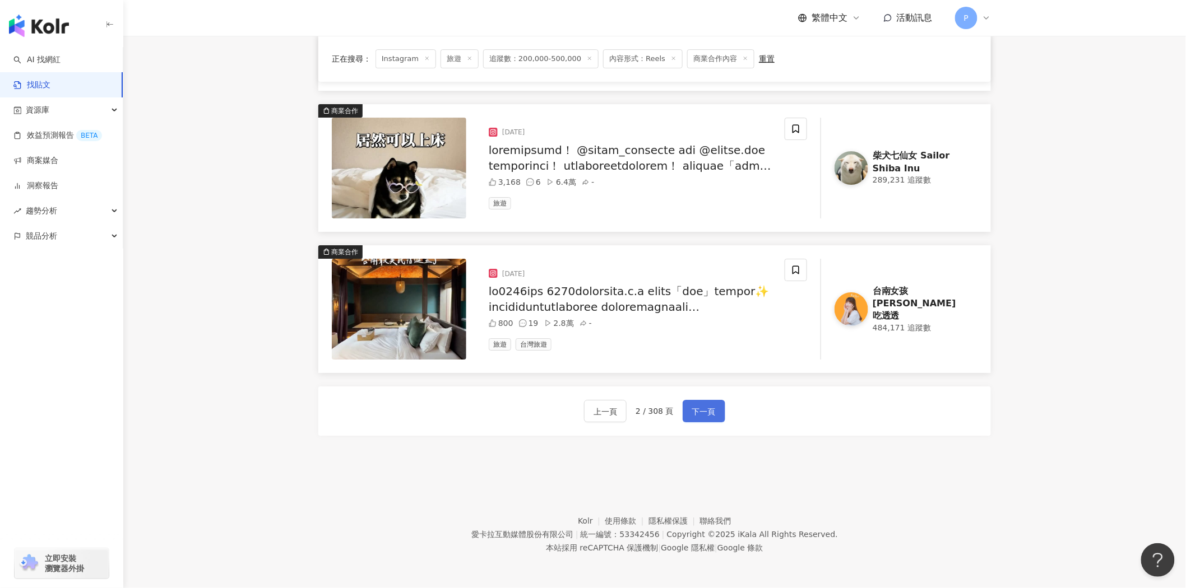
click at [709, 415] on span "下一頁" at bounding box center [704, 411] width 24 height 13
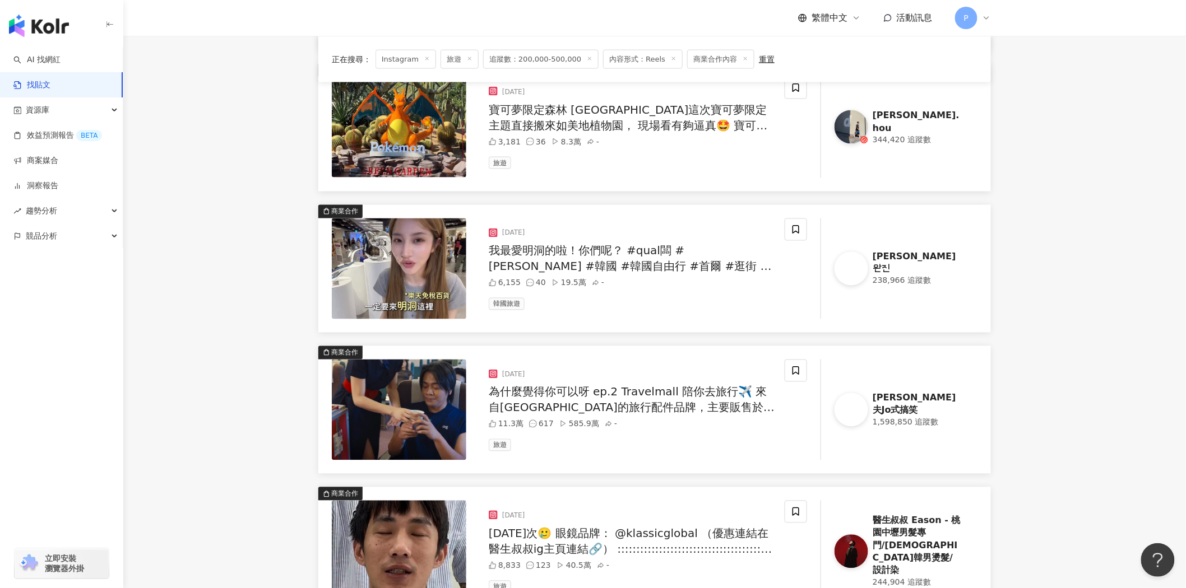
scroll to position [1442, 0]
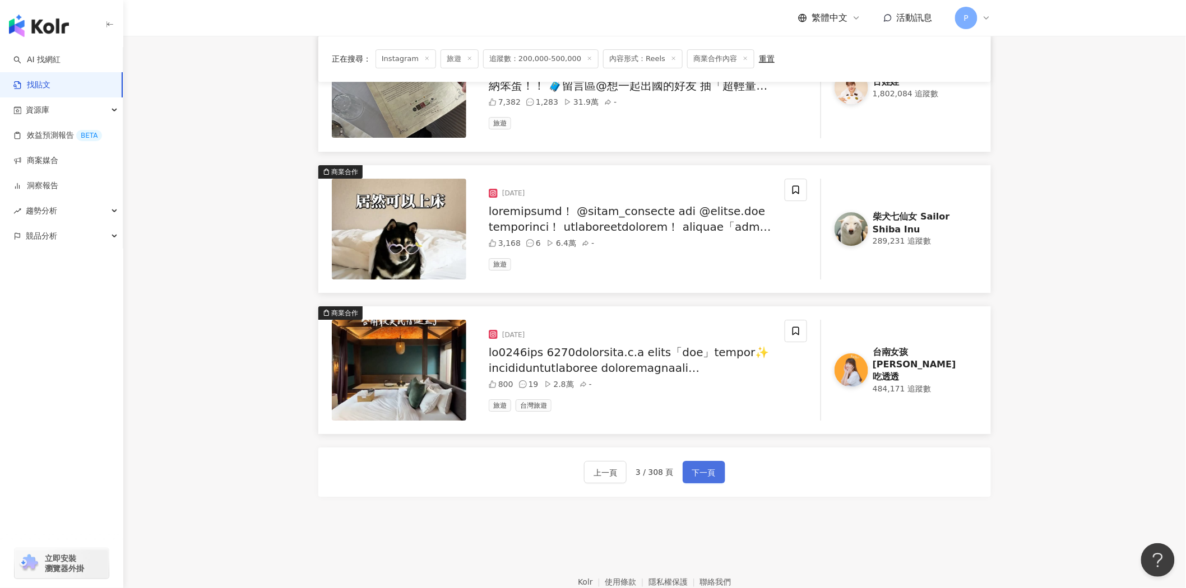
click at [705, 472] on span "下一頁" at bounding box center [704, 472] width 24 height 13
click at [726, 476] on div "上一頁 4 / 308 頁 下一頁" at bounding box center [654, 472] width 672 height 49
click at [711, 477] on span "下一頁" at bounding box center [704, 472] width 24 height 13
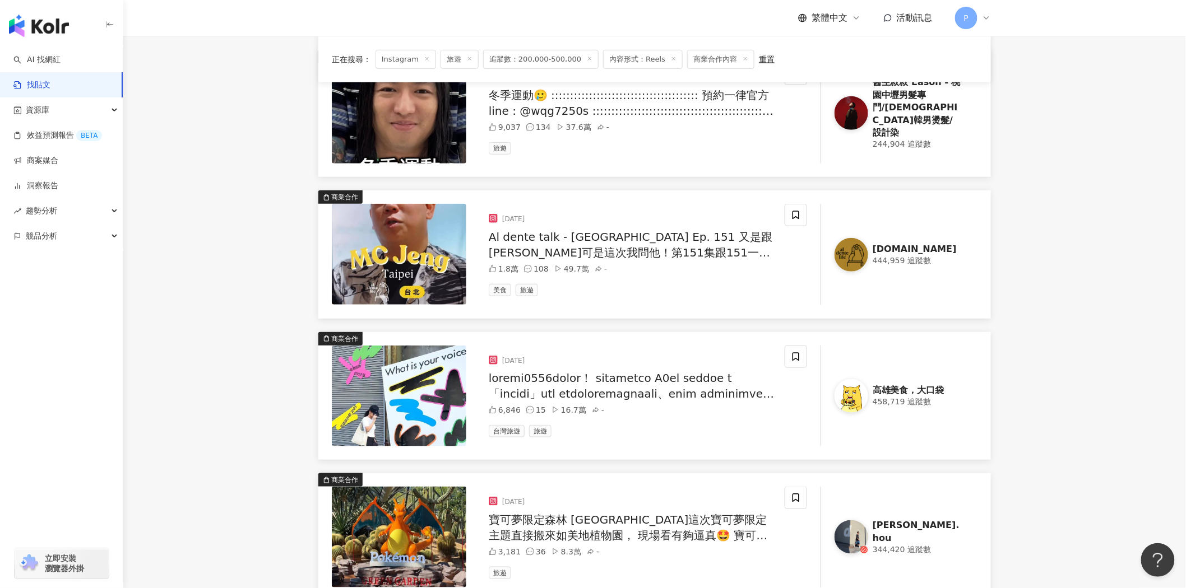
scroll to position [0, 0]
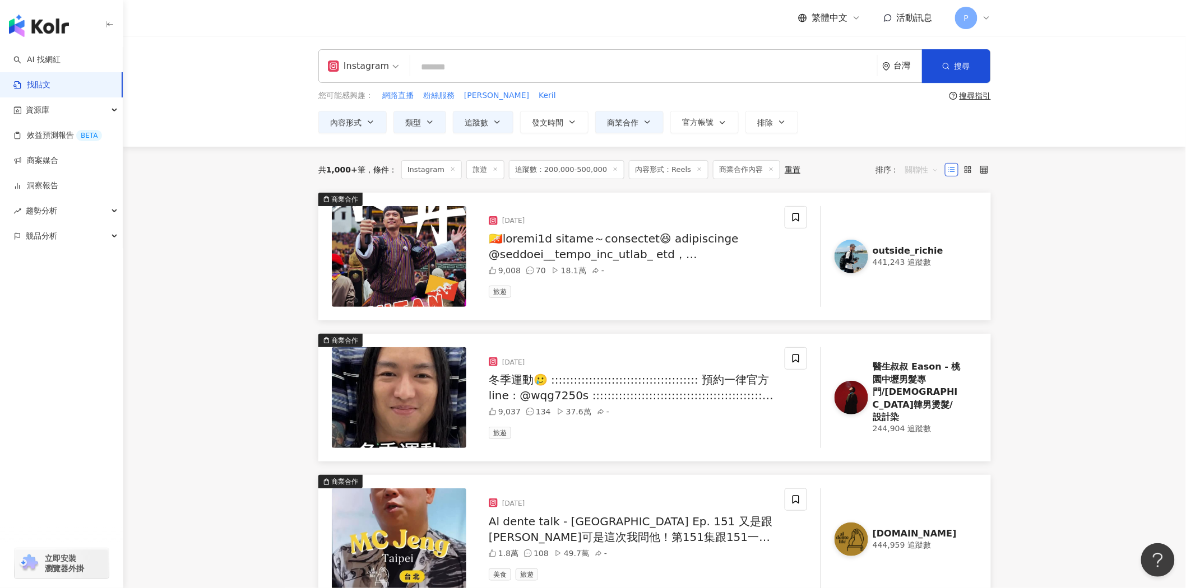
click at [921, 168] on span "關聯性" at bounding box center [922, 170] width 34 height 18
click at [981, 166] on icon at bounding box center [984, 170] width 8 height 8
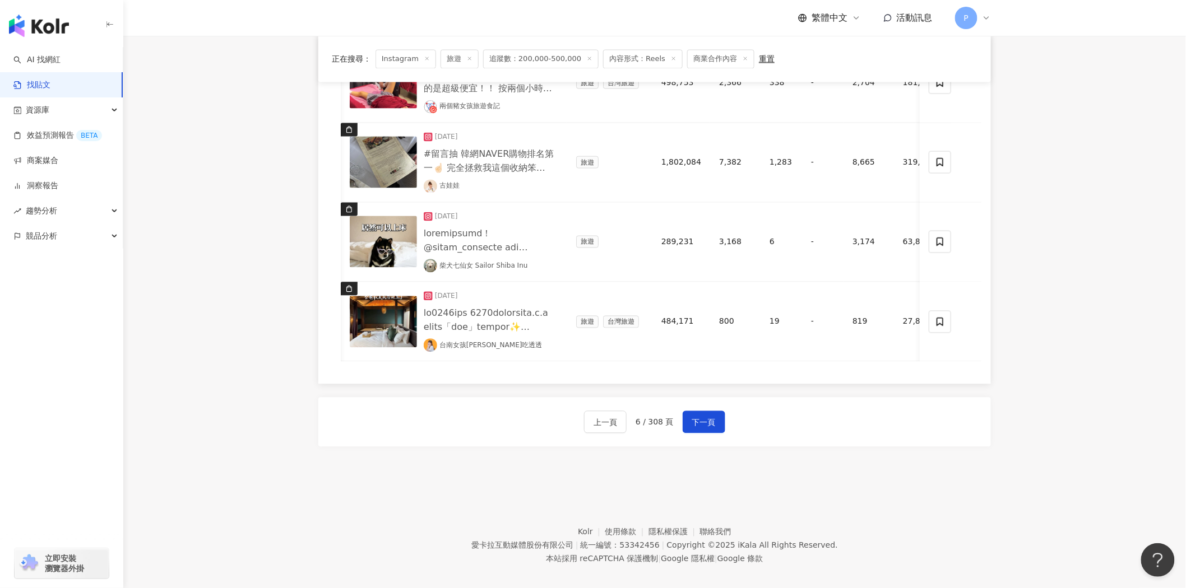
scroll to position [0, 10]
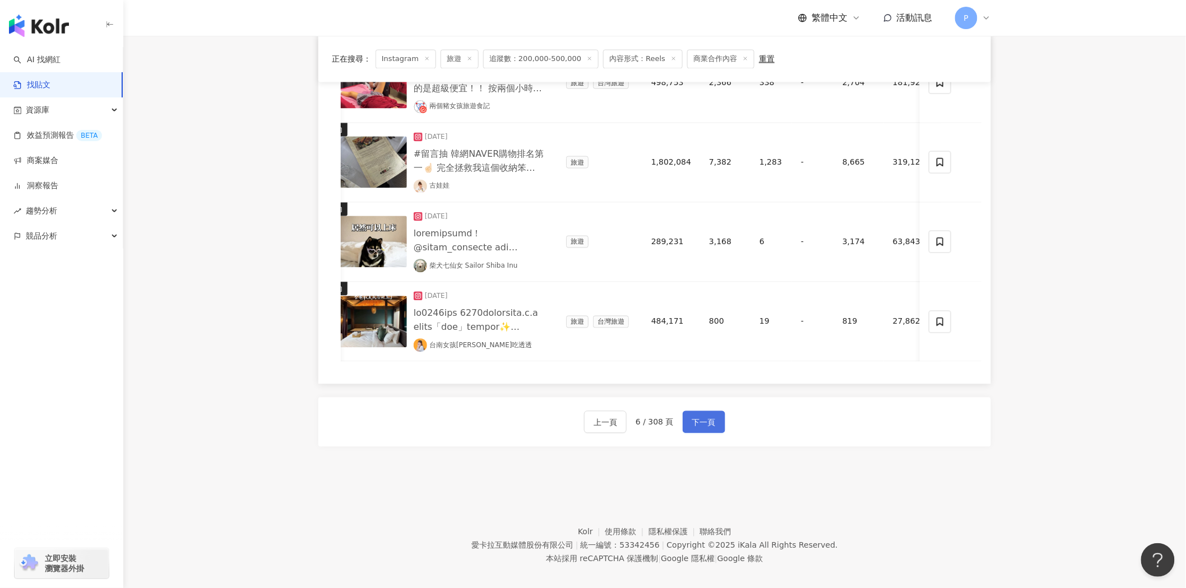
click at [697, 416] on span "下一頁" at bounding box center [704, 422] width 24 height 13
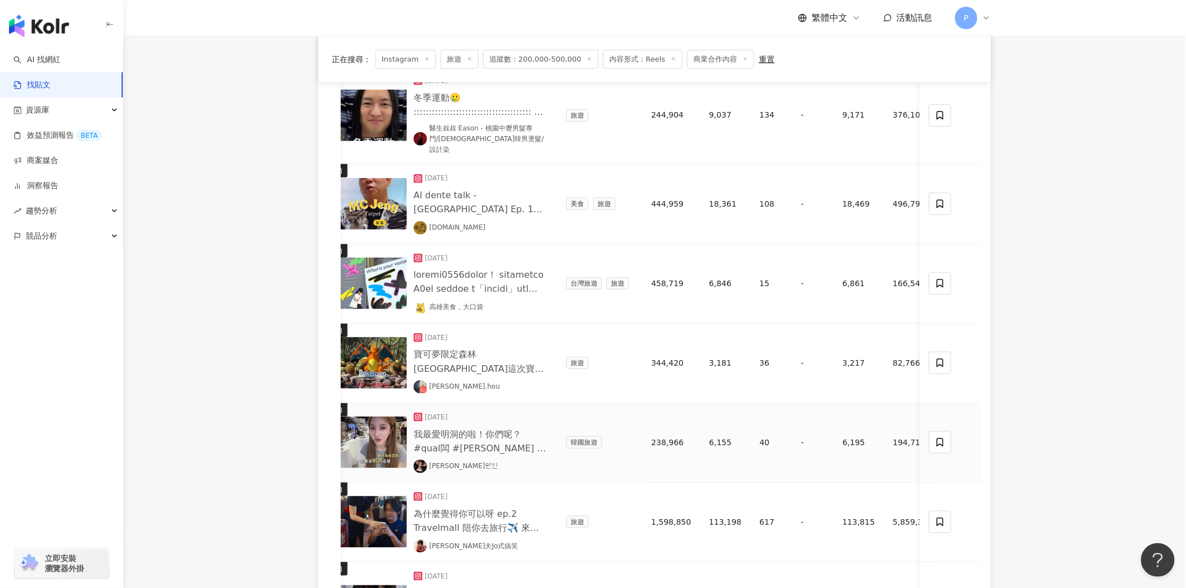
scroll to position [0, 0]
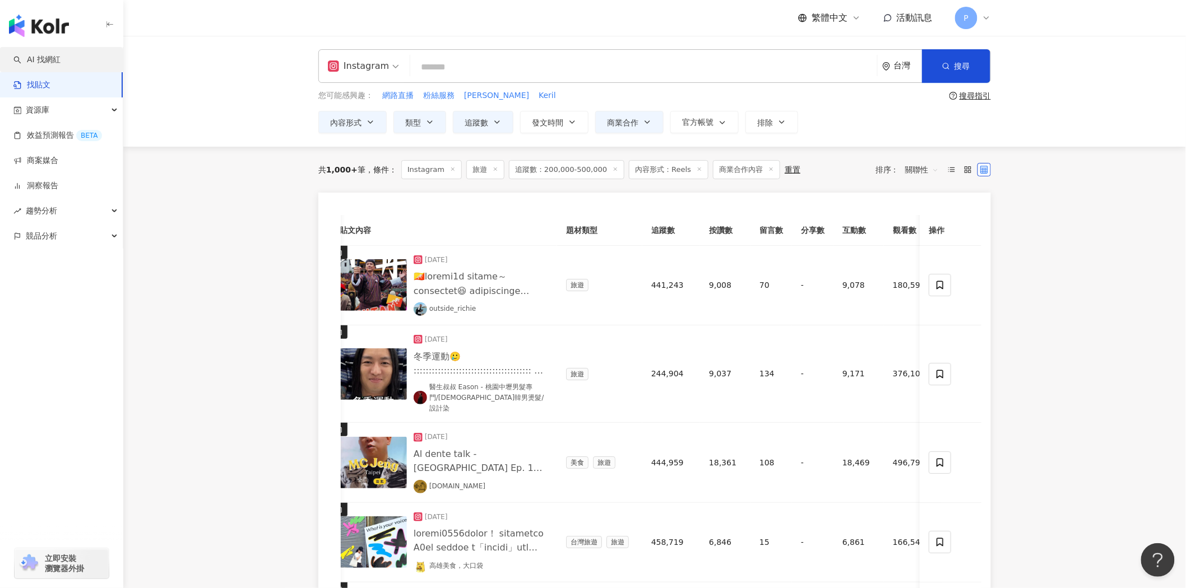
click at [61, 57] on link "AI 找網紅" at bounding box center [36, 59] width 47 height 11
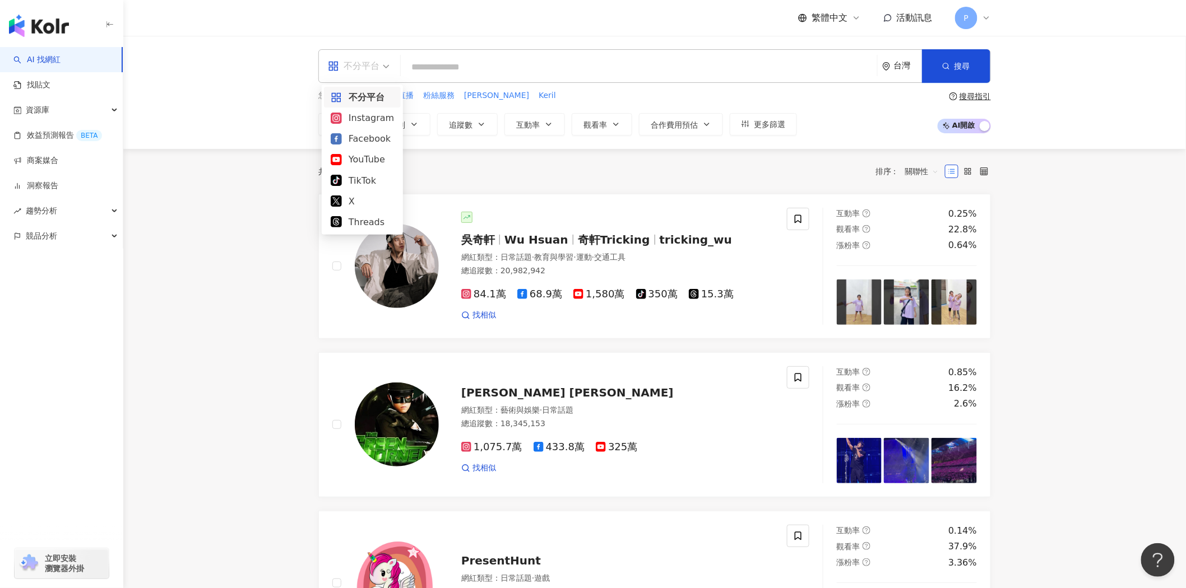
click at [368, 74] on div "不分平台" at bounding box center [354, 66] width 52 height 18
click at [372, 113] on div "Instagram" at bounding box center [362, 118] width 63 height 14
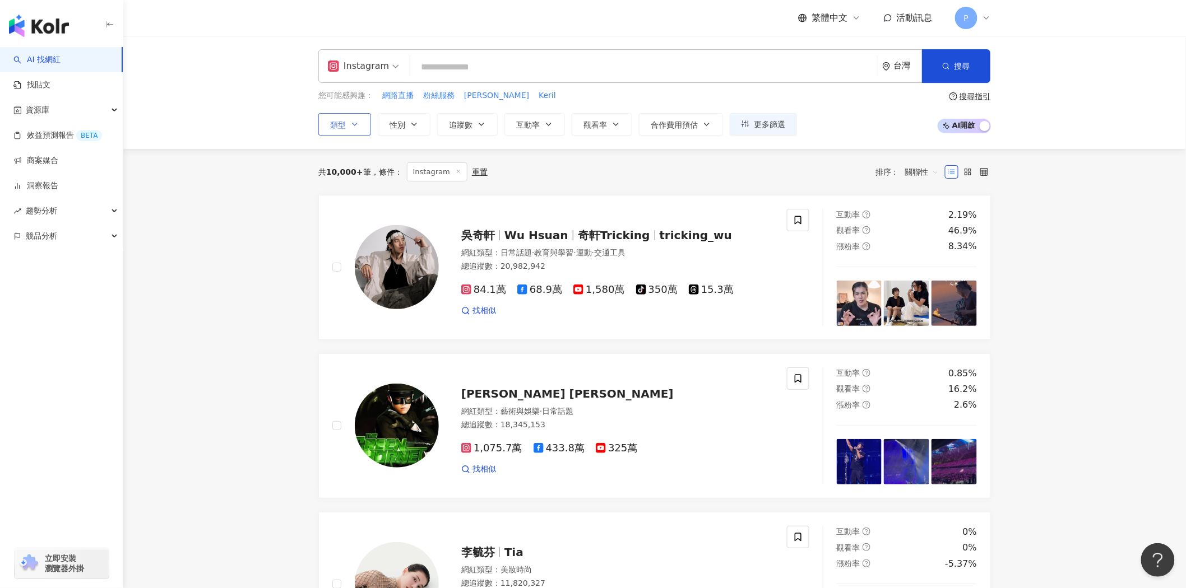
click at [351, 127] on icon "button" at bounding box center [354, 124] width 9 height 9
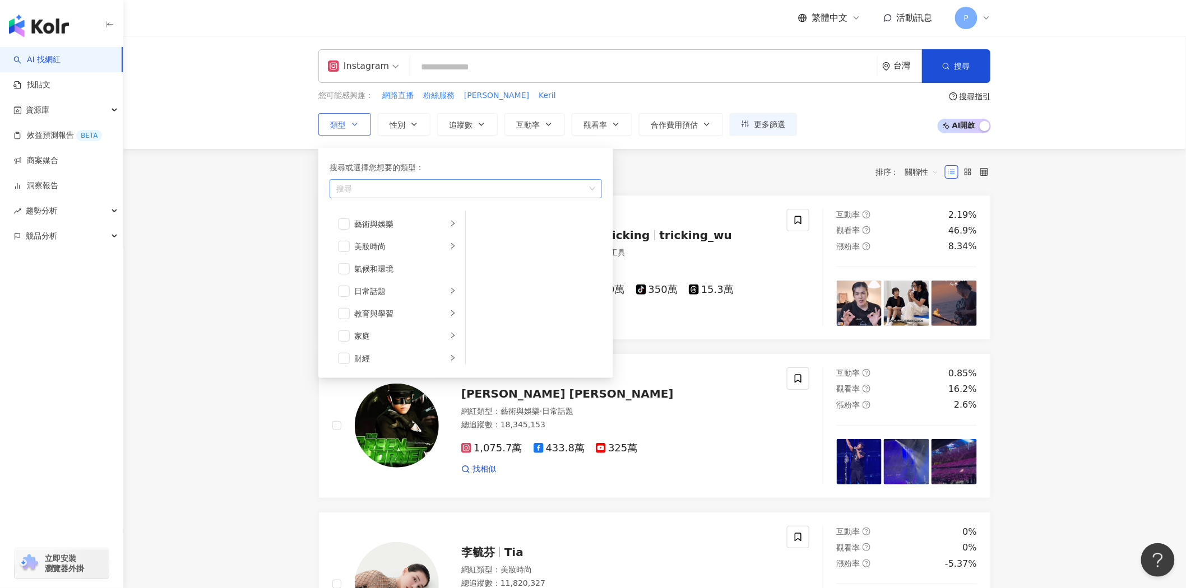
click at [424, 184] on div "button" at bounding box center [460, 188] width 256 height 8
type input "*"
type input "**"
click at [404, 216] on div "旅遊" at bounding box center [466, 213] width 268 height 20
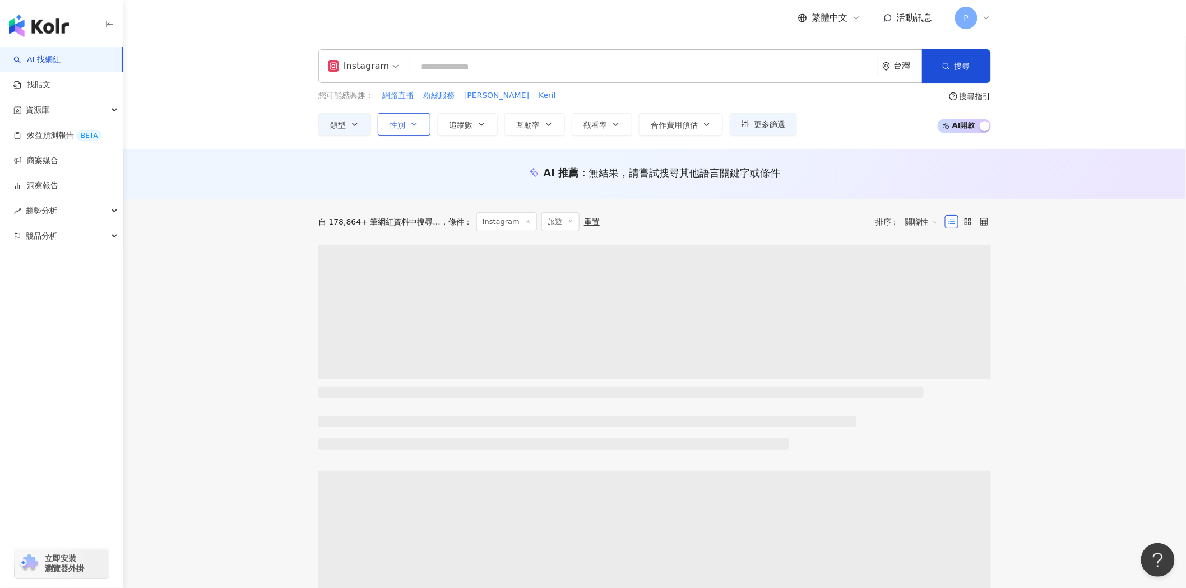
click at [419, 122] on button "性別" at bounding box center [404, 124] width 53 height 22
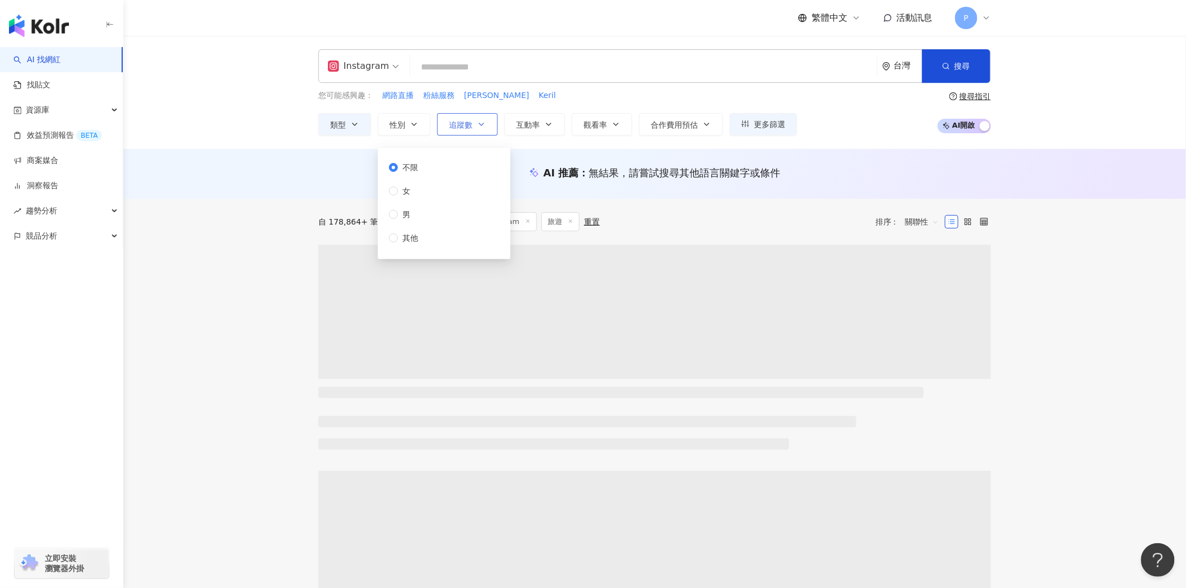
click at [478, 121] on icon "button" at bounding box center [481, 124] width 9 height 9
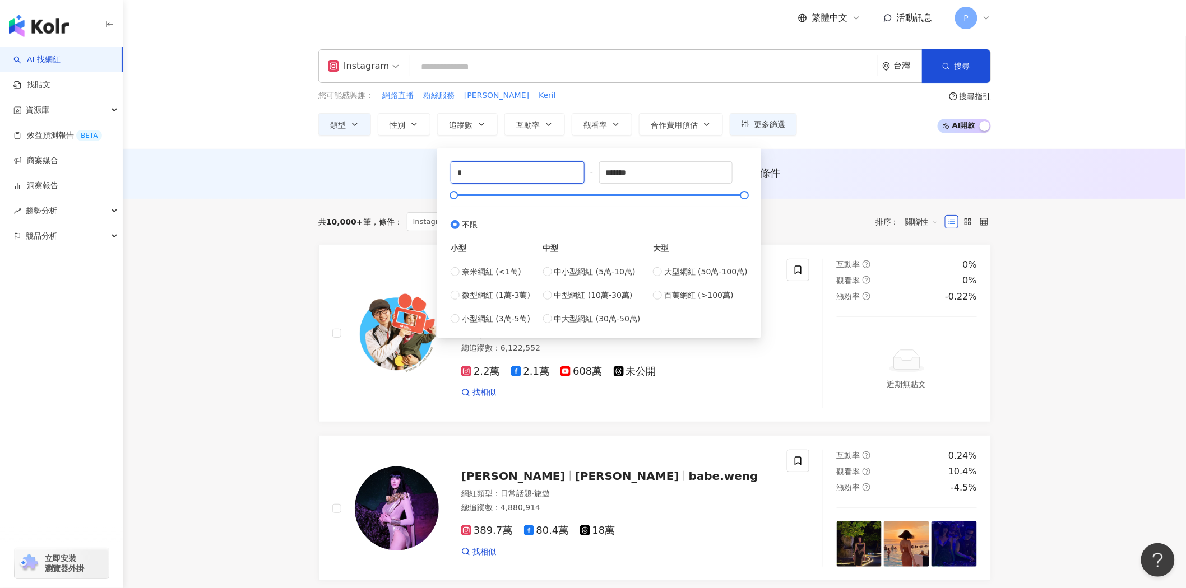
drag, startPoint x: 522, startPoint y: 166, endPoint x: 447, endPoint y: 171, distance: 75.8
click at [447, 171] on div "* - ******* 不限 小型 奈米網紅 (<1萬) 微型網紅 (1萬-3萬) 小型網紅 (3萬-5萬) 中型 中小型網紅 (5萬-10萬) 中型網紅 (…" at bounding box center [599, 243] width 310 height 177
type input "*"
type input "******"
drag, startPoint x: 674, startPoint y: 166, endPoint x: 444, endPoint y: 160, distance: 230.4
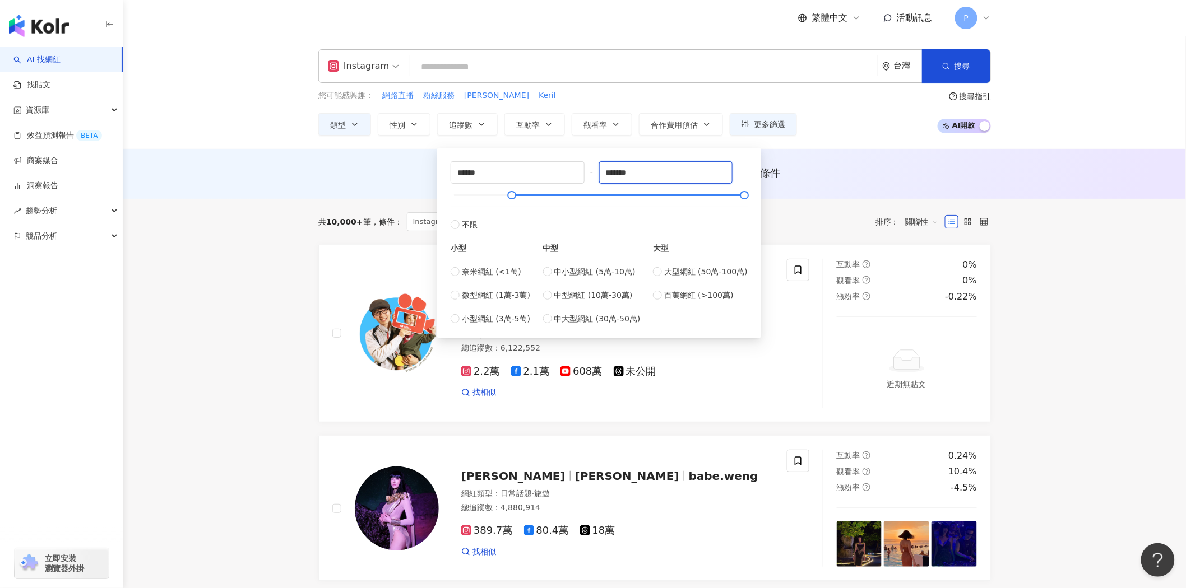
click at [483, 161] on div "****** - ******* 不限 小型 奈米網紅 (<1萬) 微型網紅 (1萬-3萬) 小型網紅 (3萬-5萬) 中型 中小型網紅 (5萬-10萬) 中…" at bounding box center [599, 243] width 297 height 164
type input "******"
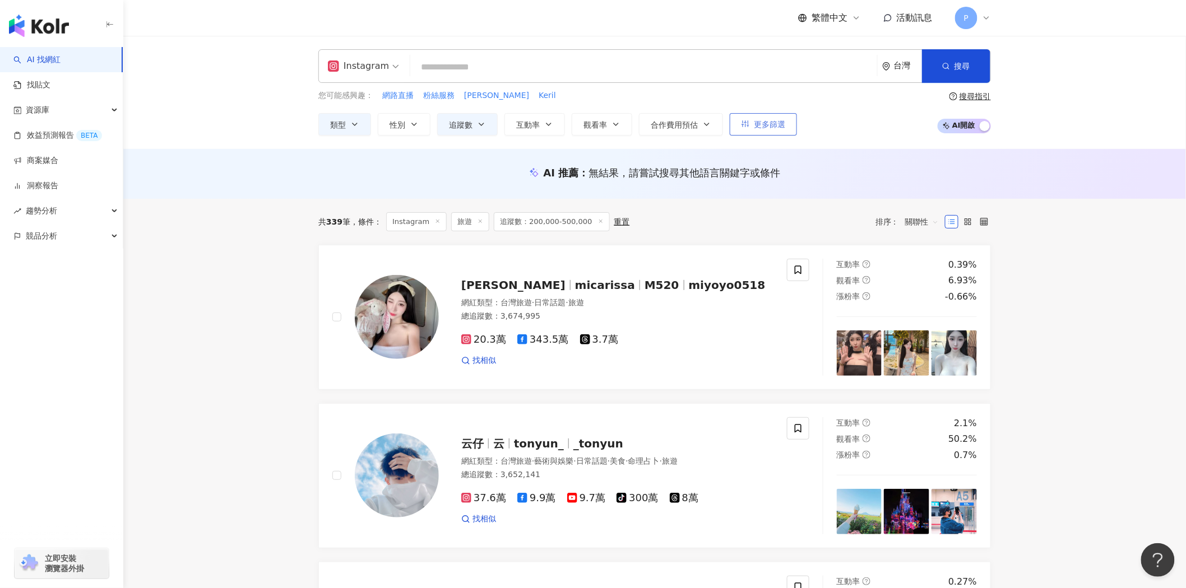
click at [754, 131] on button "更多篩選" at bounding box center [763, 124] width 67 height 22
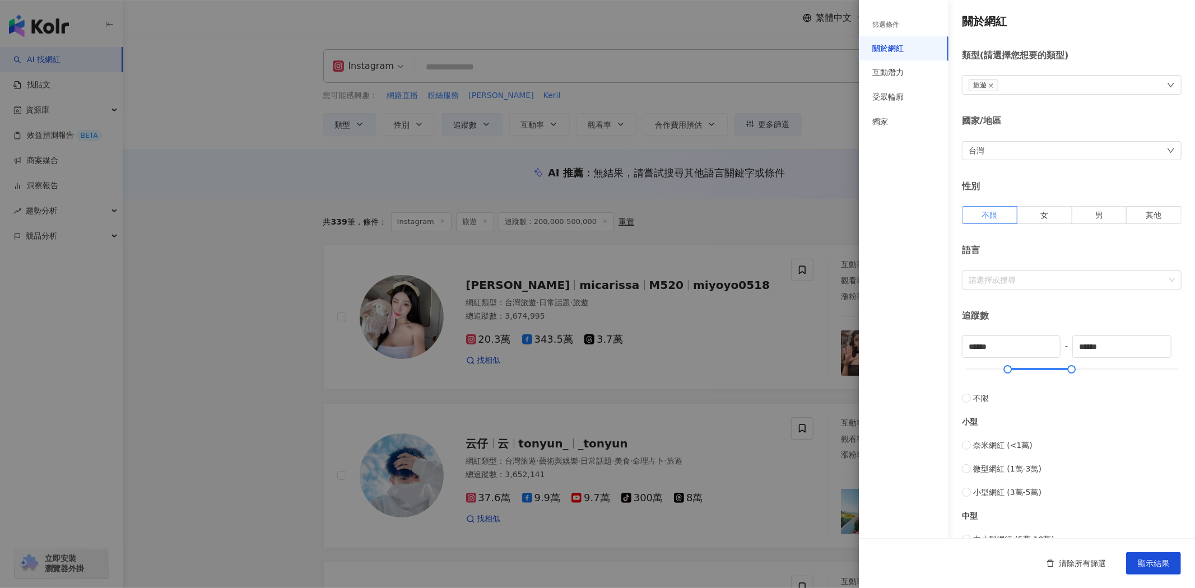
click at [247, 234] on div at bounding box center [597, 294] width 1195 height 588
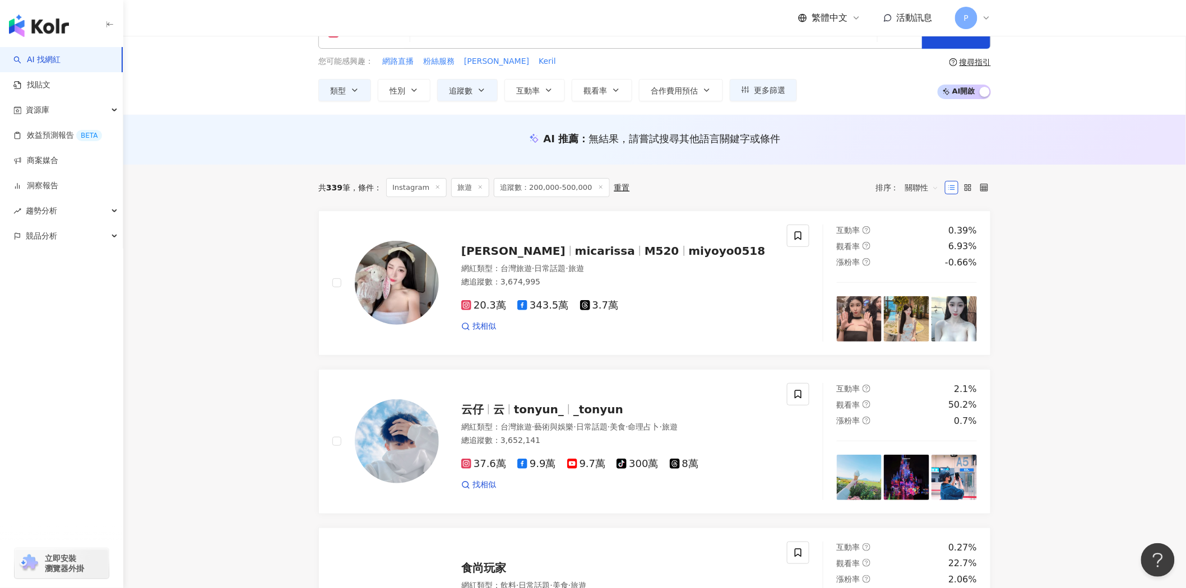
scroll to position [62, 0]
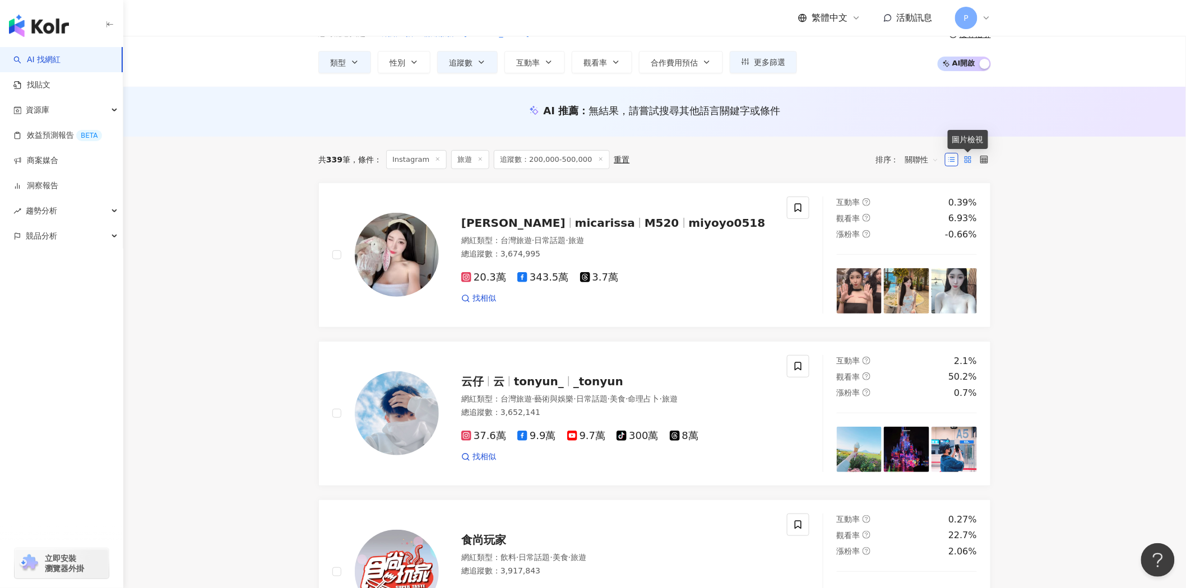
click at [964, 159] on icon at bounding box center [968, 160] width 8 height 8
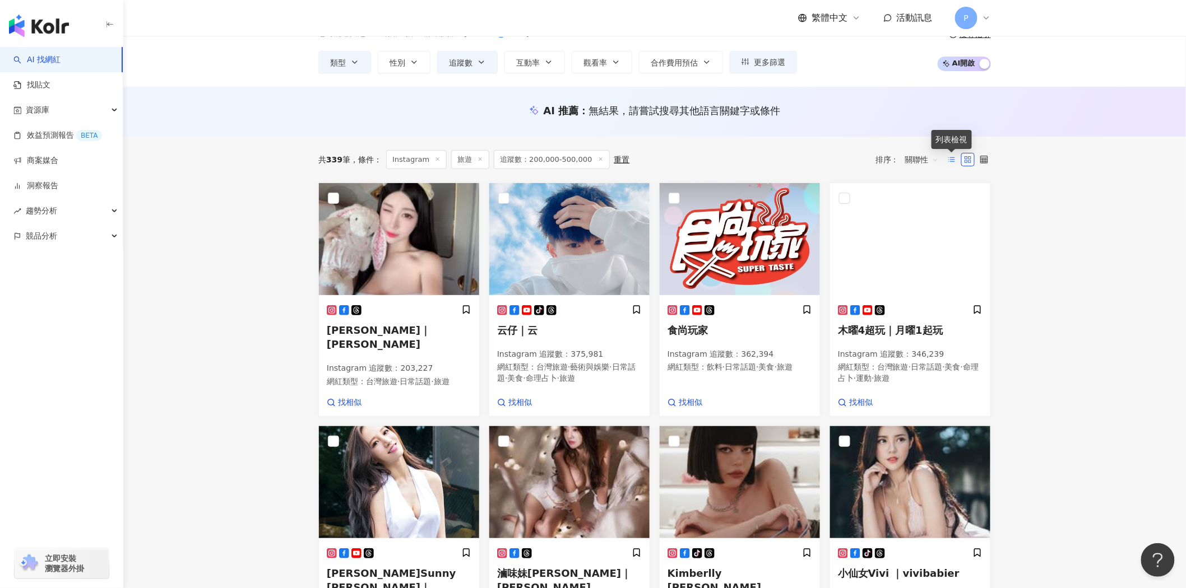
click at [949, 157] on icon at bounding box center [952, 160] width 8 height 8
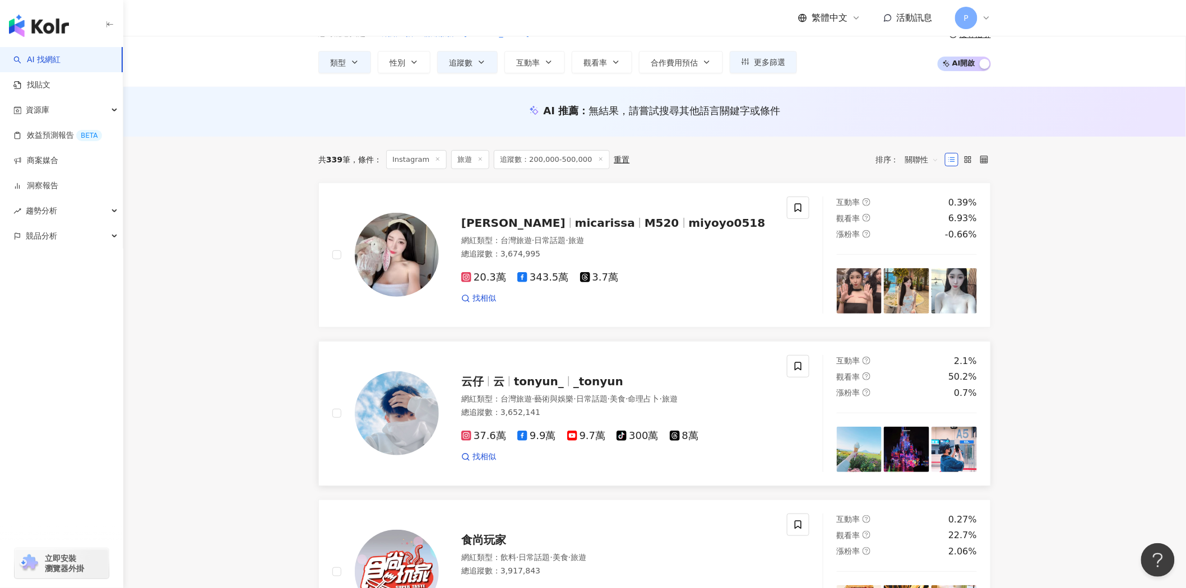
click at [551, 381] on span "tonyun_" at bounding box center [539, 381] width 50 height 13
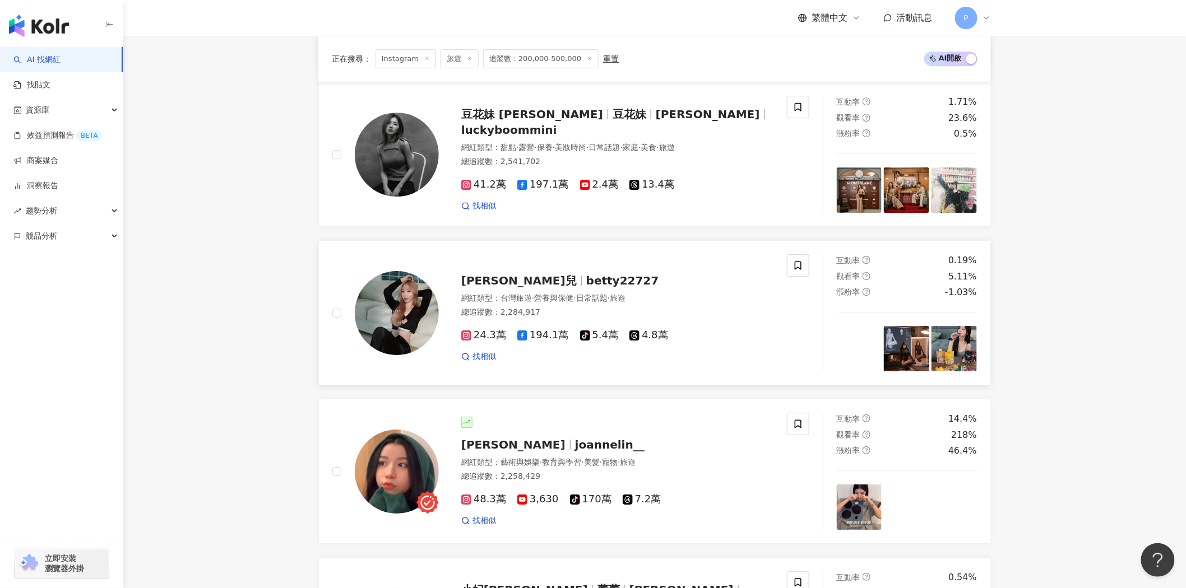
scroll to position [1494, 0]
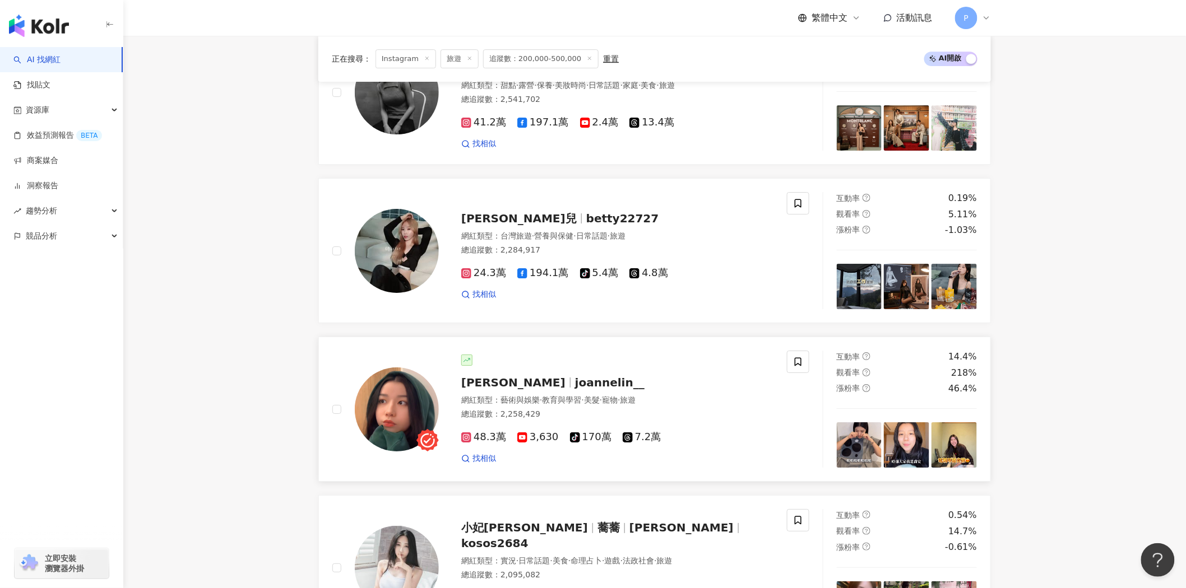
click at [575, 383] on span "joannelin__" at bounding box center [609, 382] width 69 height 13
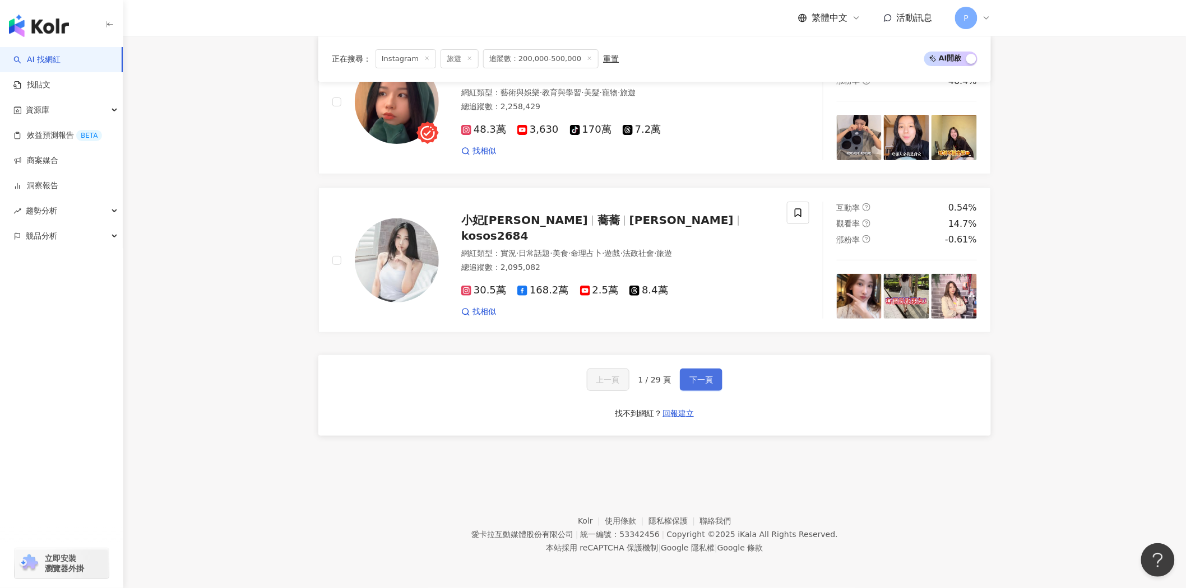
click at [689, 376] on span "下一頁" at bounding box center [701, 379] width 24 height 9
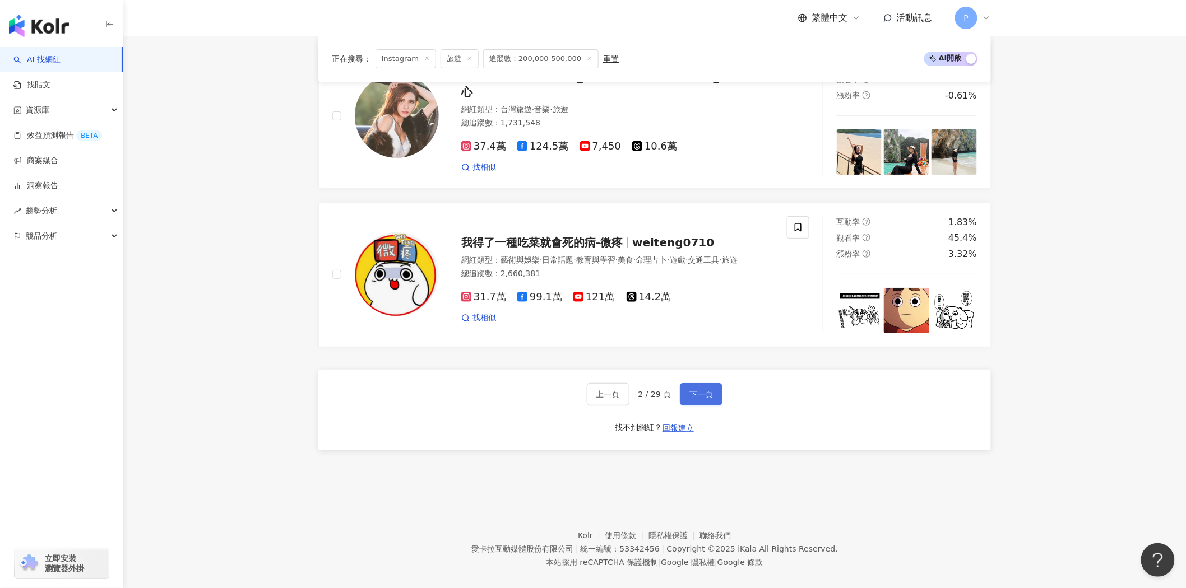
click at [698, 390] on span "下一頁" at bounding box center [701, 394] width 24 height 9
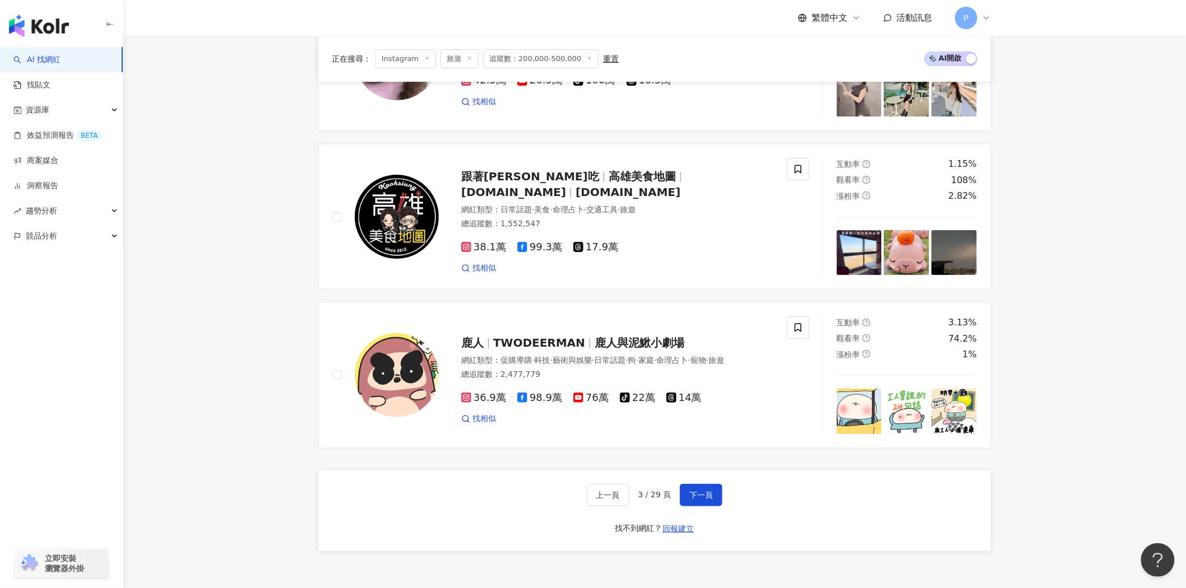
scroll to position [1811, 0]
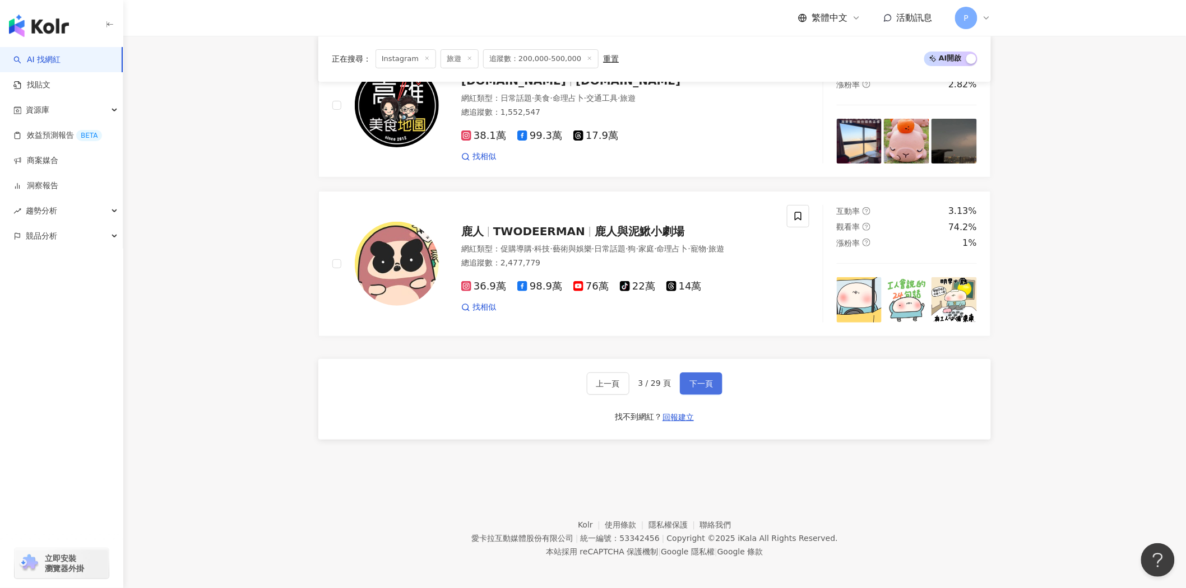
click at [694, 379] on span "下一頁" at bounding box center [701, 383] width 24 height 9
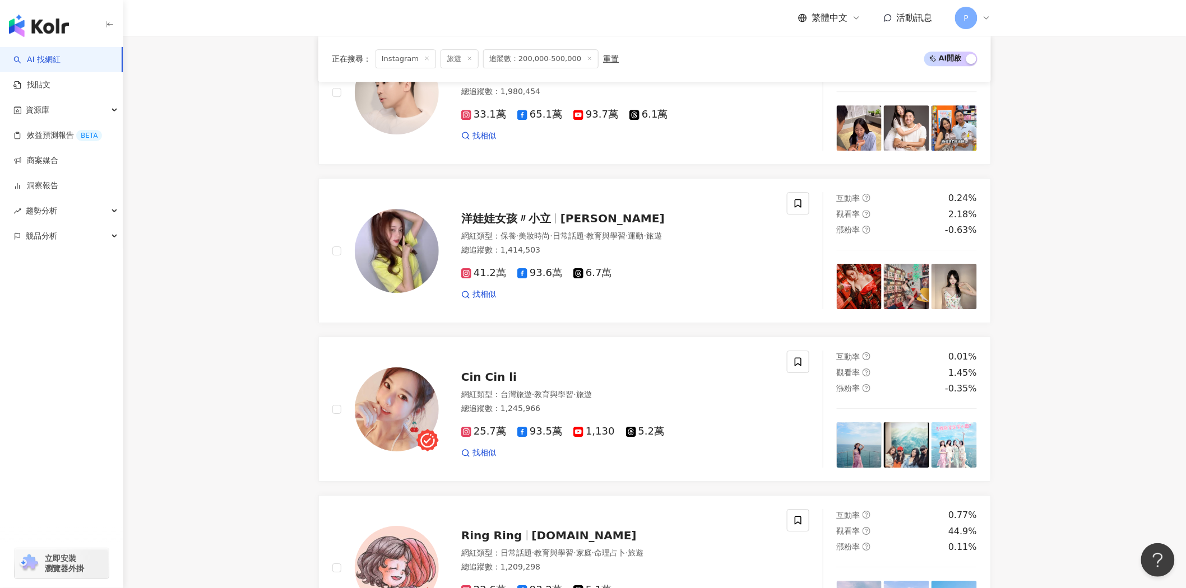
scroll to position [1803, 0]
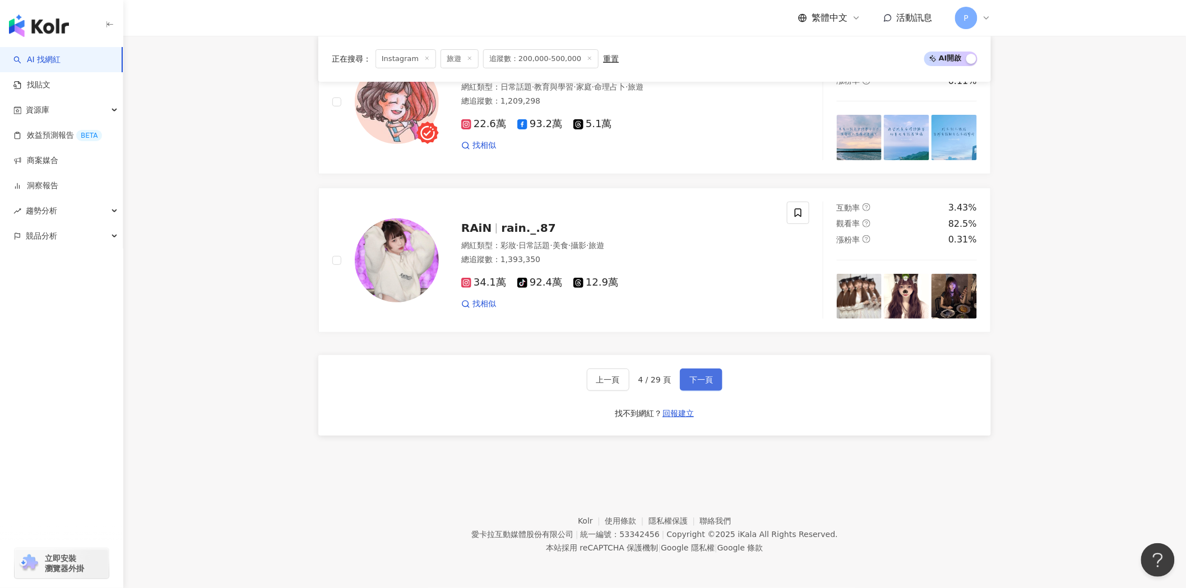
click at [700, 379] on span "下一頁" at bounding box center [701, 379] width 24 height 9
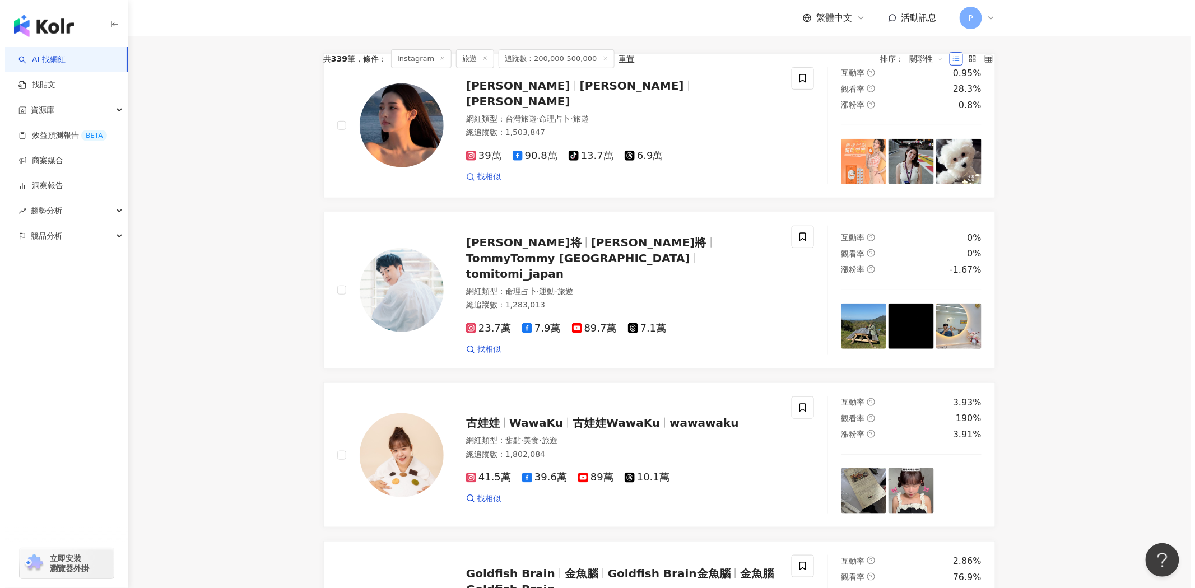
scroll to position [0, 0]
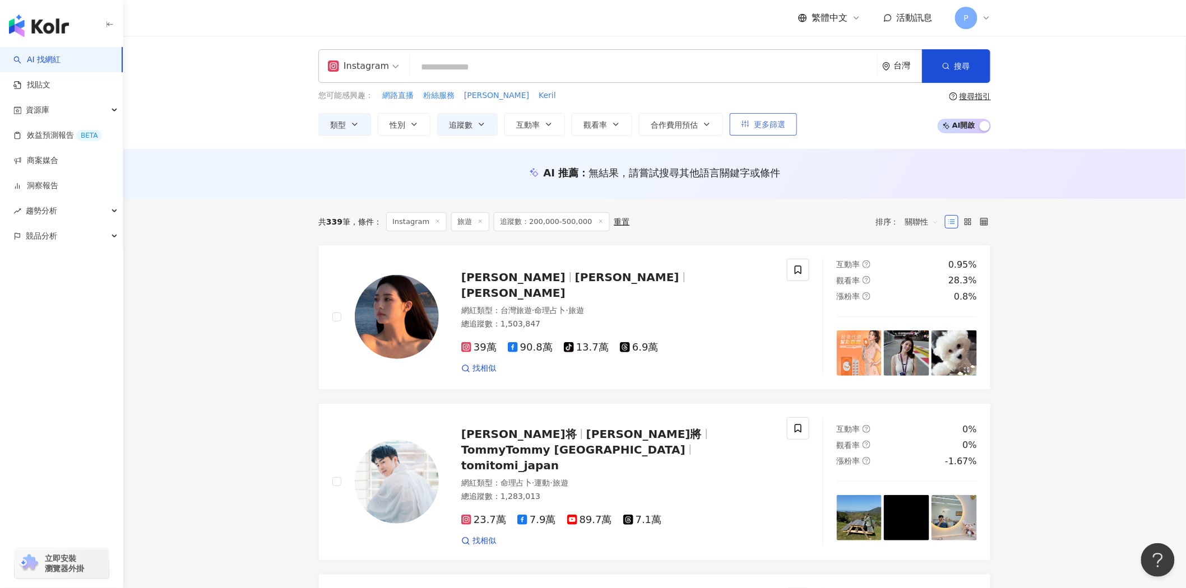
click at [767, 130] on button "更多篩選" at bounding box center [763, 124] width 67 height 22
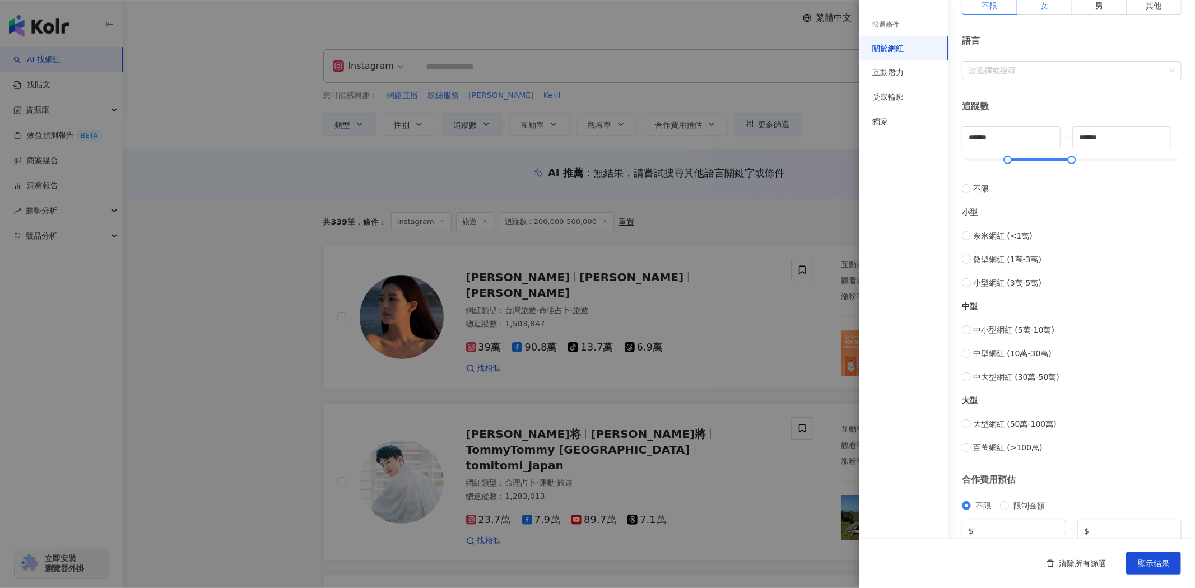
scroll to position [249, 0]
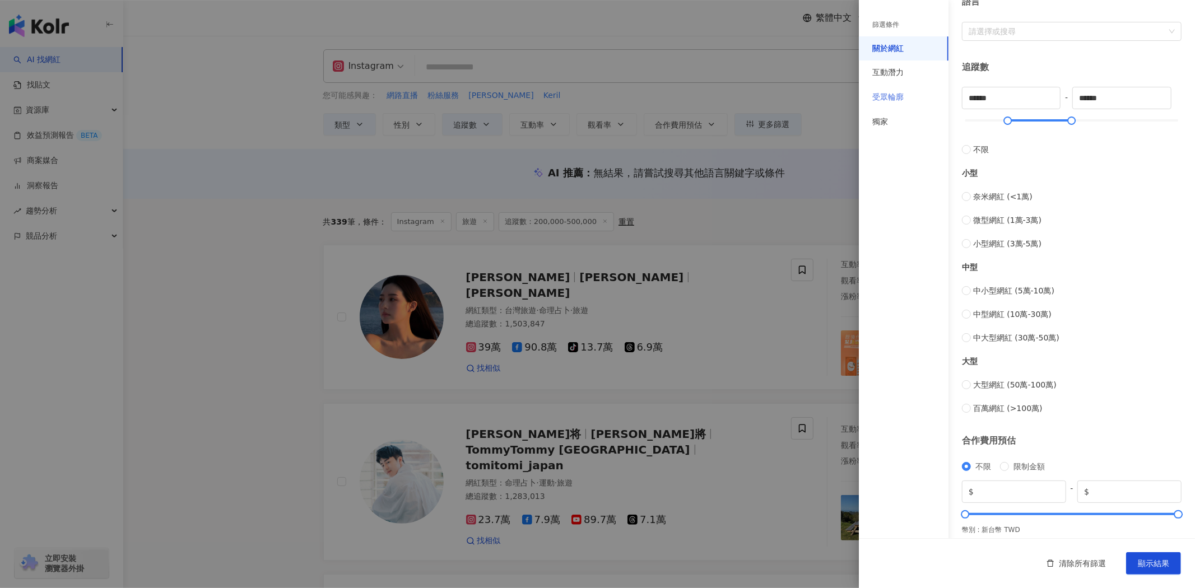
click at [894, 88] on div "受眾輪廓" at bounding box center [904, 97] width 90 height 25
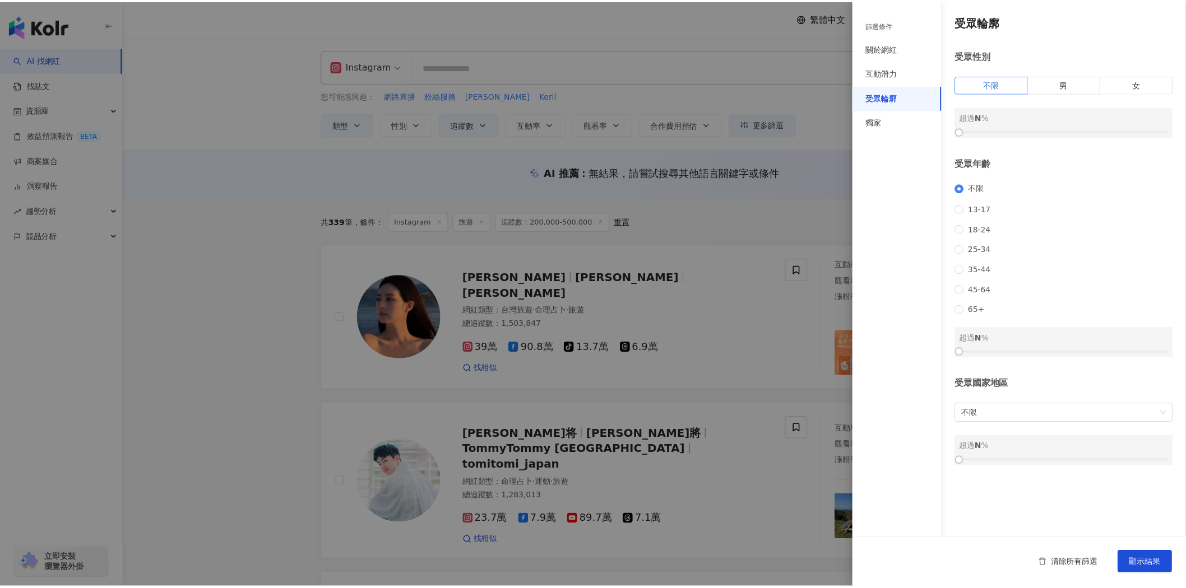
scroll to position [0, 0]
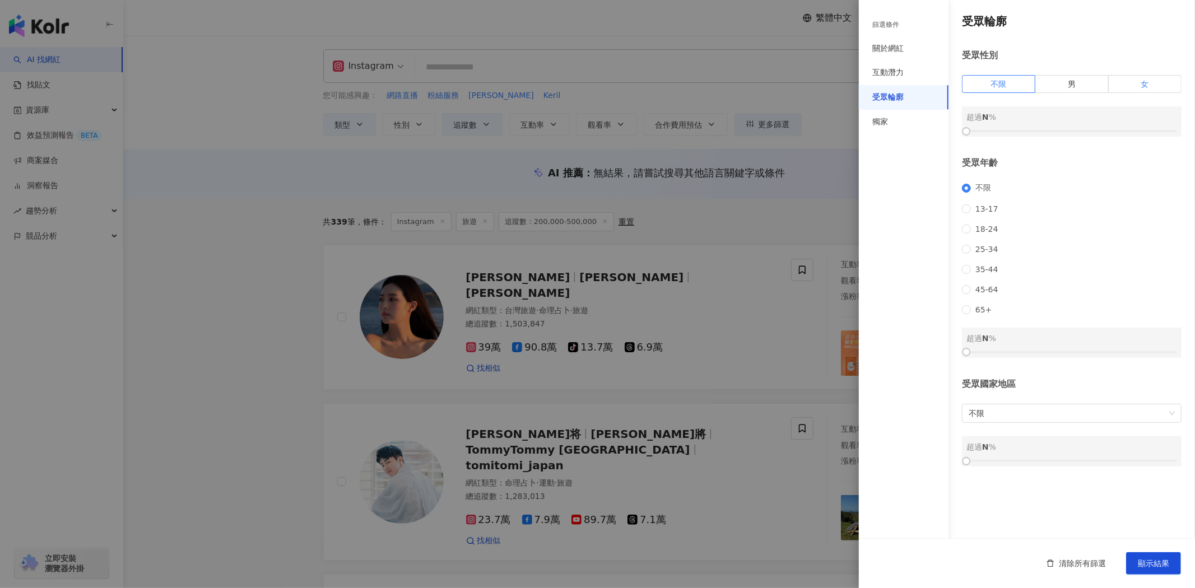
click at [1158, 85] on label "女" at bounding box center [1145, 84] width 73 height 18
click at [1000, 86] on span "不限" at bounding box center [999, 84] width 16 height 9
click at [265, 282] on div at bounding box center [597, 294] width 1195 height 588
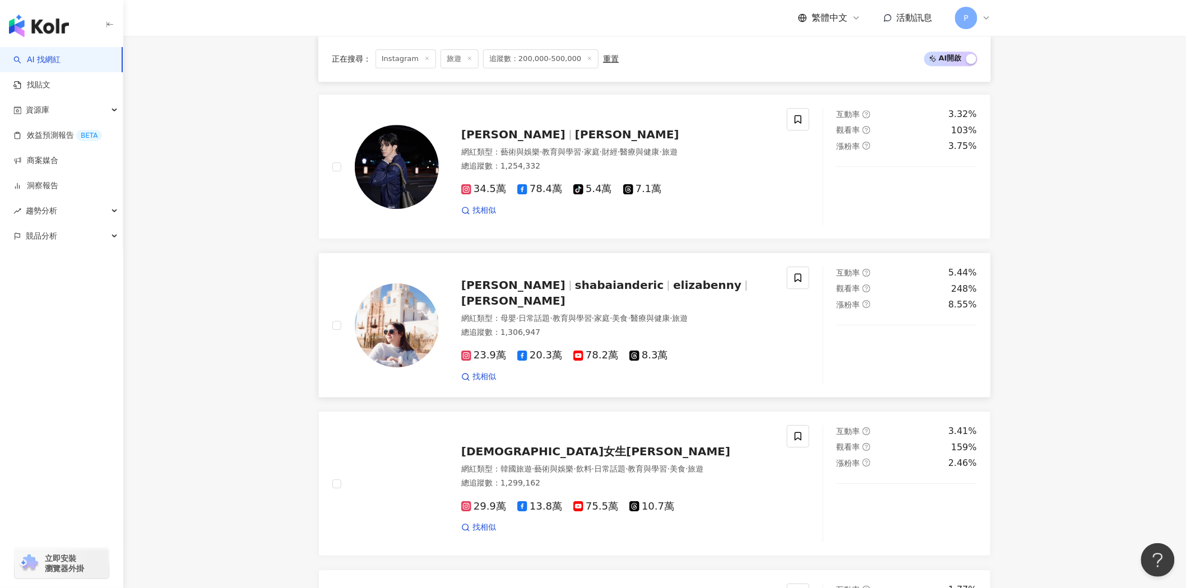
scroll to position [1556, 0]
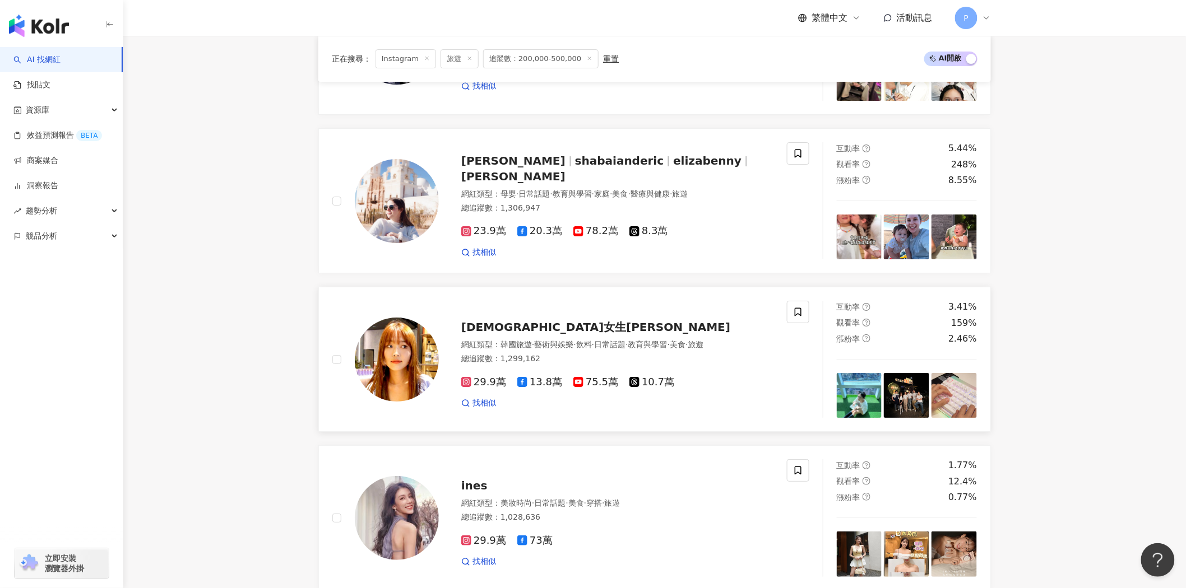
click at [485, 378] on span "29.9萬" at bounding box center [483, 383] width 45 height 12
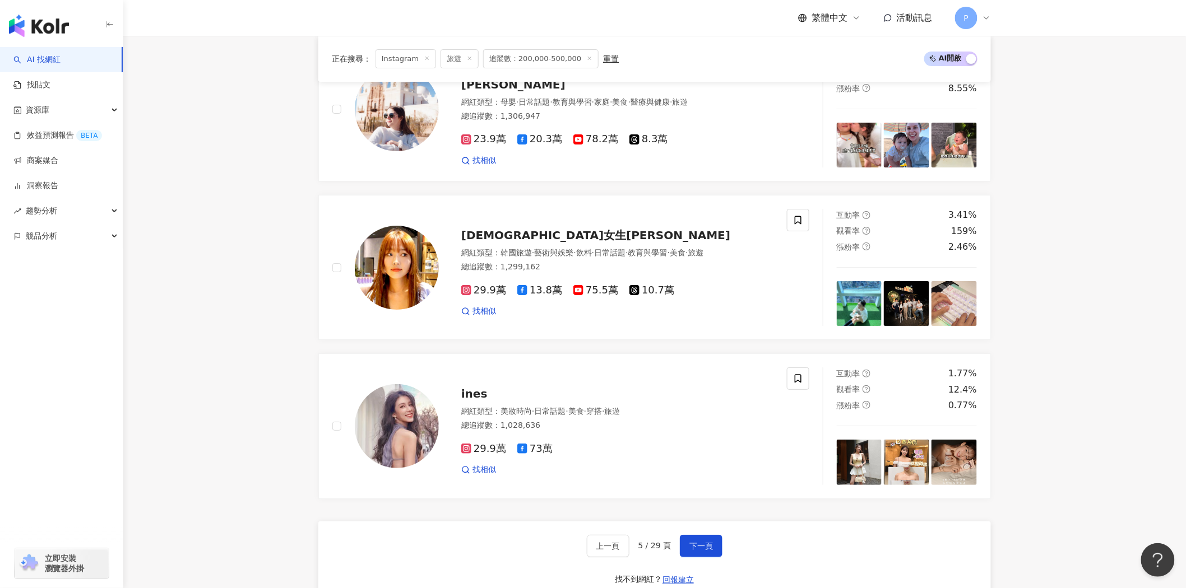
scroll to position [1806, 0]
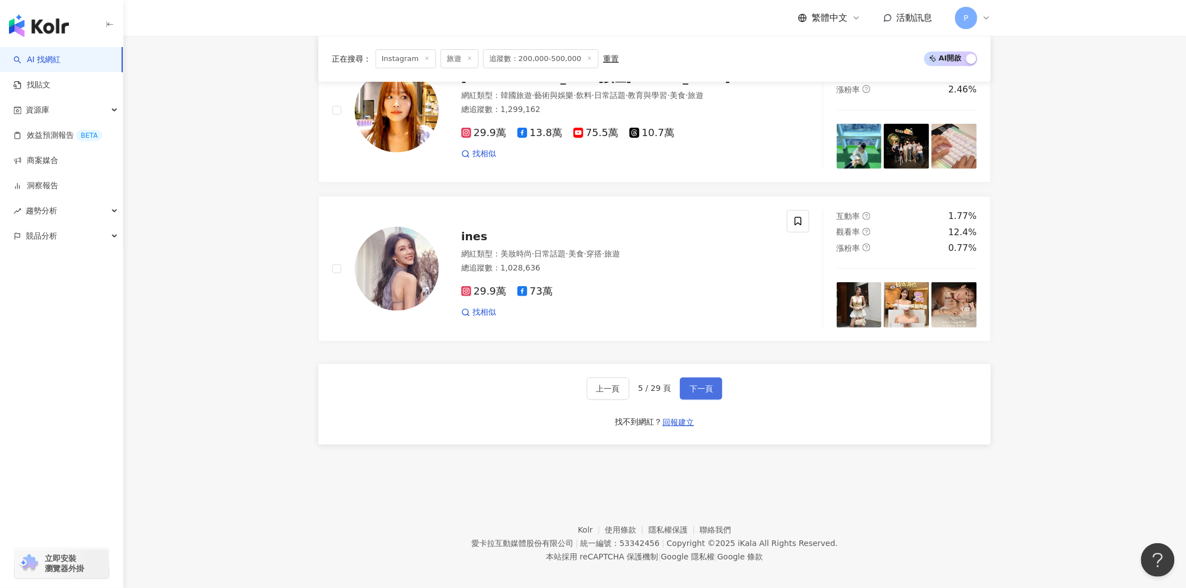
click at [701, 388] on span "下一頁" at bounding box center [701, 388] width 24 height 9
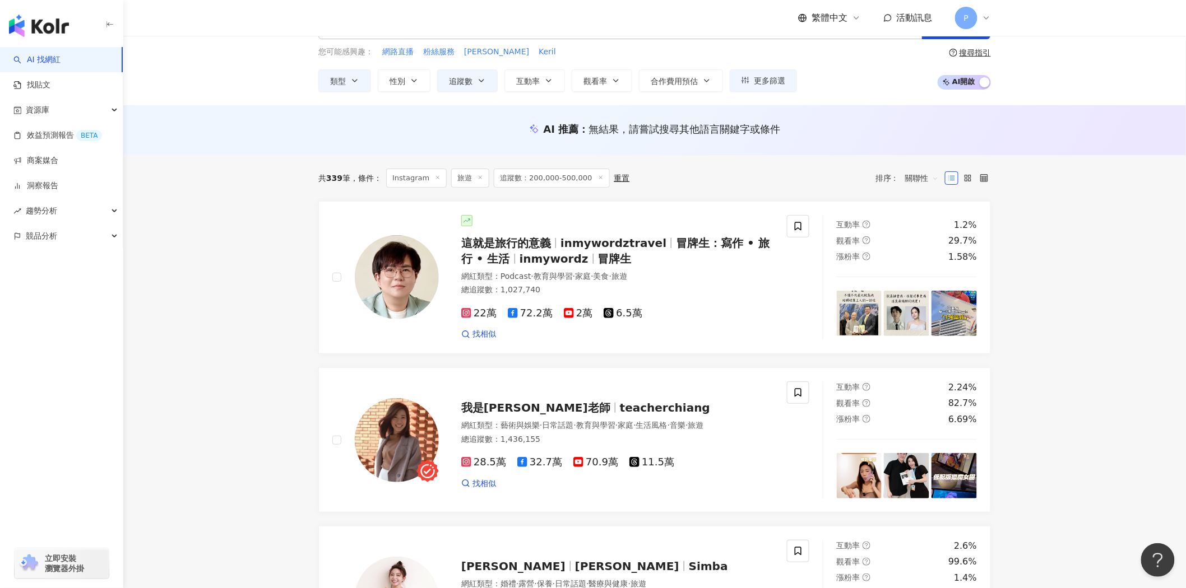
scroll to position [0, 0]
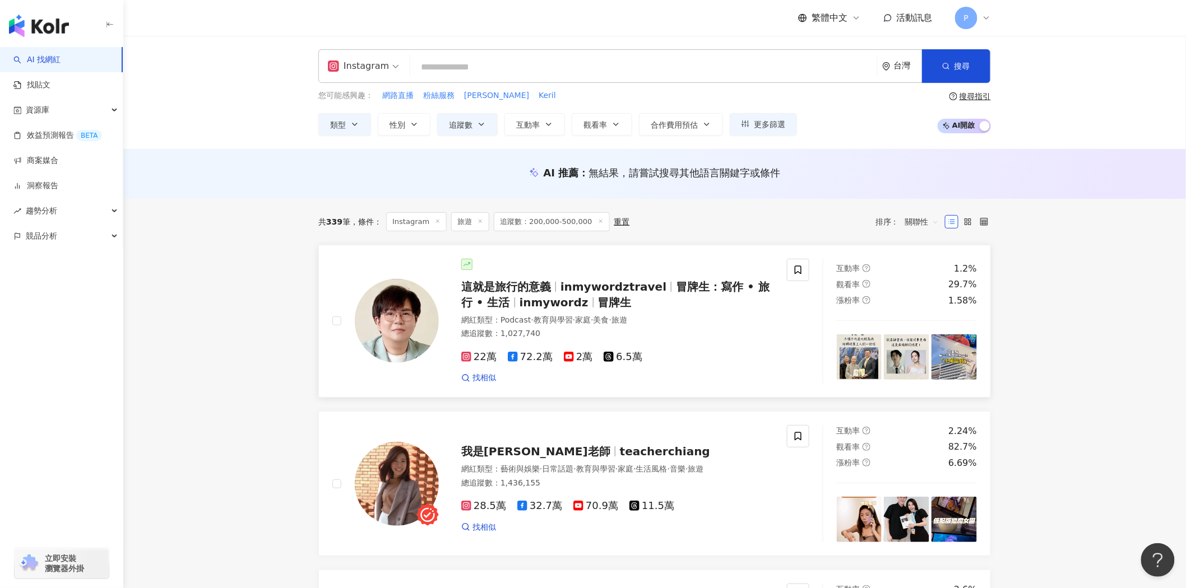
click at [645, 286] on span "inmywordztravel" at bounding box center [613, 286] width 106 height 13
click at [462, 117] on button "追蹤數" at bounding box center [467, 124] width 61 height 22
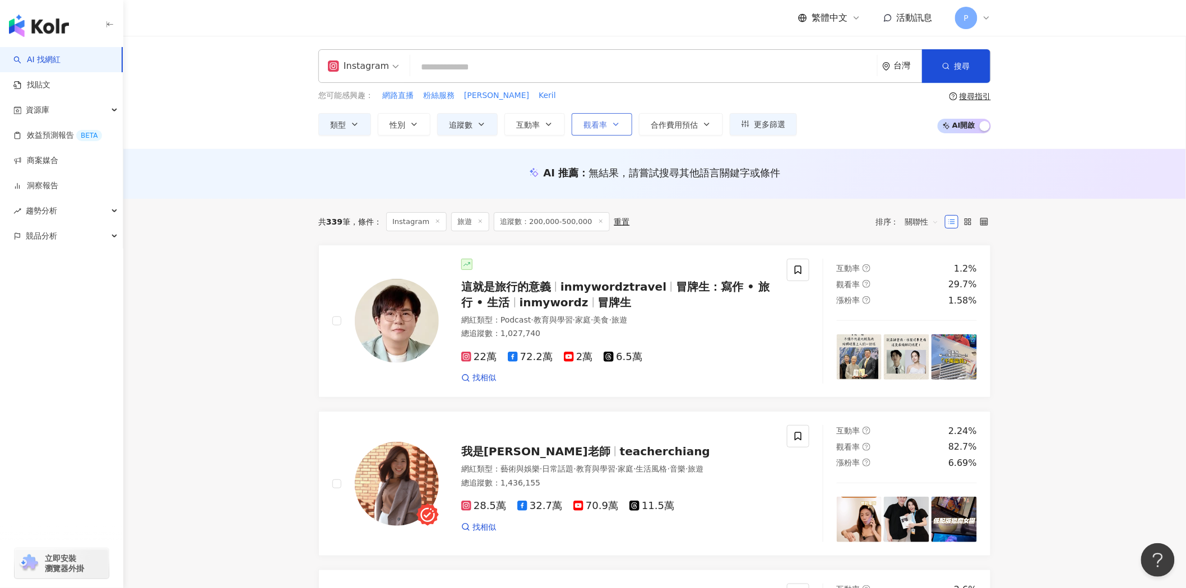
click at [585, 120] on span "觀看率" at bounding box center [595, 124] width 24 height 9
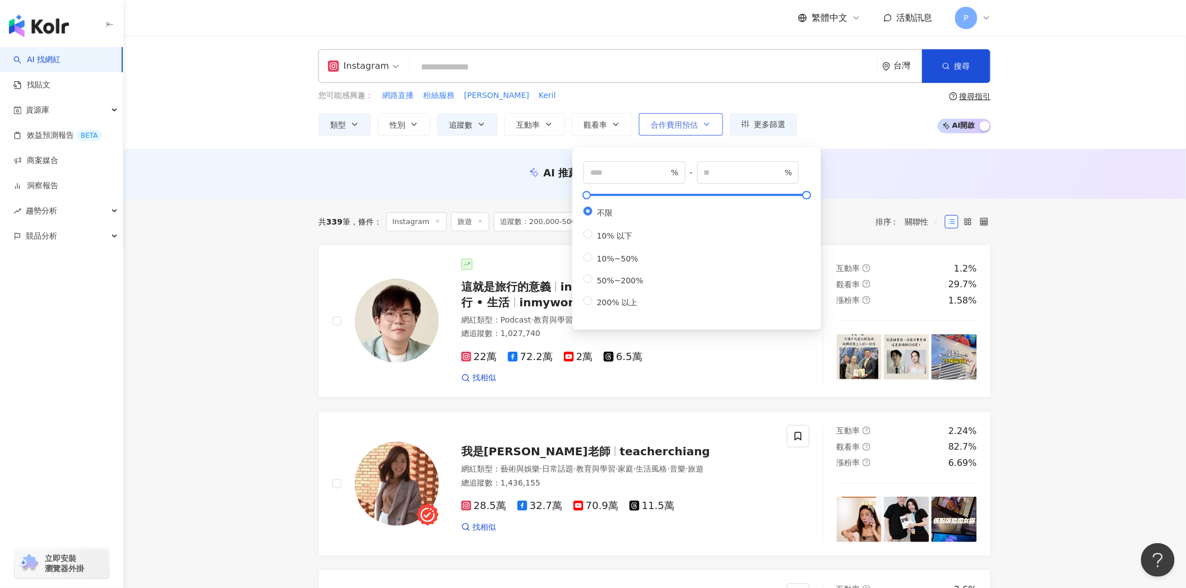
click at [681, 126] on span "合作費用預估" at bounding box center [674, 124] width 47 height 9
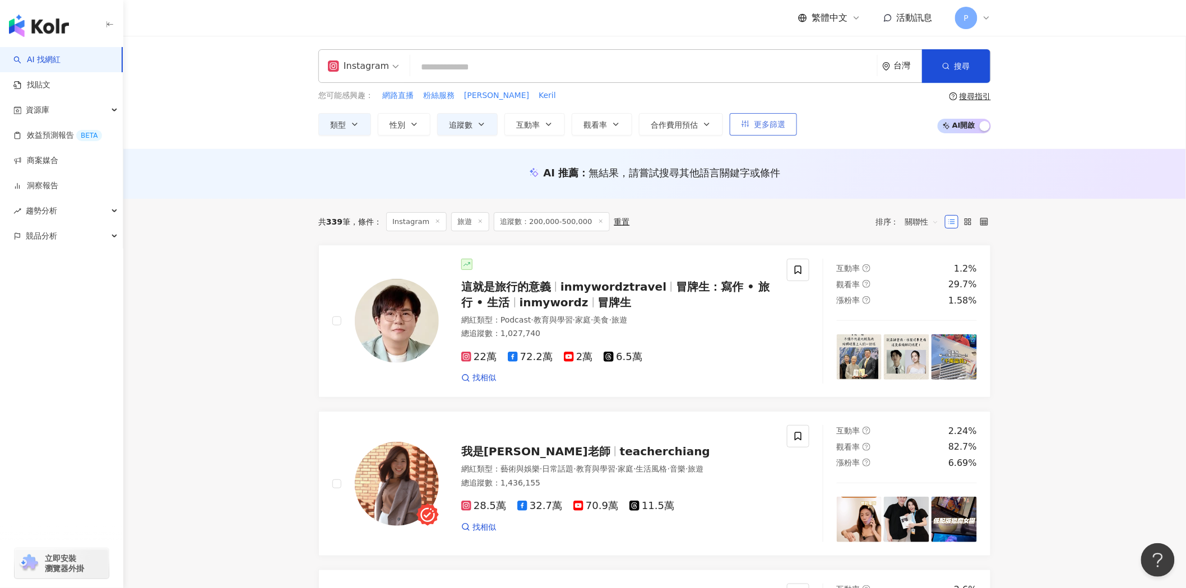
click at [779, 122] on span "更多篩選" at bounding box center [769, 124] width 31 height 9
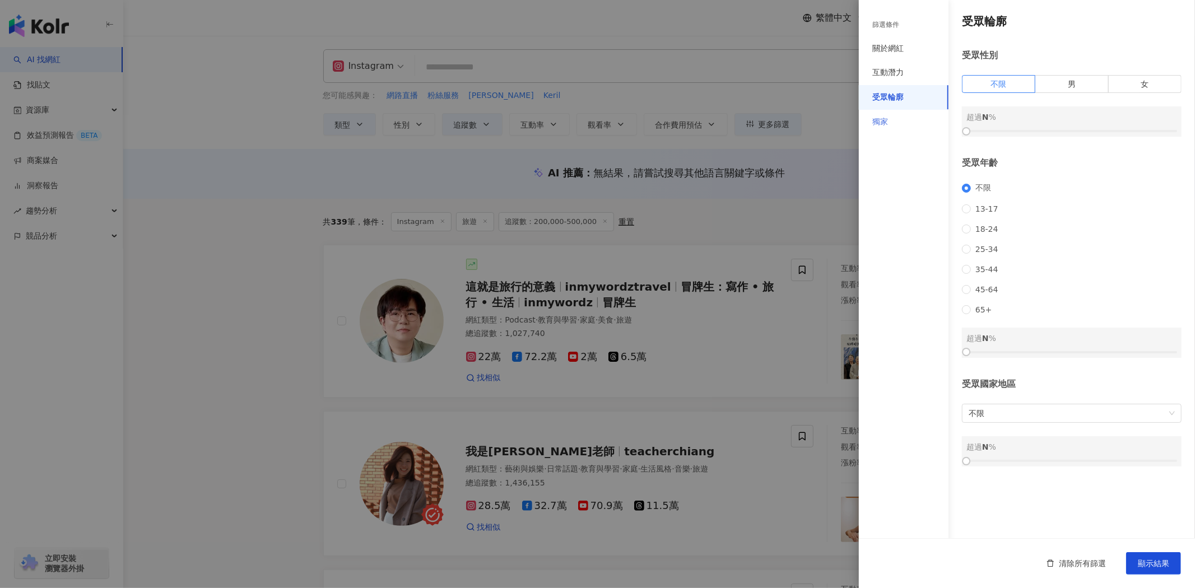
click at [918, 121] on div "獨家" at bounding box center [904, 122] width 90 height 25
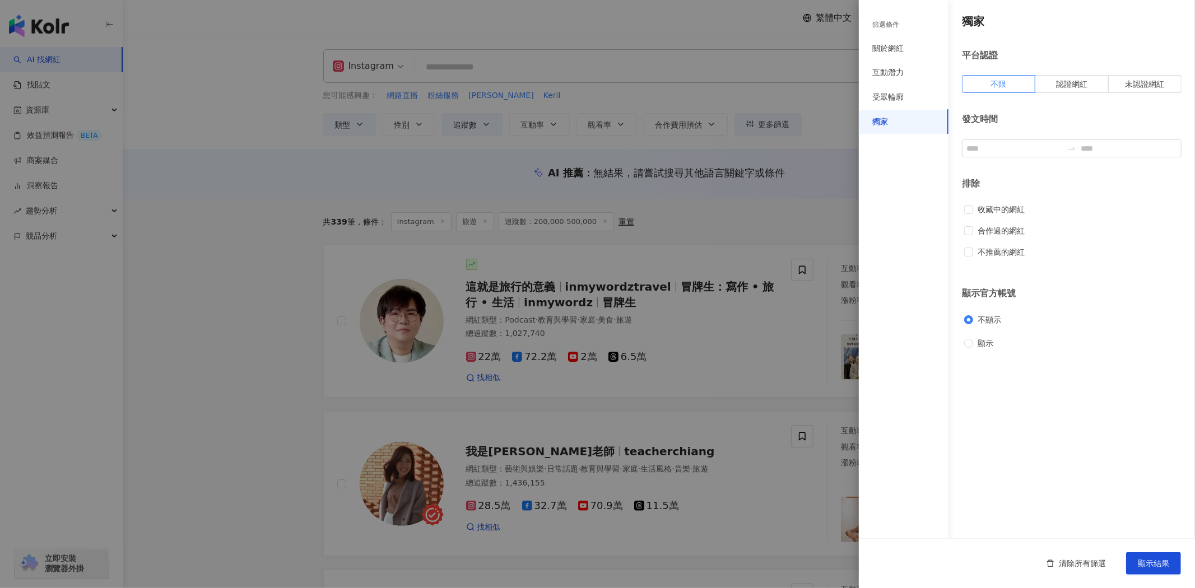
click at [269, 279] on div at bounding box center [597, 294] width 1195 height 588
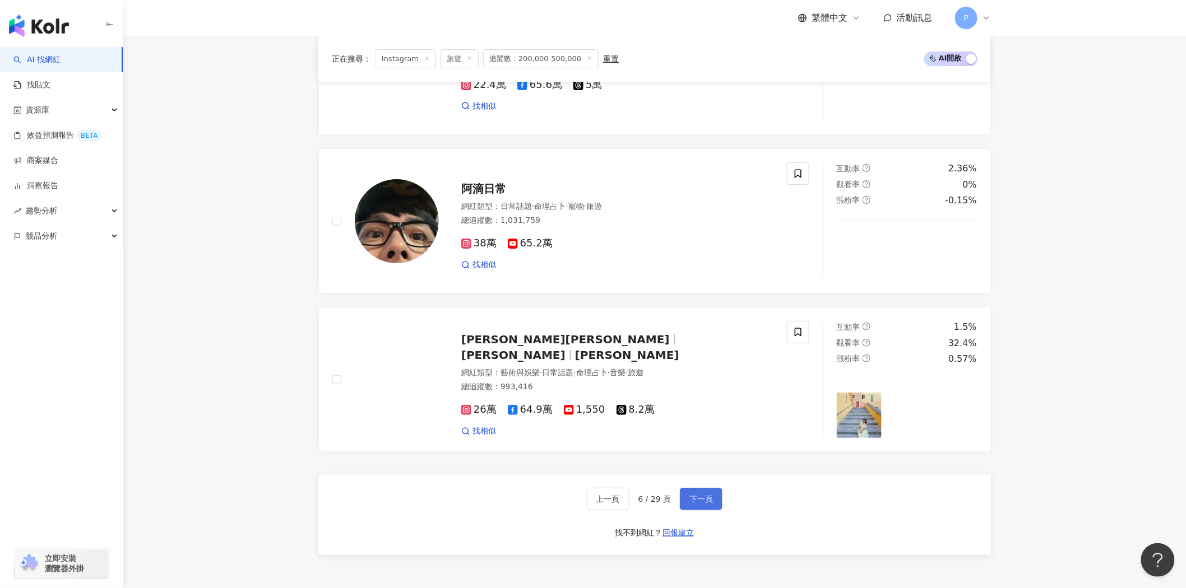
scroll to position [1743, 0]
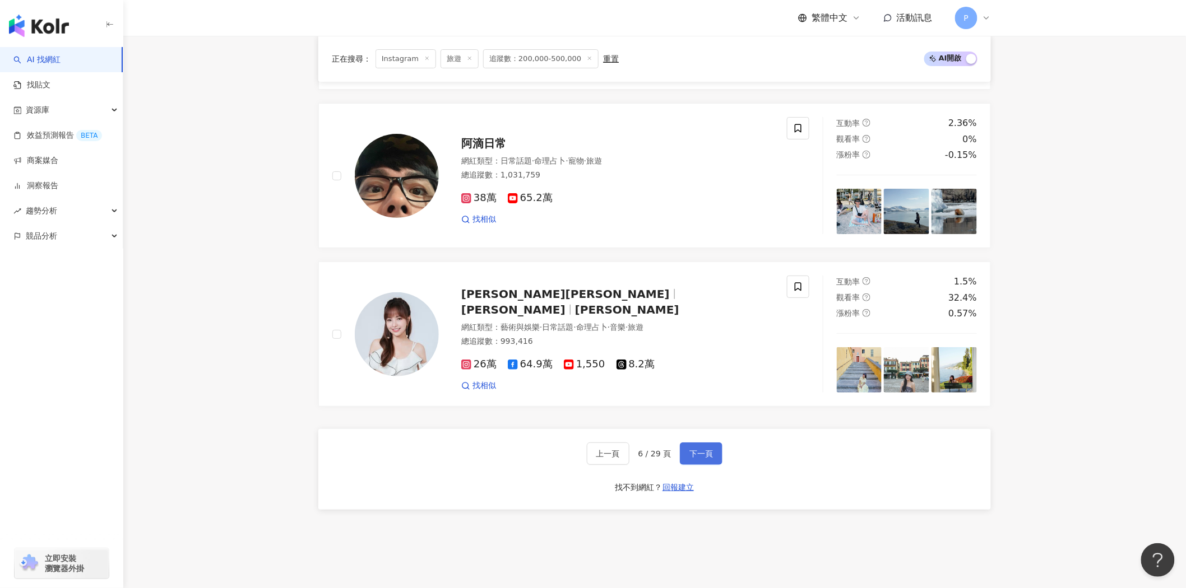
click at [696, 449] on span "下一頁" at bounding box center [701, 453] width 24 height 9
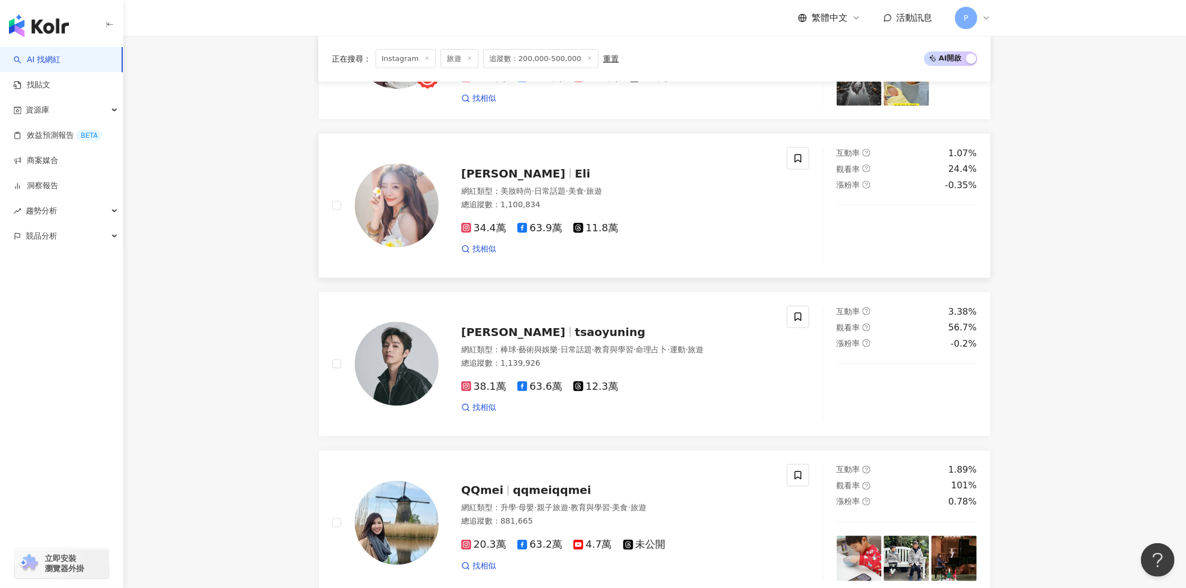
scroll to position [428, 0]
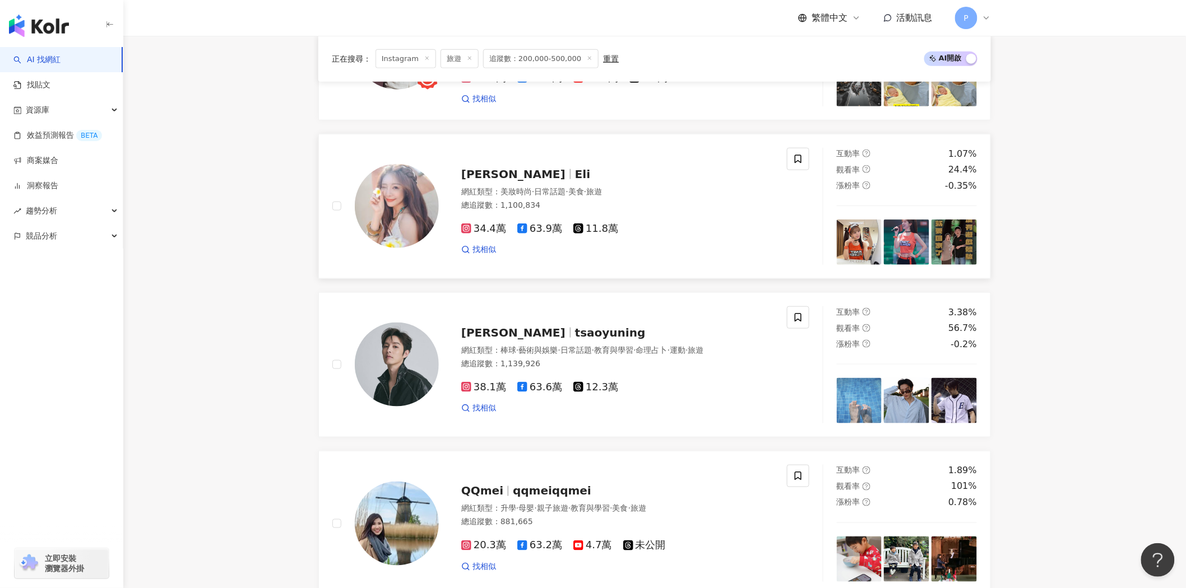
click at [508, 172] on div "倪暄 Eli" at bounding box center [617, 174] width 312 height 16
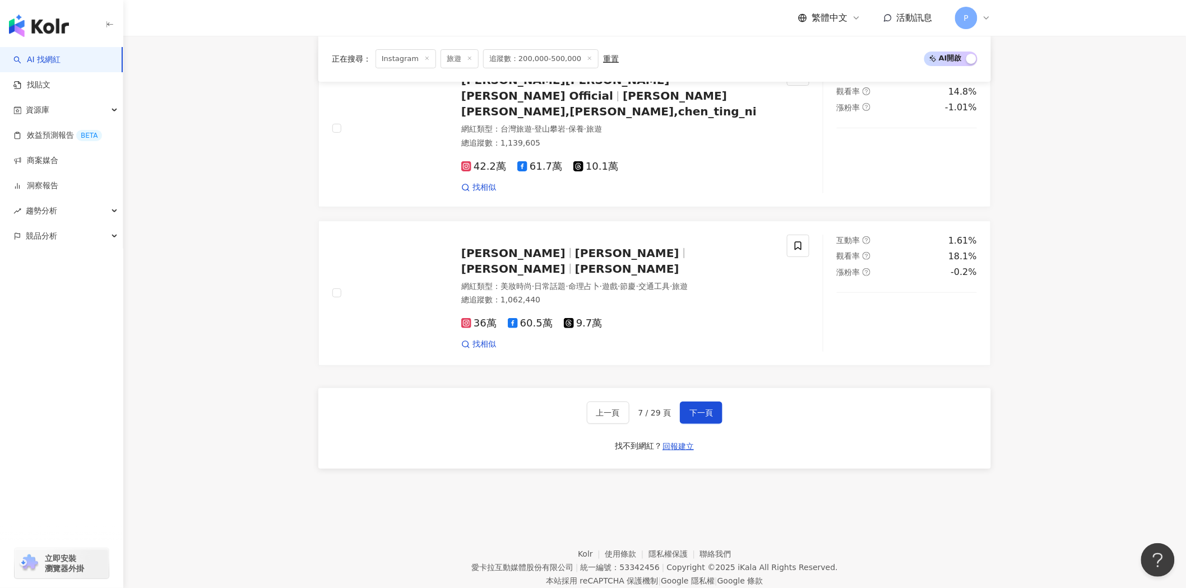
scroll to position [1798, 0]
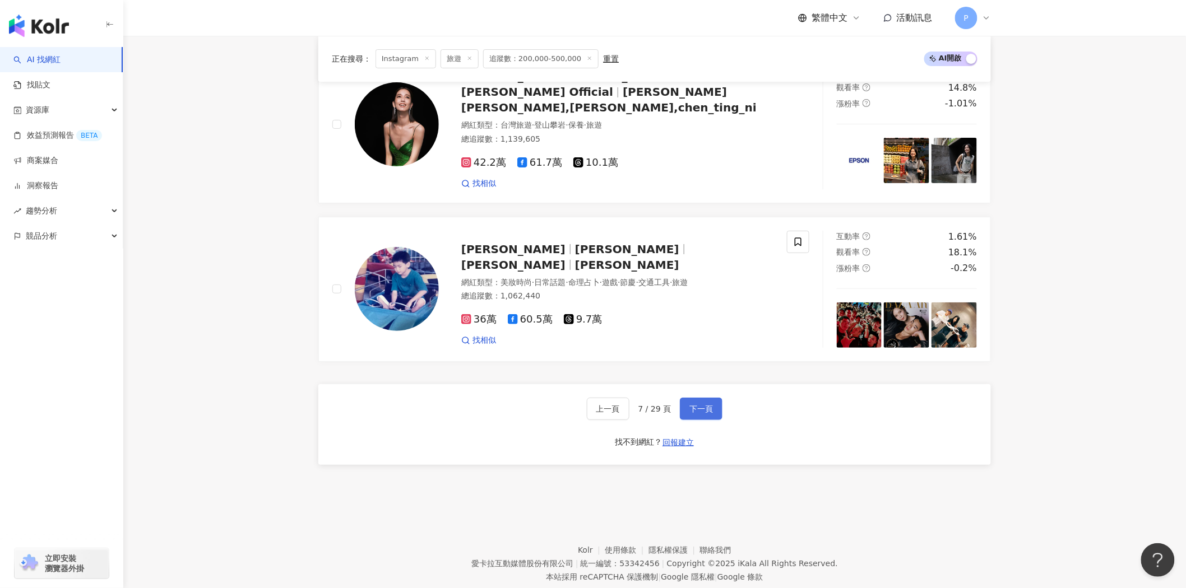
click at [702, 405] on span "下一頁" at bounding box center [701, 409] width 24 height 9
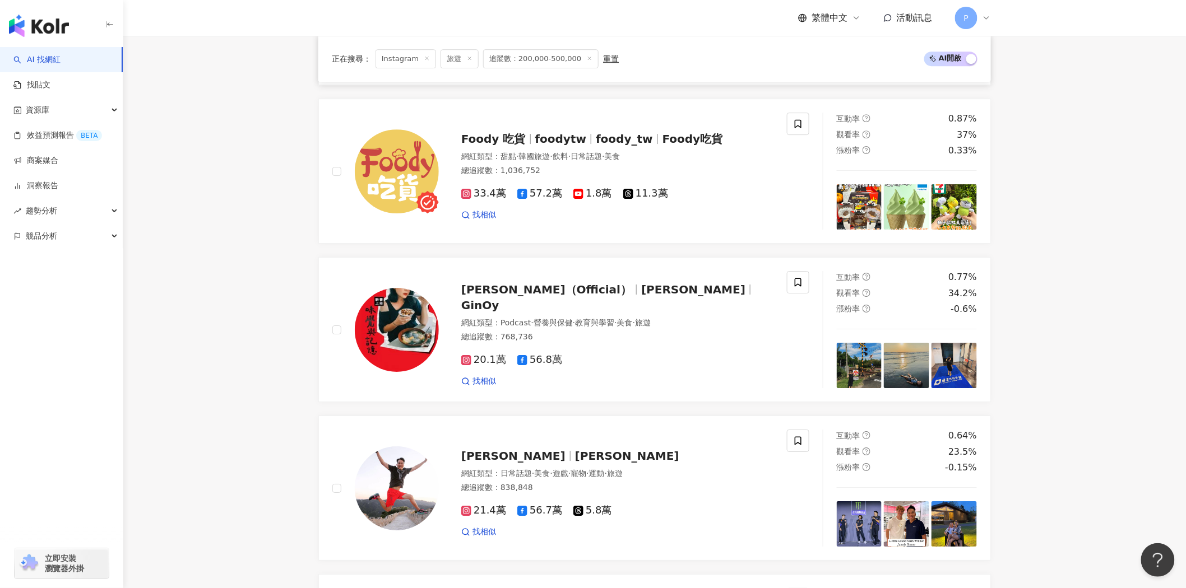
scroll to position [1424, 0]
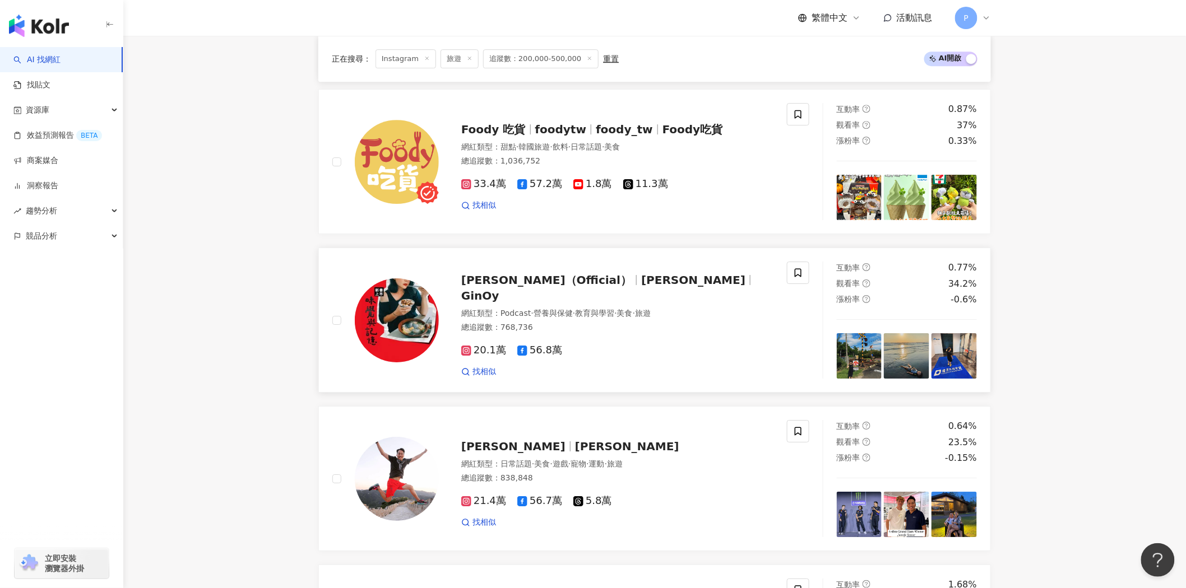
click at [499, 295] on span "GinOy" at bounding box center [480, 295] width 38 height 13
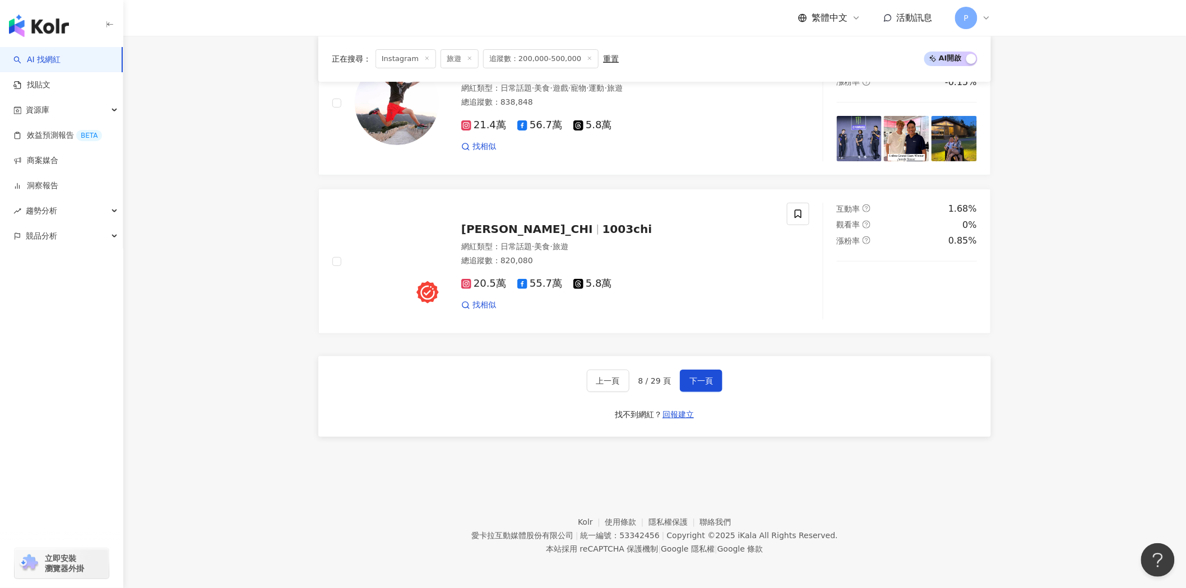
scroll to position [1803, 0]
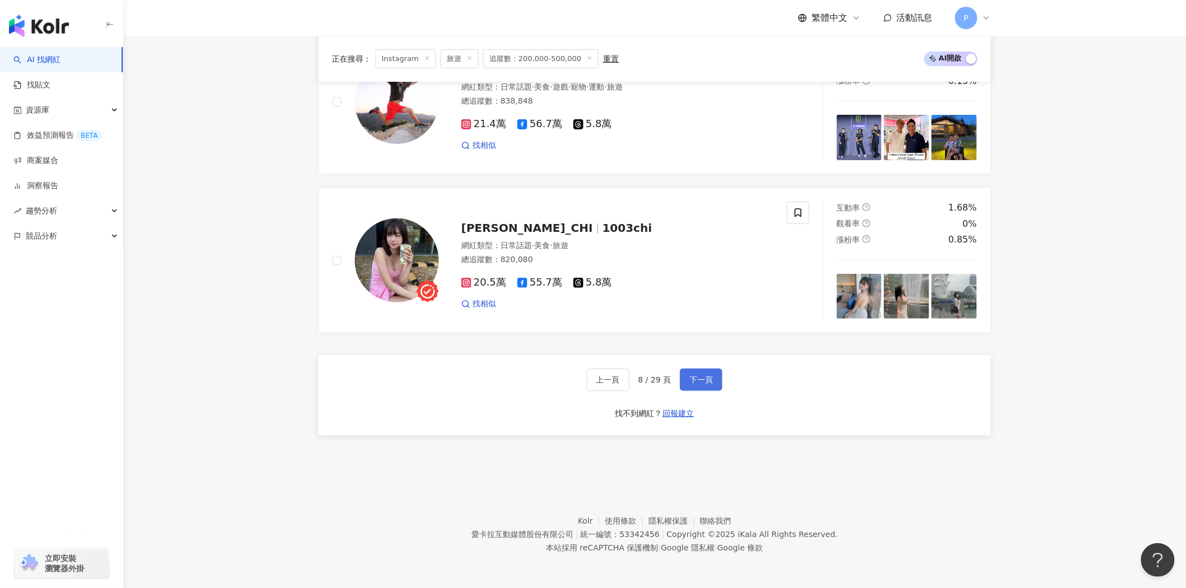
click at [700, 372] on button "下一頁" at bounding box center [701, 380] width 43 height 22
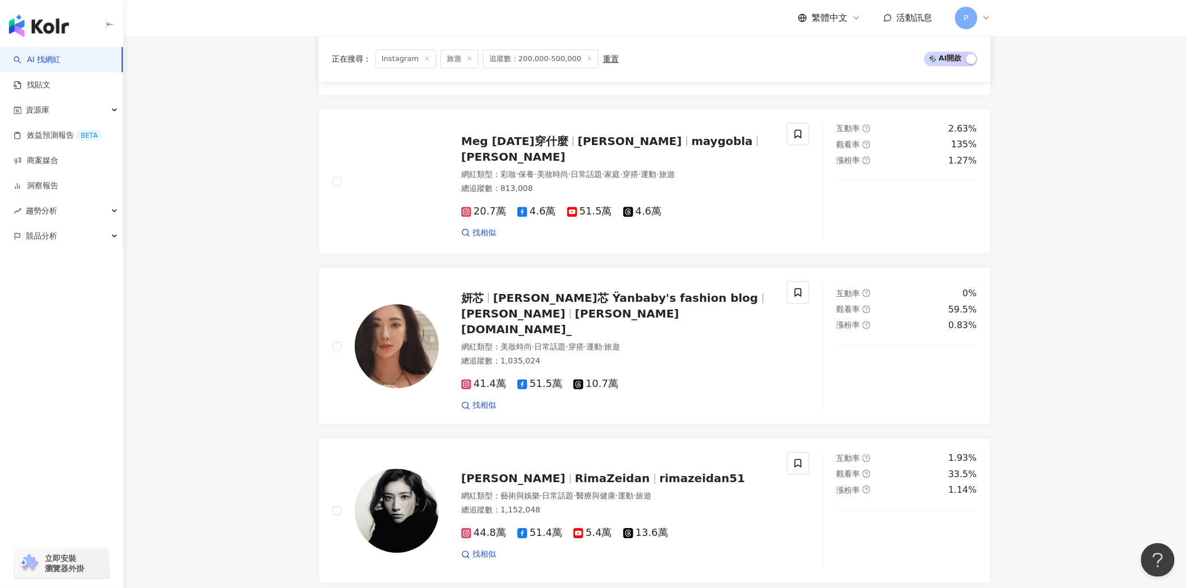
scroll to position [1056, 0]
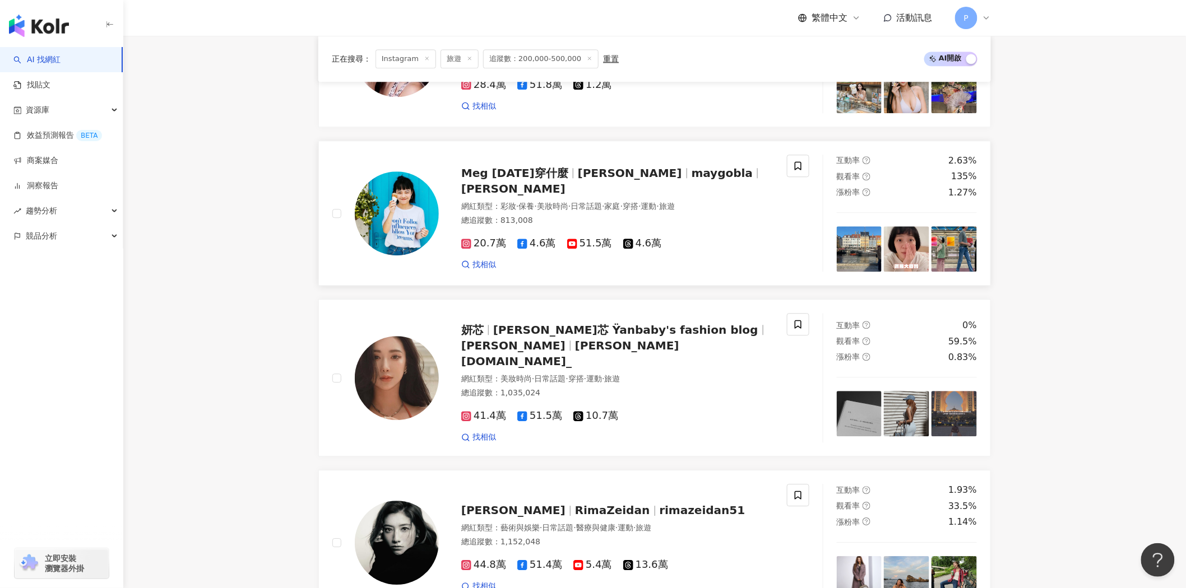
click at [565, 188] on span "Meg Lu" at bounding box center [513, 188] width 104 height 13
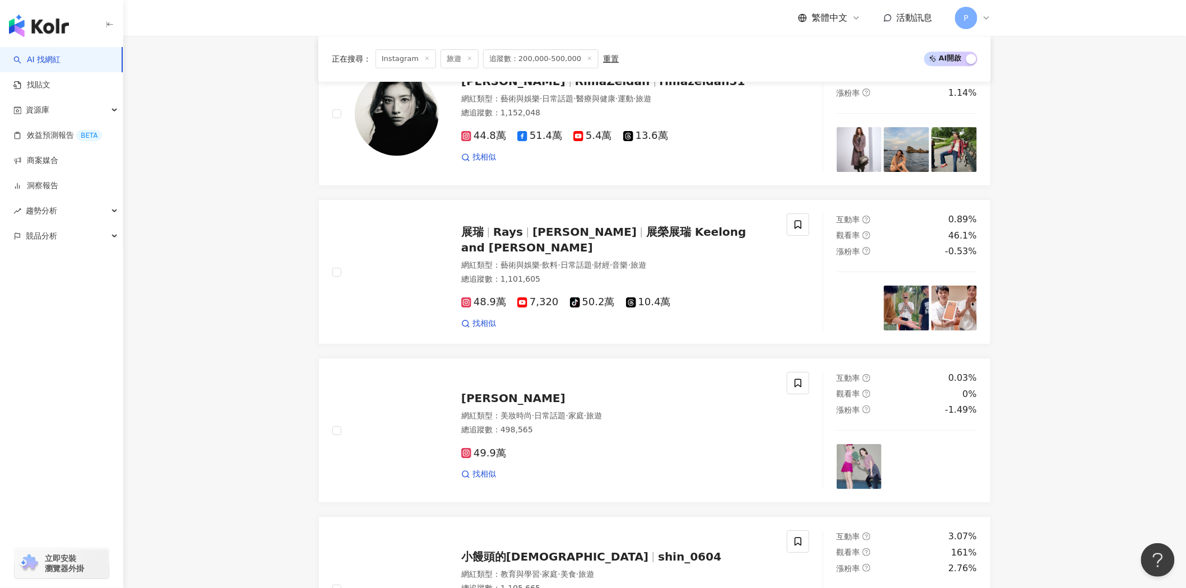
scroll to position [1803, 0]
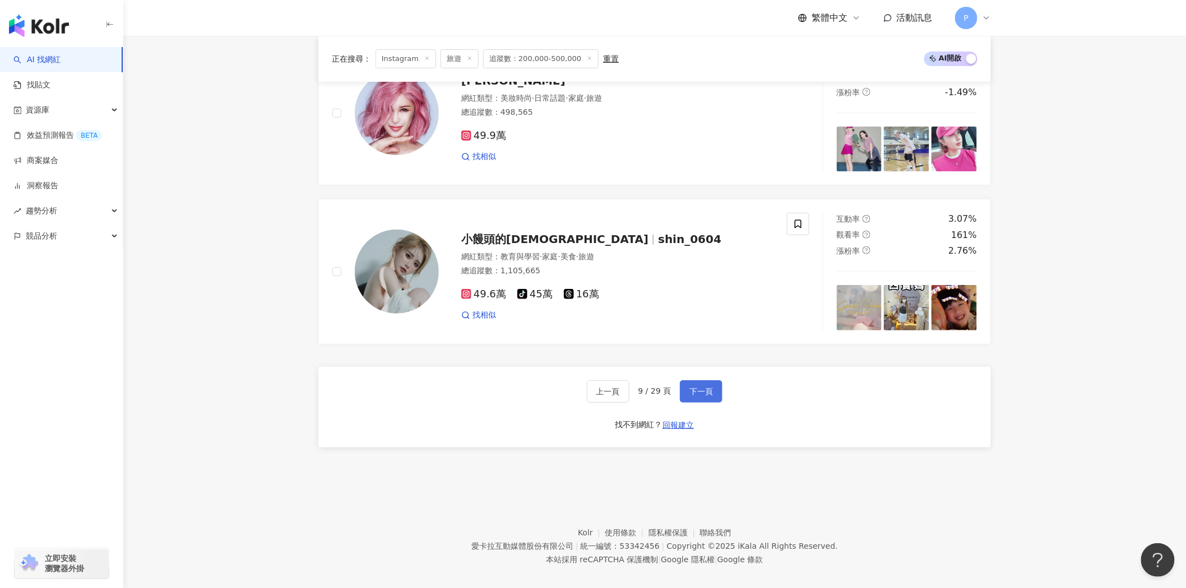
click at [699, 385] on button "下一頁" at bounding box center [701, 391] width 43 height 22
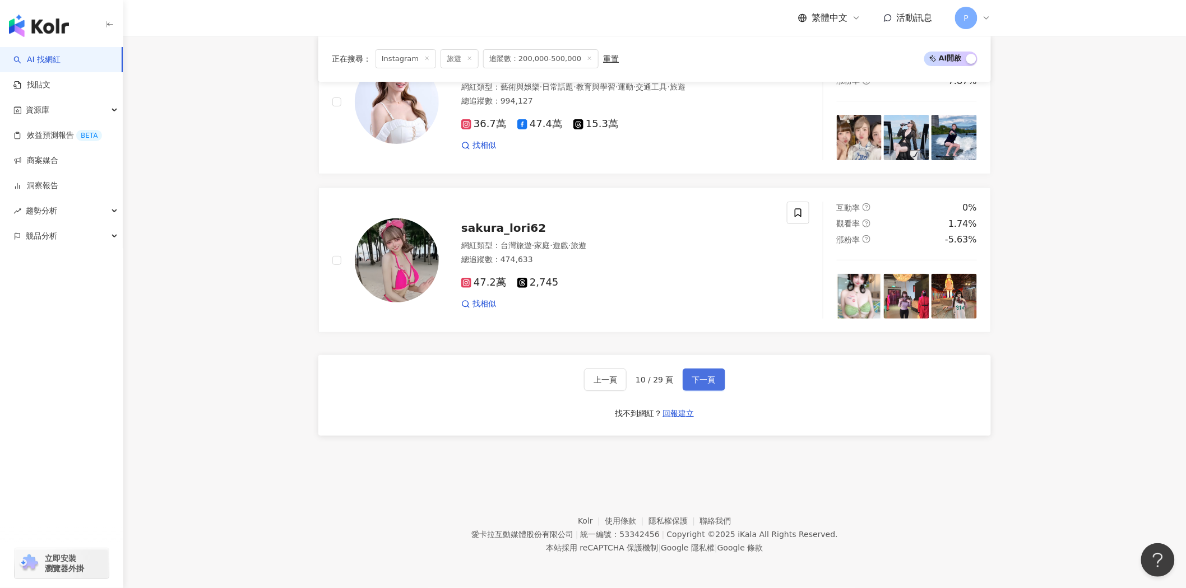
click at [712, 377] on span "下一頁" at bounding box center [704, 379] width 24 height 9
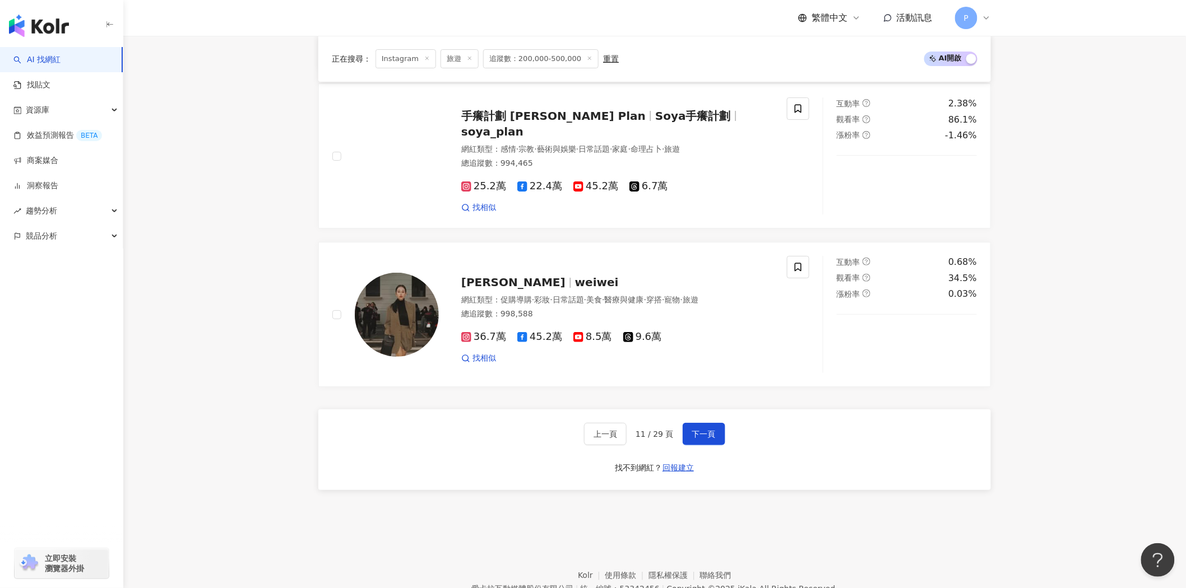
scroll to position [1553, 0]
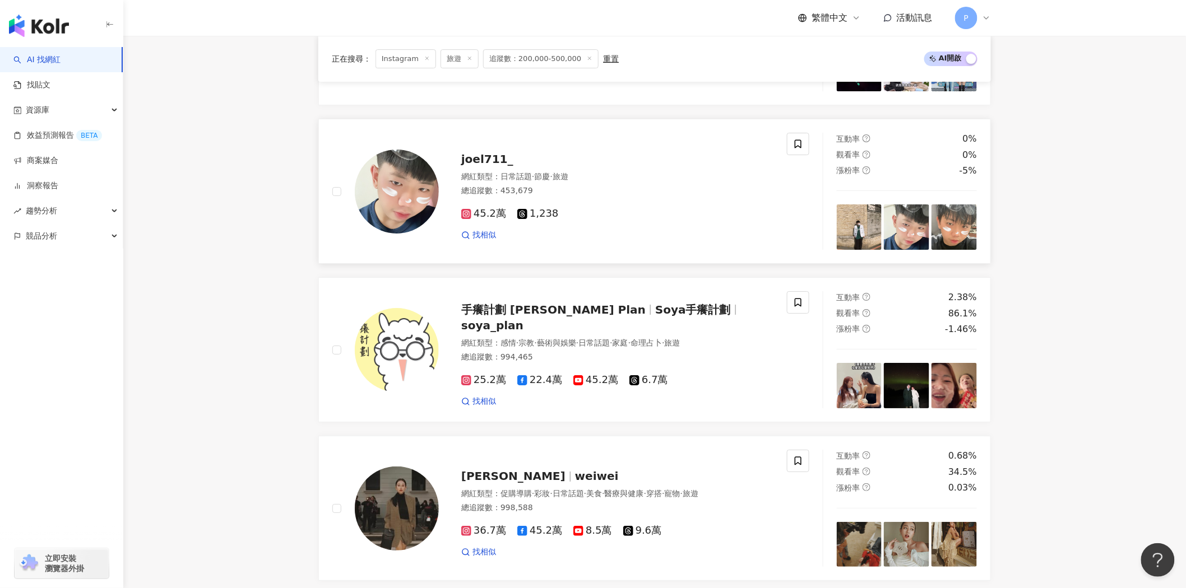
click at [576, 184] on div "網紅類型 ： 日常話題 · 節慶 · 旅遊 總追蹤數 ： 453,679" at bounding box center [617, 184] width 312 height 27
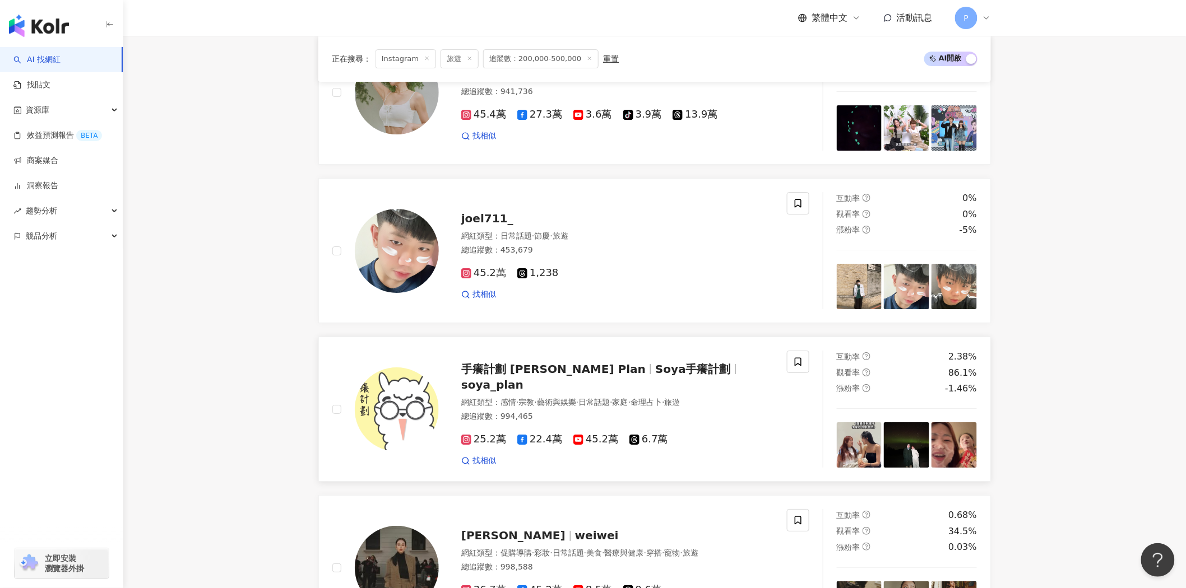
scroll to position [1803, 0]
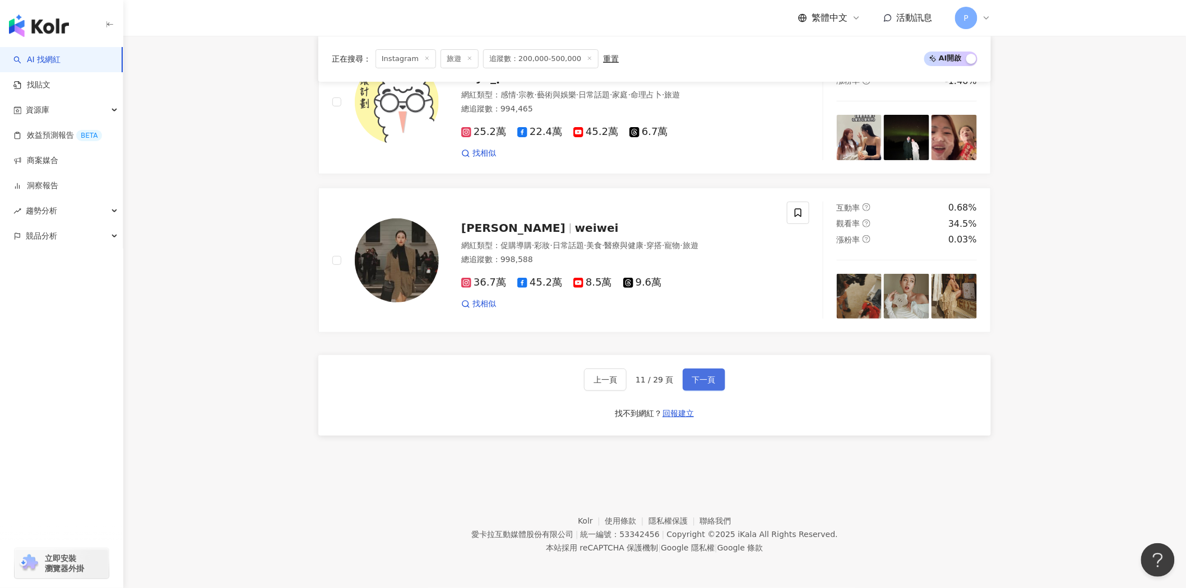
click at [713, 383] on span "下一頁" at bounding box center [704, 379] width 24 height 9
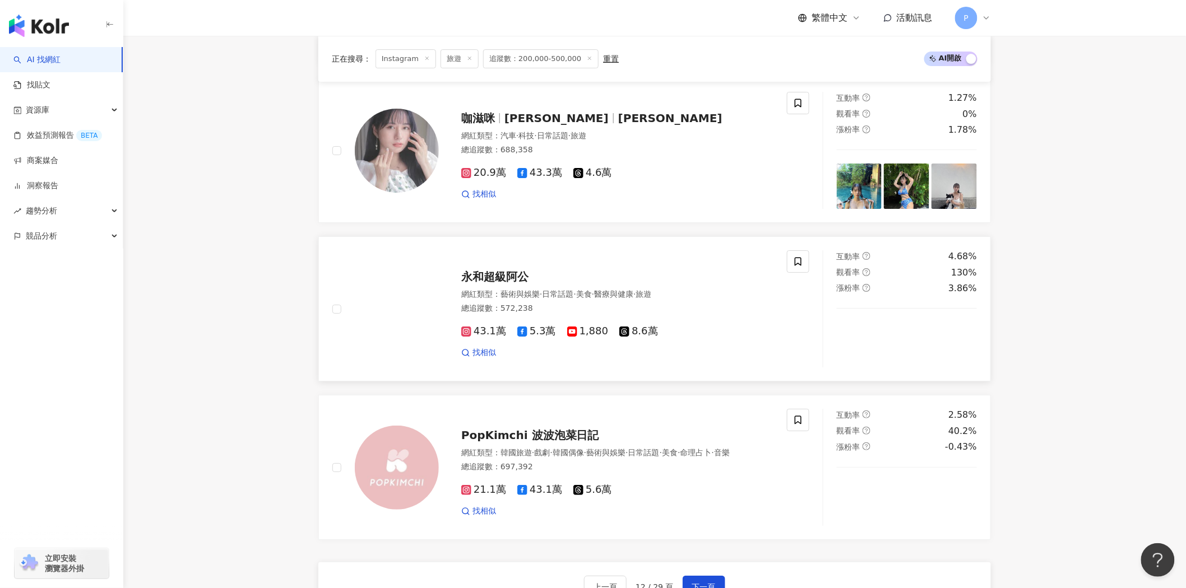
scroll to position [1616, 0]
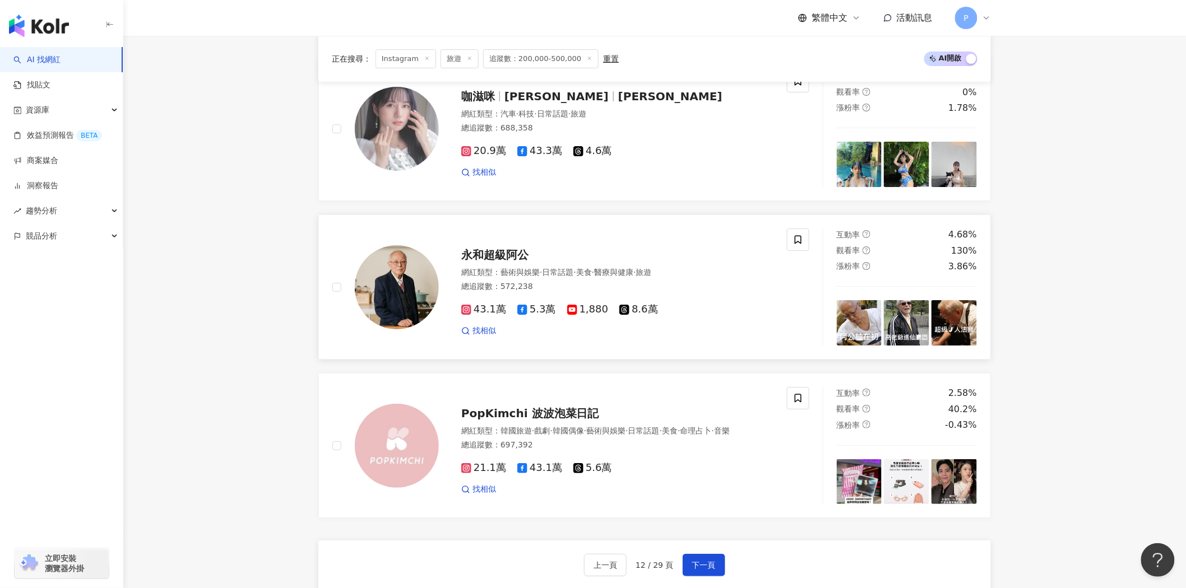
click at [625, 262] on div "永和超級阿公" at bounding box center [617, 255] width 312 height 16
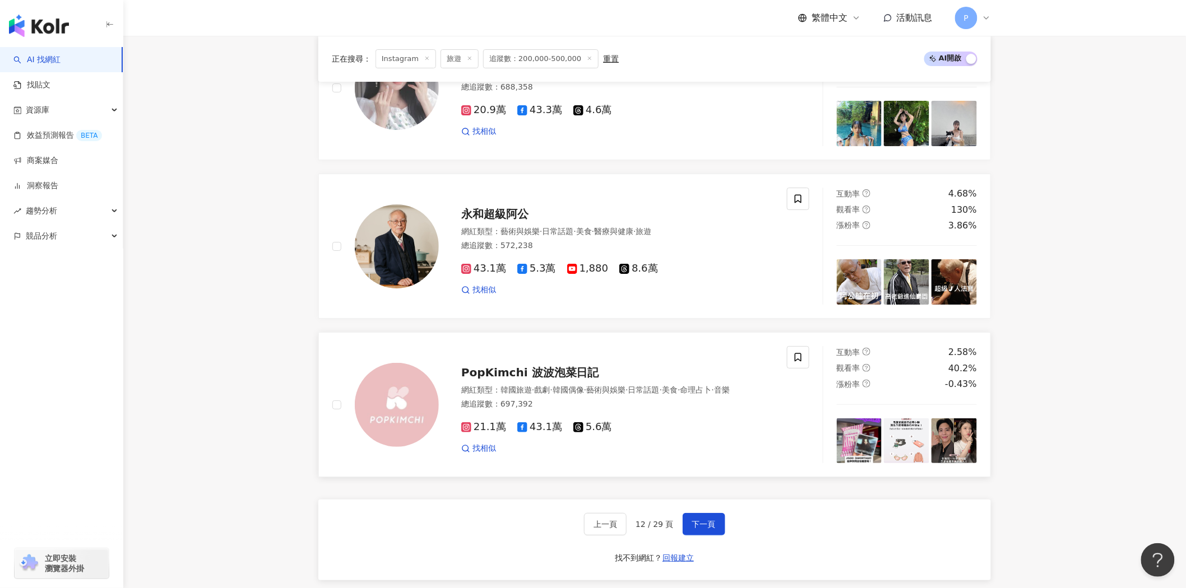
scroll to position [1678, 0]
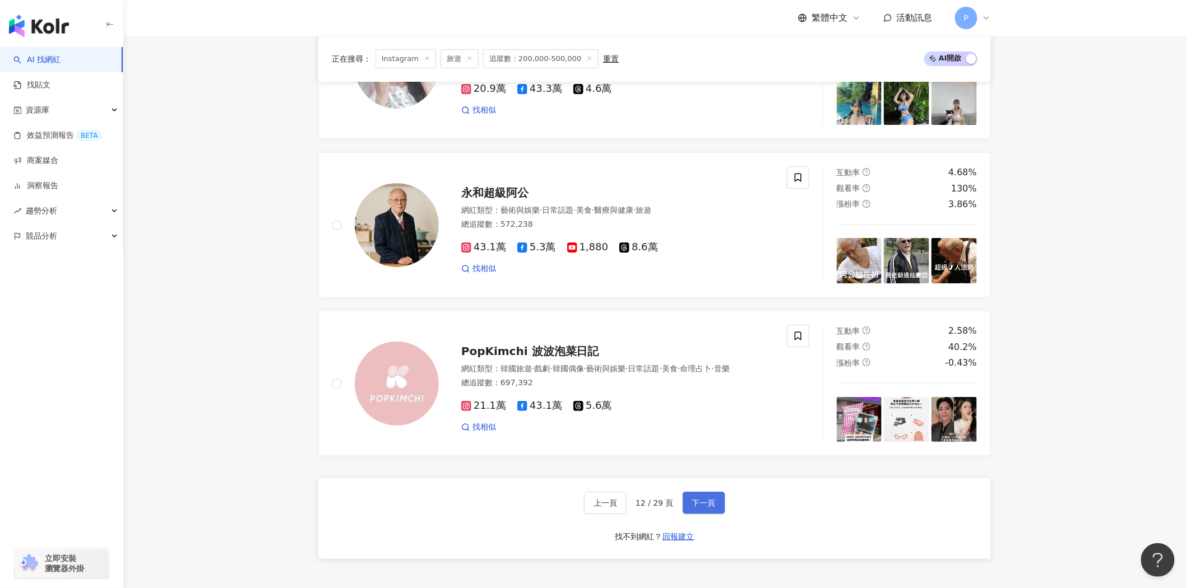
click at [711, 503] on span "下一頁" at bounding box center [704, 503] width 24 height 9
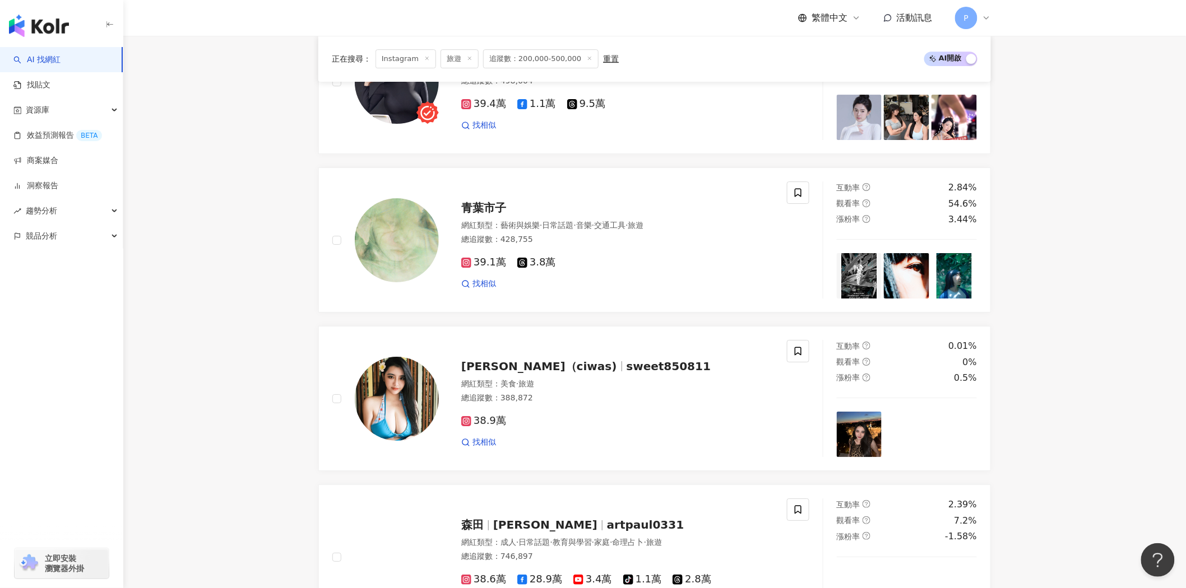
scroll to position [1699, 0]
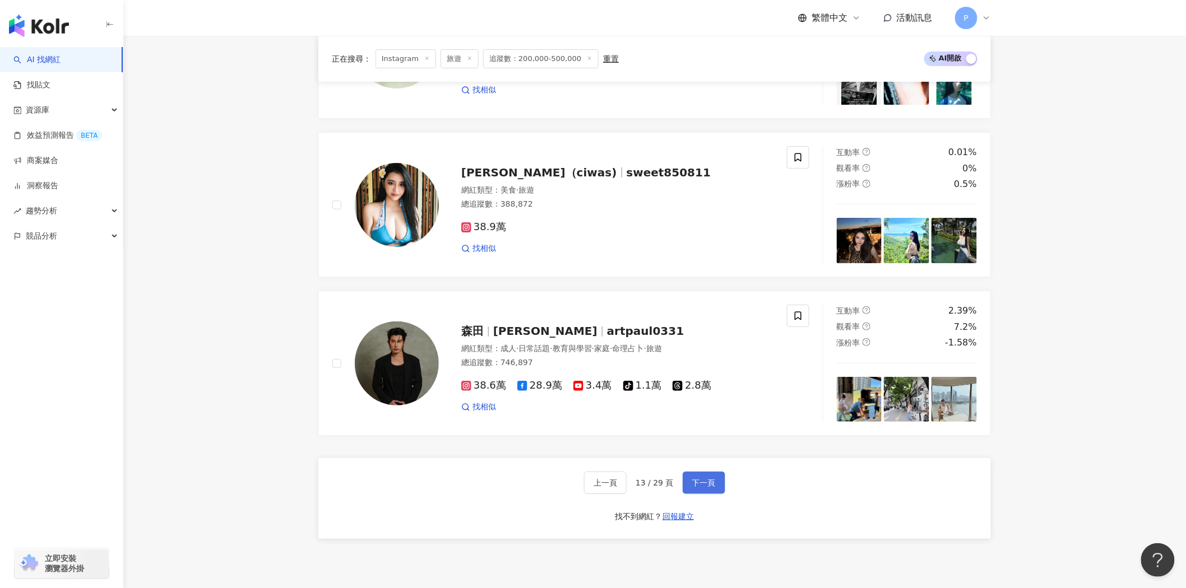
click at [697, 494] on button "下一頁" at bounding box center [704, 483] width 43 height 22
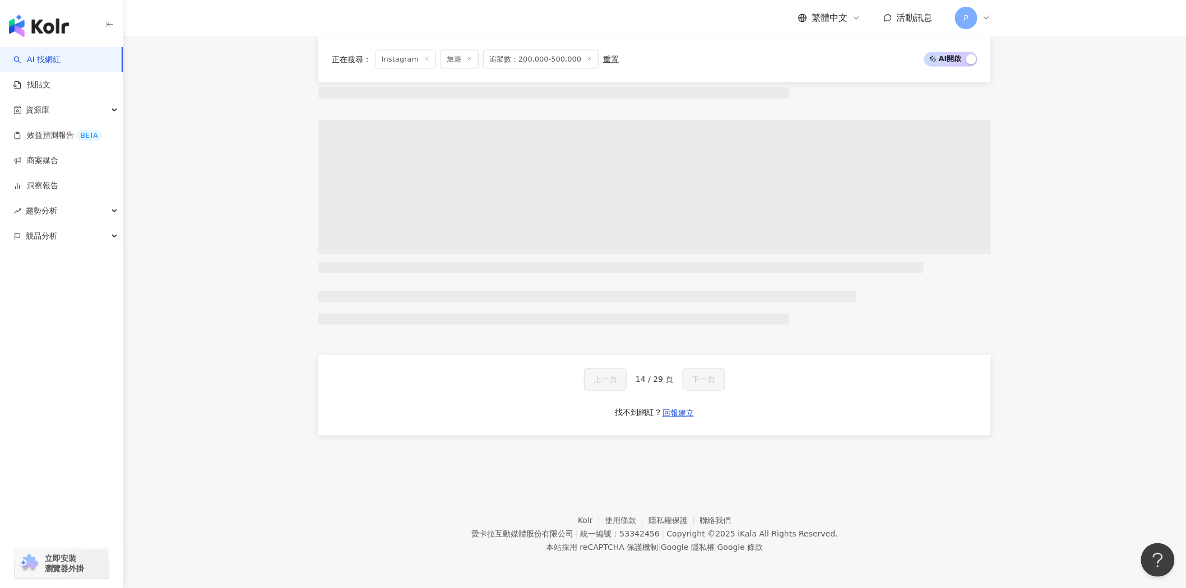
scroll to position [473, 0]
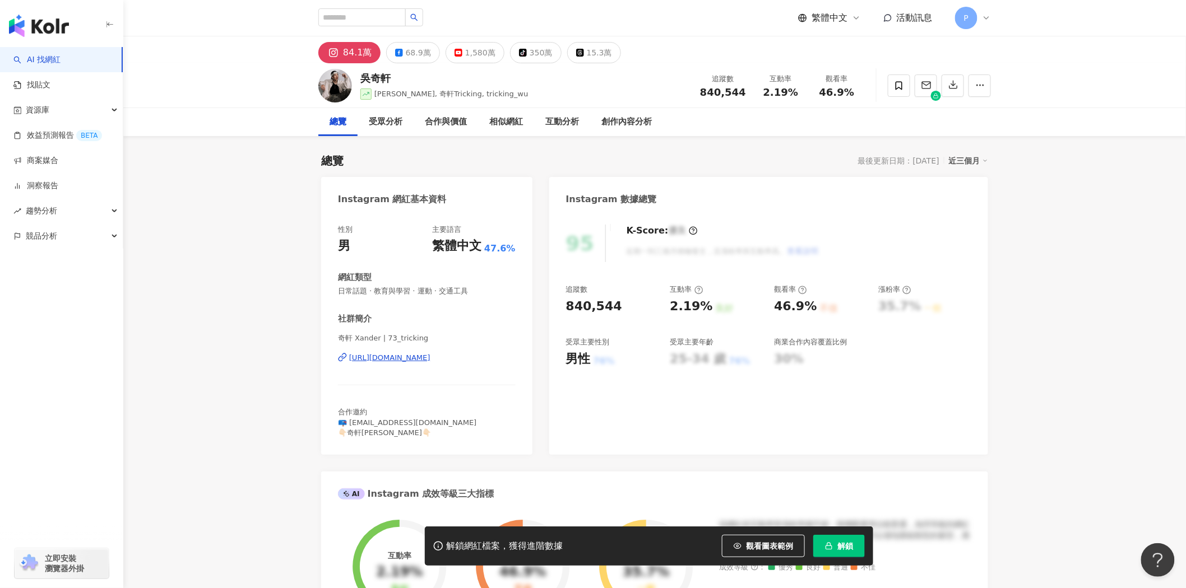
drag, startPoint x: 430, startPoint y: 356, endPoint x: 456, endPoint y: 332, distance: 34.5
click at [430, 356] on div "https://www.instagram.com/73_tricking/" at bounding box center [389, 358] width 81 height 10
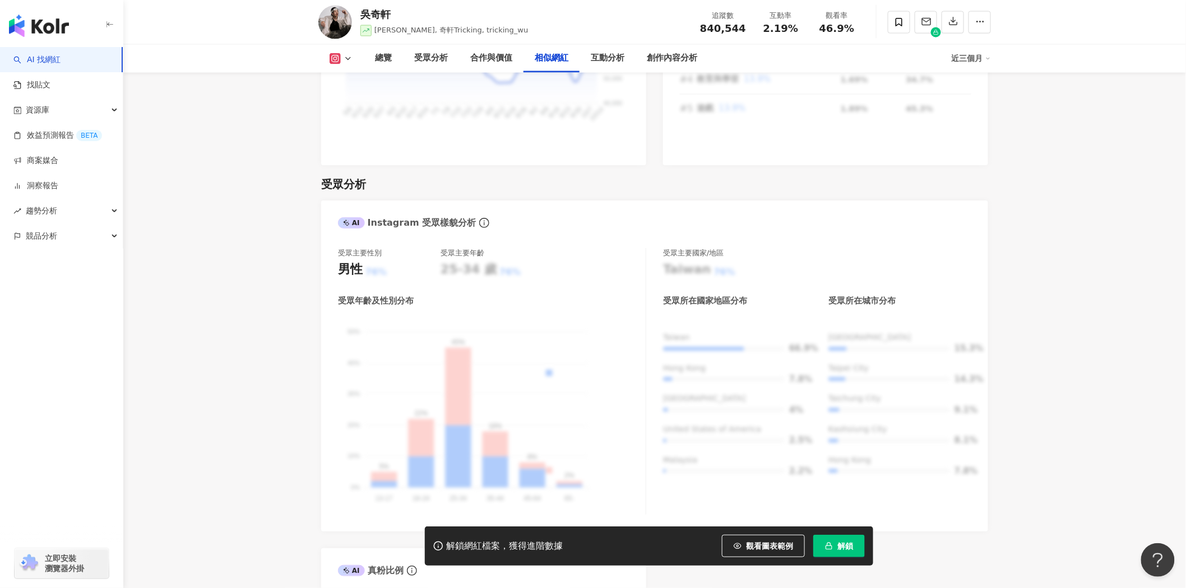
scroll to position [1868, 0]
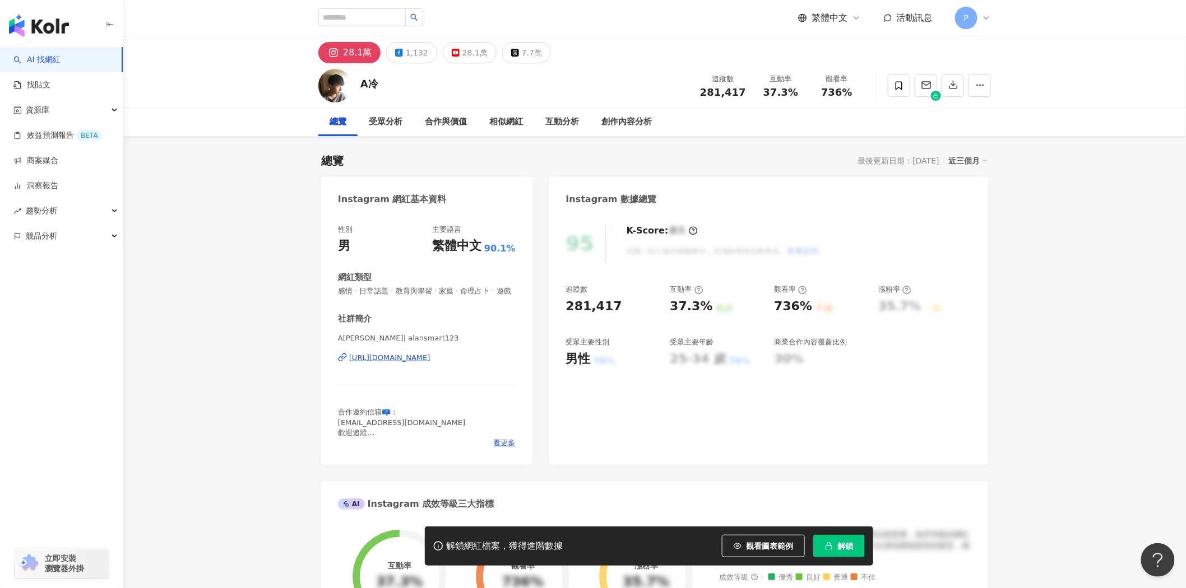
click at [468, 382] on div "A冷 | alansmart123 https://www.instagram.com/alansmart123/" at bounding box center [427, 366] width 178 height 66
click at [430, 363] on div "https://www.instagram.com/alansmart123/" at bounding box center [389, 358] width 81 height 10
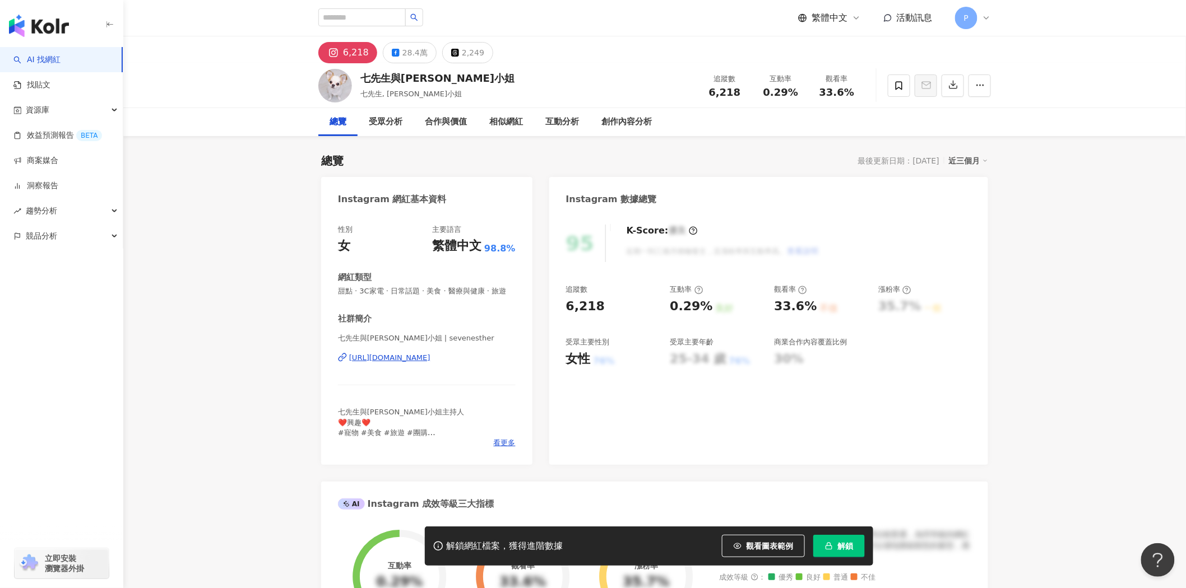
click at [430, 363] on div "https://www.instagram.com/sevenesther/" at bounding box center [389, 358] width 81 height 10
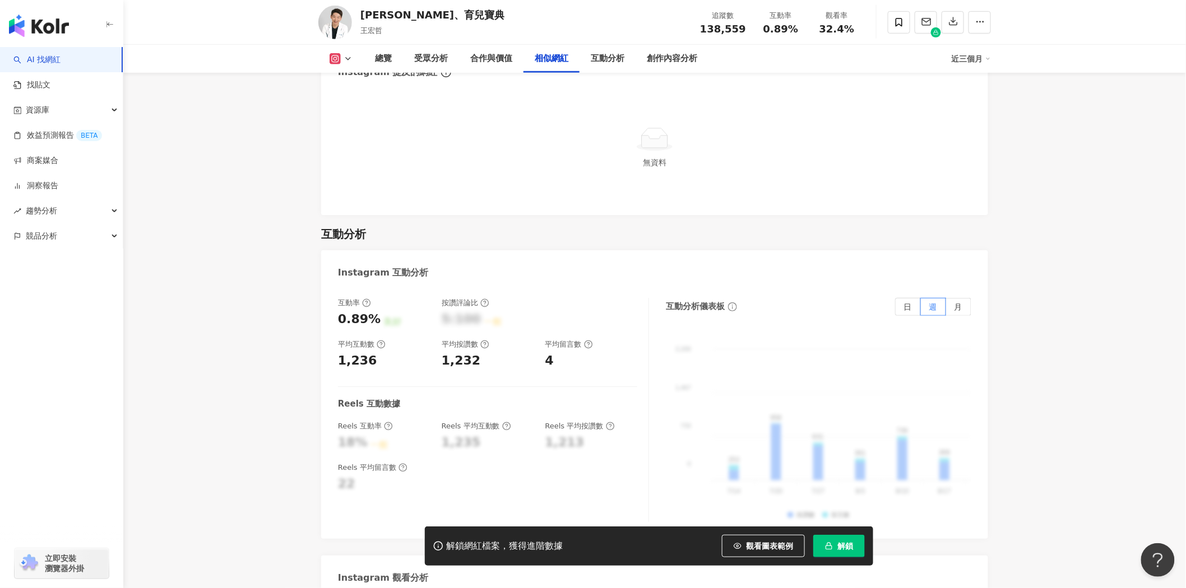
scroll to position [2490, 0]
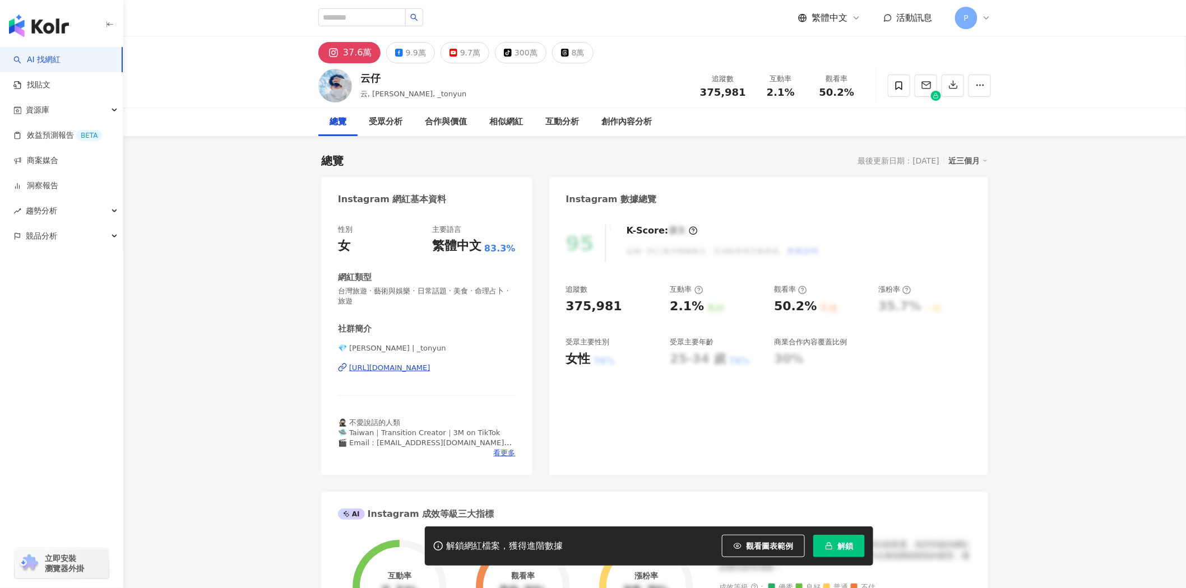
click at [415, 372] on div "[URL][DOMAIN_NAME]" at bounding box center [389, 368] width 81 height 10
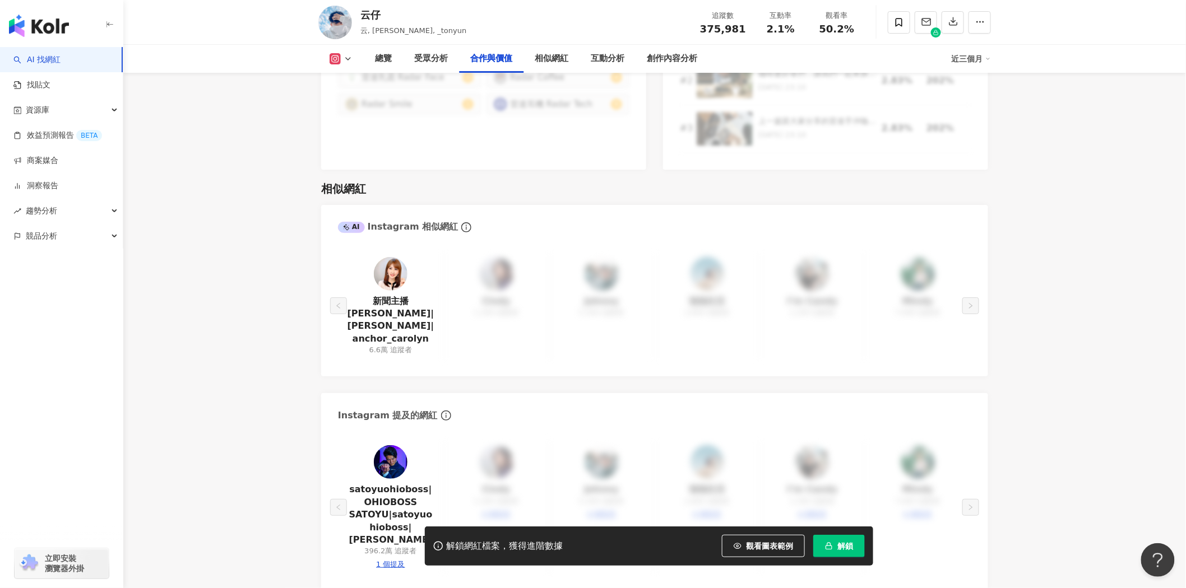
scroll to position [1806, 0]
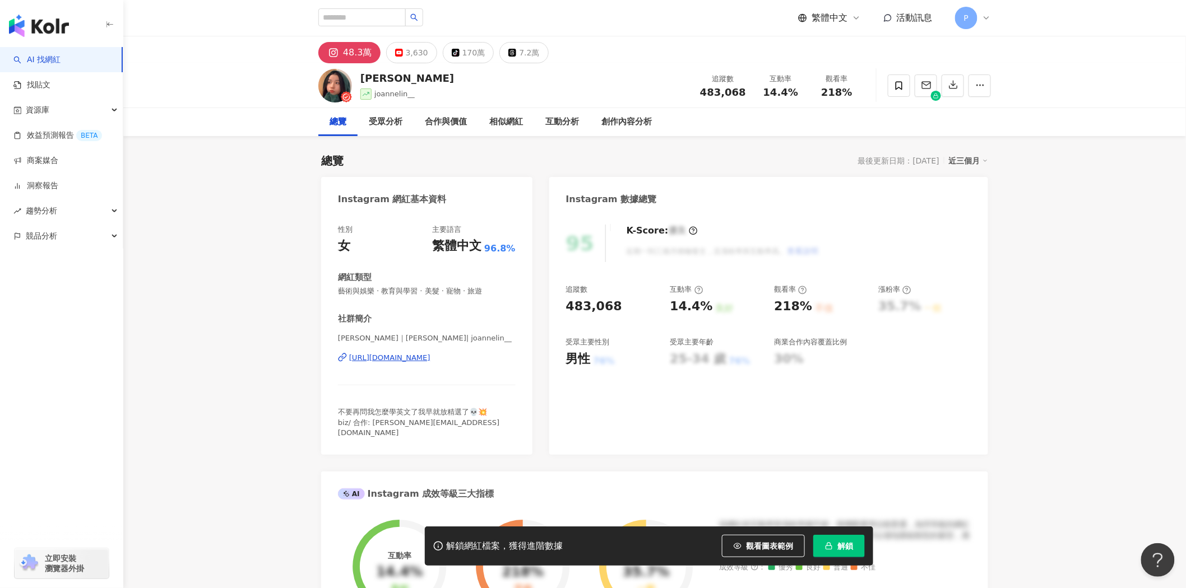
click at [430, 360] on div "https://www.instagram.com/joannelin__/" at bounding box center [389, 358] width 81 height 10
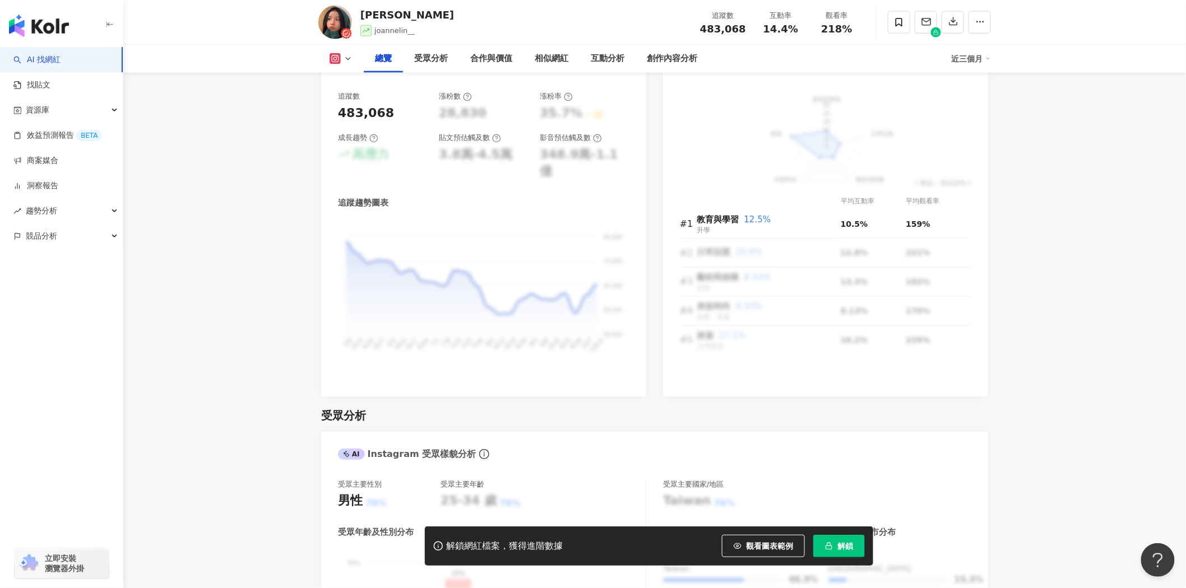
scroll to position [747, 0]
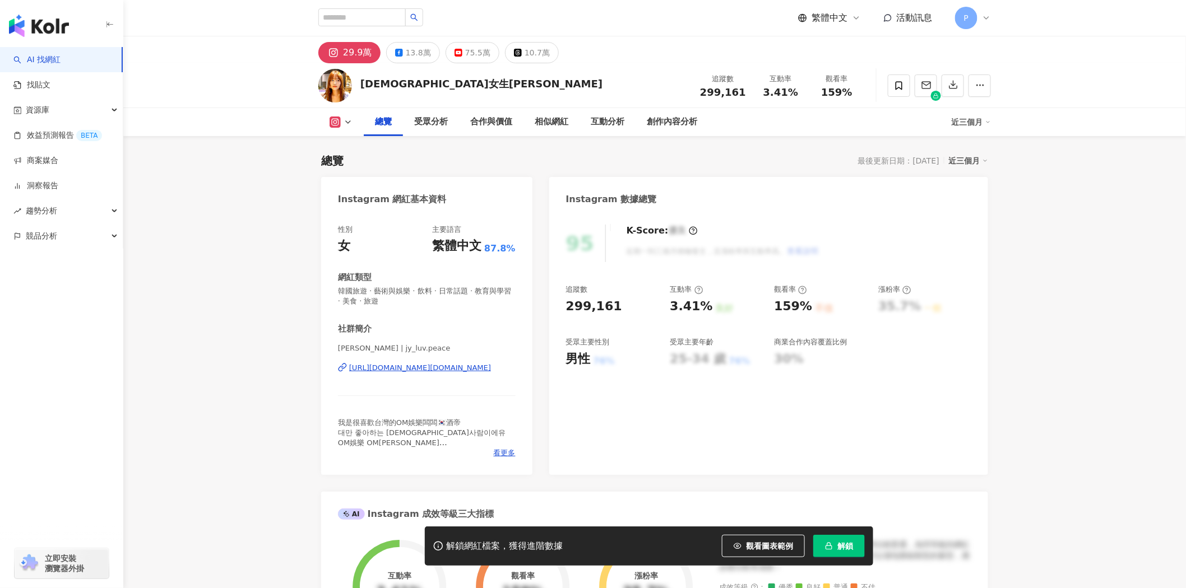
drag, startPoint x: 670, startPoint y: 143, endPoint x: 461, endPoint y: 365, distance: 304.9
click at [461, 365] on div "[URL][DOMAIN_NAME][DOMAIN_NAME]" at bounding box center [420, 368] width 142 height 10
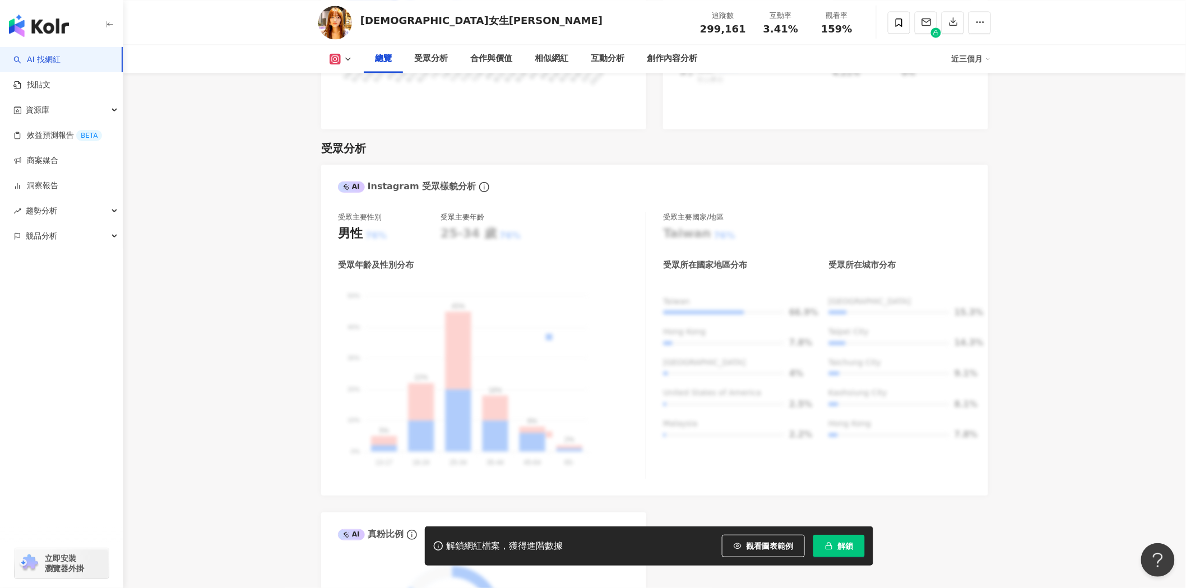
scroll to position [934, 0]
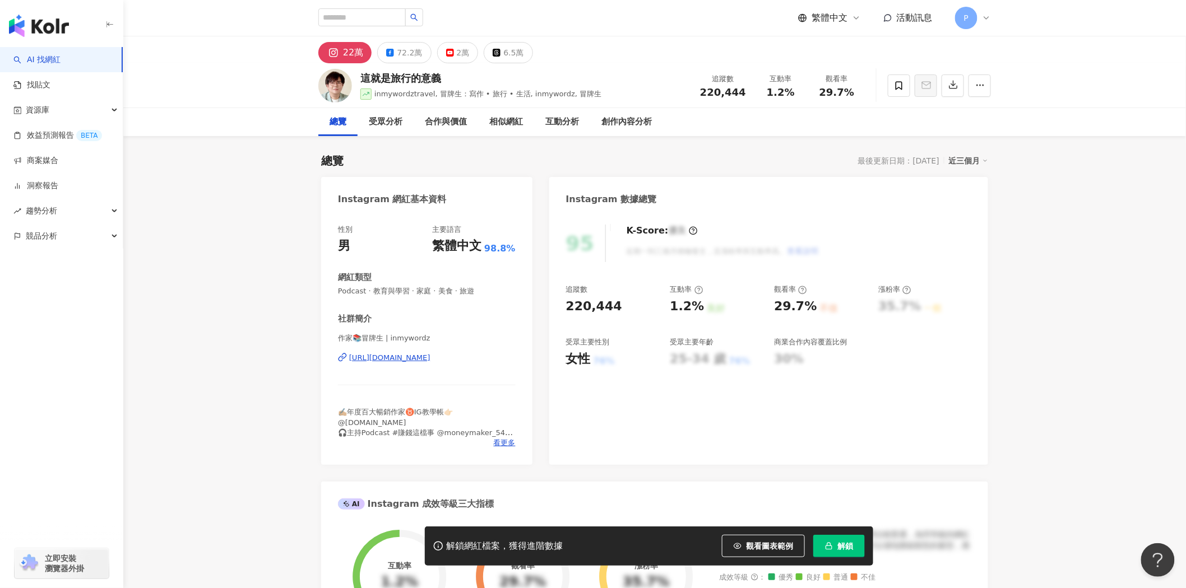
drag, startPoint x: 453, startPoint y: 372, endPoint x: 434, endPoint y: 358, distance: 23.2
click at [430, 358] on div "https://www.instagram.com/inmywordz/" at bounding box center [389, 358] width 81 height 10
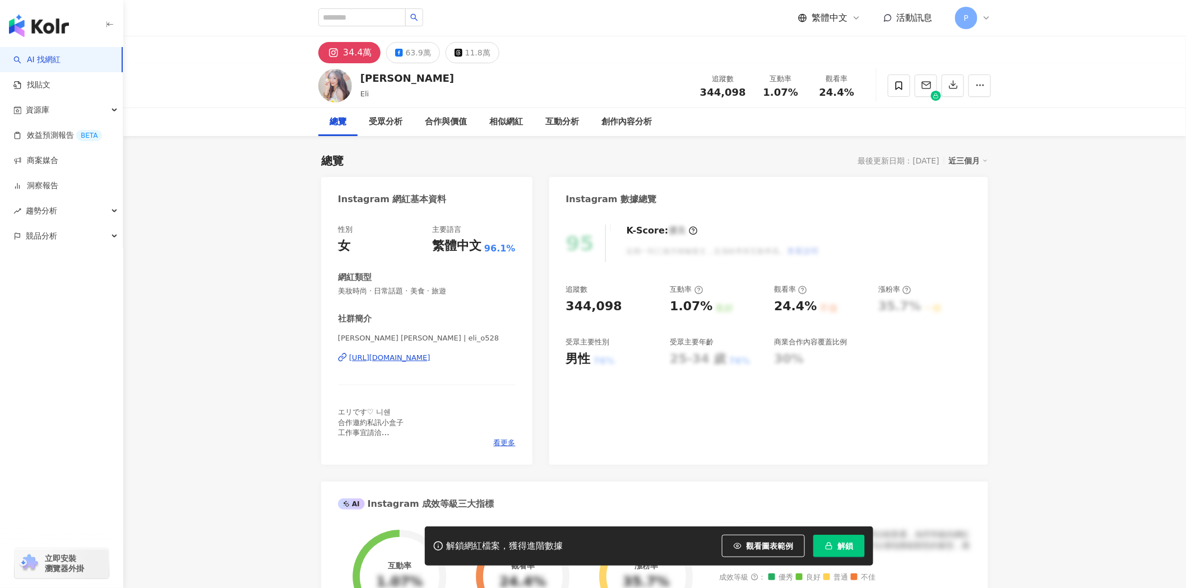
click at [430, 354] on div "[URL][DOMAIN_NAME]" at bounding box center [389, 358] width 81 height 10
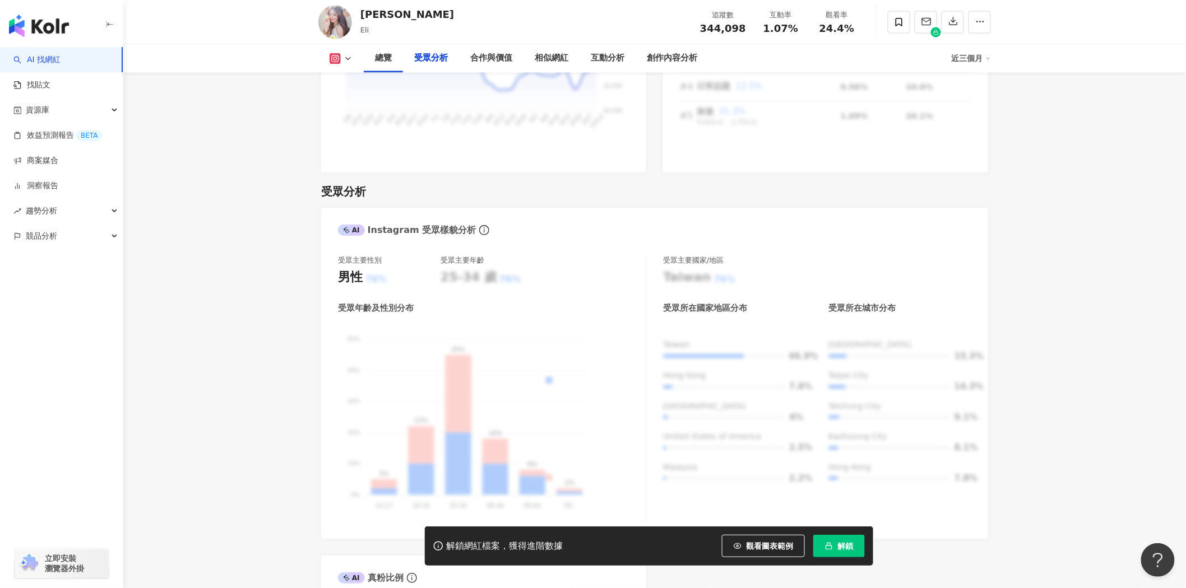
scroll to position [1121, 0]
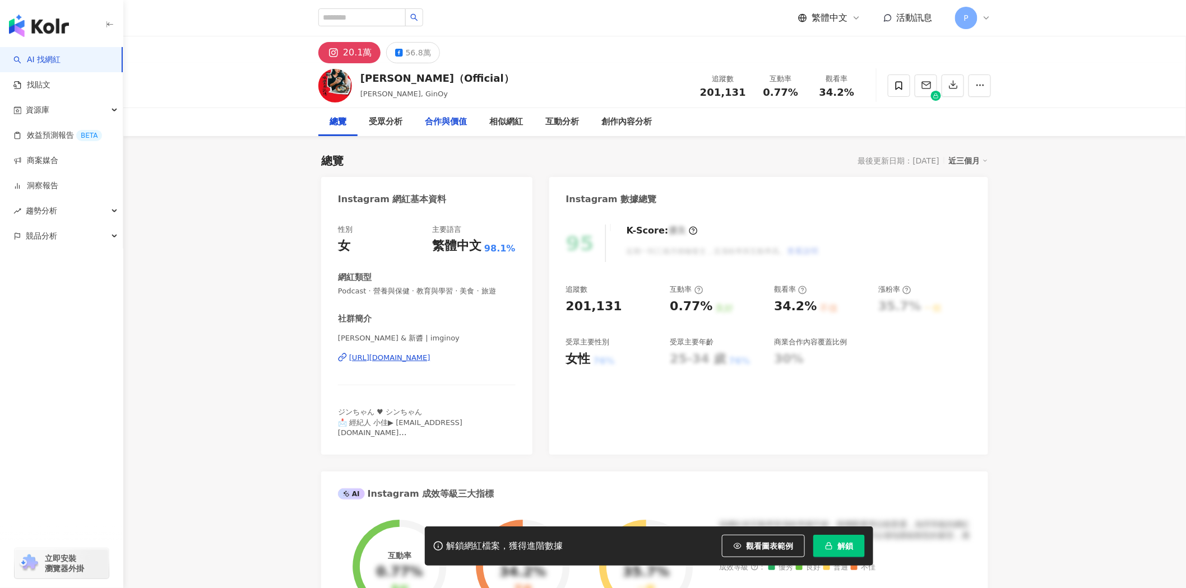
click at [394, 129] on div "受眾分析" at bounding box center [386, 122] width 56 height 28
click at [418, 360] on div "https://www.instagram.com/imginoy/" at bounding box center [389, 358] width 81 height 10
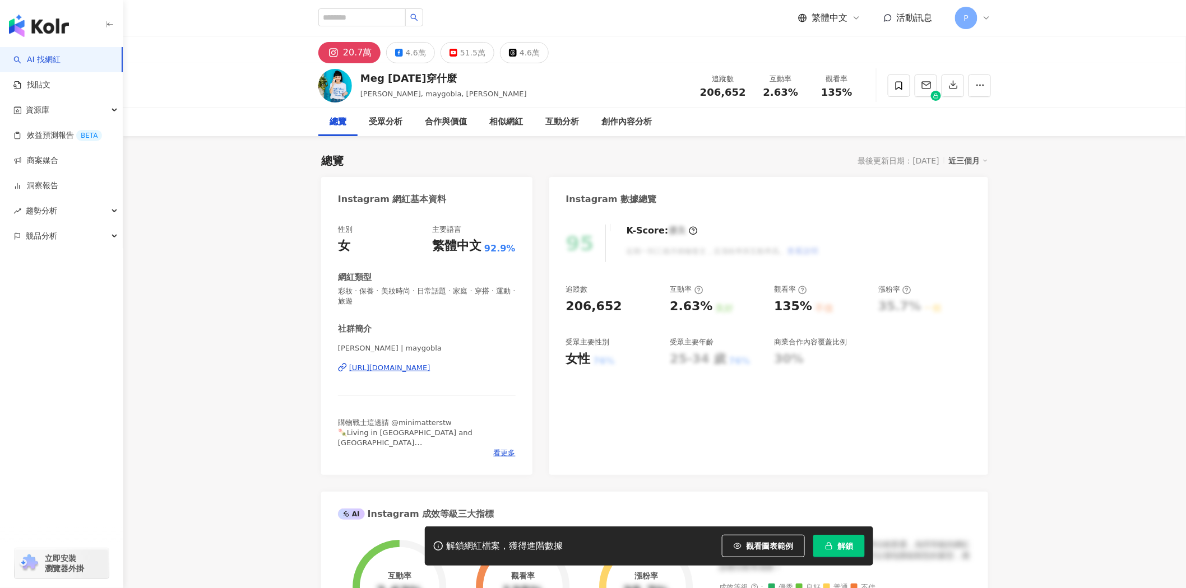
drag, startPoint x: 450, startPoint y: 395, endPoint x: 445, endPoint y: 367, distance: 28.5
click at [430, 367] on div "[URL][DOMAIN_NAME]" at bounding box center [389, 368] width 81 height 10
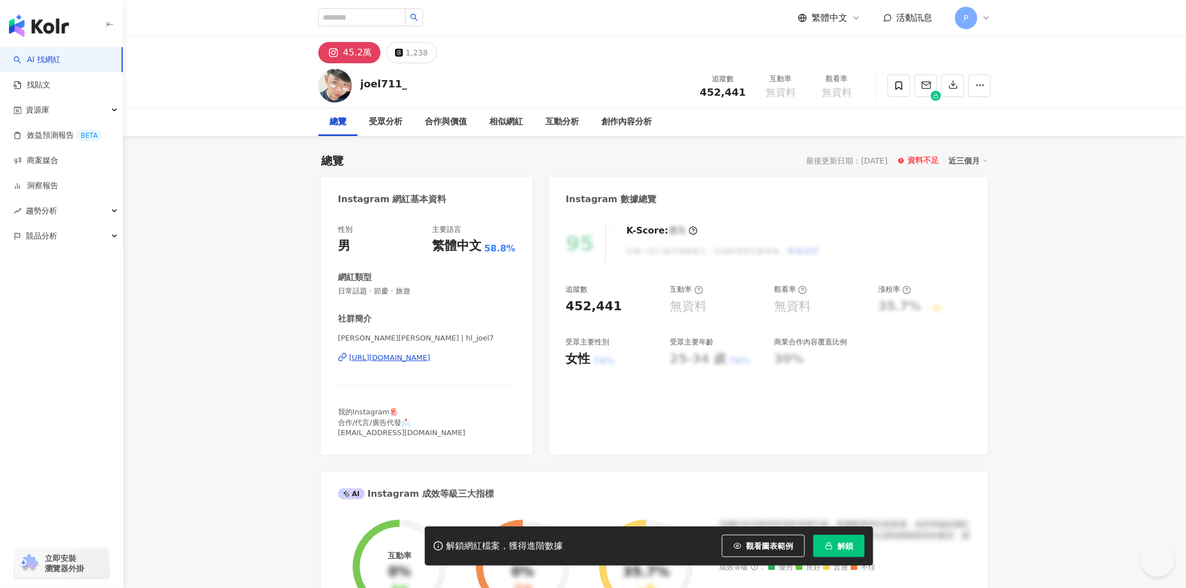
click at [423, 355] on div "[URL][DOMAIN_NAME]" at bounding box center [389, 358] width 81 height 10
click at [411, 50] on div "1,238" at bounding box center [417, 53] width 22 height 16
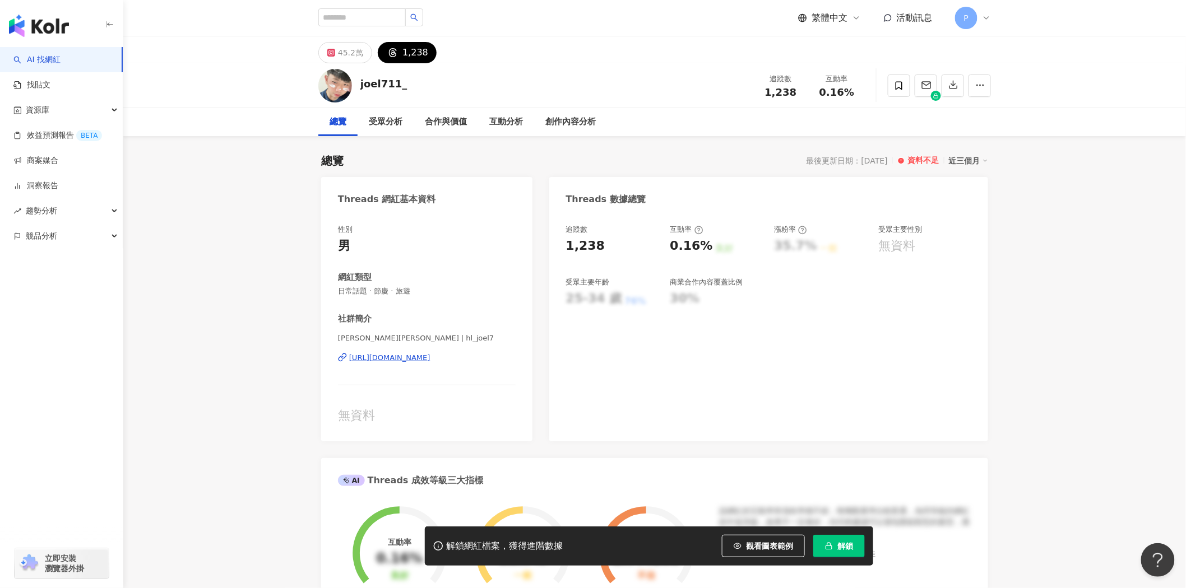
click at [423, 363] on div "https://www.threads.com/@hl_joel7" at bounding box center [389, 358] width 81 height 10
click at [351, 52] on div "45.2萬" at bounding box center [350, 53] width 25 height 16
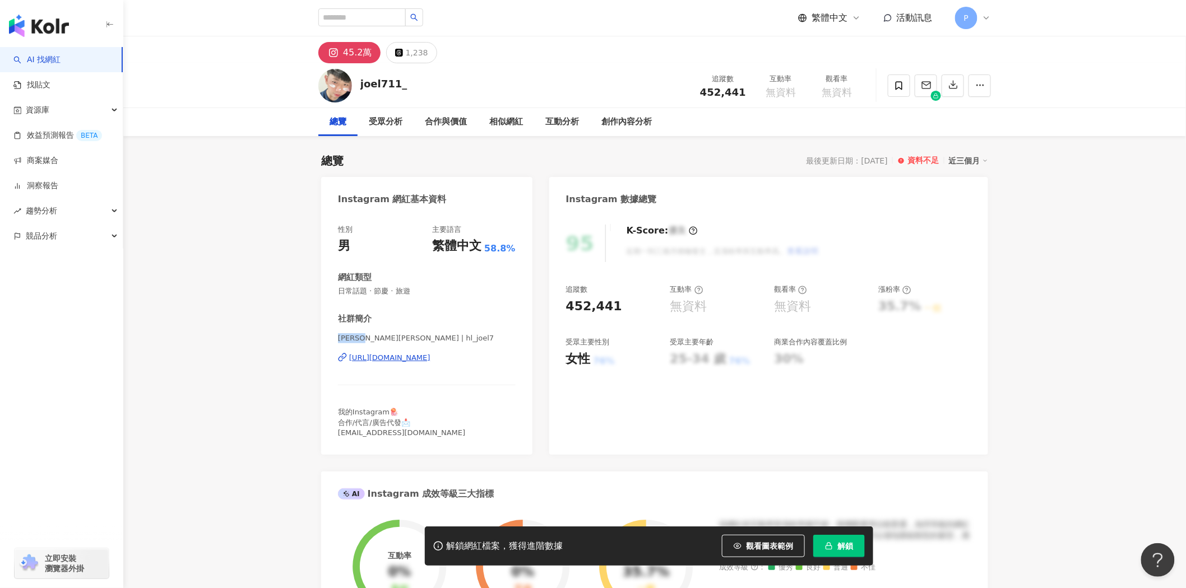
drag, startPoint x: 349, startPoint y: 338, endPoint x: 601, endPoint y: 15, distance: 409.7
click at [377, 339] on span "洪誌璟JOEL | hl_joel7" at bounding box center [427, 338] width 178 height 10
copy span "洪誌璟JOE"
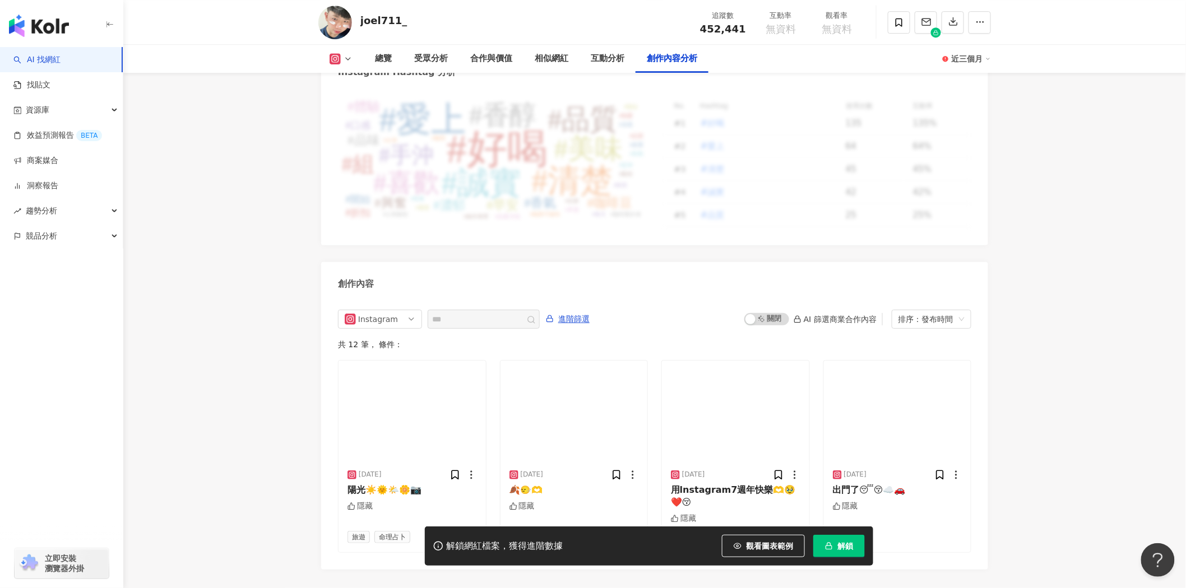
scroll to position [3300, 0]
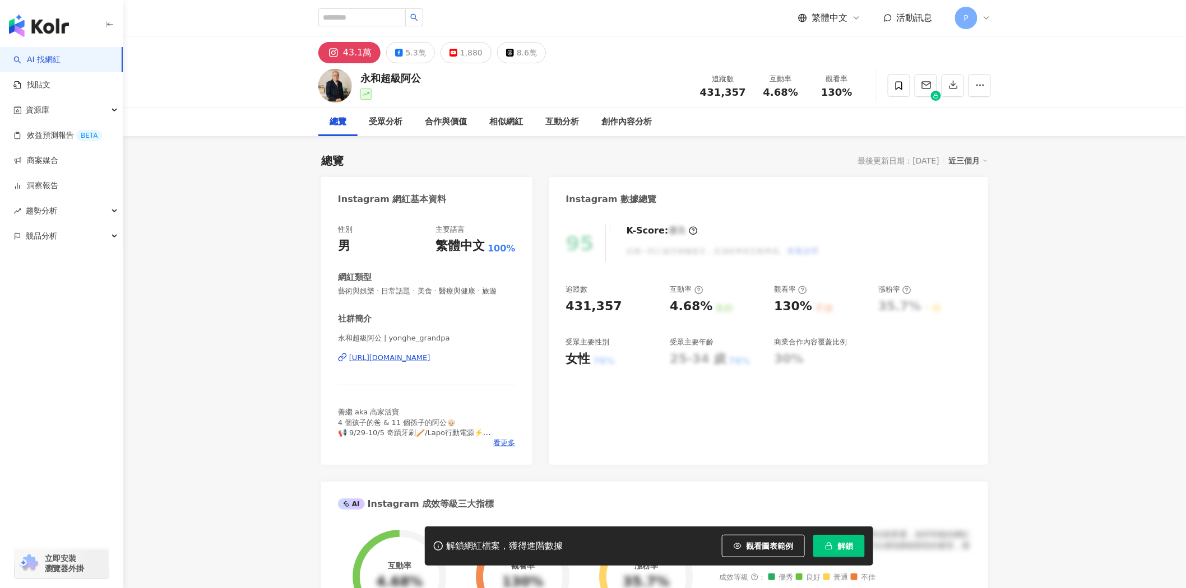
click at [430, 355] on div "[URL][DOMAIN_NAME]" at bounding box center [389, 358] width 81 height 10
